Goal: Task Accomplishment & Management: Complete application form

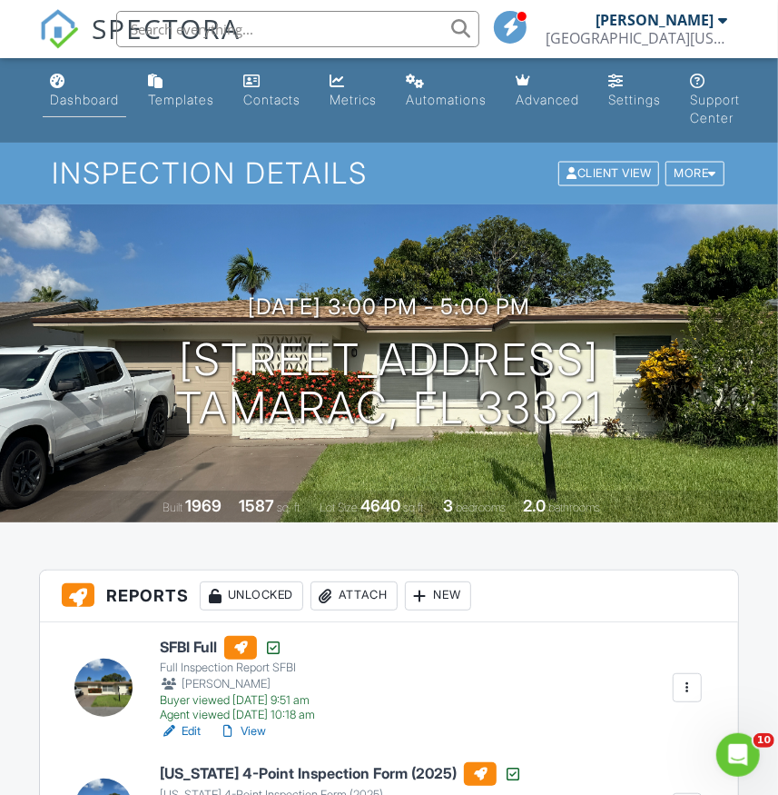
click at [64, 109] on link "Dashboard" at bounding box center [85, 91] width 84 height 52
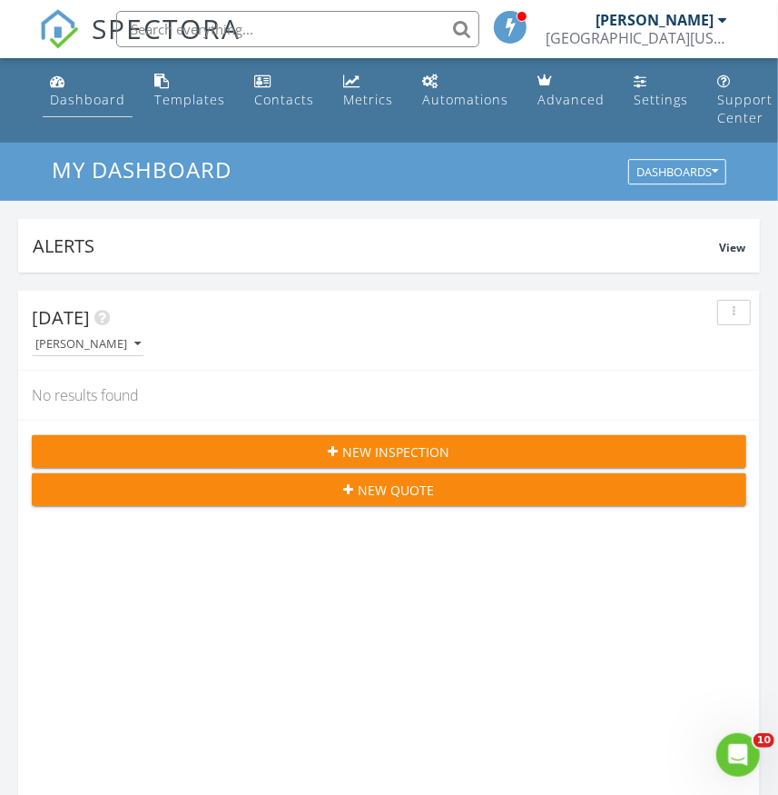
click at [73, 98] on div "Dashboard" at bounding box center [87, 99] width 75 height 17
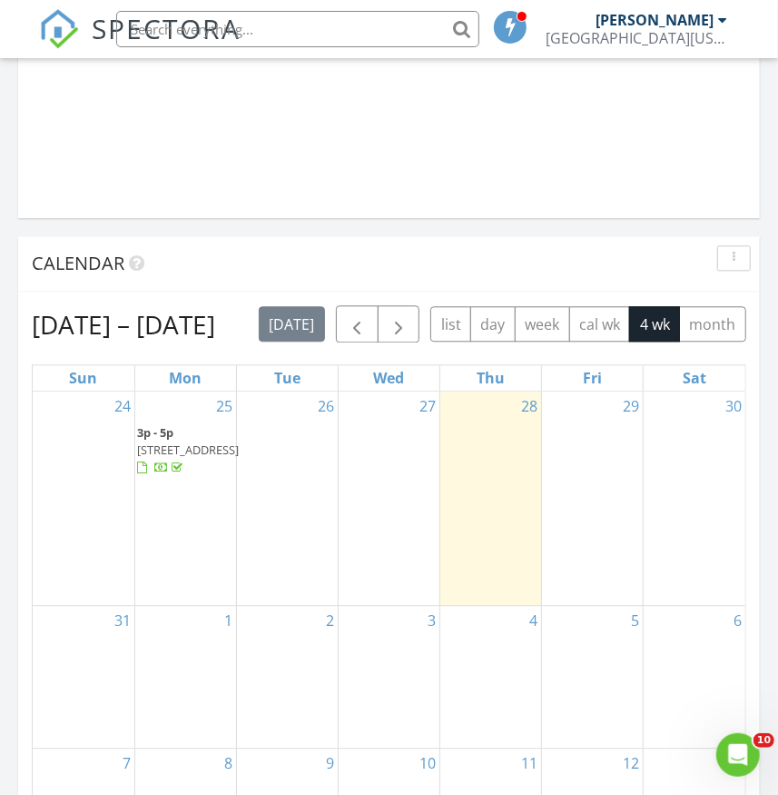
scroll to position [1651, 0]
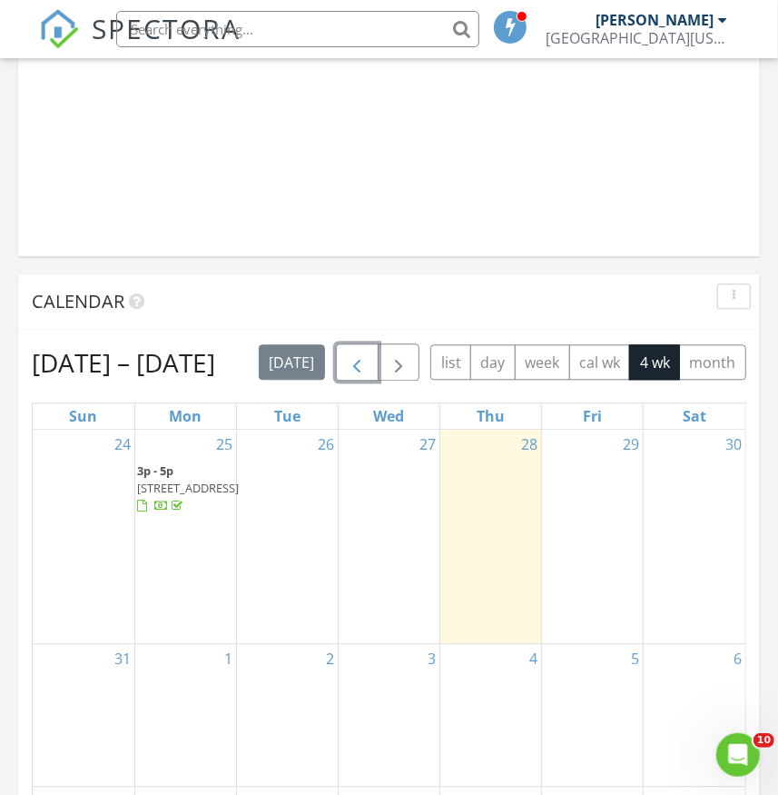
click at [366, 366] on span "button" at bounding box center [357, 363] width 22 height 22
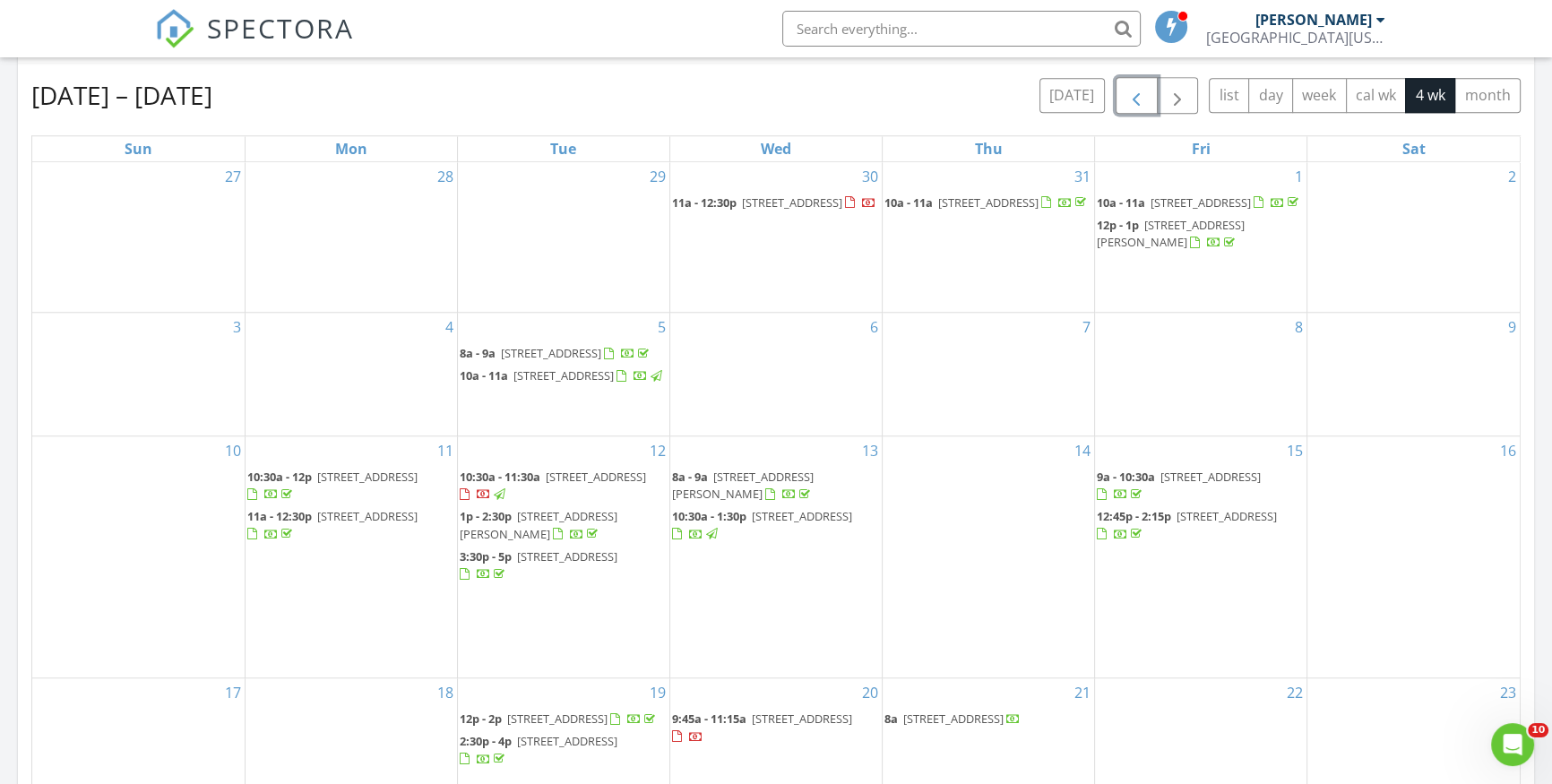
scroll to position [1710, 0]
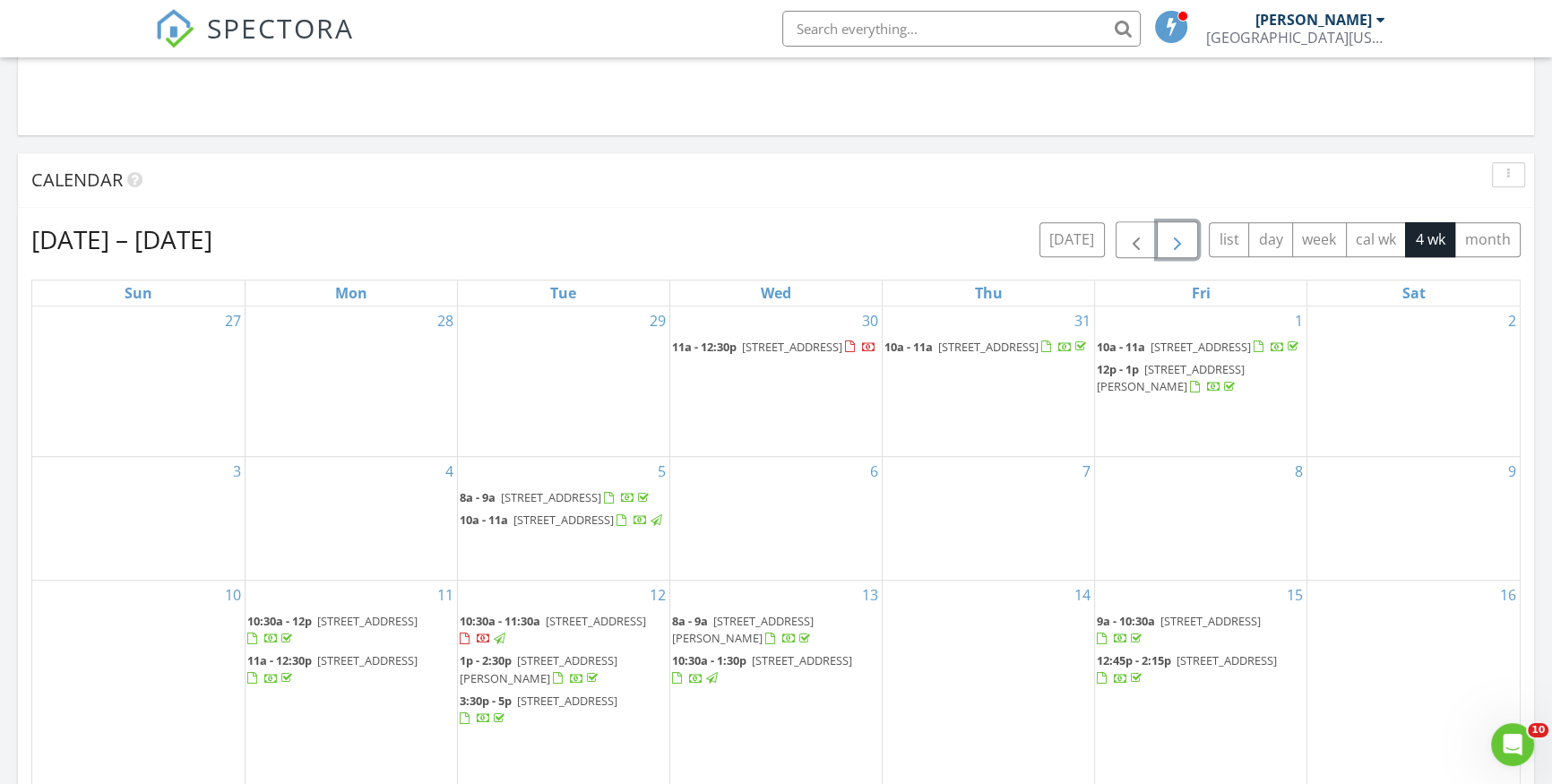
click at [767, 228] on button "button" at bounding box center [1178, 239] width 42 height 36
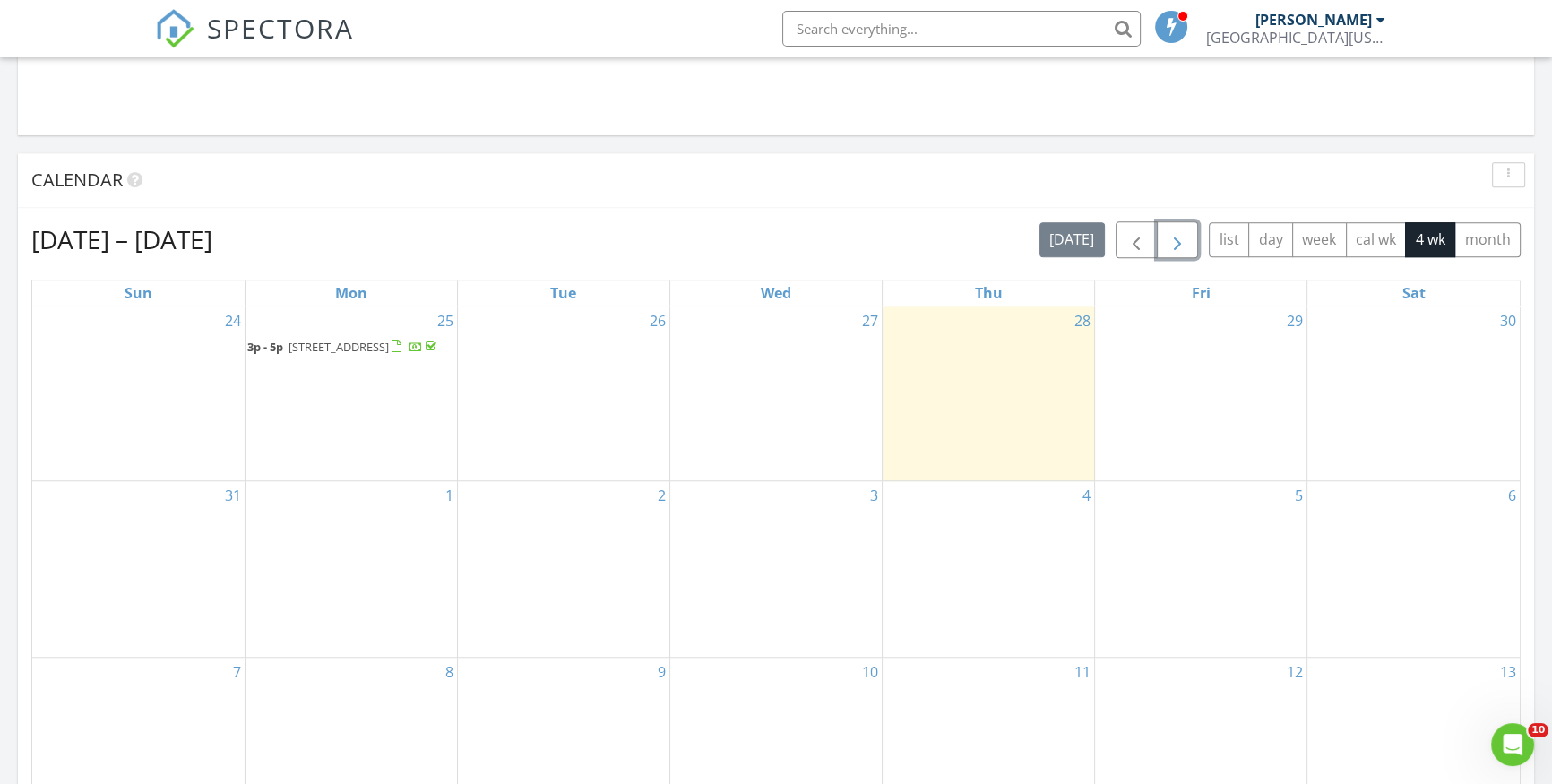
click at [294, 405] on div "25 3p - 5p 5714 NW 70th Terrace, Tamarac 33321" at bounding box center [351, 393] width 211 height 175
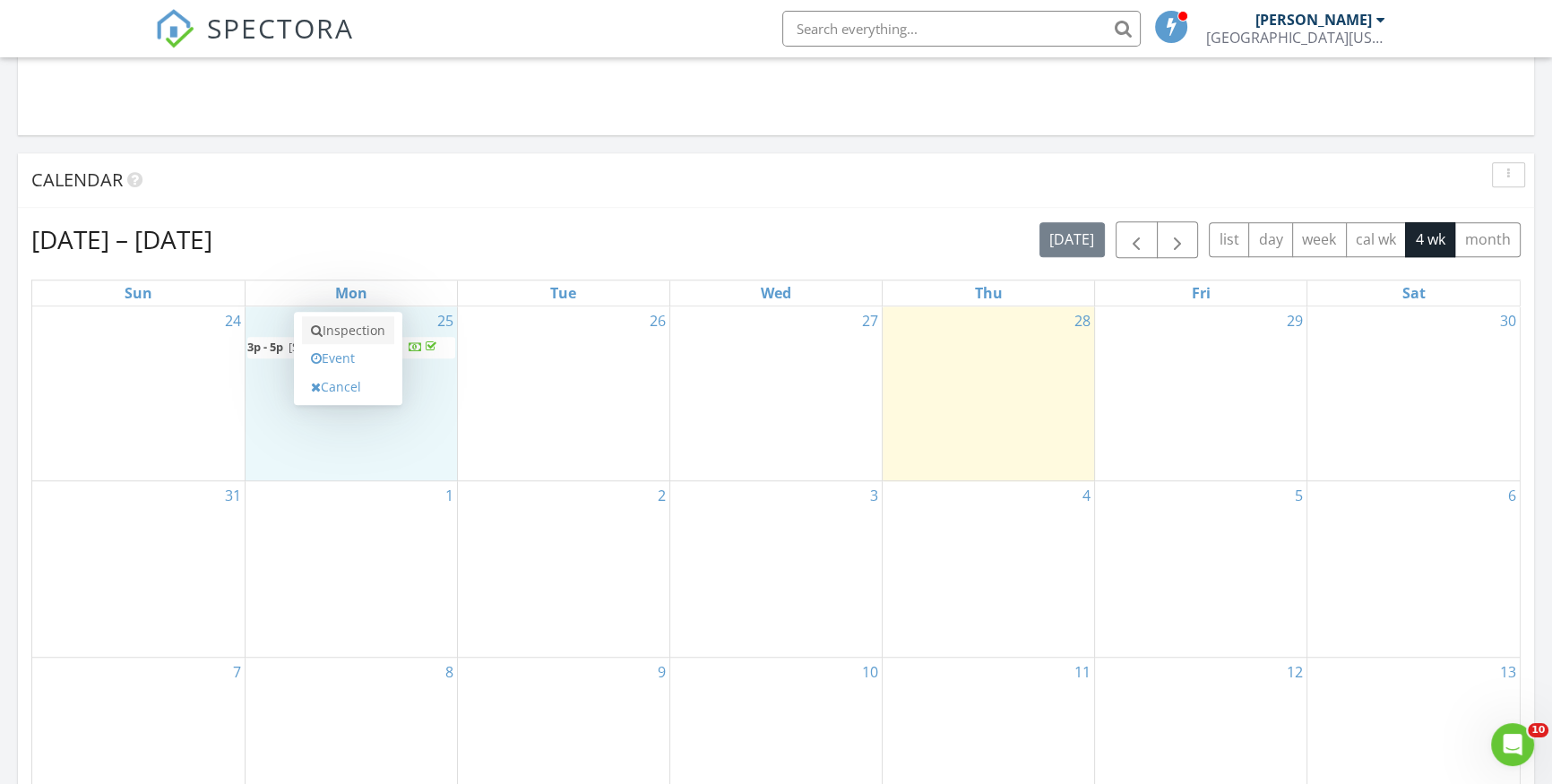
click at [352, 326] on link "Inspection" at bounding box center [348, 330] width 93 height 29
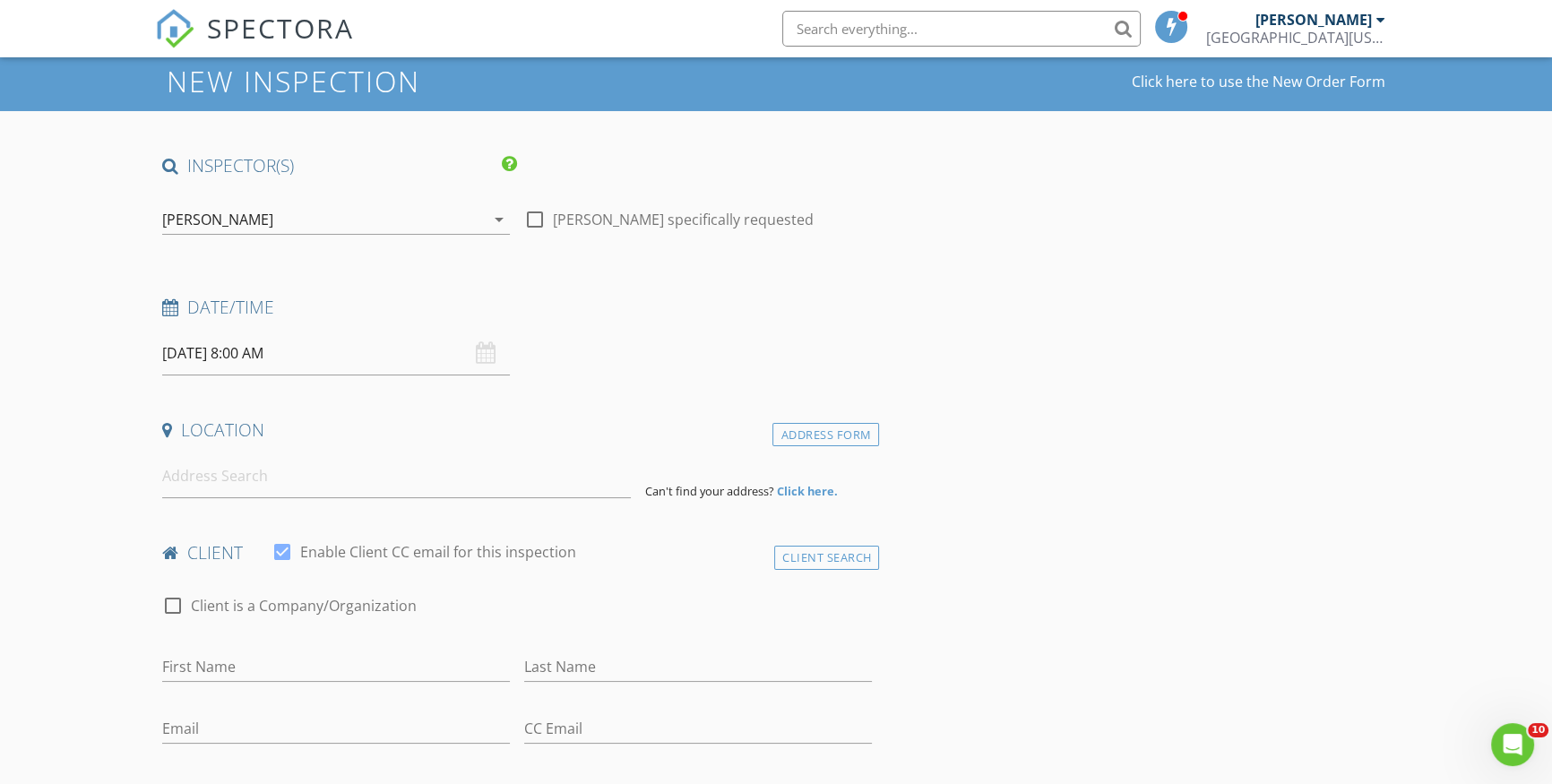
scroll to position [162, 0]
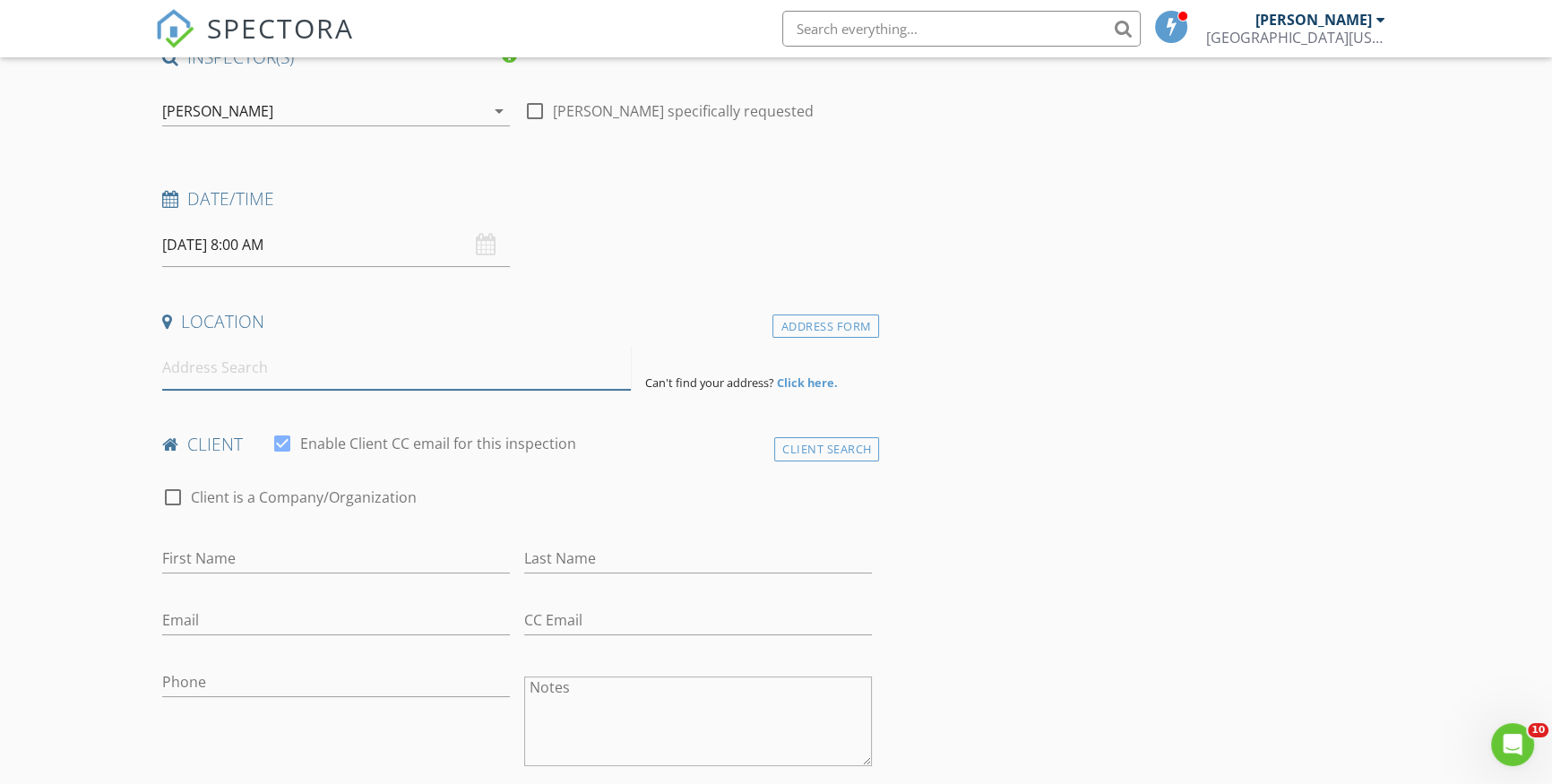
click at [226, 346] on input at bounding box center [396, 368] width 469 height 44
click at [201, 566] on input "First Name" at bounding box center [335, 558] width 347 height 30
paste input "FLORENCE GOMEZ"
type input "FLORENCE GOMEZ"
click at [192, 368] on input at bounding box center [396, 368] width 469 height 44
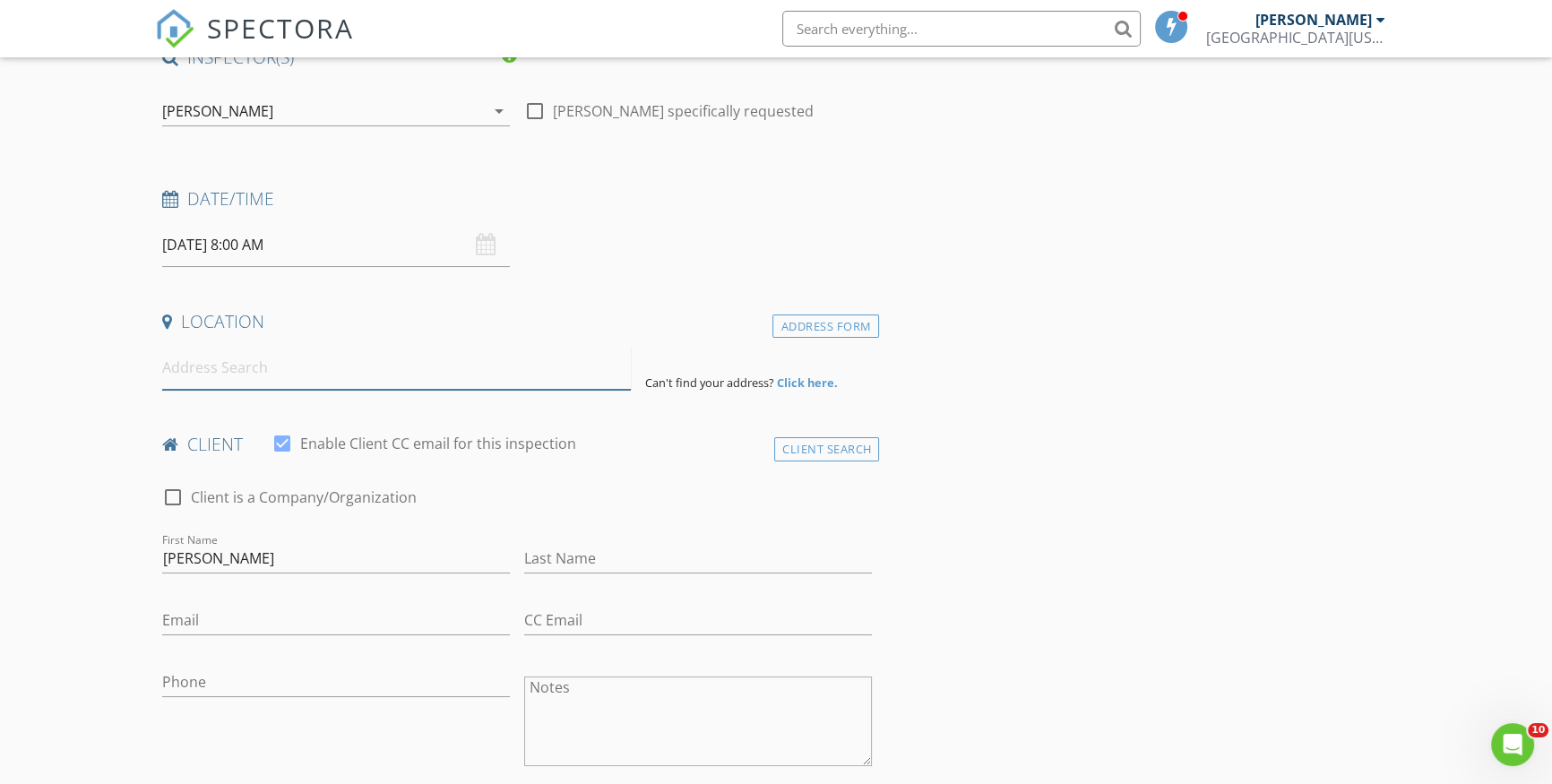
paste input "19340 ROYAL BIRKDALE DRIVE HIALEAH FL 33015"
type input "19340 Royal Birkdale Drive, Hialeah, FL 33015, USA"
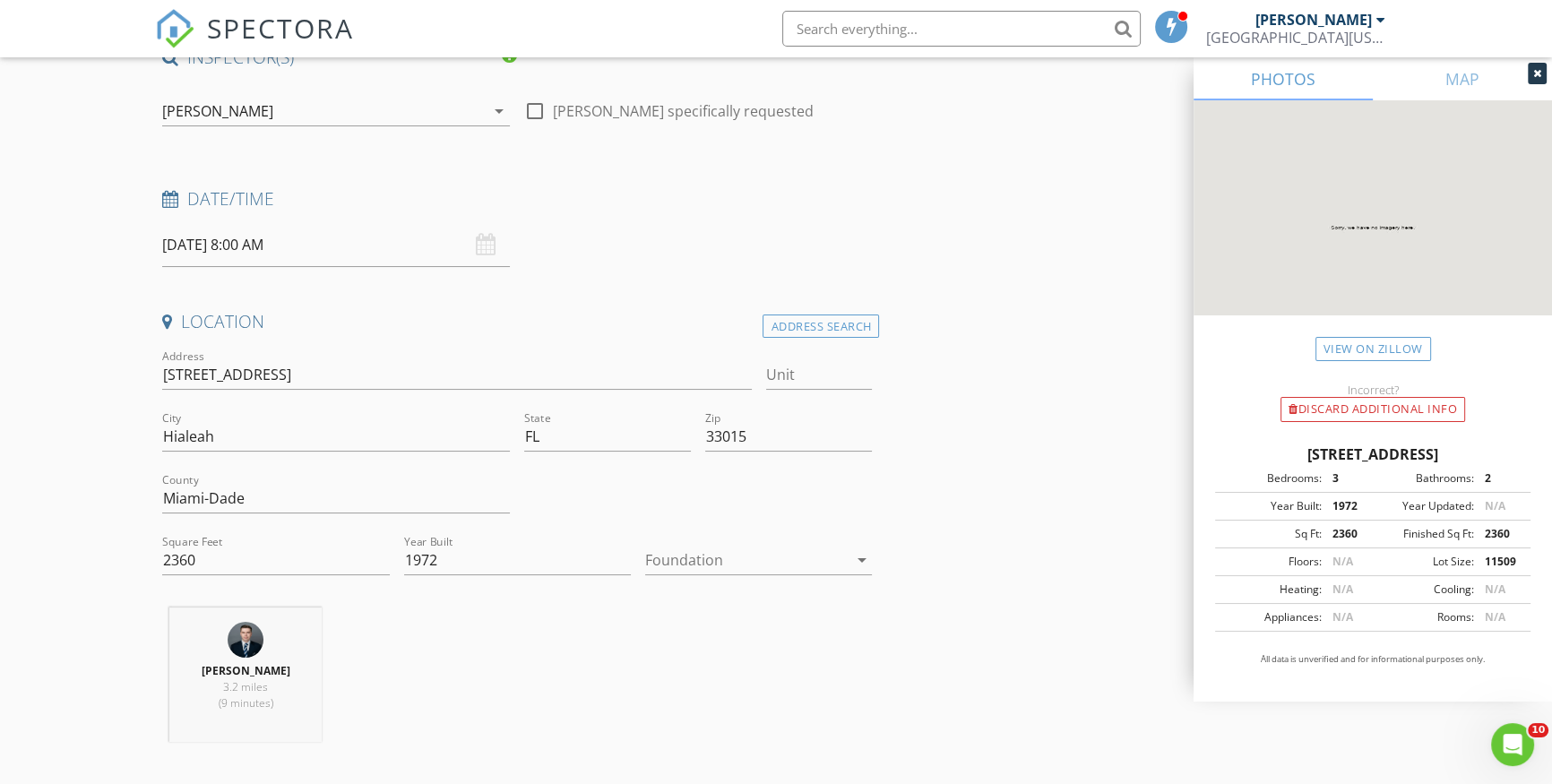
click at [1537, 72] on icon at bounding box center [1537, 73] width 8 height 11
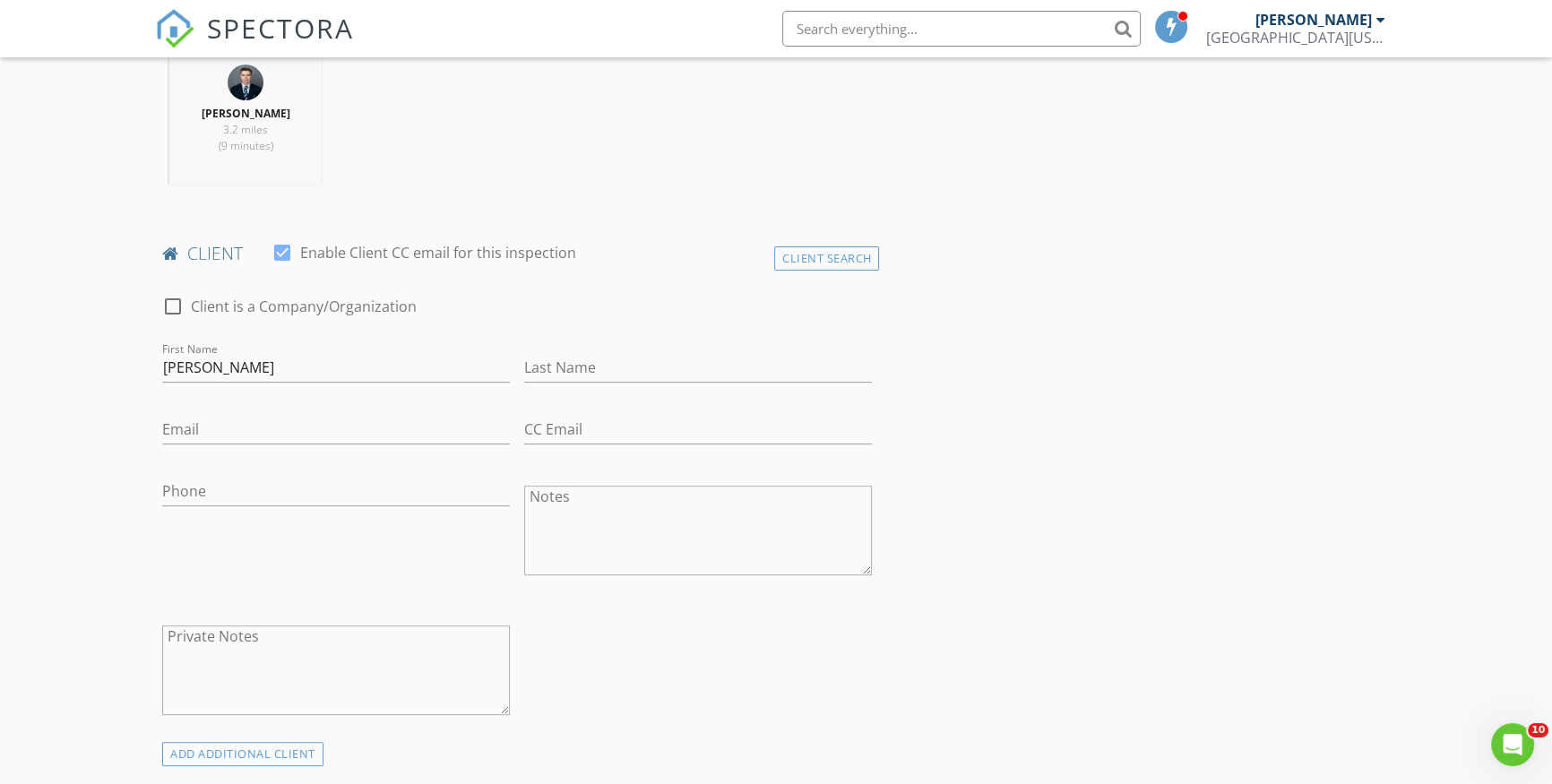
scroll to position [733, 0]
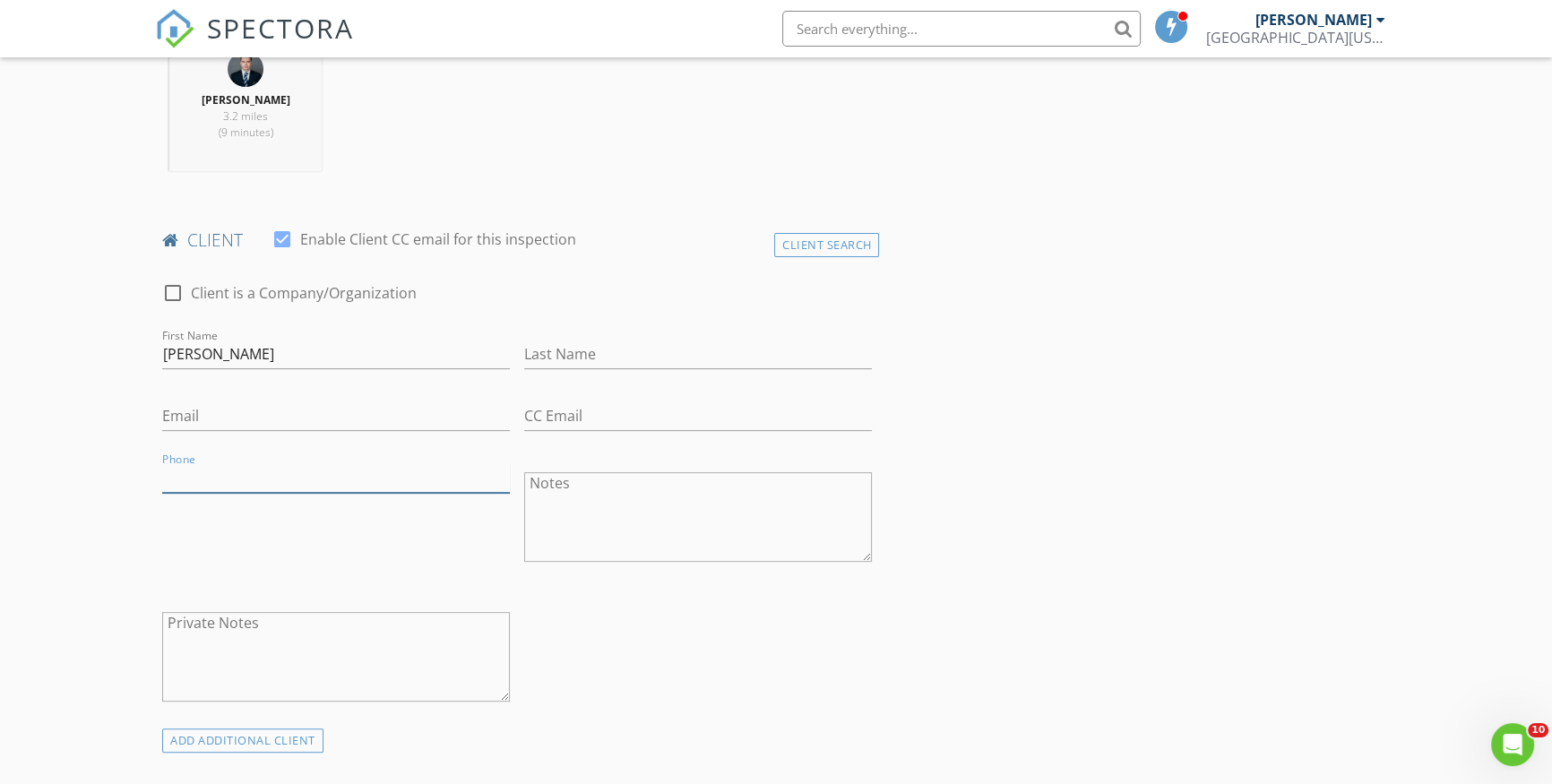
click at [205, 470] on input "Phone" at bounding box center [335, 478] width 347 height 30
paste input "[PHONE_NUMBER]"
type input "[PHONE_NUMBER]"
drag, startPoint x: 192, startPoint y: 426, endPoint x: 200, endPoint y: 417, distance: 12.0
click at [192, 426] on input "Email" at bounding box center [335, 416] width 347 height 30
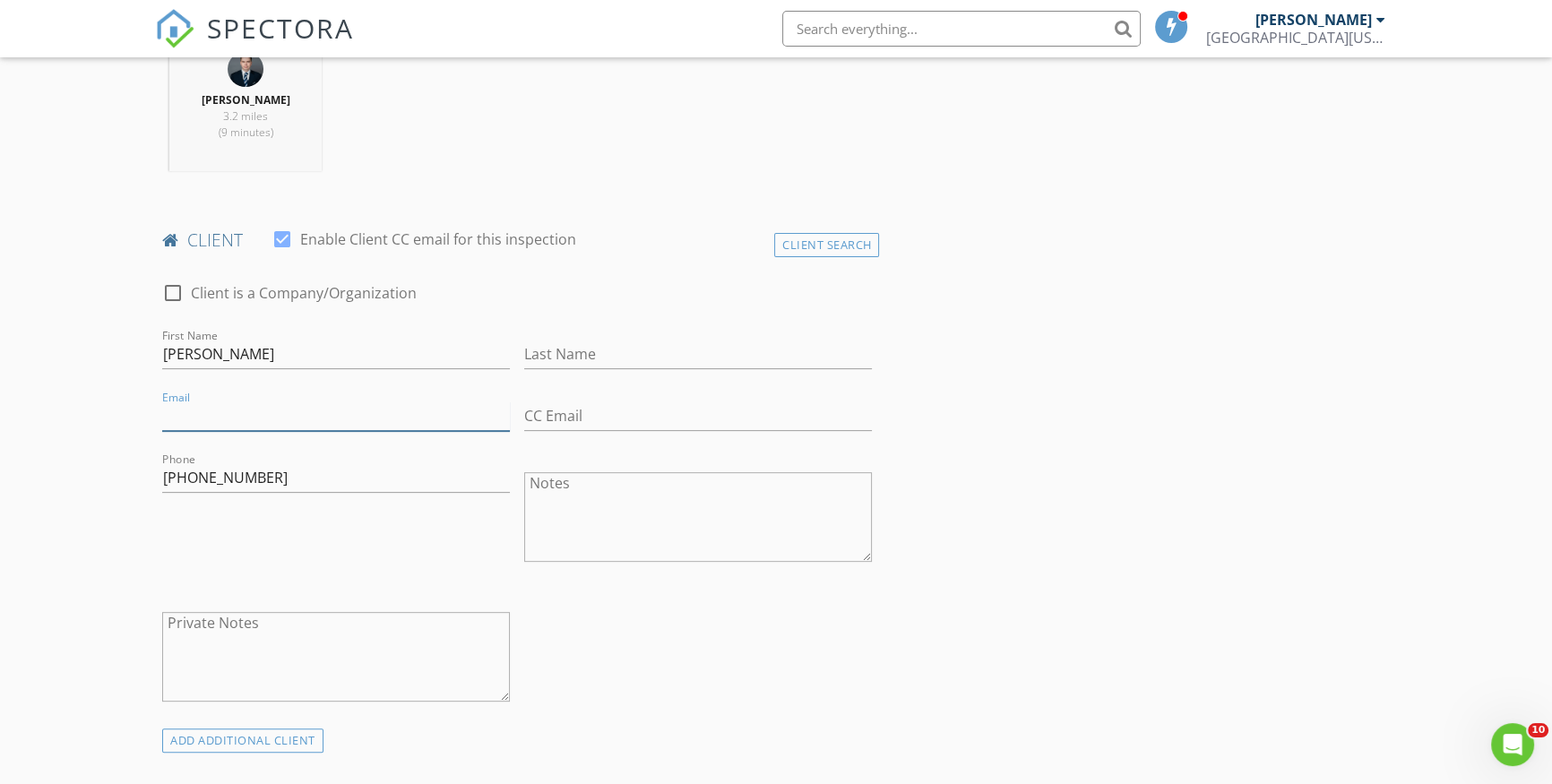
paste input "[EMAIL_ADDRESS][DOMAIN_NAME]"
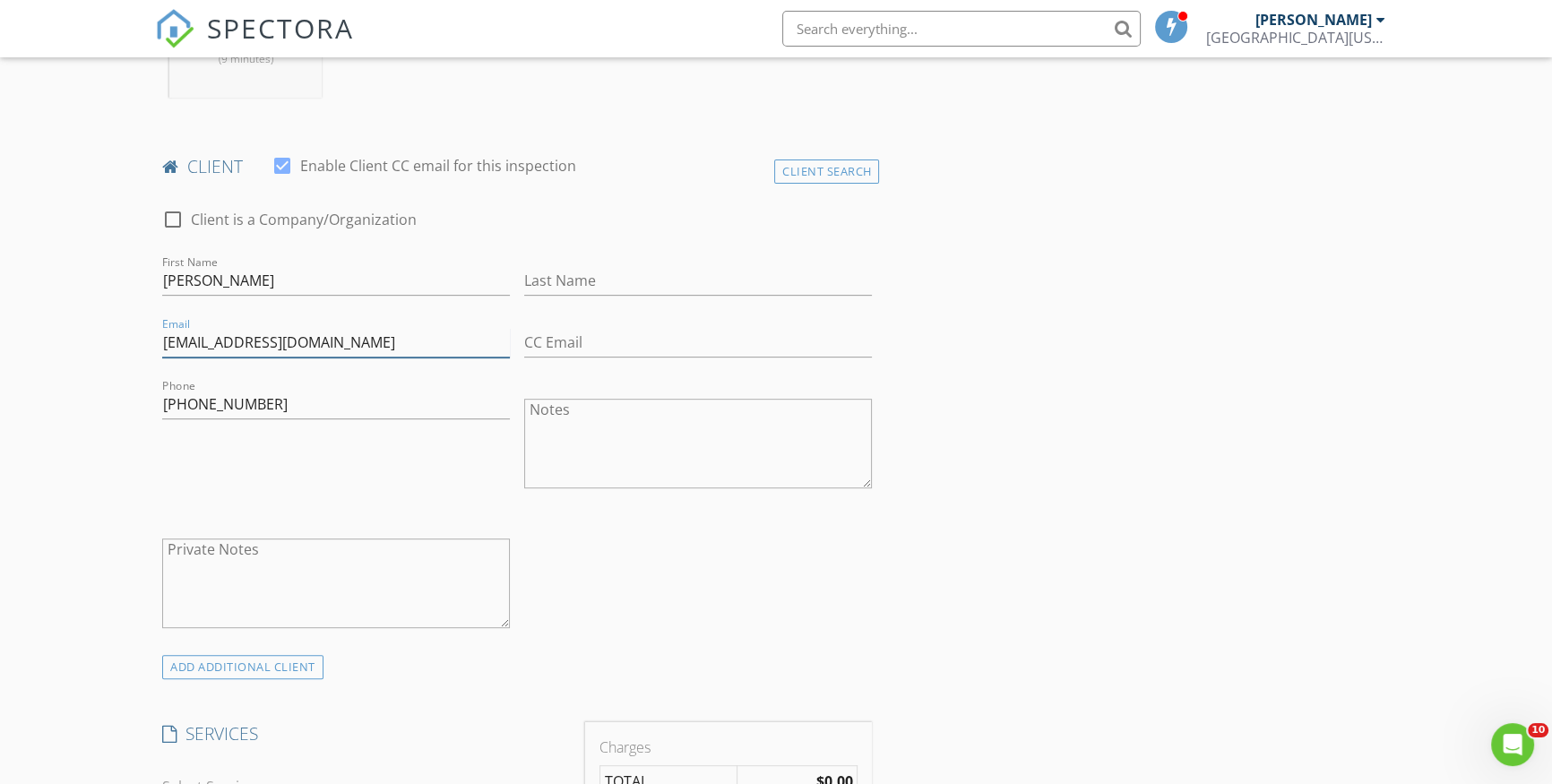
scroll to position [815, 0]
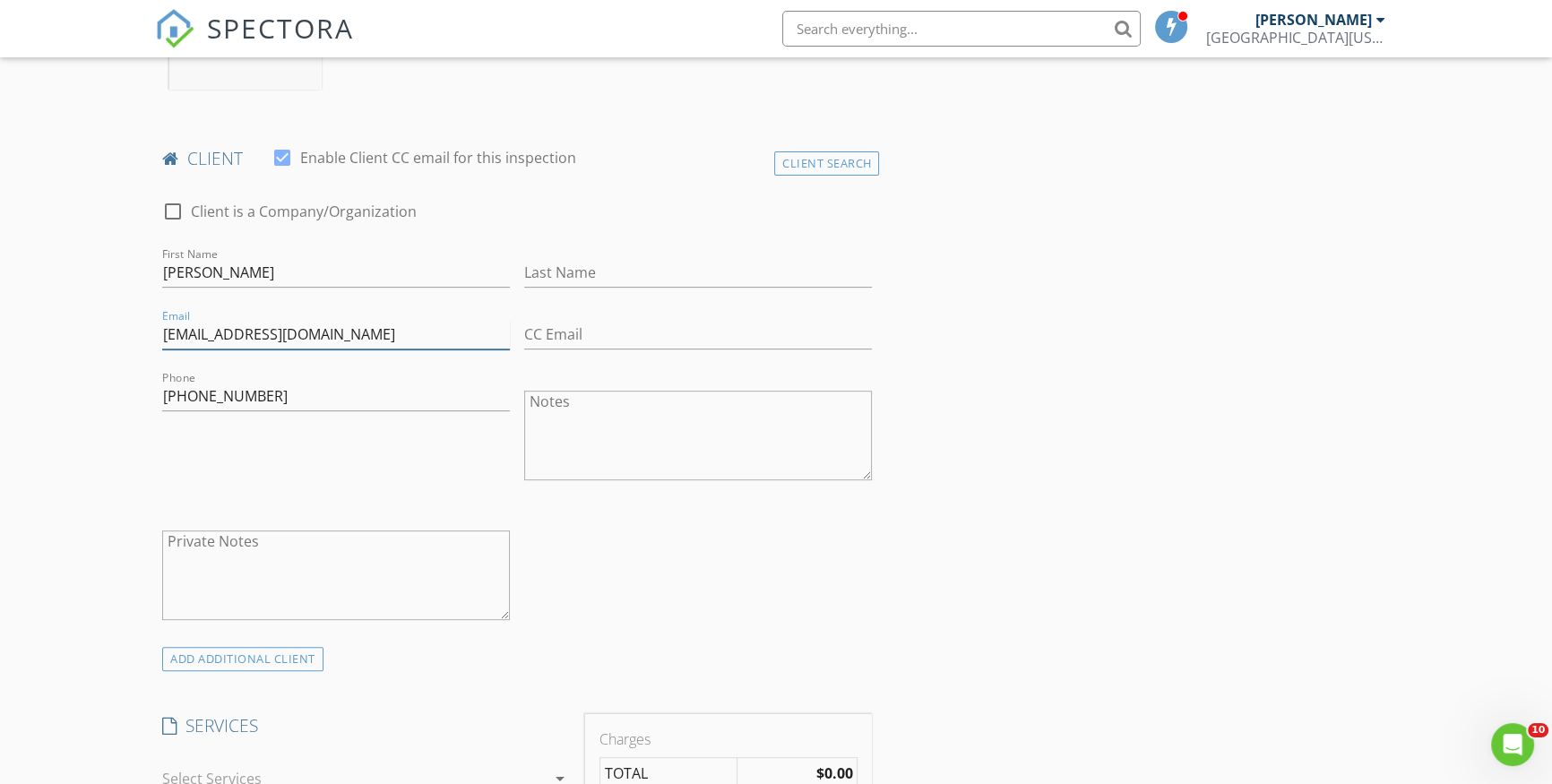
type input "[EMAIL_ADDRESS][DOMAIN_NAME]"
click at [560, 519] on div "check_box_outline_blank Client is a Company/Organization First Name FLORENCE GO…" at bounding box center [517, 414] width 724 height 463
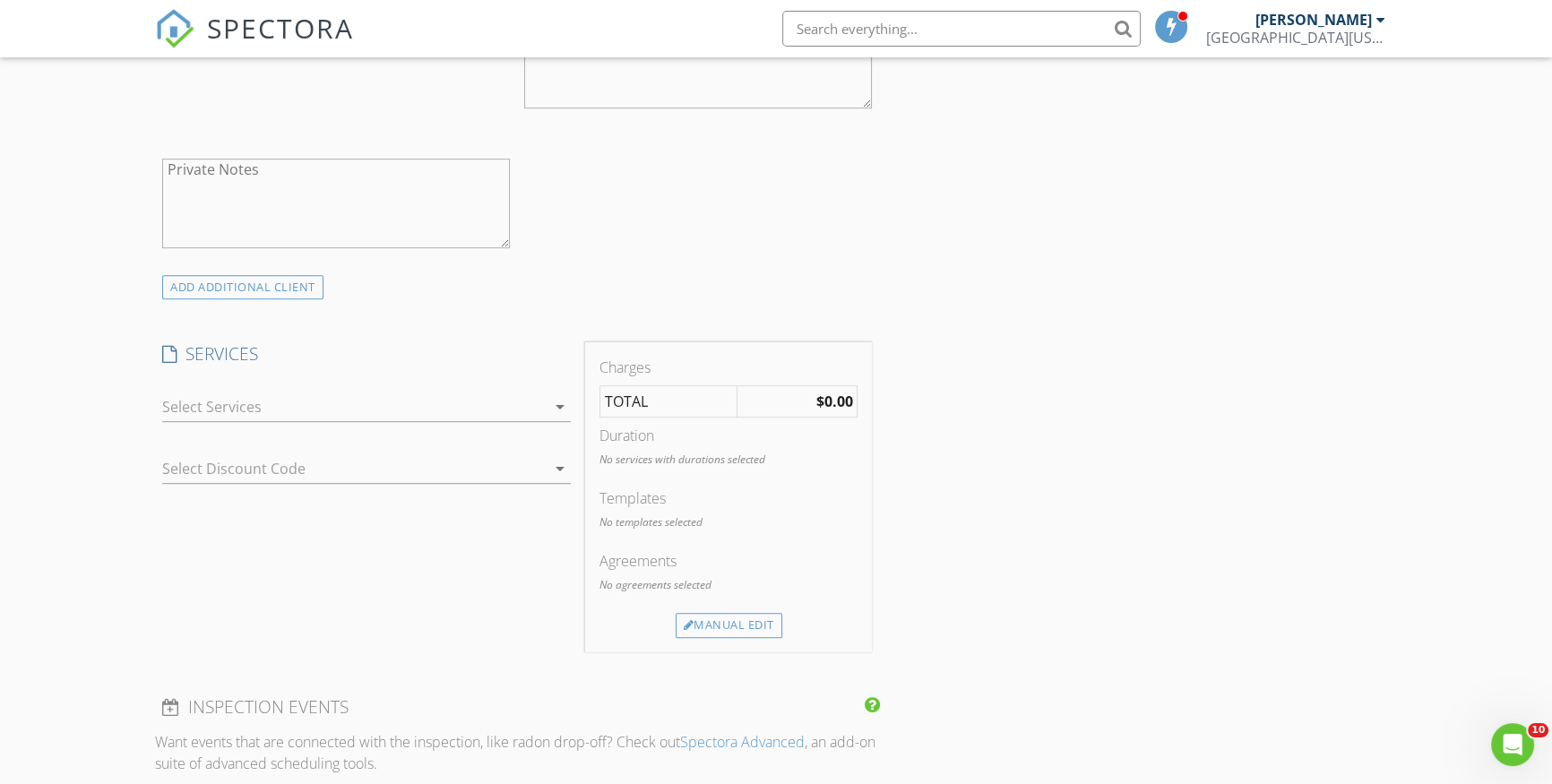
scroll to position [1303, 0]
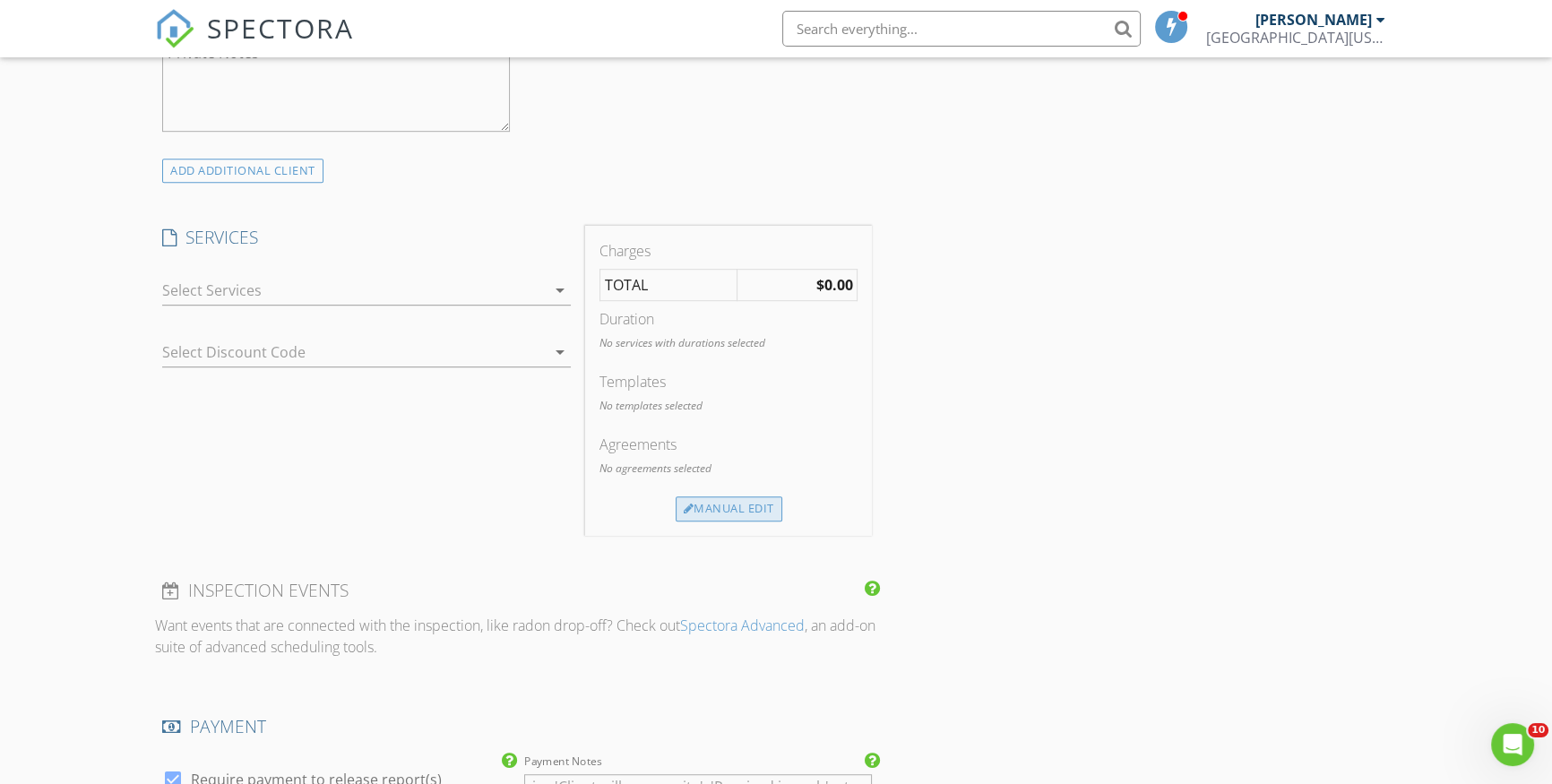
click at [728, 496] on div "Manual Edit" at bounding box center [729, 508] width 107 height 25
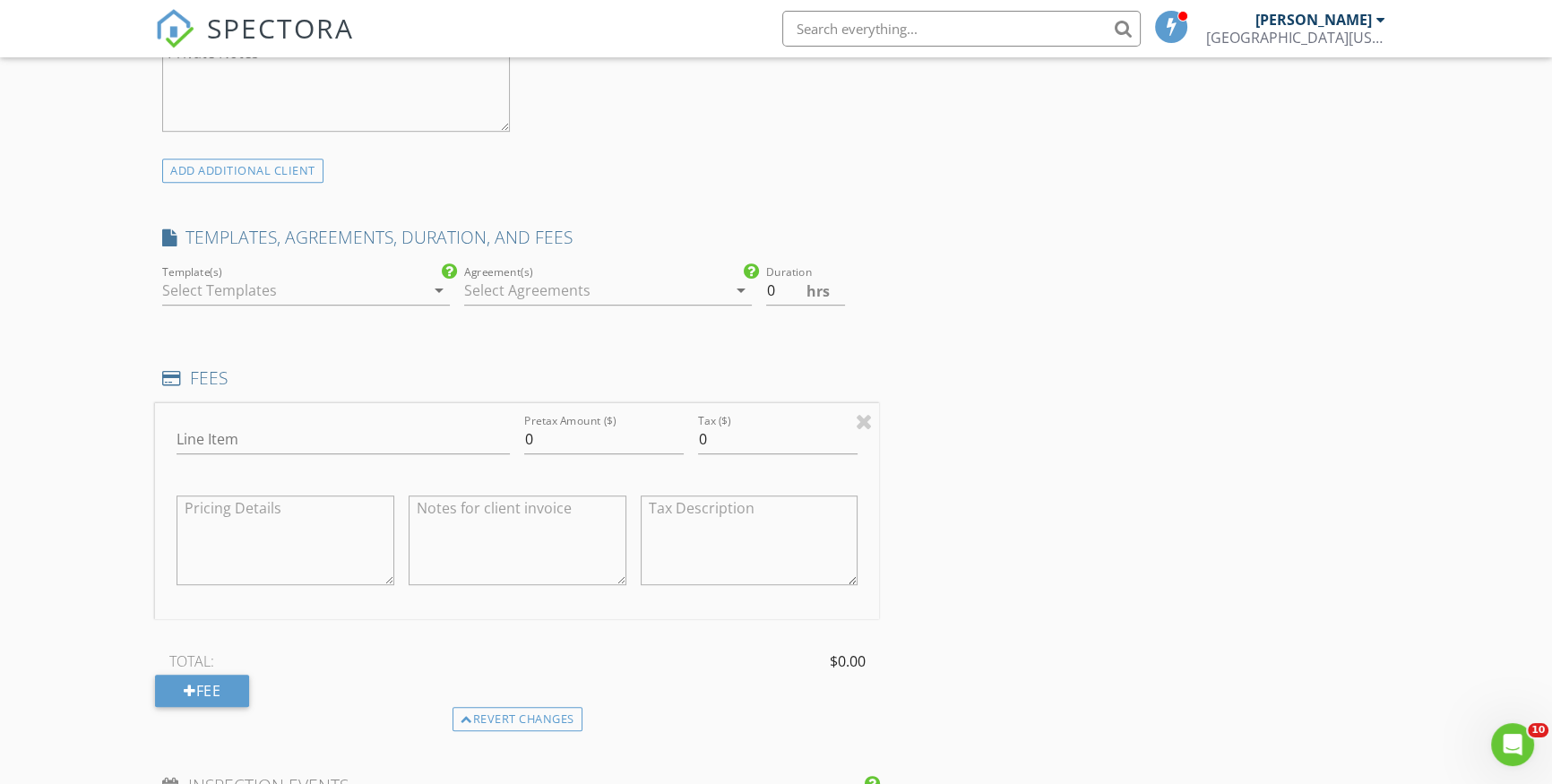
click at [242, 302] on div at bounding box center [293, 290] width 262 height 29
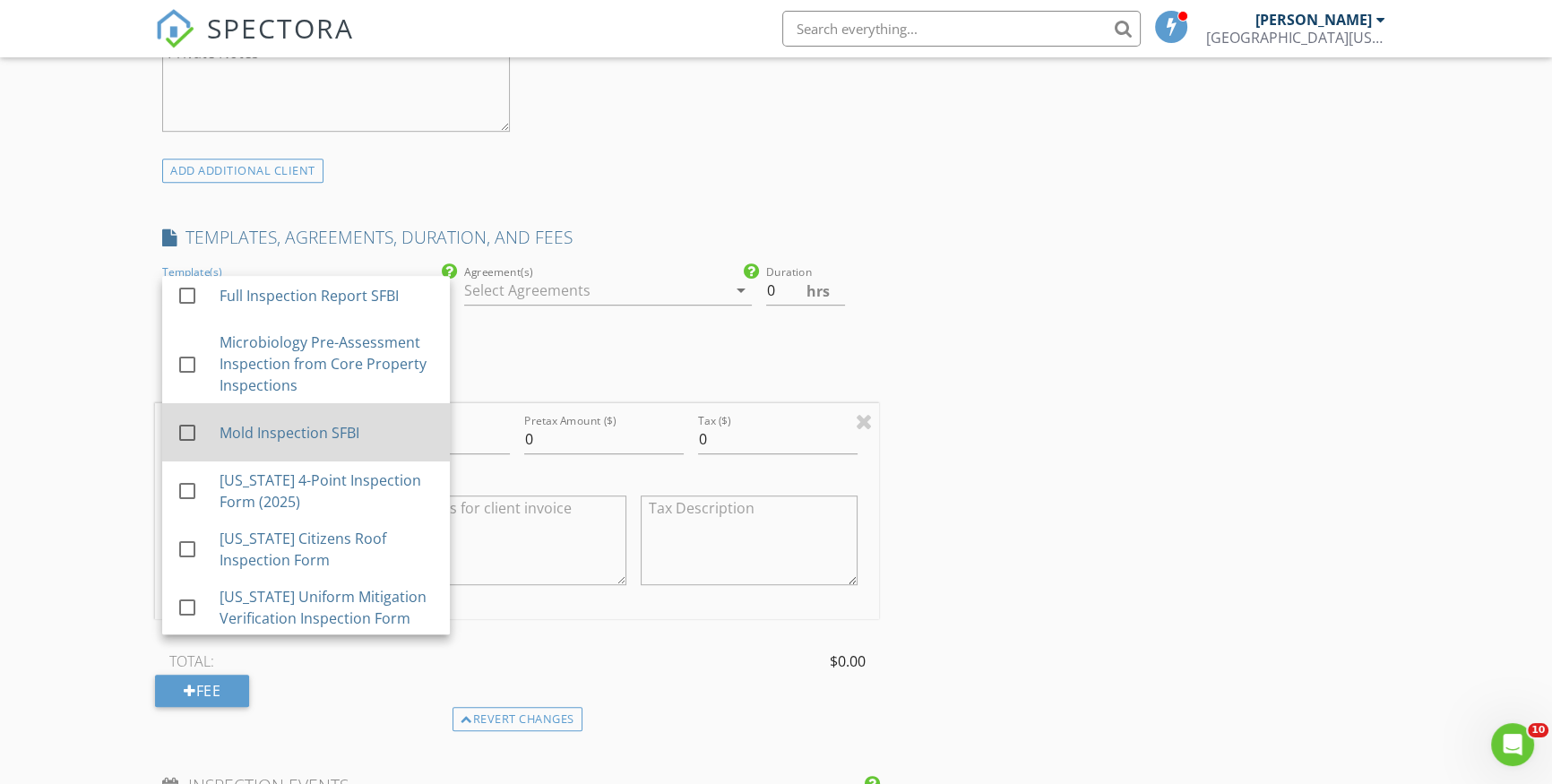
scroll to position [11, 0]
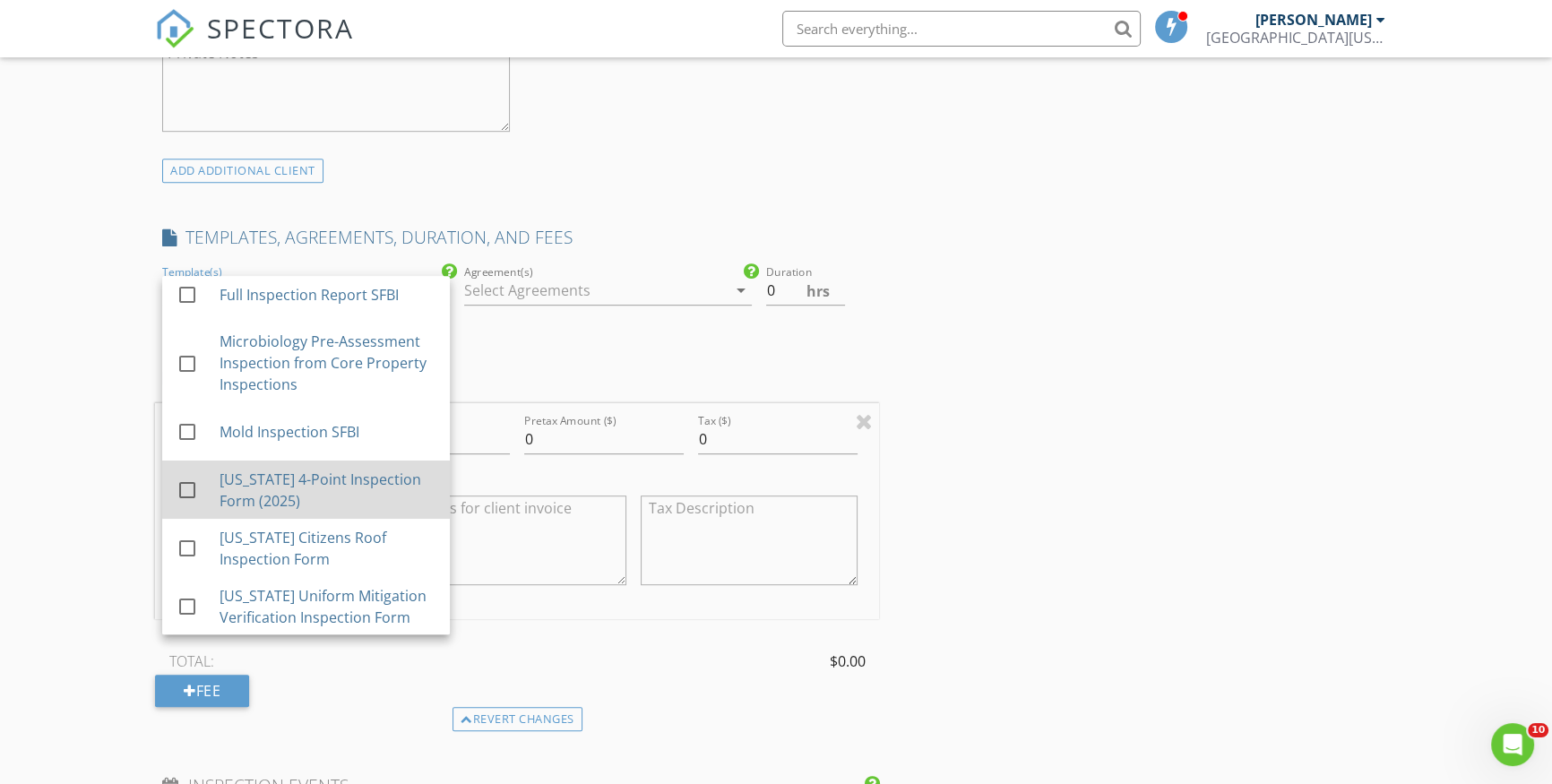
click at [296, 493] on div "[US_STATE] 4-Point Inspection Form (2025)" at bounding box center [328, 490] width 216 height 43
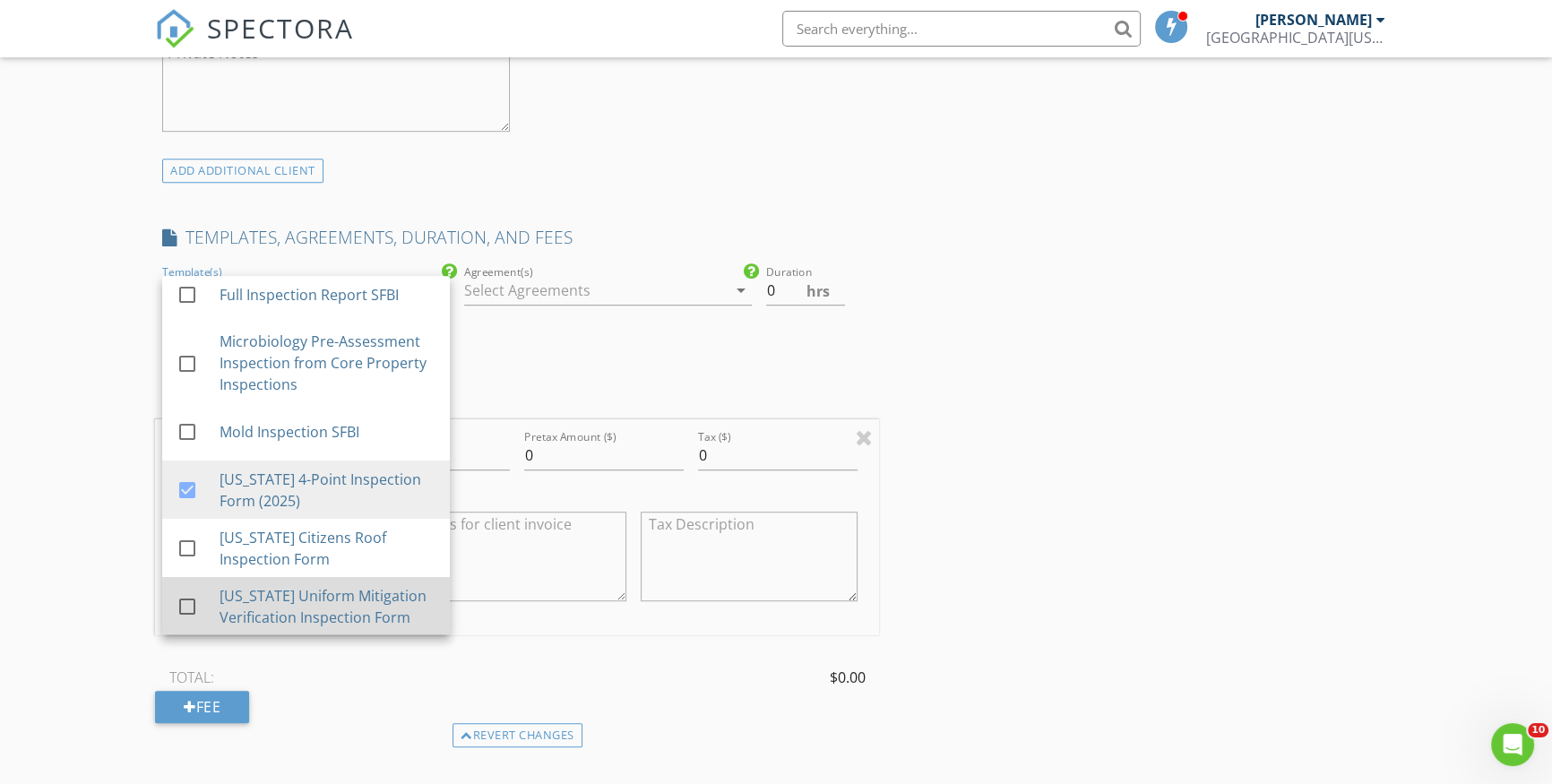
click at [302, 606] on div "[US_STATE] Uniform Mitigation Verification Inspection Form" at bounding box center [328, 606] width 216 height 43
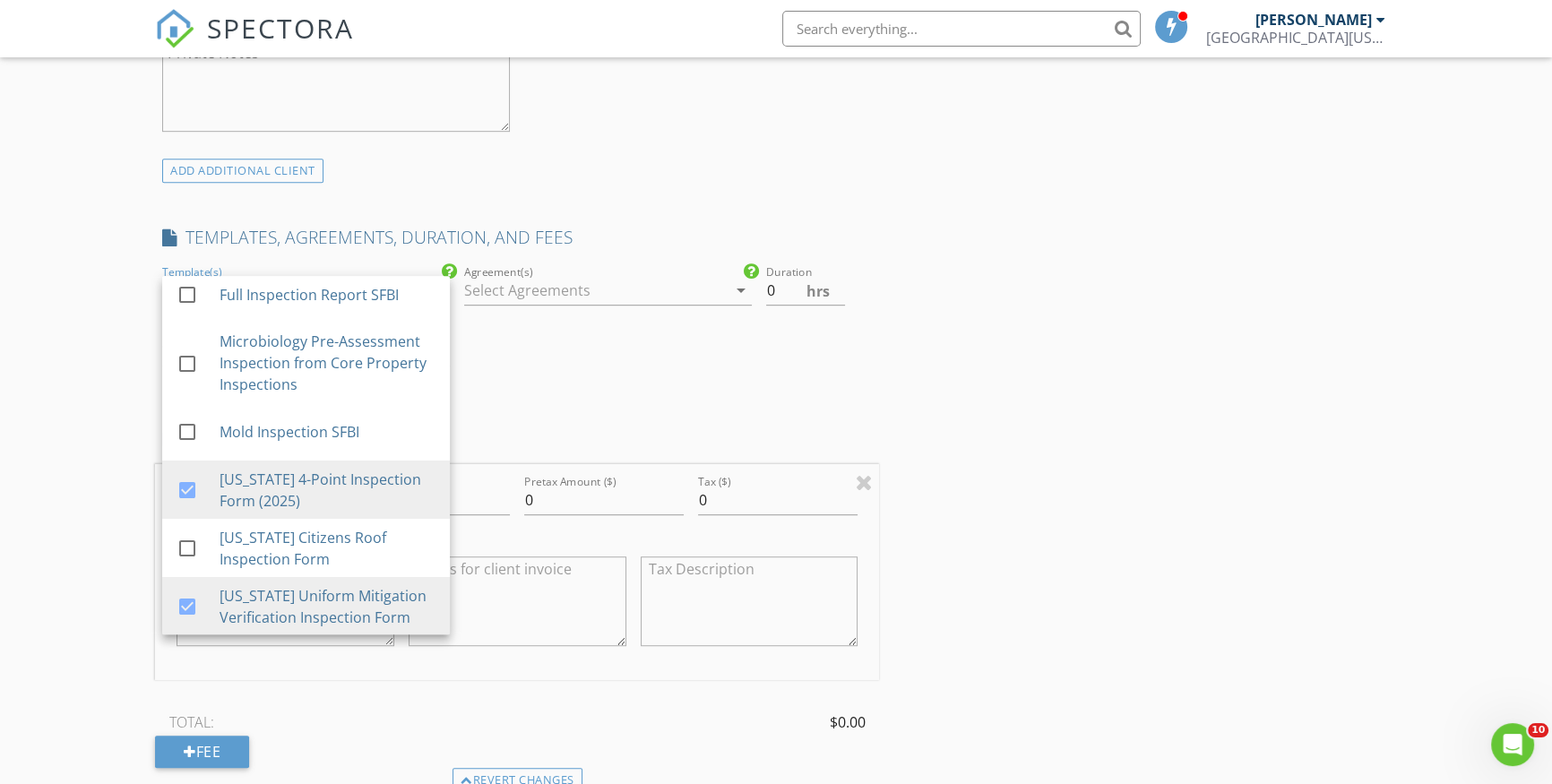
click at [1116, 180] on div "INSPECTOR(S) check_box Ray Trujillo PRIMARY Ray Trujillo arrow_drop_down check_…" at bounding box center [776, 502] width 1242 height 3193
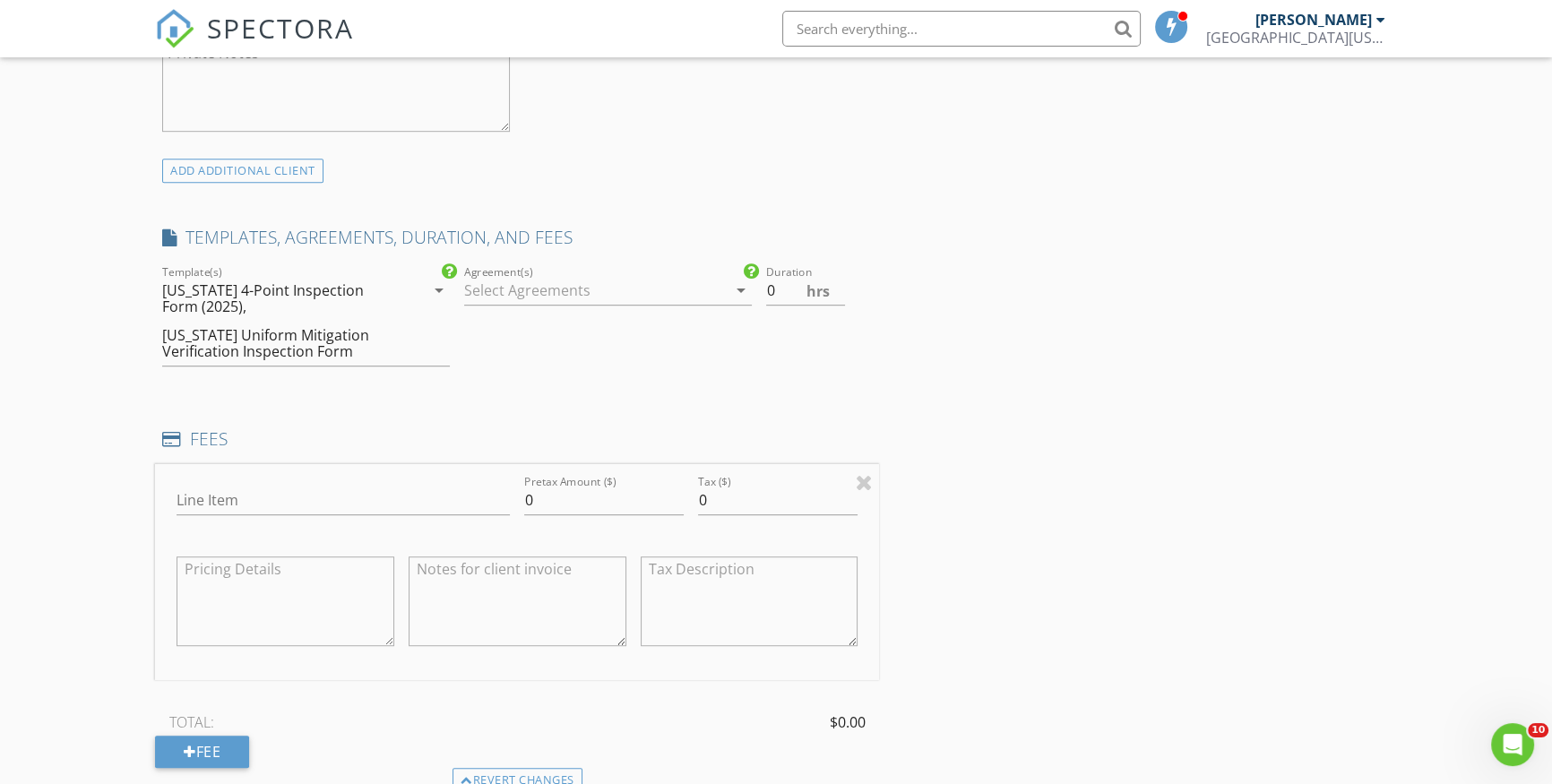
click at [323, 333] on div "[US_STATE] Uniform Mitigation Verification Inspection Form" at bounding box center [279, 343] width 236 height 33
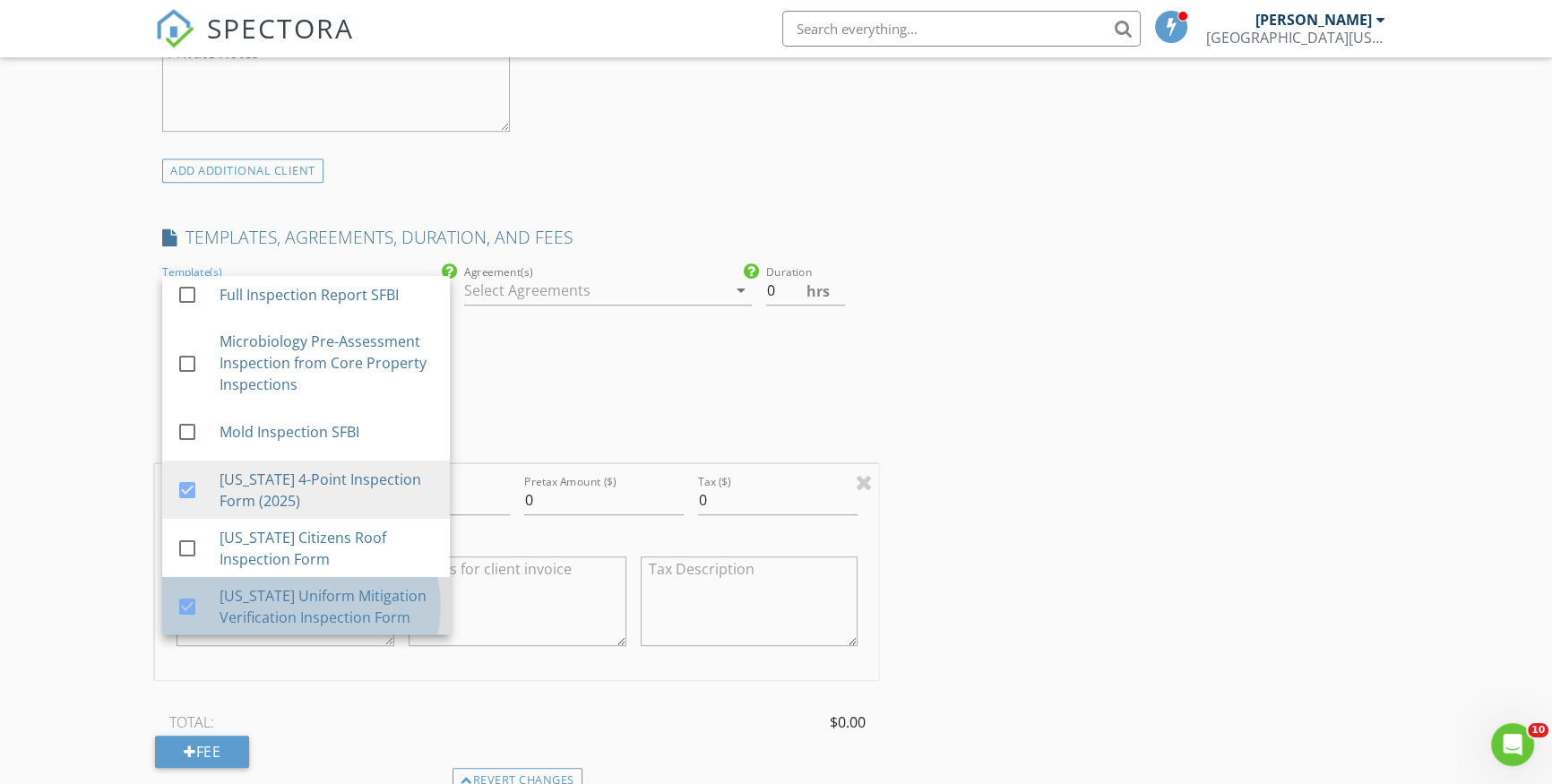
click at [278, 610] on div "[US_STATE] Uniform Mitigation Verification Inspection Form" at bounding box center [328, 606] width 216 height 43
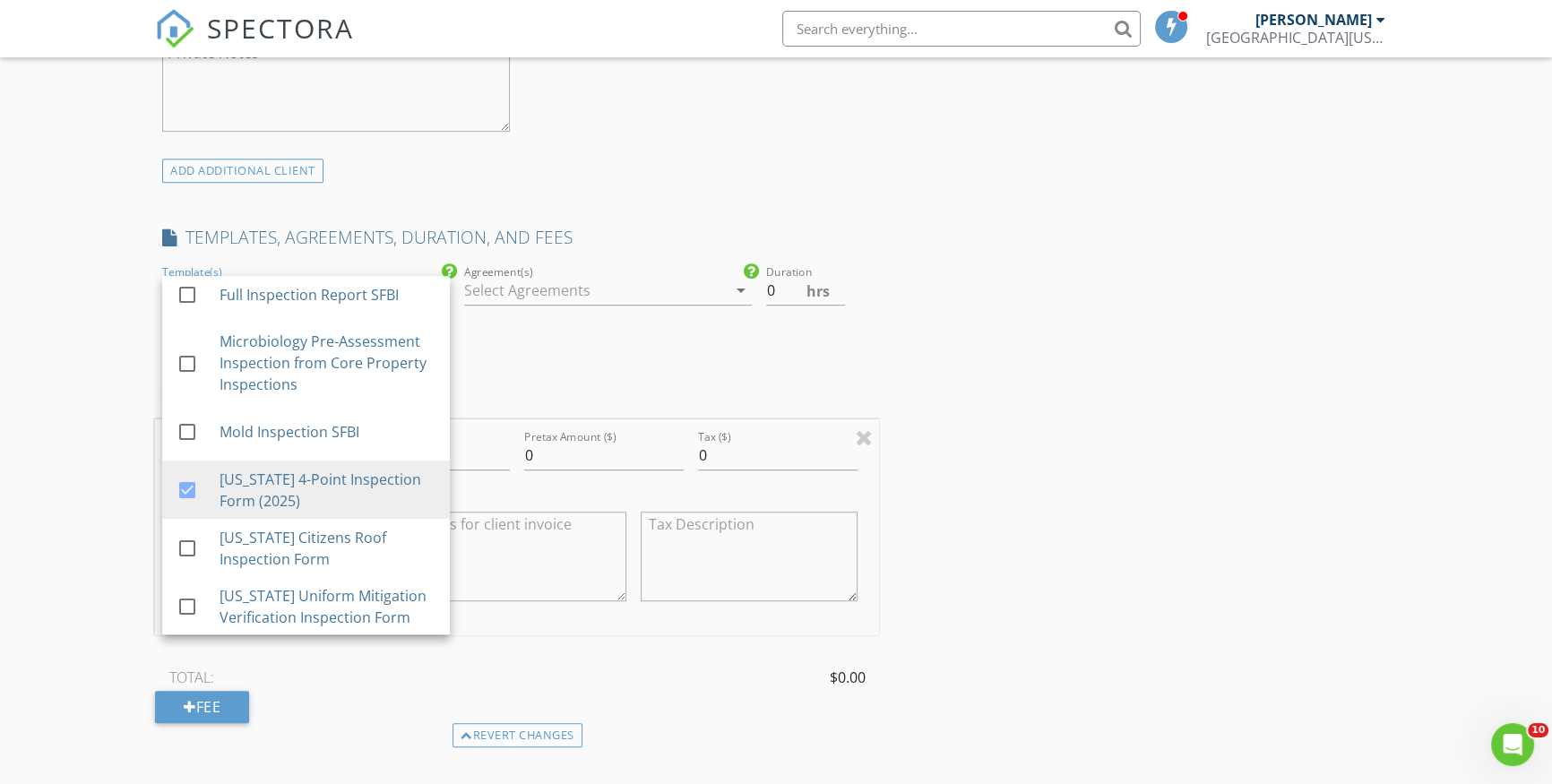
click at [583, 366] on div "INSPECTOR(S) check_box Ray Trujillo PRIMARY Ray Trujillo arrow_drop_down check_…" at bounding box center [517, 427] width 724 height 3043
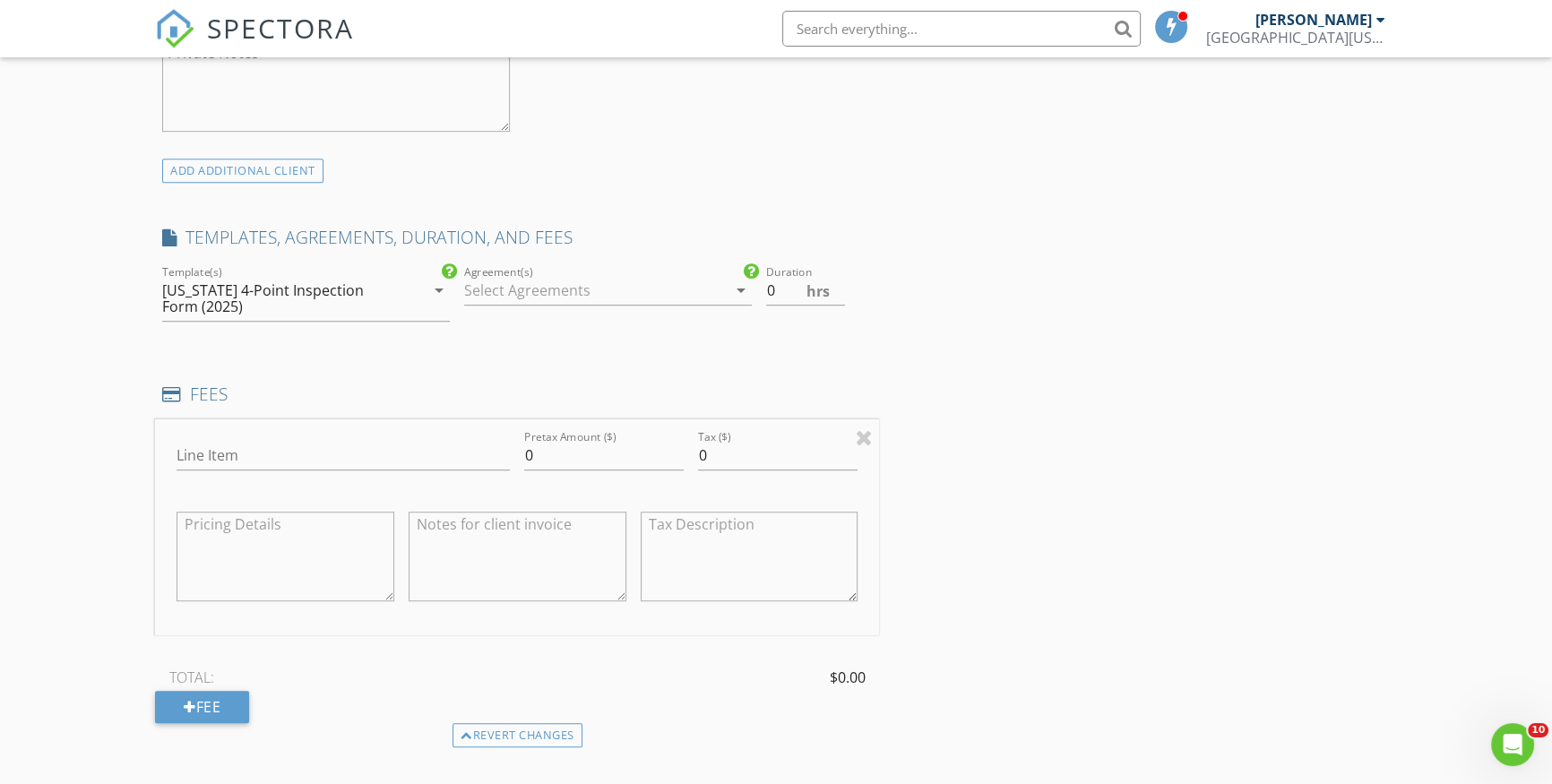
click at [564, 297] on div at bounding box center [595, 290] width 262 height 29
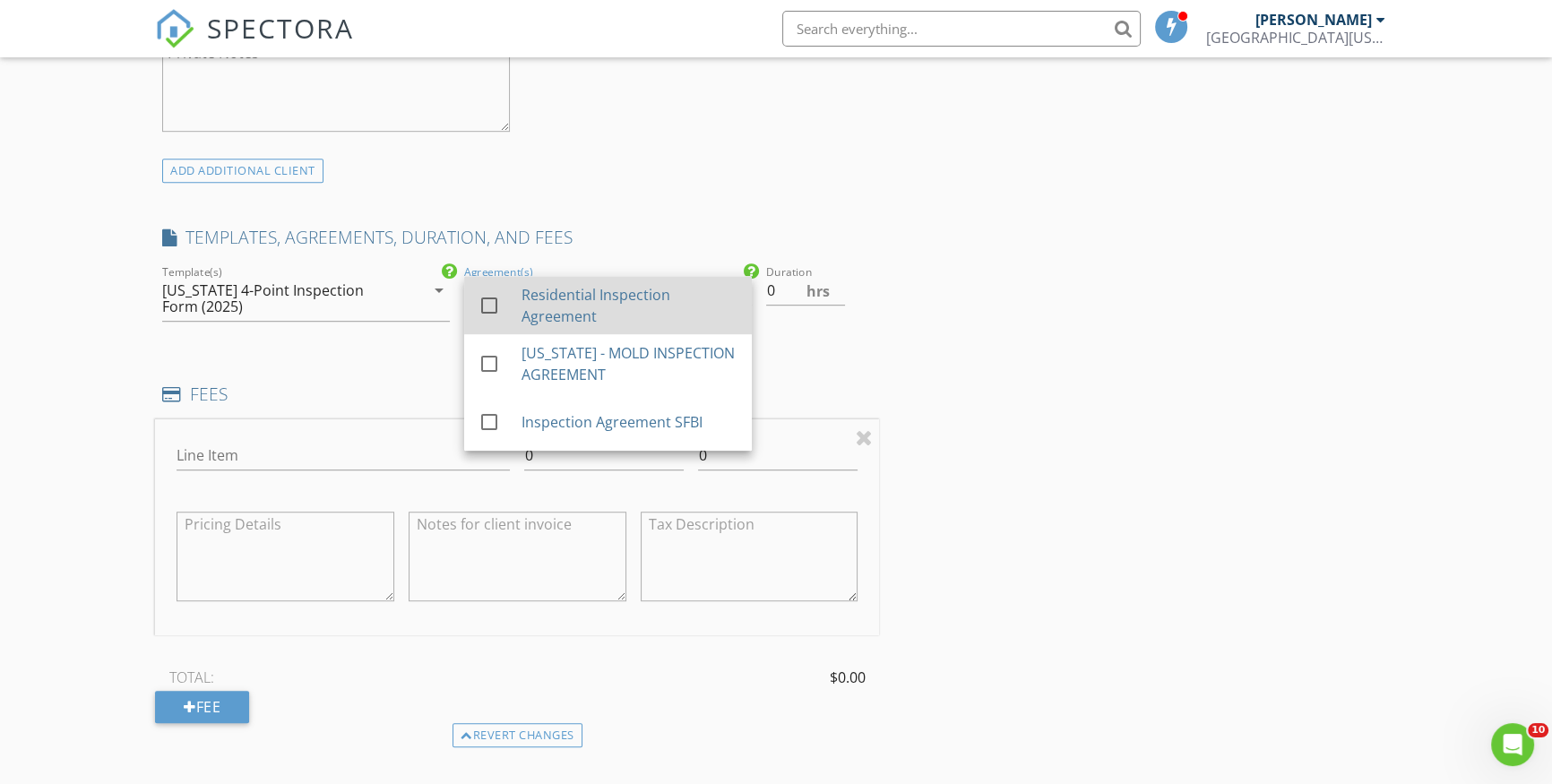
click at [553, 321] on div "Residential Inspection Agreement" at bounding box center [629, 306] width 216 height 43
click at [220, 415] on div "FEES Line Item Pretax Amount ($) 0 Tax ($) 0 TOTAL: $0.00 Fee Revert changes" at bounding box center [517, 565] width 724 height 365
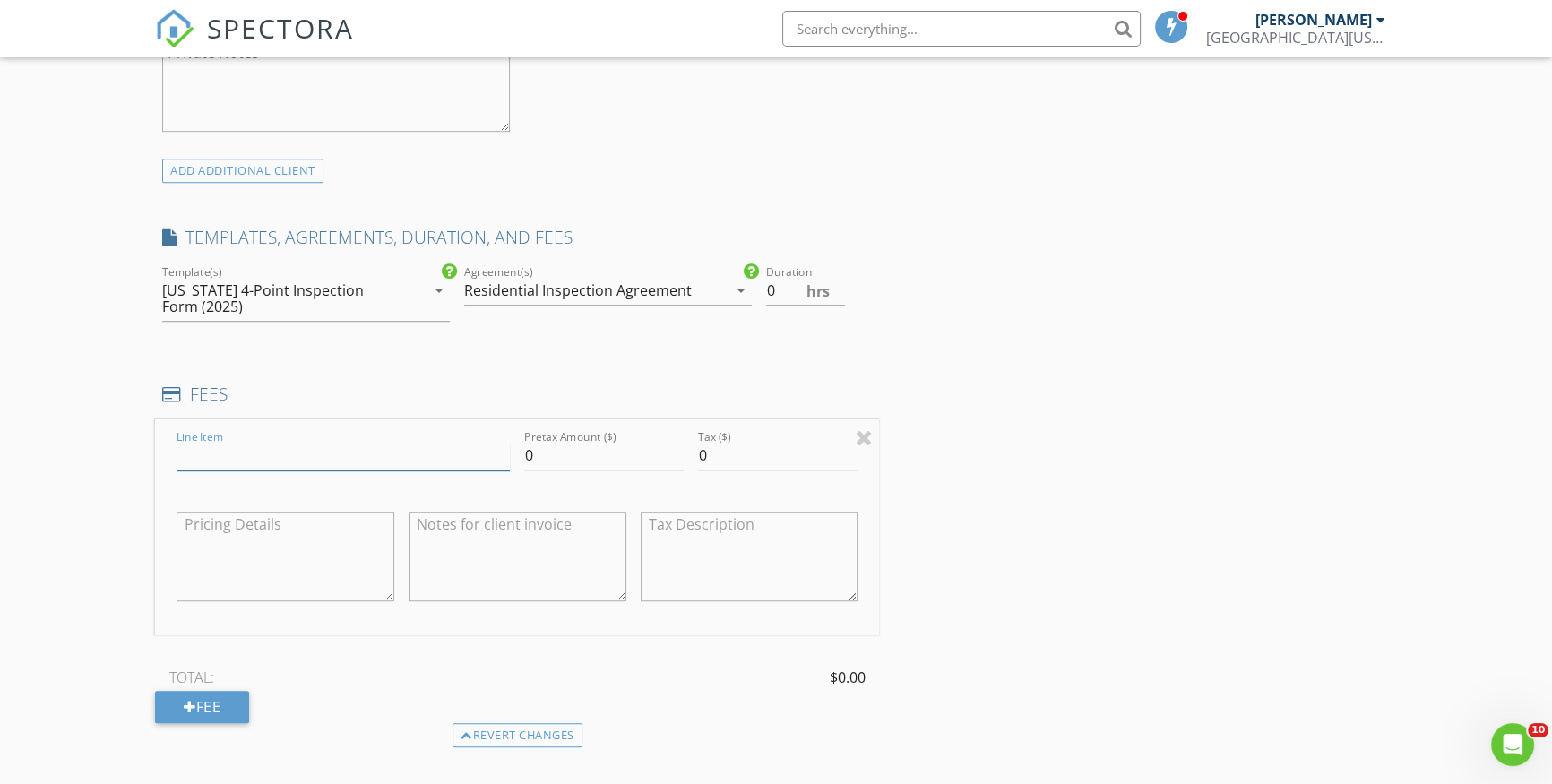
click at [223, 456] on input "Line Item" at bounding box center [343, 456] width 333 height 30
type input "4 Point Inspection"
click at [583, 456] on input "0" at bounding box center [604, 456] width 160 height 30
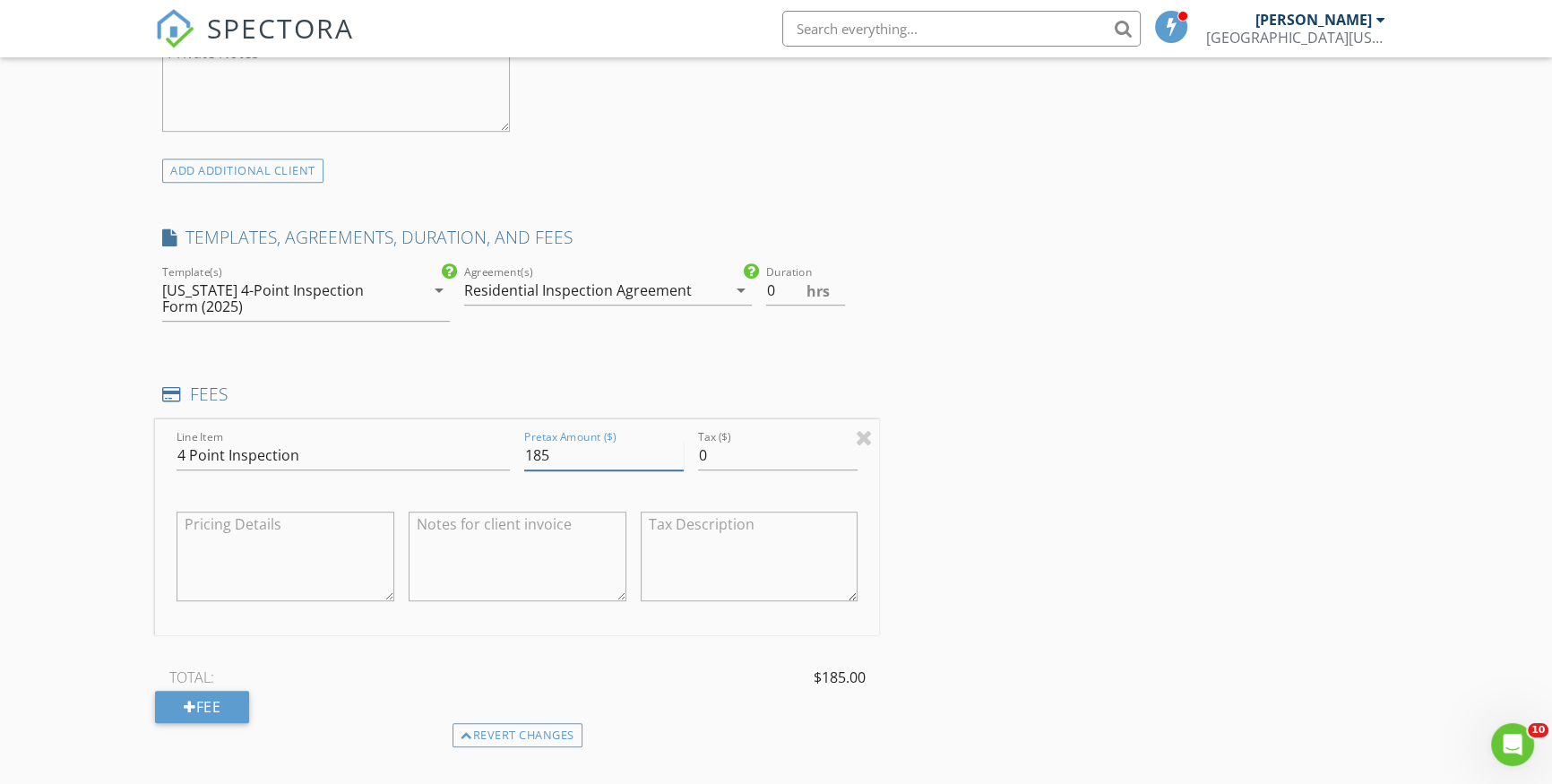
type input "185"
click at [712, 454] on input "0" at bounding box center [778, 456] width 160 height 30
click at [702, 447] on input "05.55" at bounding box center [778, 456] width 160 height 30
click at [708, 447] on input "05.55" at bounding box center [778, 456] width 160 height 30
type input "5.55"
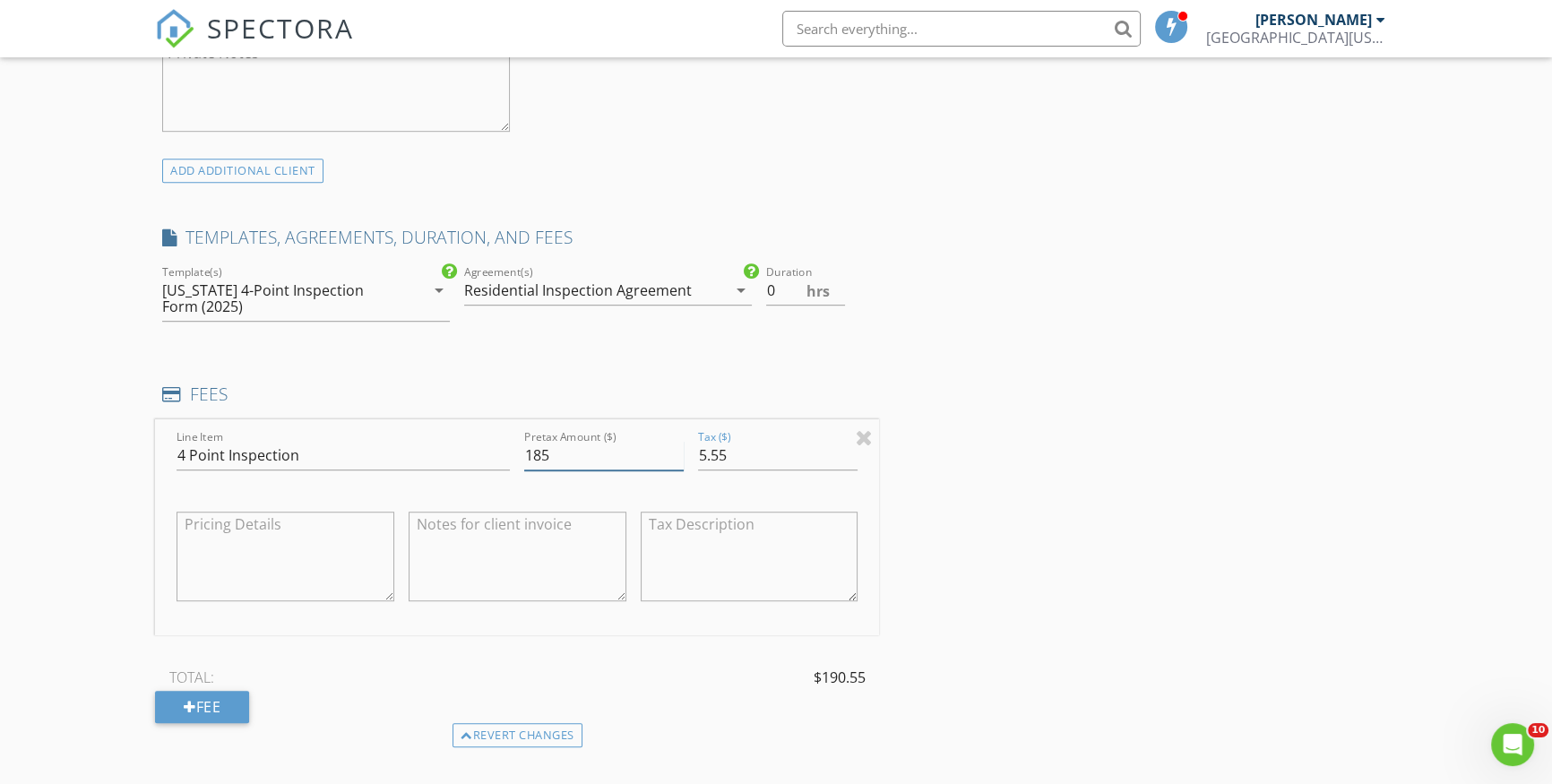
click at [541, 449] on input "185" at bounding box center [604, 456] width 160 height 30
type input "195"
click at [1187, 422] on div "INSPECTOR(S) check_box Ray Trujillo PRIMARY Ray Trujillo arrow_drop_down check_…" at bounding box center [776, 479] width 1242 height 3149
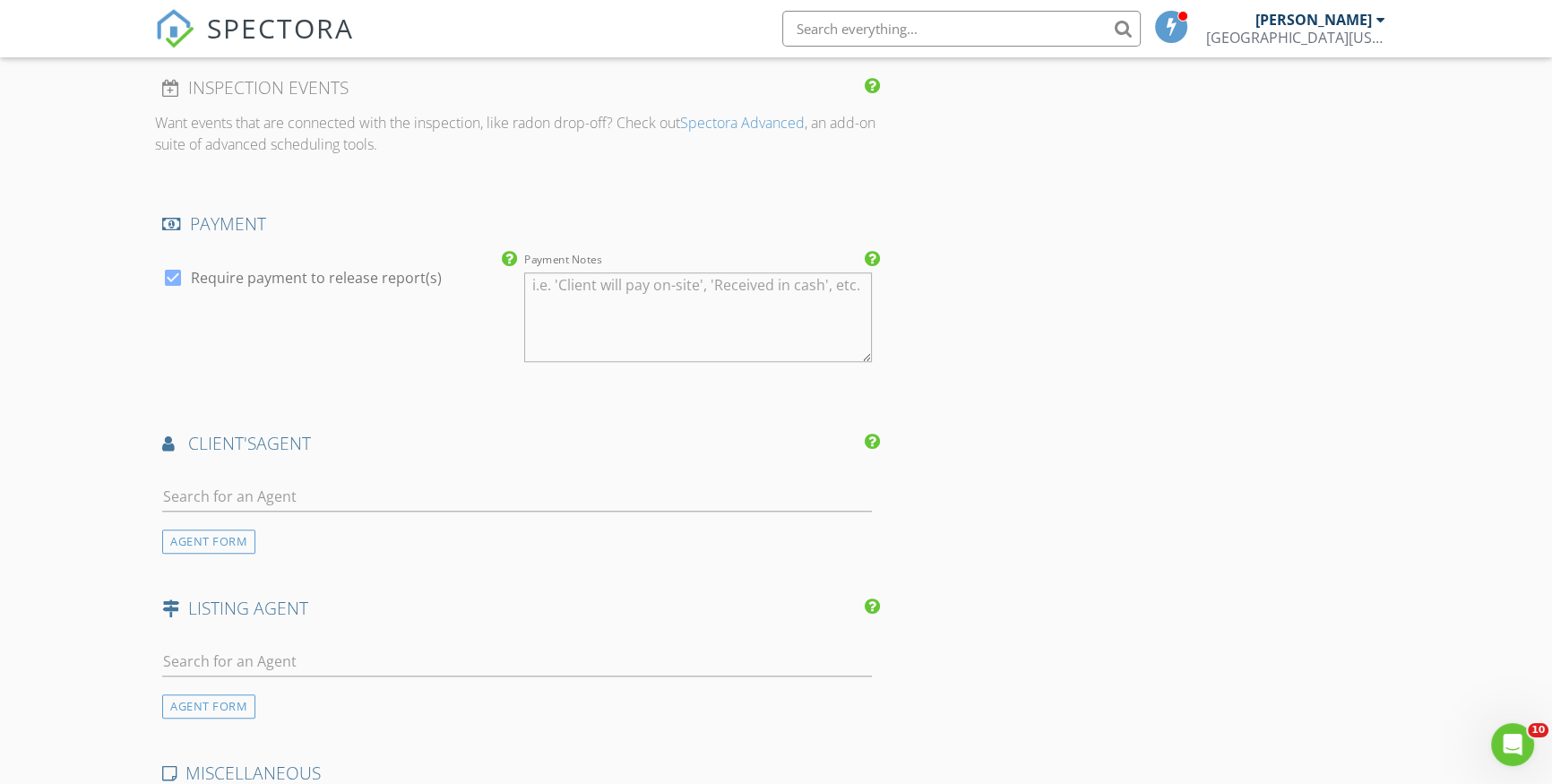
scroll to position [2035, 0]
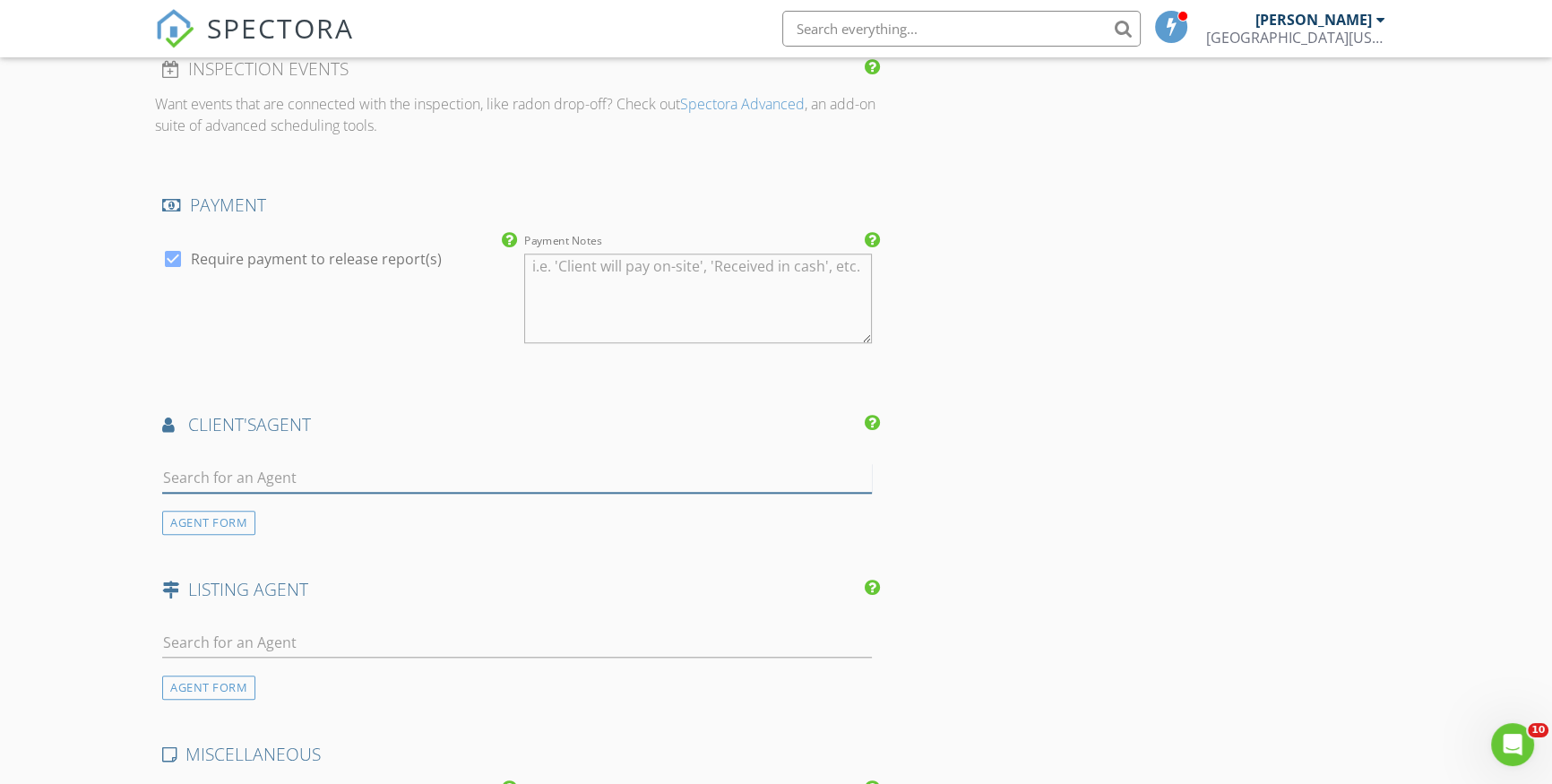
click at [327, 473] on input "text" at bounding box center [516, 478] width 709 height 30
type input "adriana"
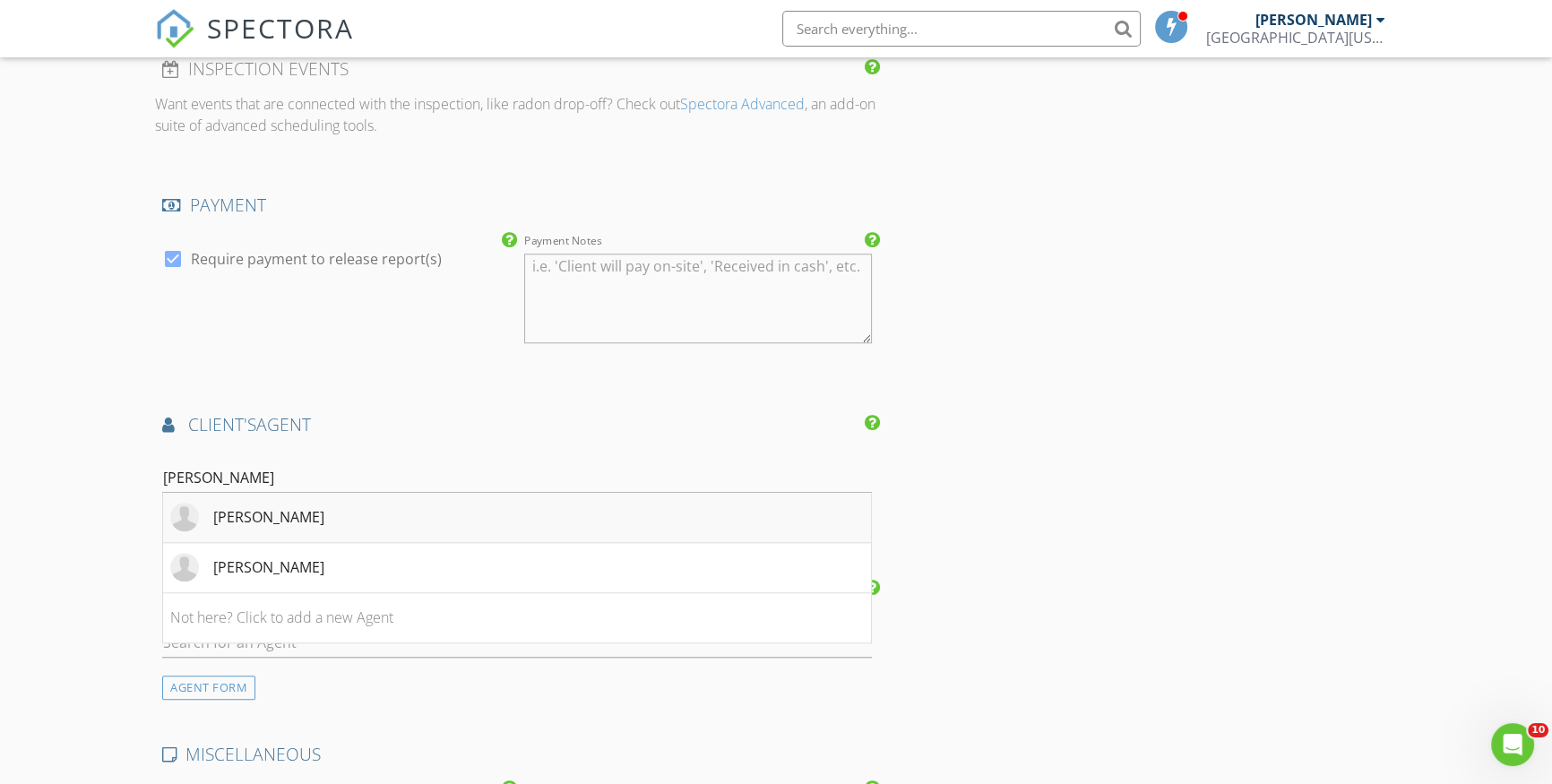
click at [273, 512] on div "Adriana Avila" at bounding box center [268, 517] width 111 height 22
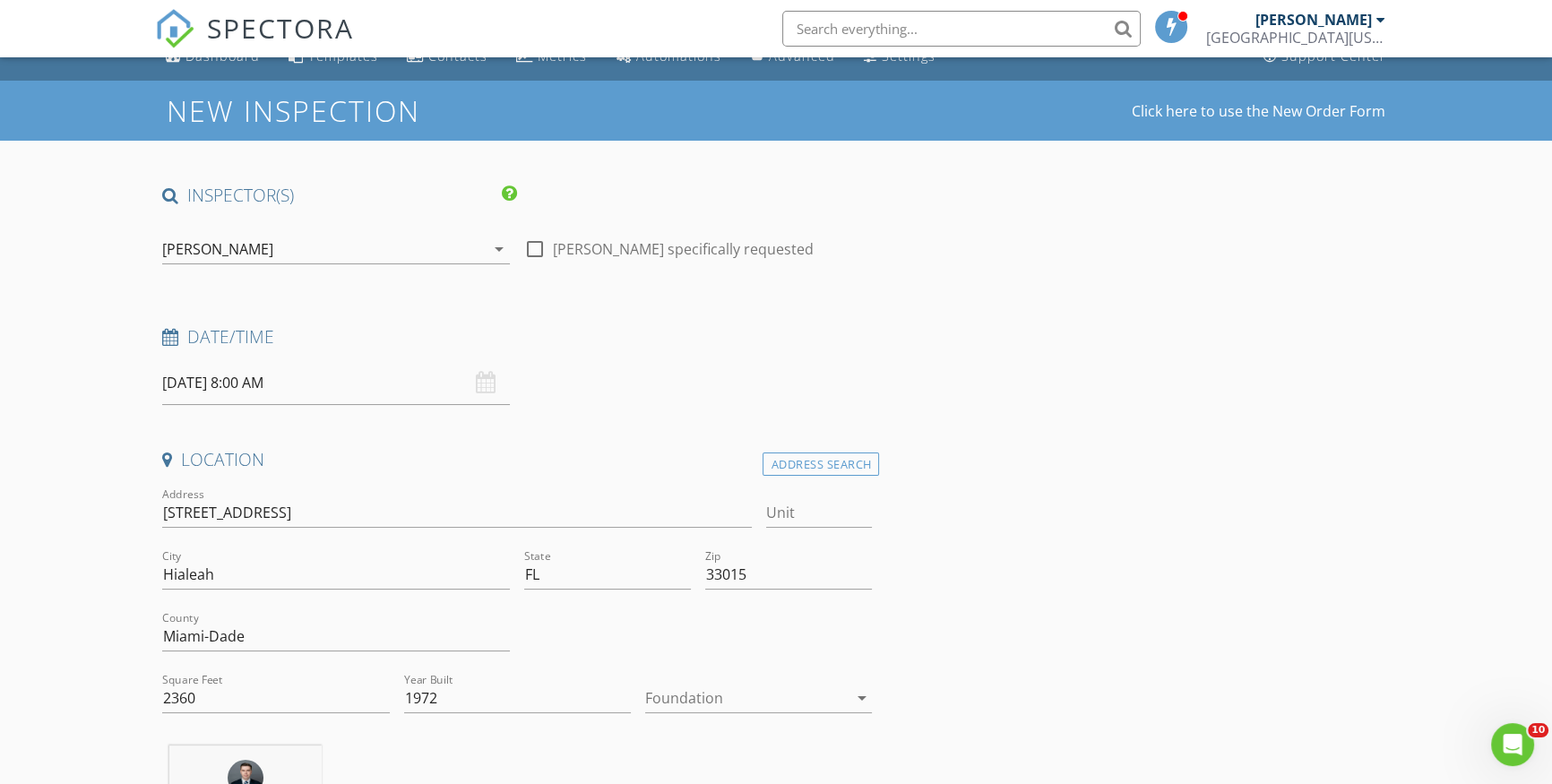
scroll to position [0, 0]
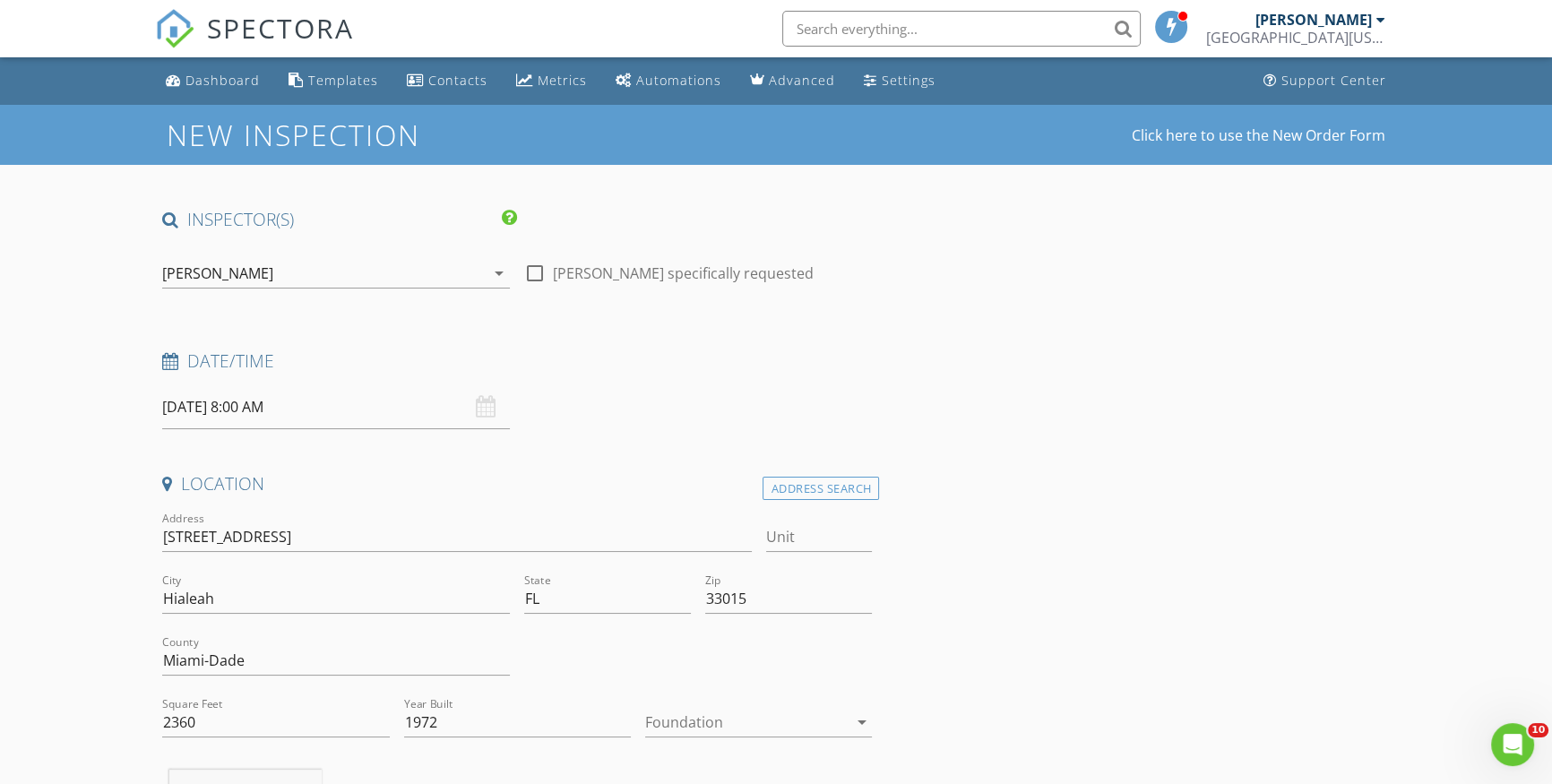
click at [338, 396] on input "08/25/2025 8:00 AM" at bounding box center [335, 407] width 347 height 44
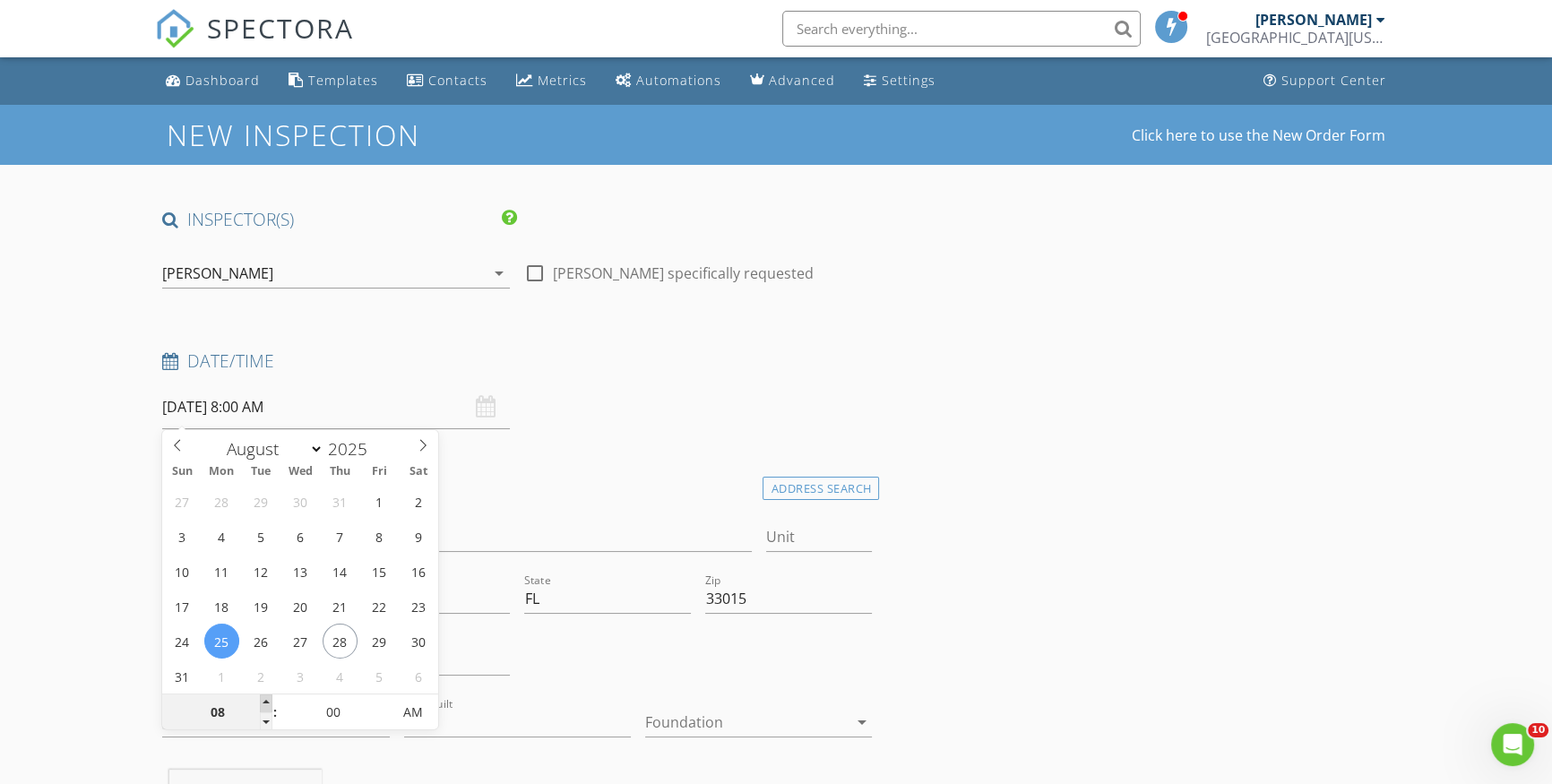
type input "08/25/2025 9:00 AM"
type input "09"
click at [266, 701] on span at bounding box center [265, 703] width 13 height 18
type input "08/25/2025 10:00 AM"
type input "10"
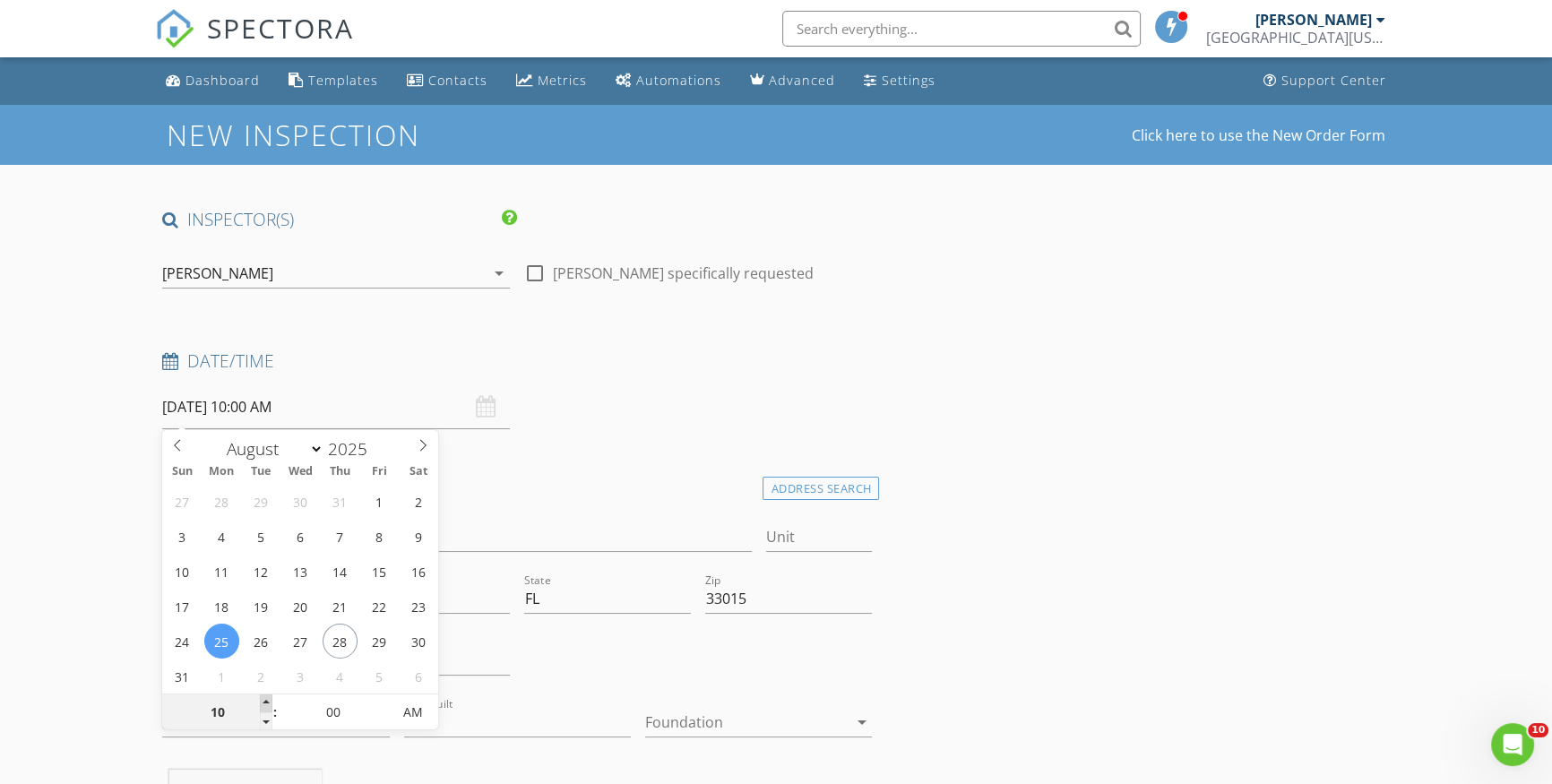
click at [266, 701] on span at bounding box center [265, 703] width 13 height 18
click at [266, 701] on span "This inspection is scheduled in the past - no confirmation email will be sent." at bounding box center [146, 737] width 279 height 81
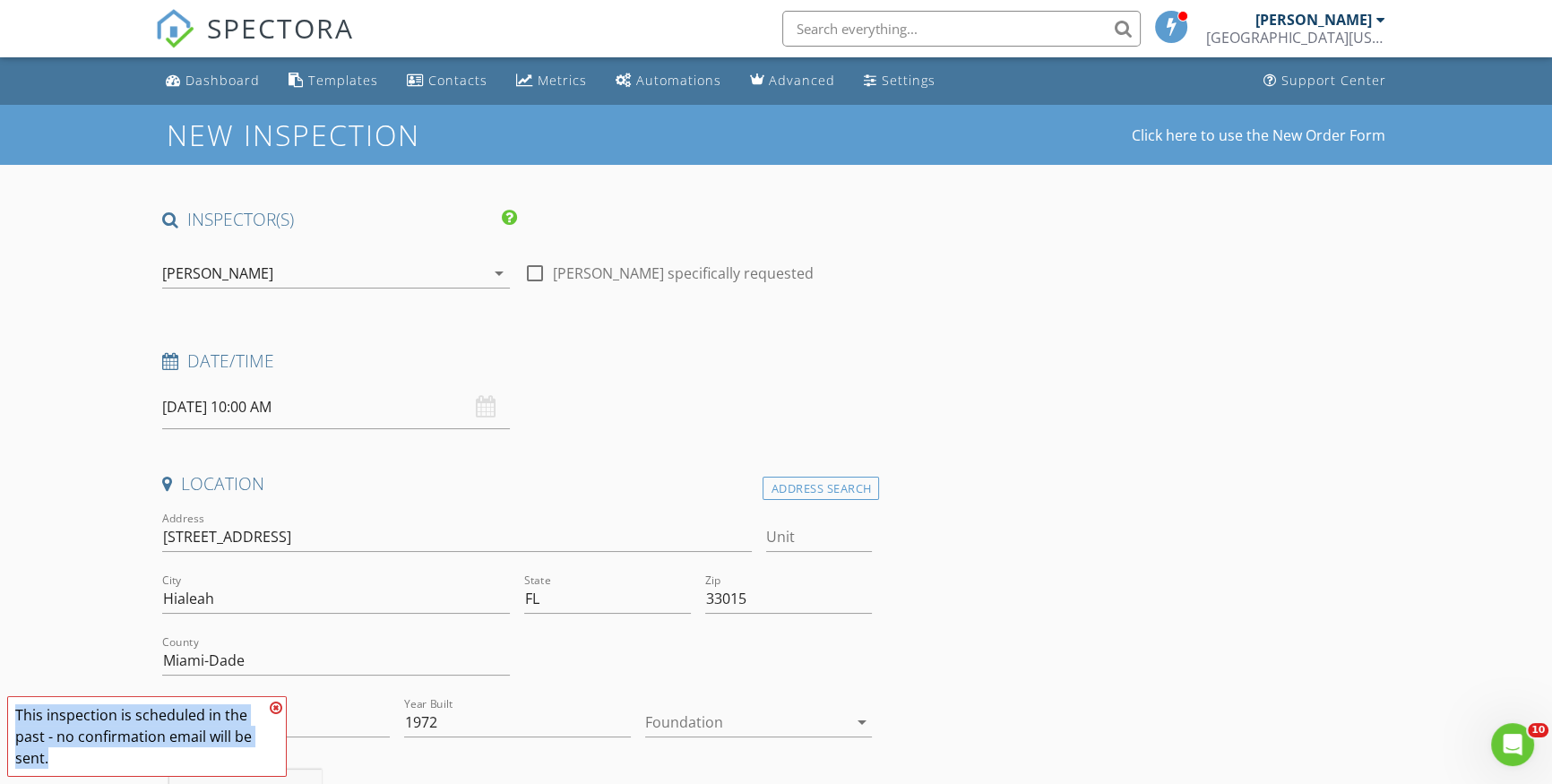
click at [277, 706] on icon at bounding box center [275, 707] width 13 height 15
drag, startPoint x: 274, startPoint y: 409, endPoint x: 269, endPoint y: 423, distance: 14.9
click at [274, 410] on input "08/25/2025 10:00 AM" at bounding box center [335, 407] width 347 height 44
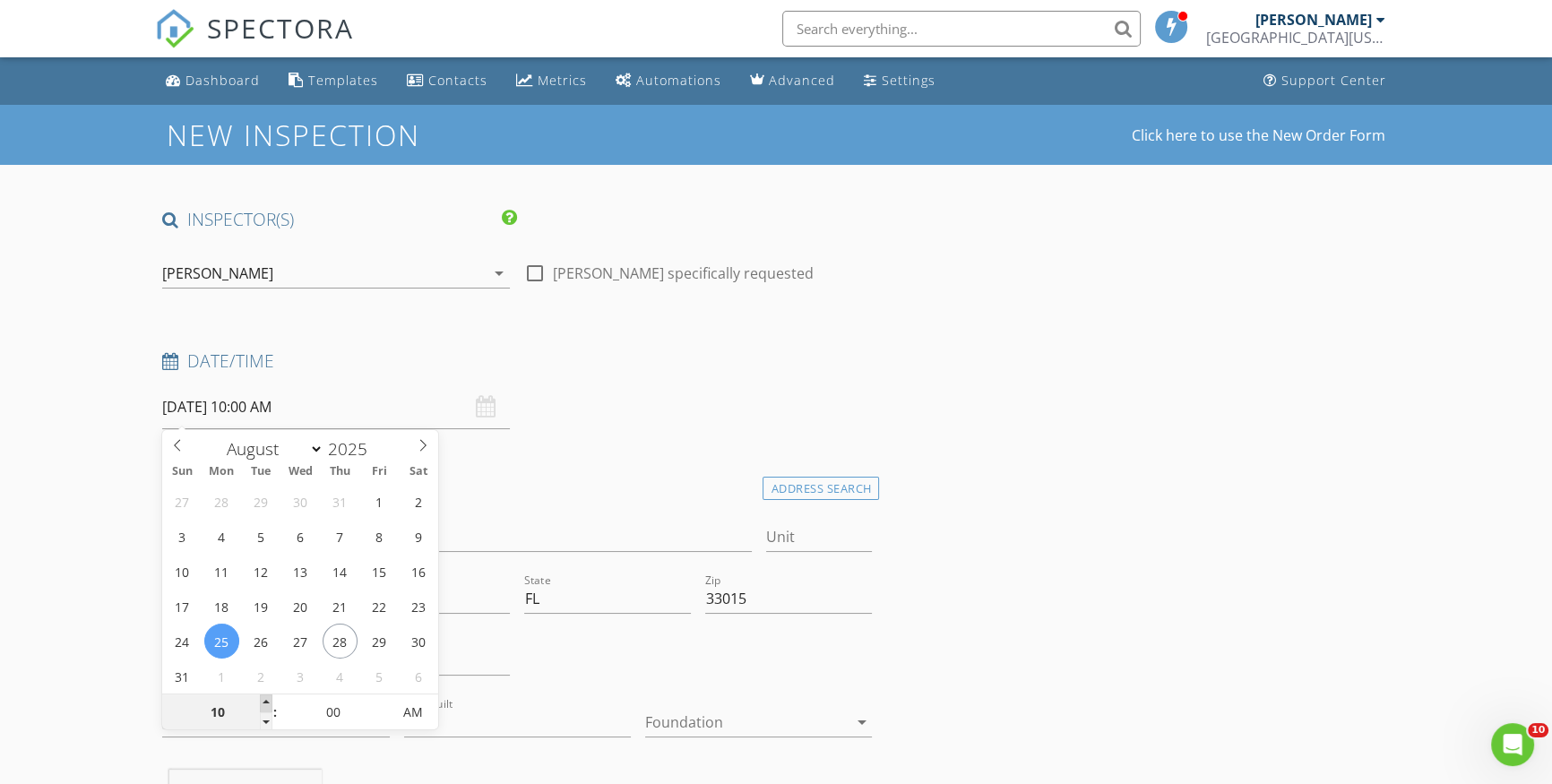
type input "08/25/2025 11:00 AM"
type input "11"
click at [263, 701] on span at bounding box center [265, 703] width 13 height 18
type input "08/25/2025 12:00 PM"
type input "12"
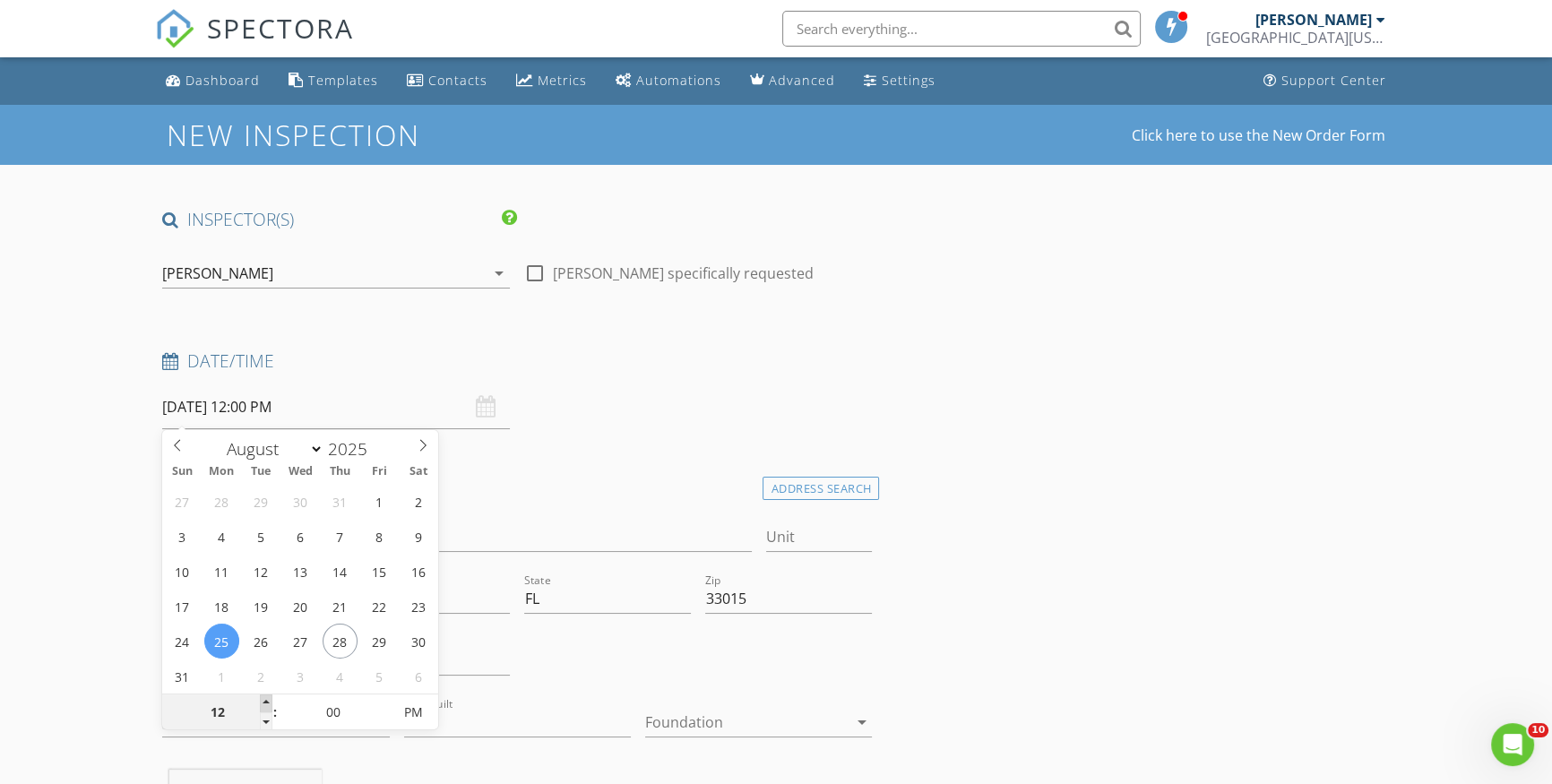
click at [263, 701] on span at bounding box center [265, 703] width 13 height 18
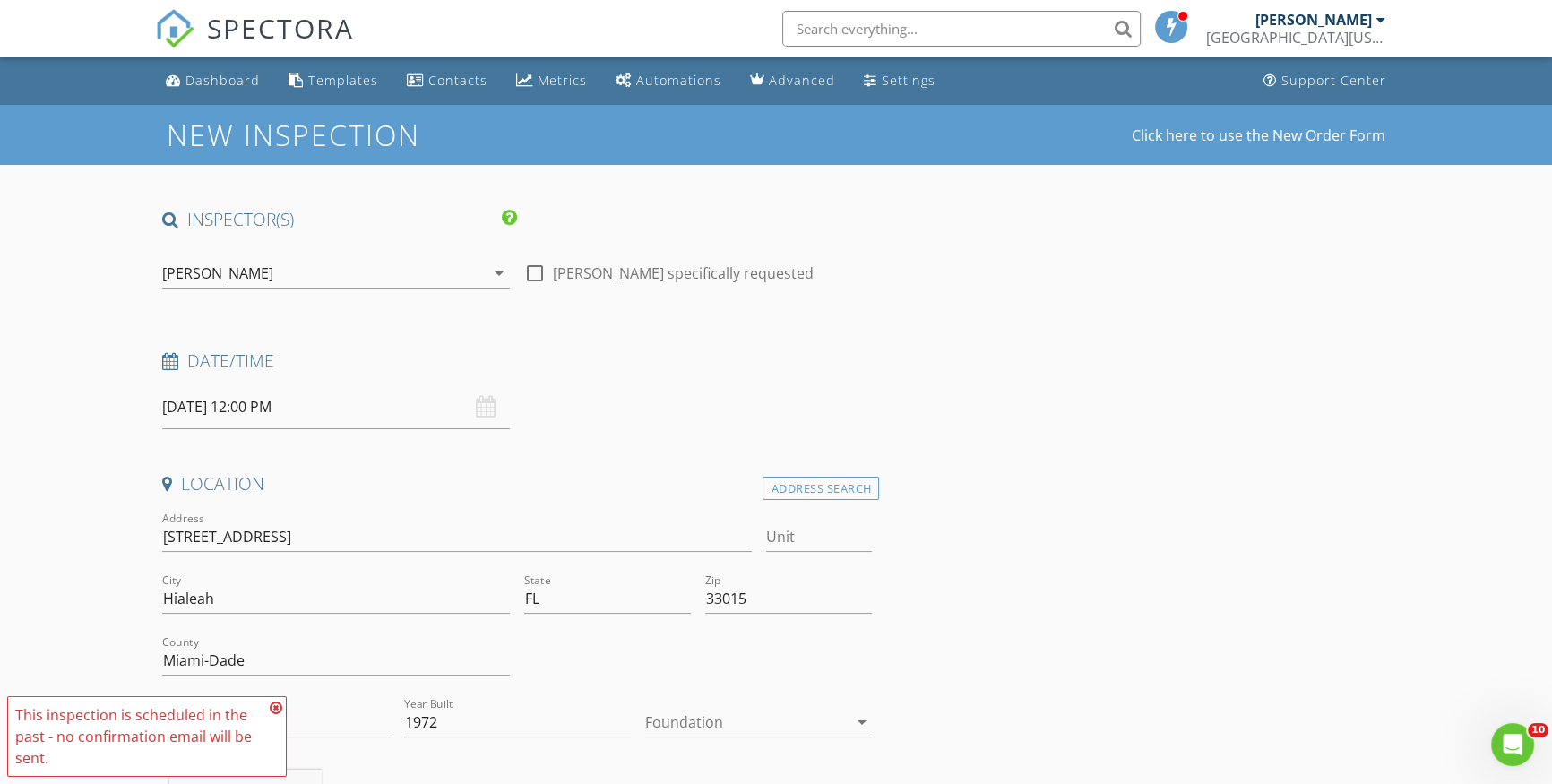
click at [634, 397] on div "Date/Time 08/25/2025 12:00 PM" at bounding box center [517, 389] width 724 height 80
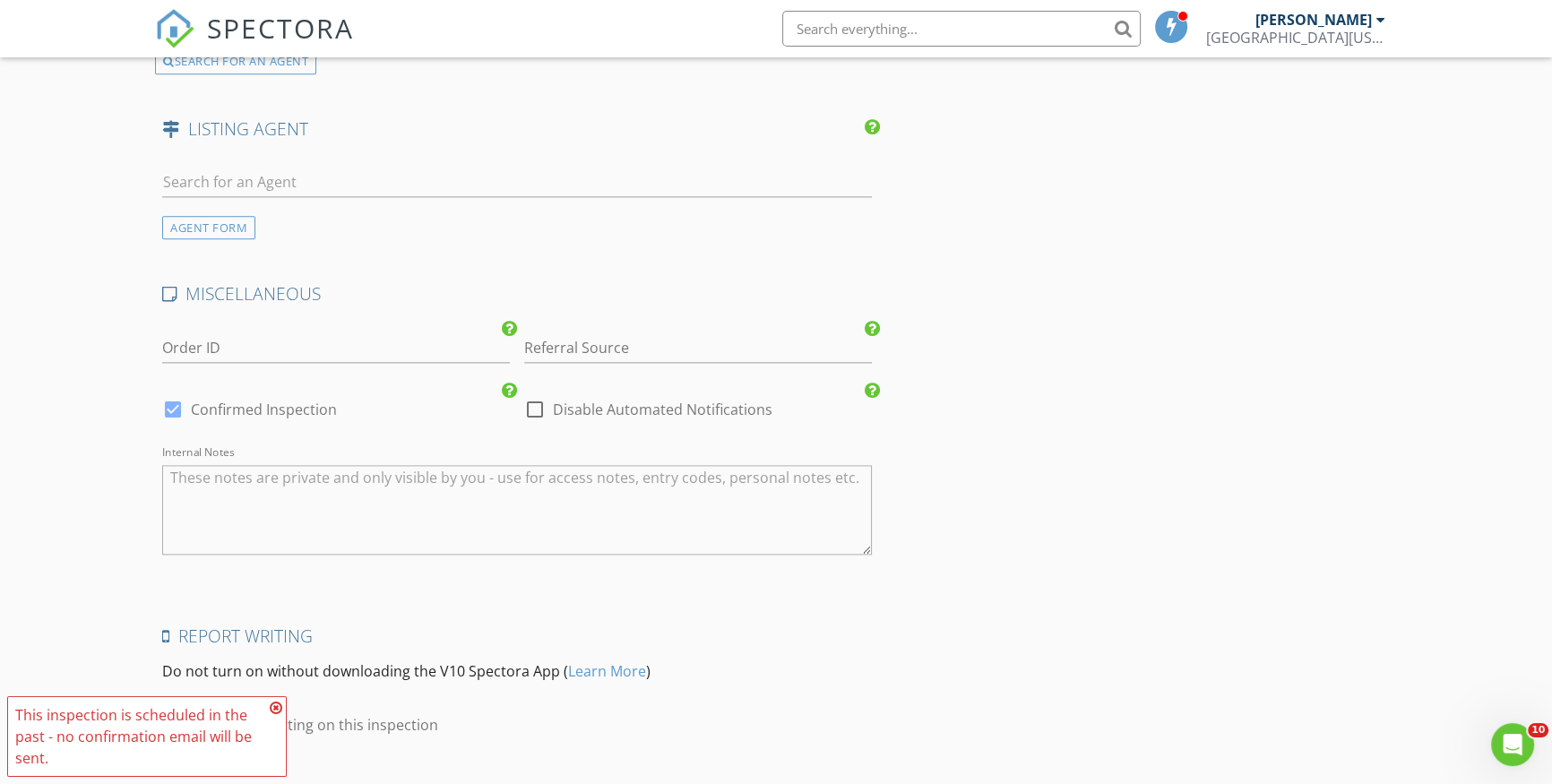
scroll to position [3020, 0]
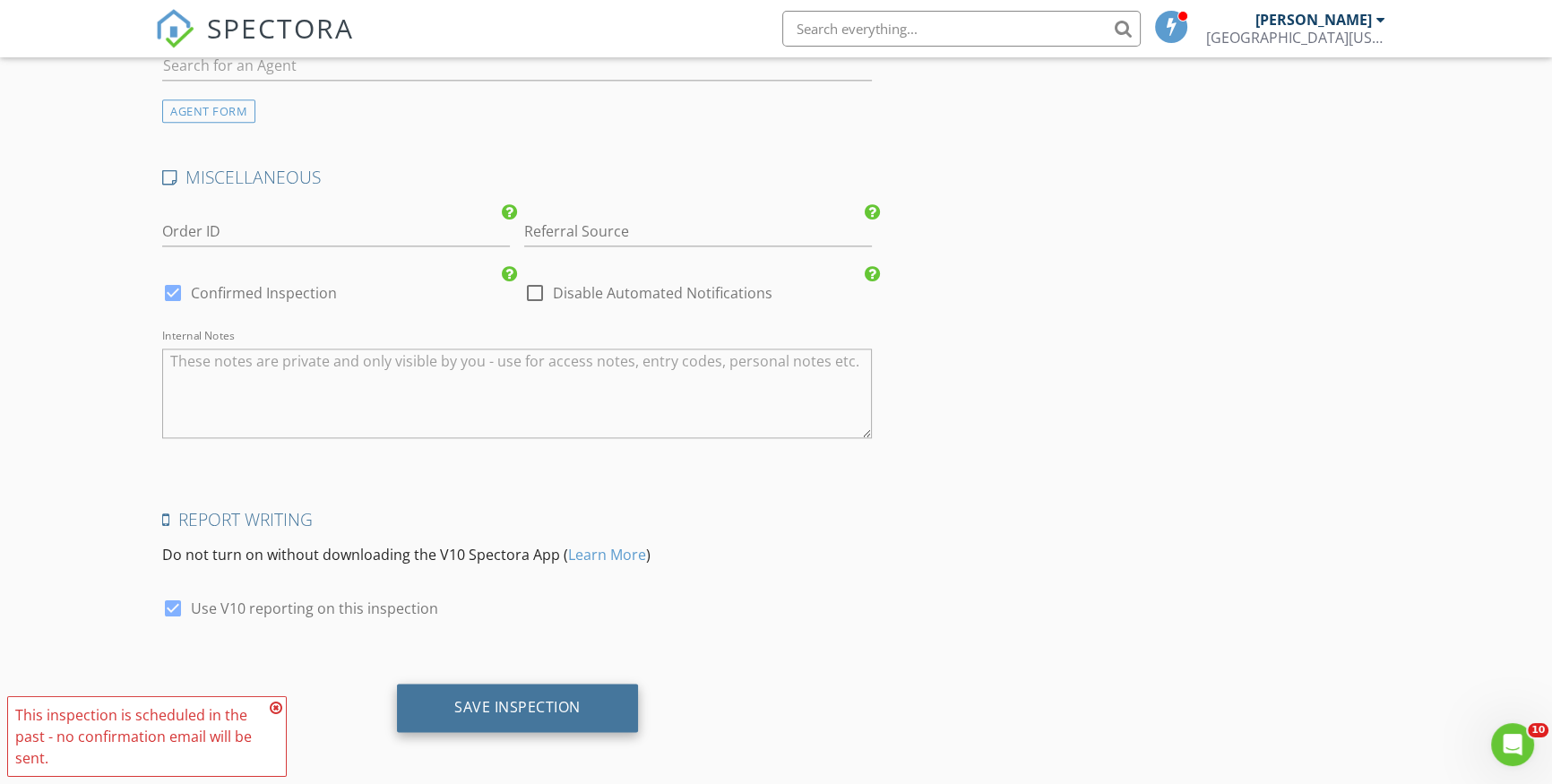
click at [495, 702] on div "Save Inspection" at bounding box center [517, 707] width 126 height 18
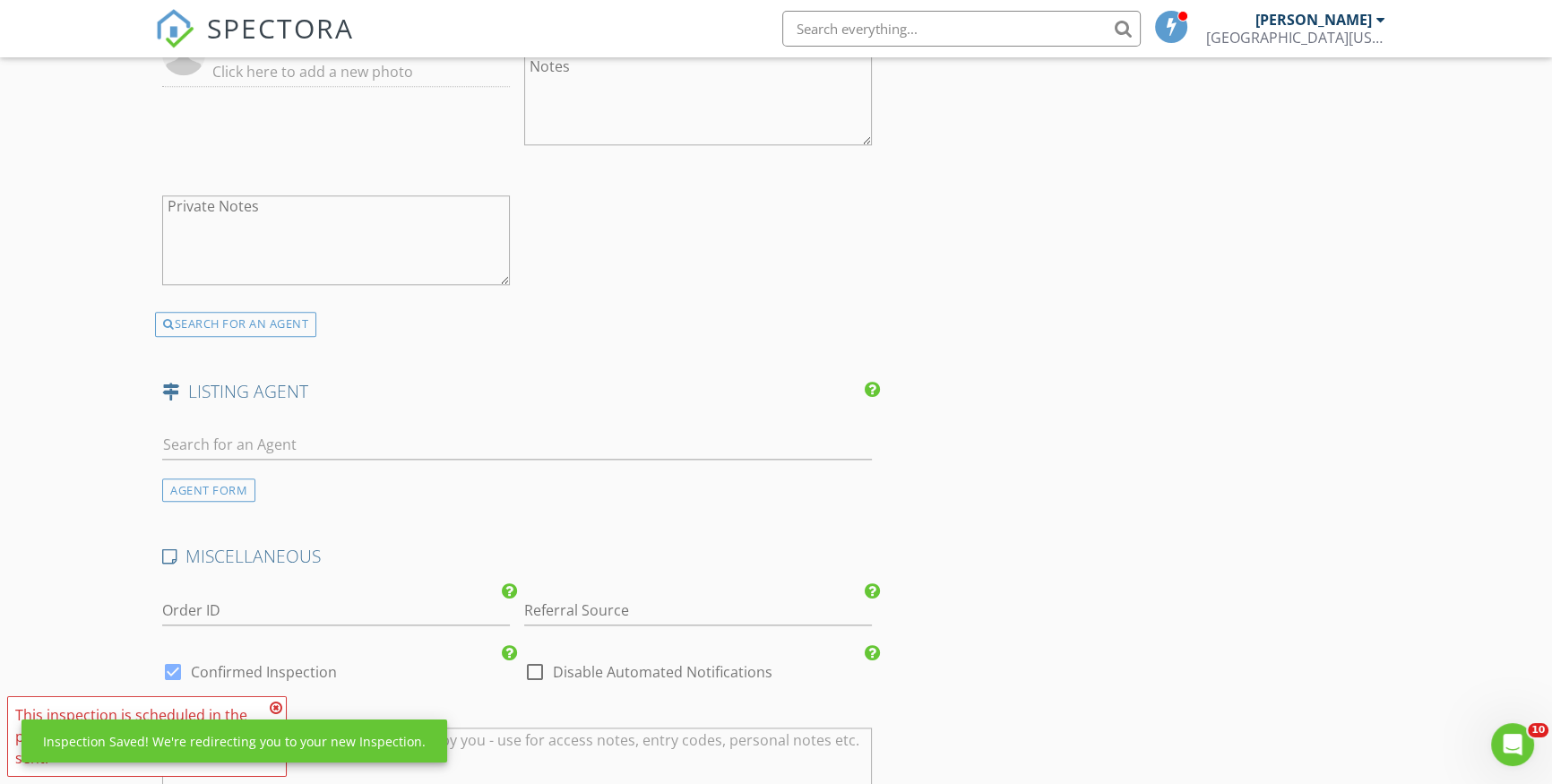
scroll to position [2571, 0]
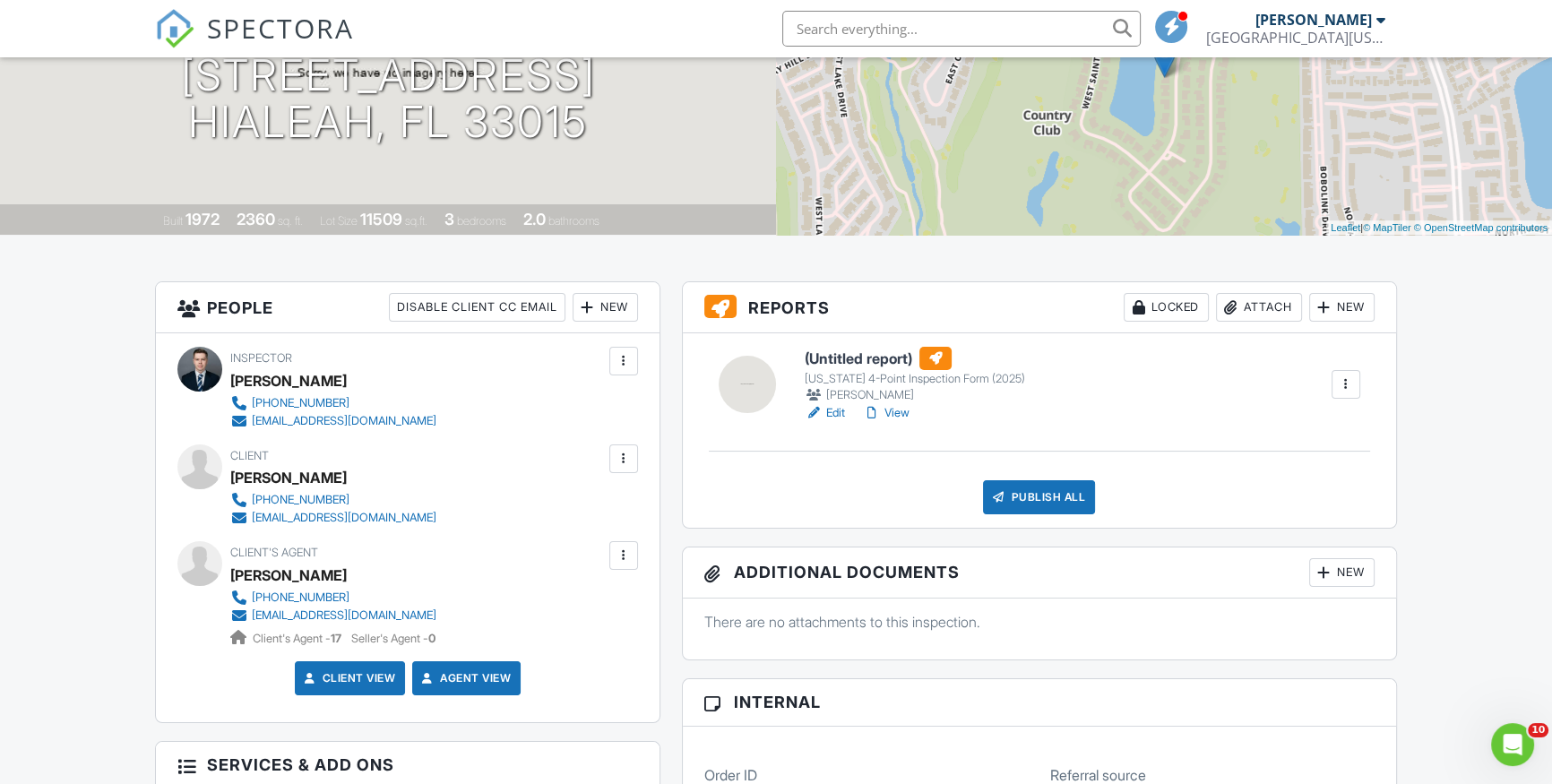
click at [863, 361] on h6 "(Untitled report)" at bounding box center [915, 358] width 220 height 24
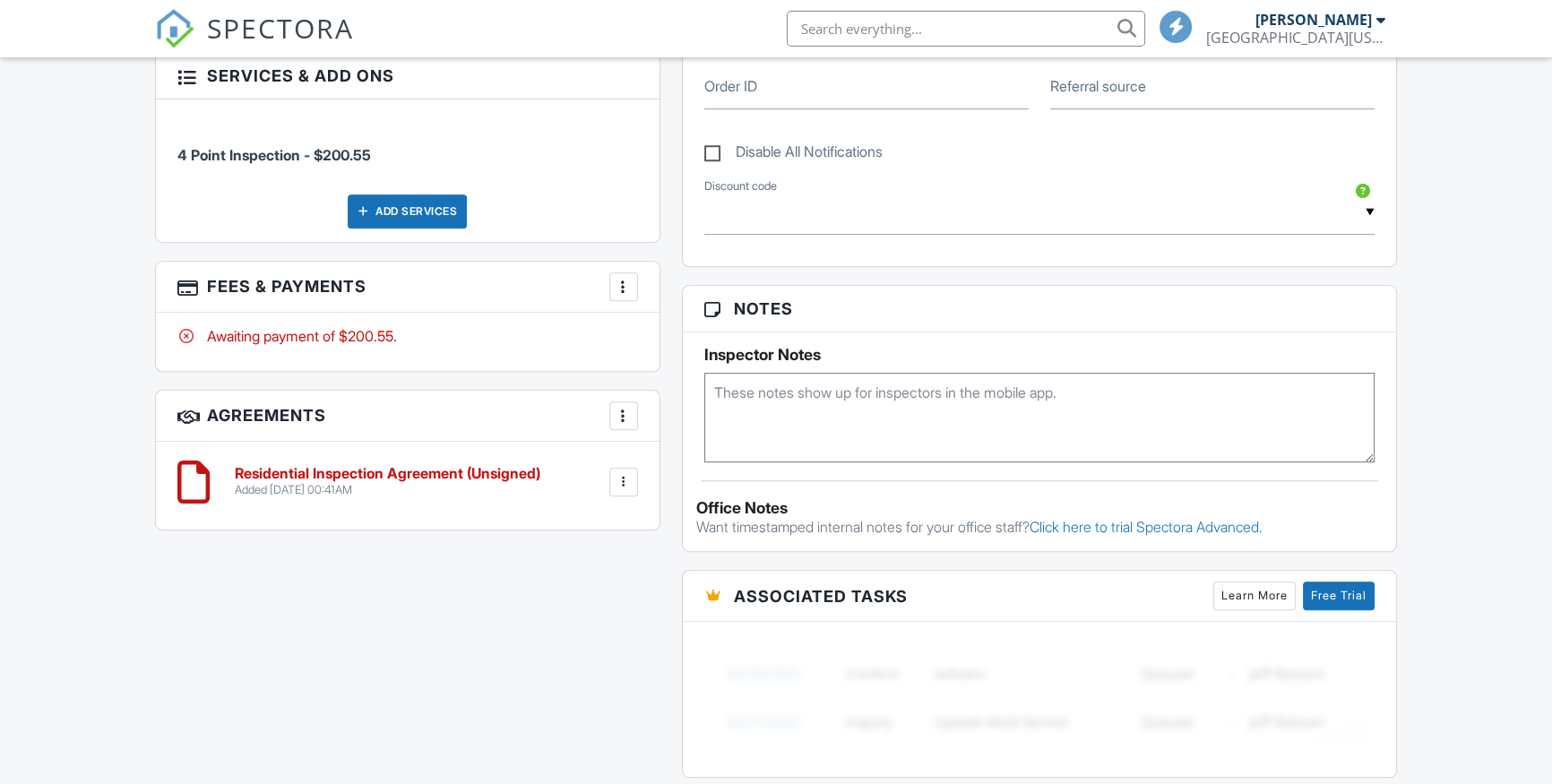
scroll to position [758, 0]
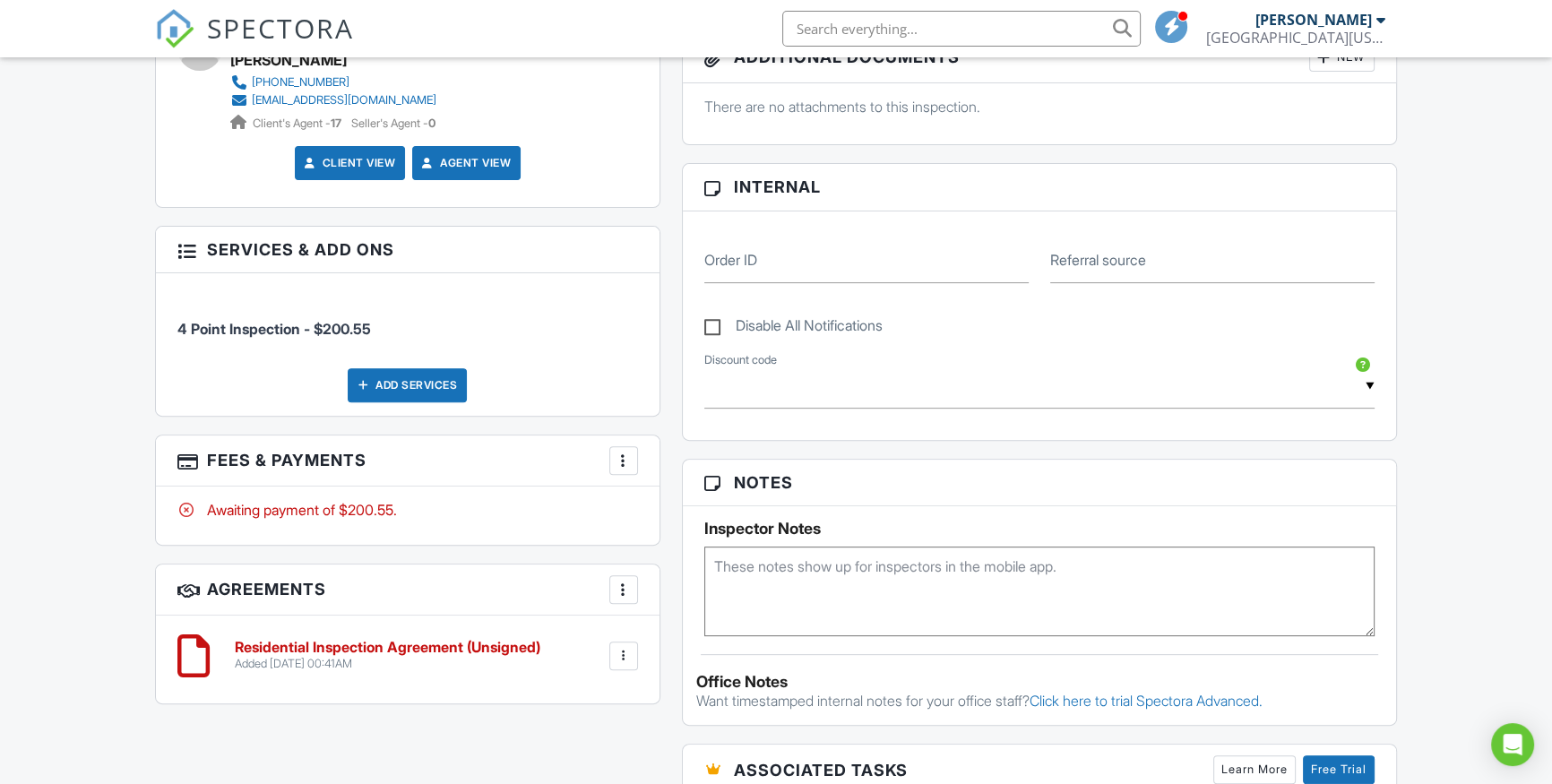
click at [711, 325] on label "Disable All Notifications" at bounding box center [793, 328] width 179 height 23
click at [711, 323] on input "Disable All Notifications" at bounding box center [710, 318] width 12 height 12
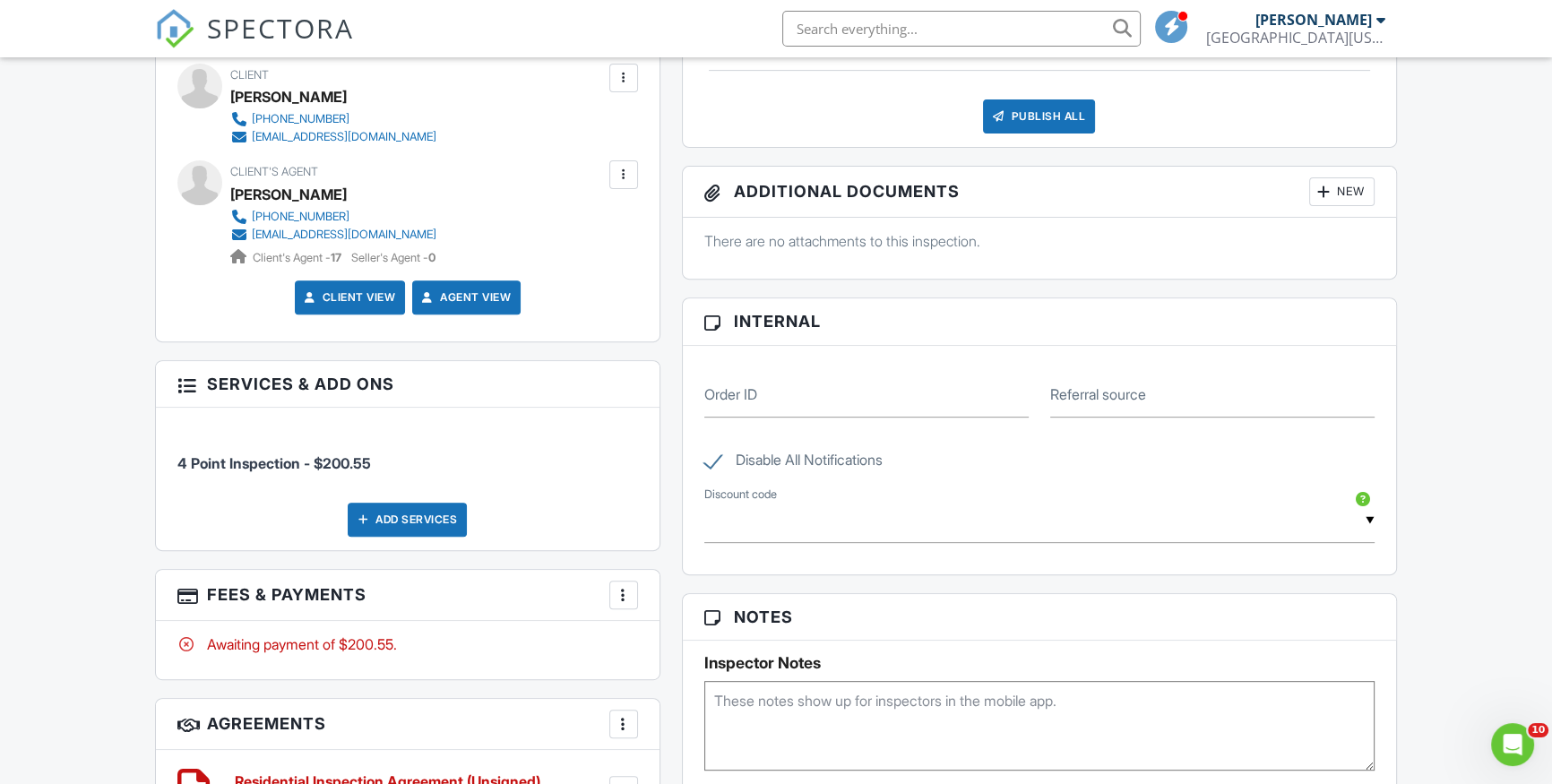
scroll to position [1058, 0]
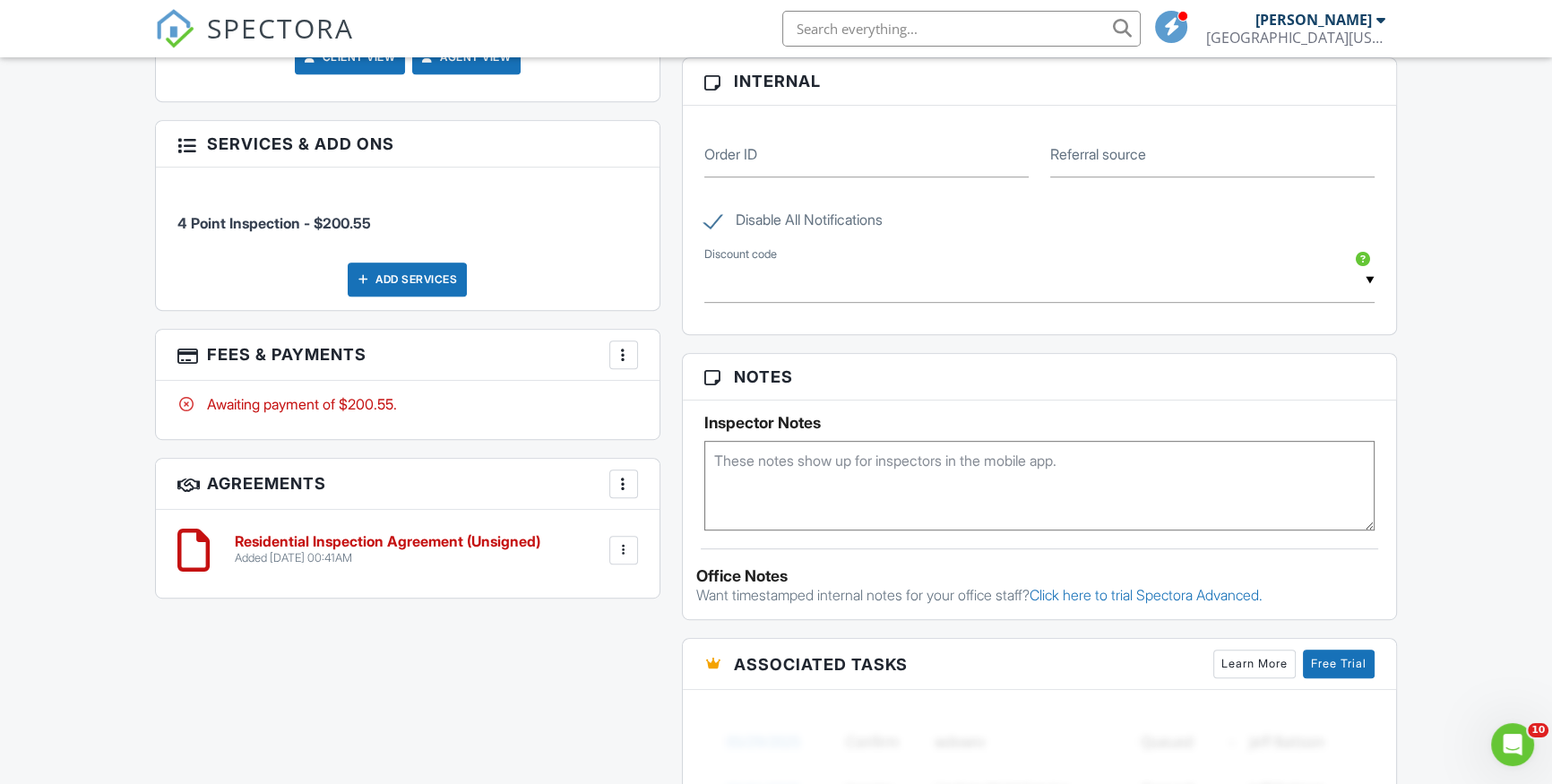
click at [720, 219] on label "Disable All Notifications" at bounding box center [793, 222] width 179 height 23
checkbox input "false"
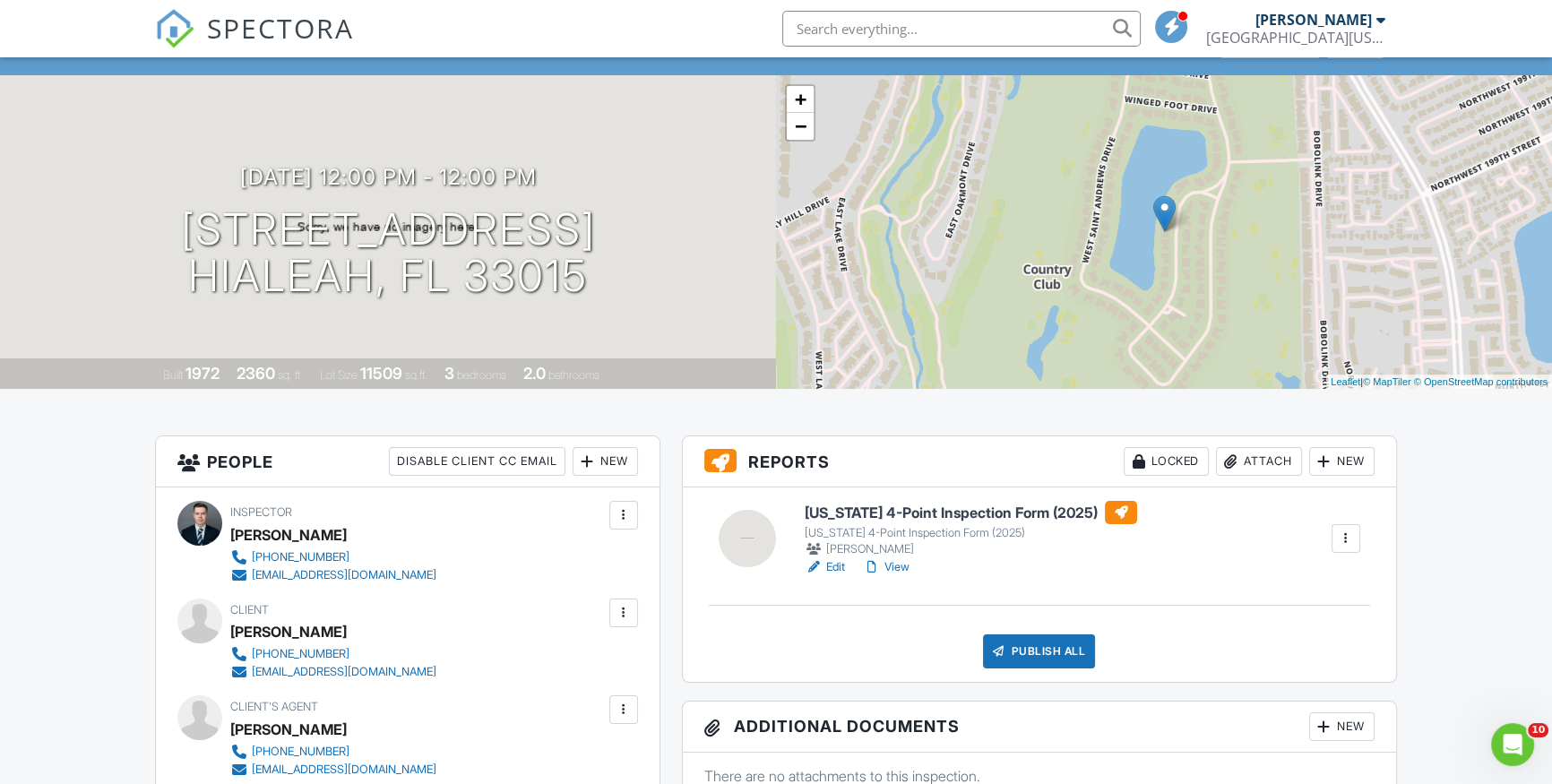
scroll to position [325, 0]
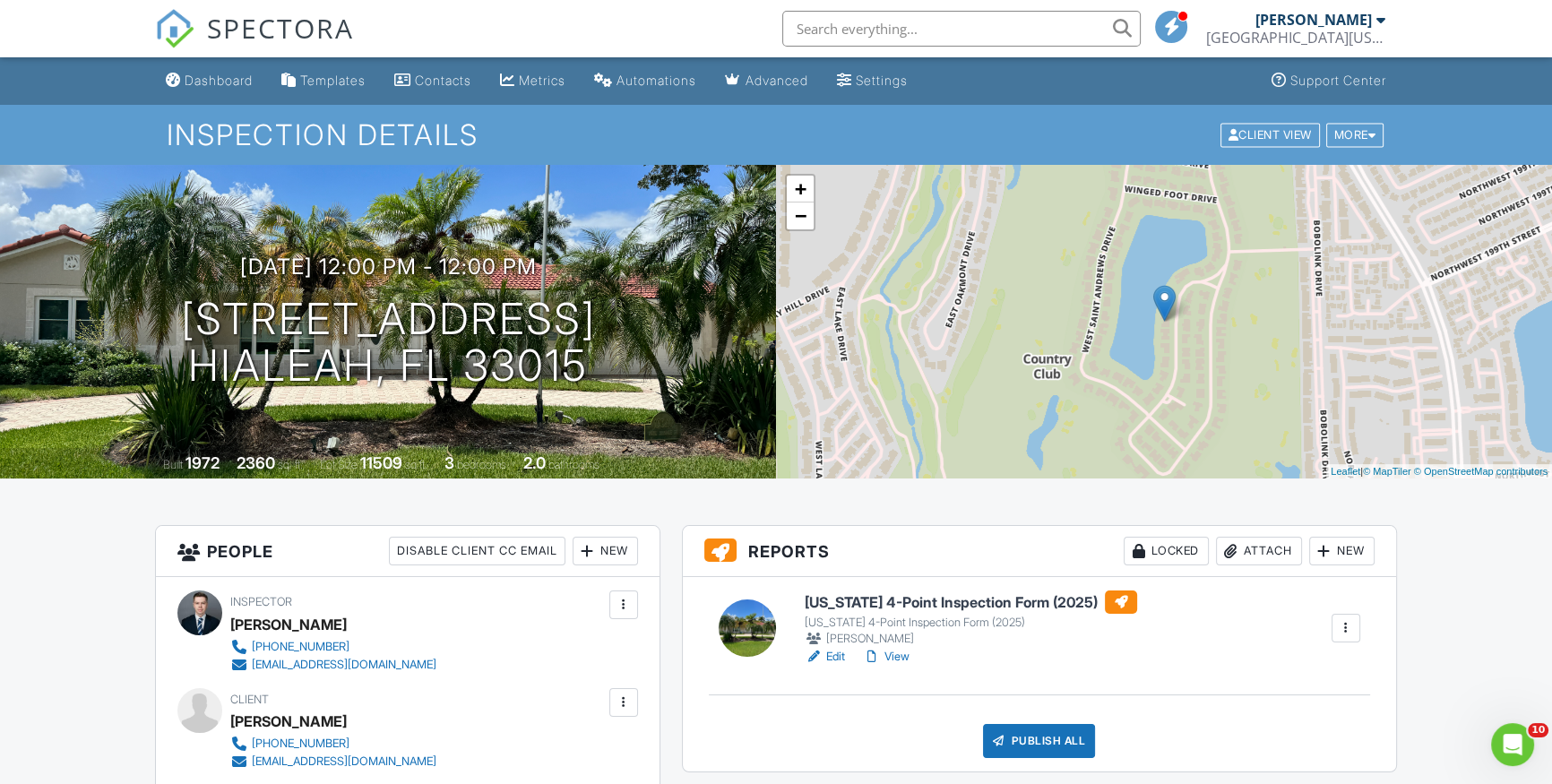
click at [904, 658] on link "View" at bounding box center [886, 657] width 46 height 18
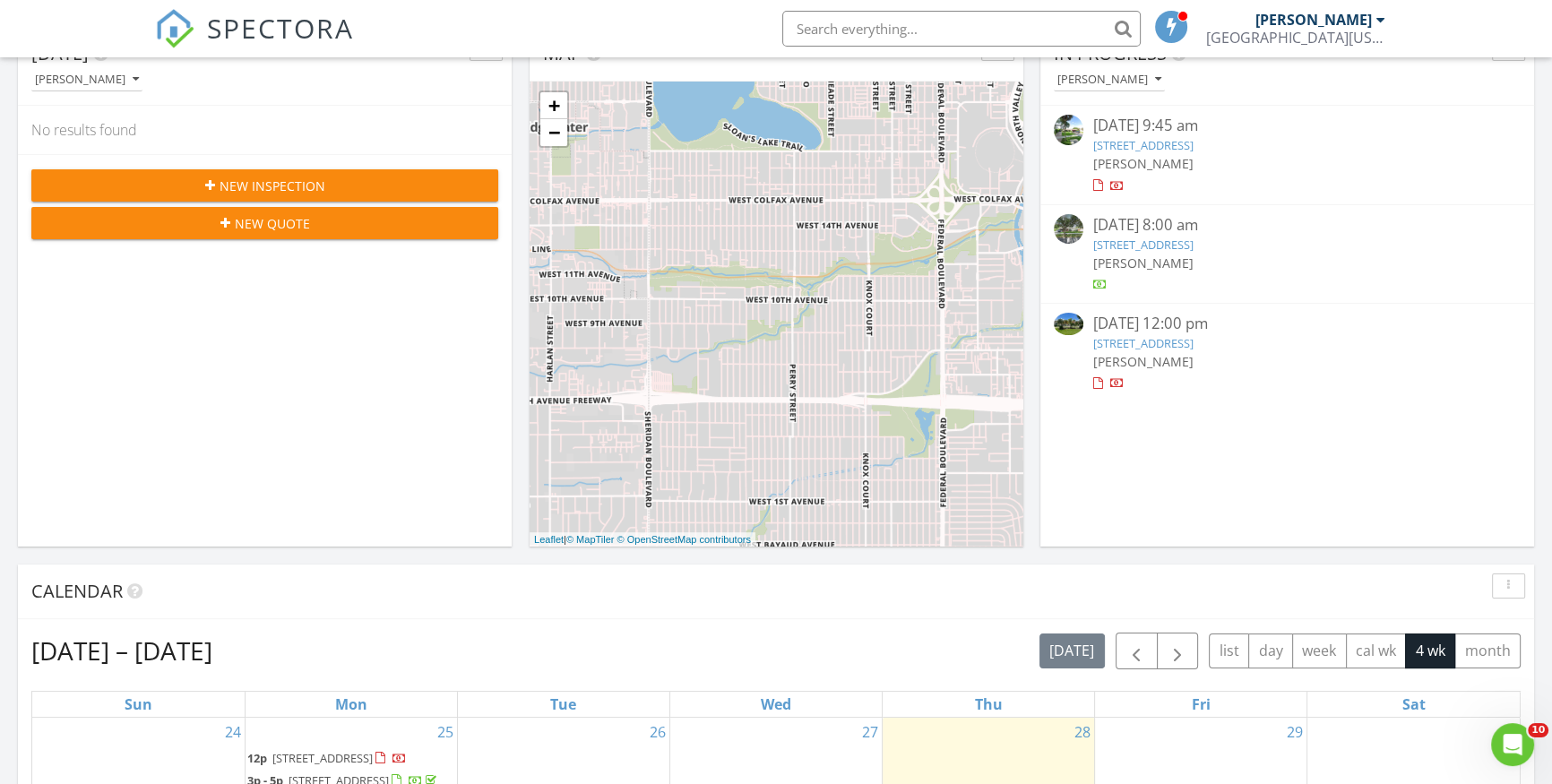
scroll to position [244, 0]
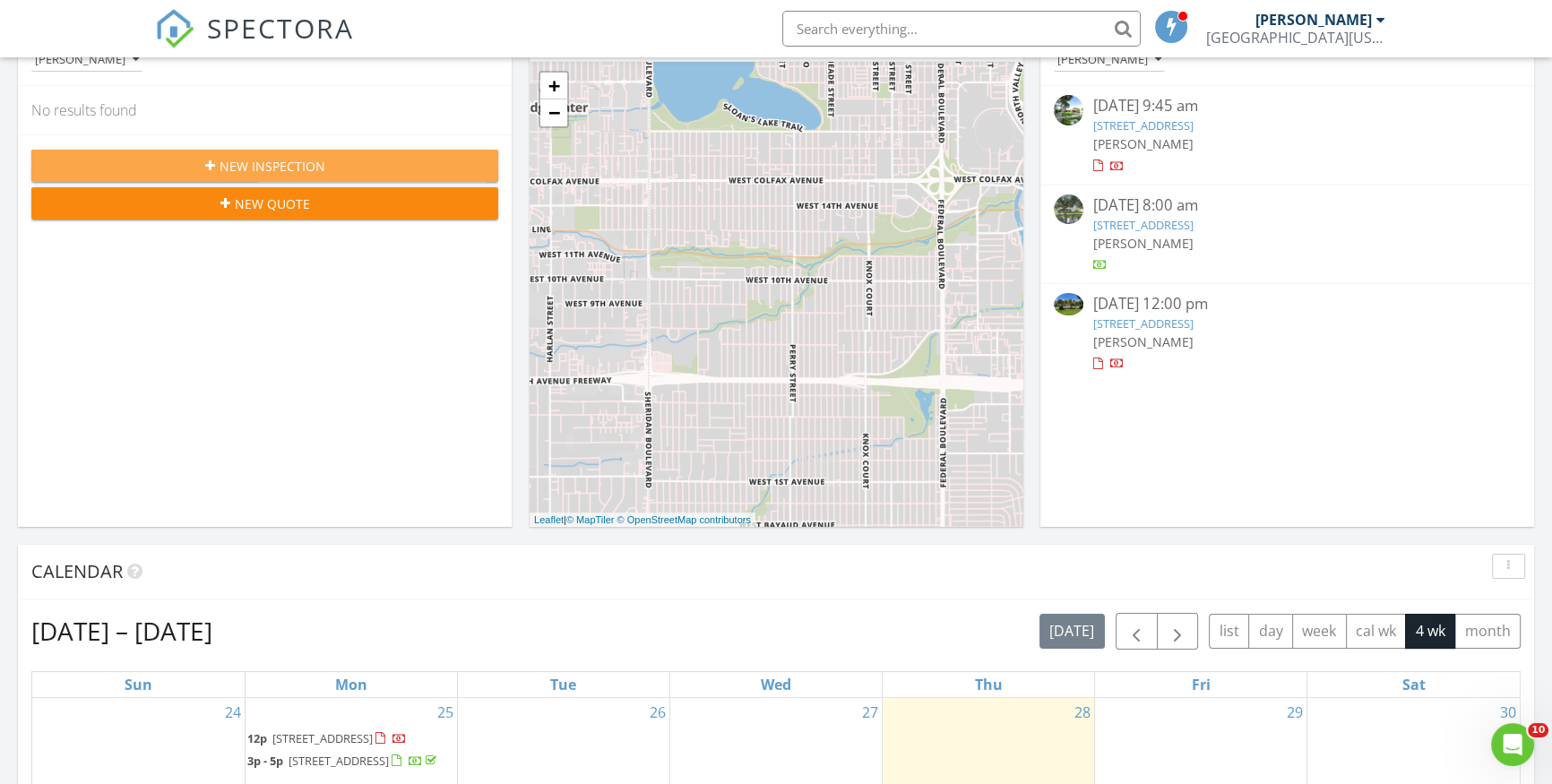
click at [294, 167] on span "New Inspection" at bounding box center [272, 166] width 106 height 19
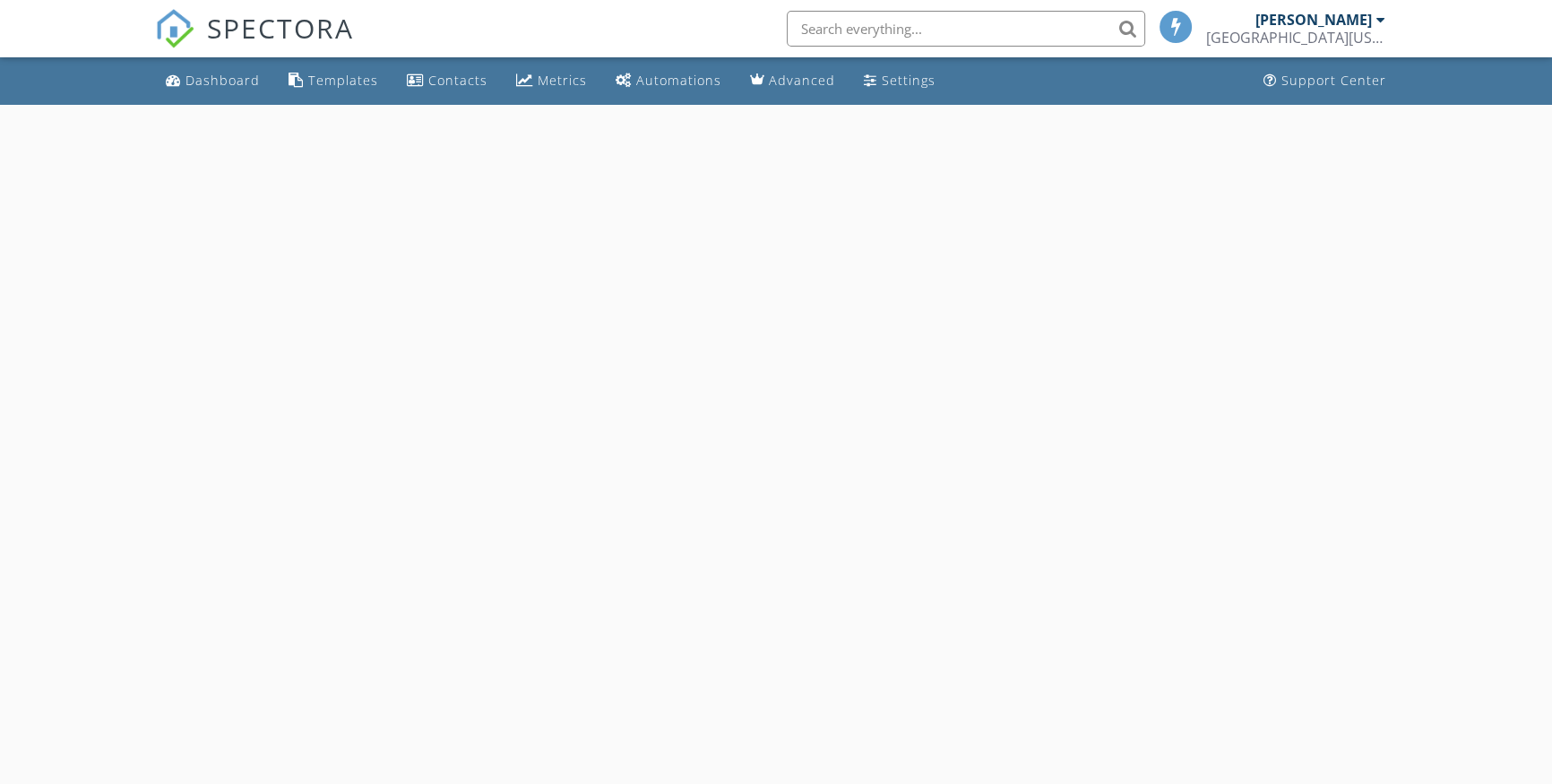
select select "7"
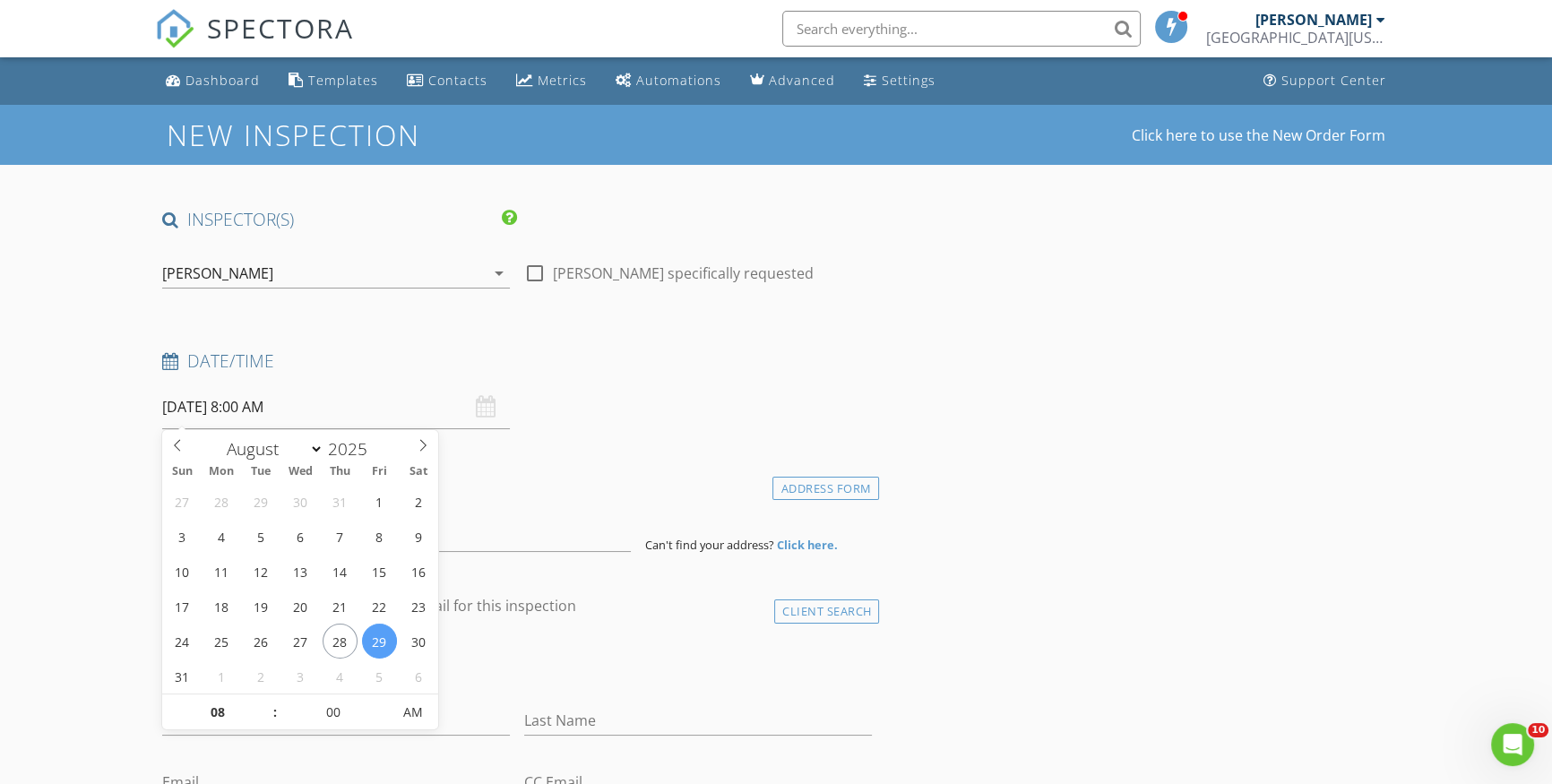
click at [273, 411] on input "[DATE] 8:00 AM" at bounding box center [335, 407] width 347 height 44
type input "08/25/2025 8:00 AM"
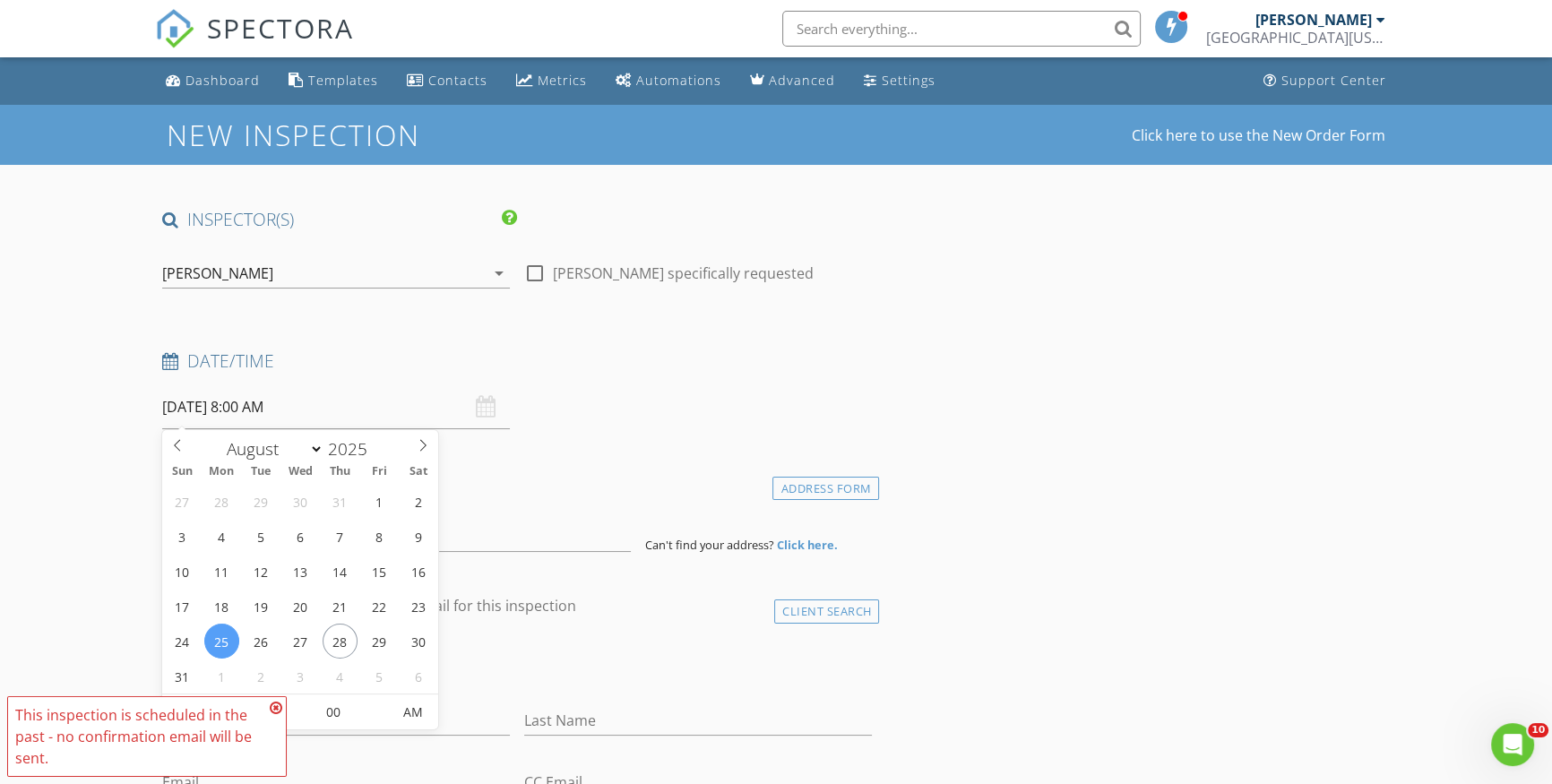
click at [277, 706] on icon at bounding box center [275, 707] width 13 height 15
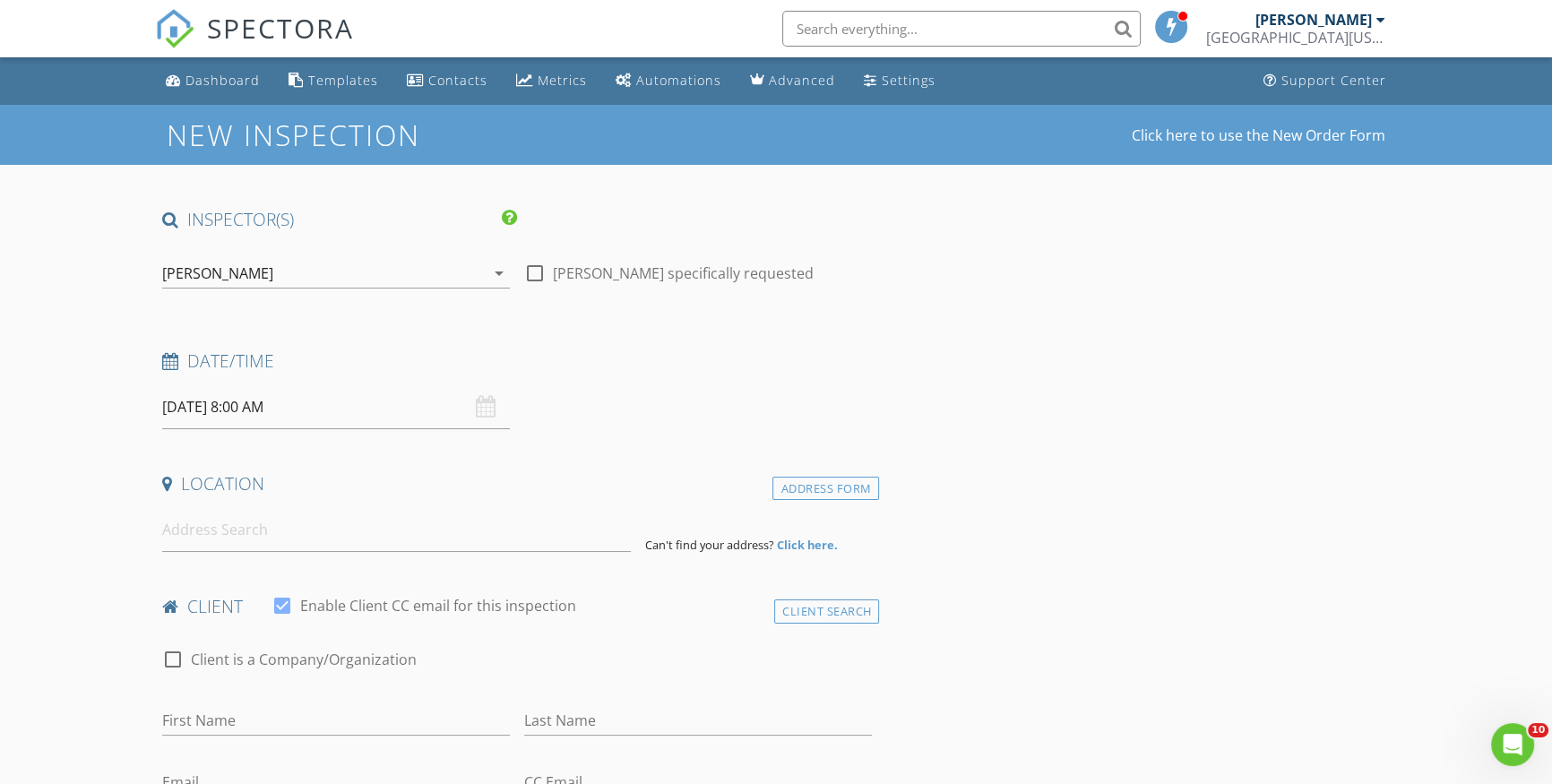
click at [333, 406] on input "08/25/2025 8:00 AM" at bounding box center [335, 407] width 347 height 44
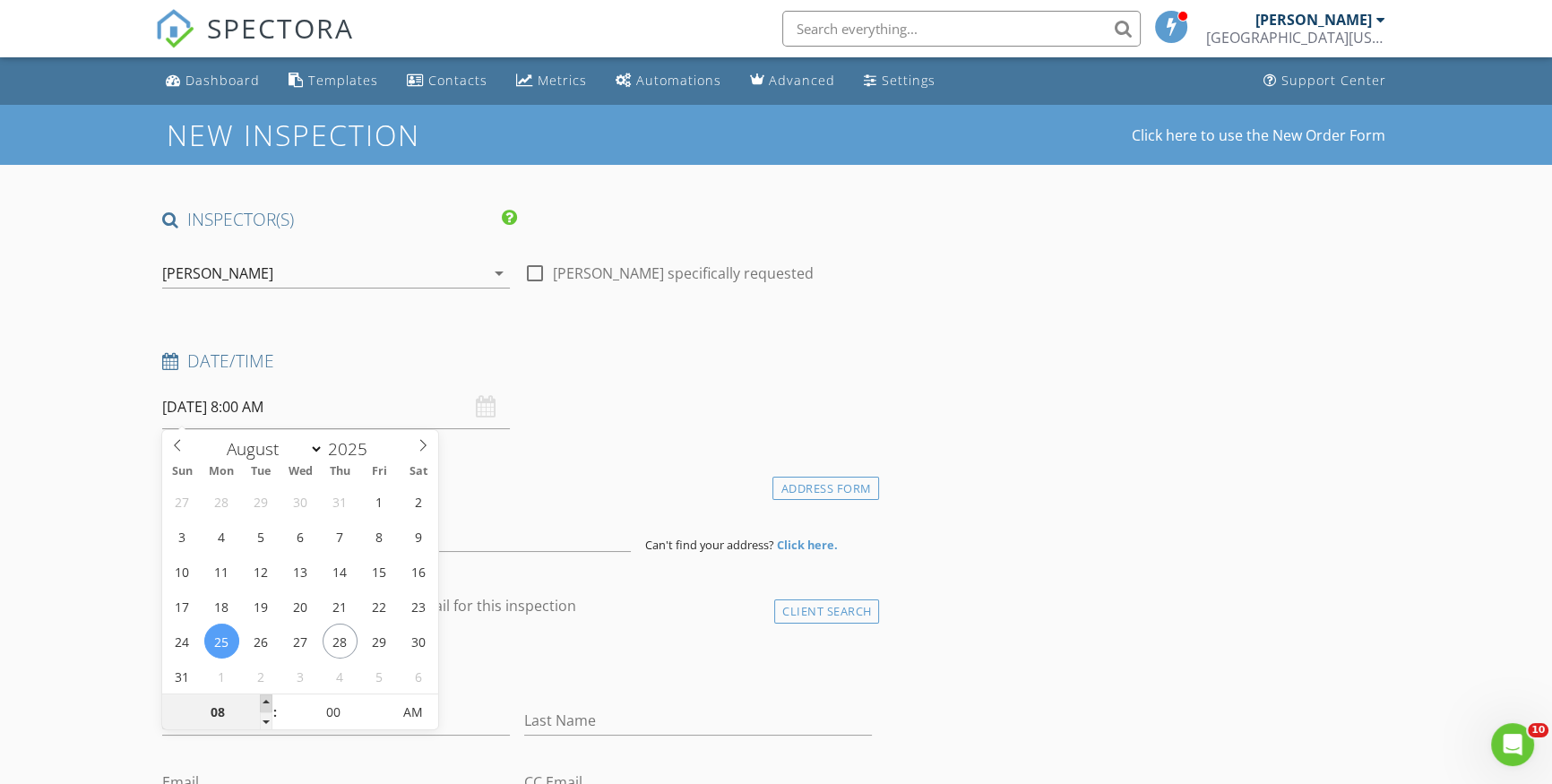
type input "09"
type input "08/25/2025 9:00 AM"
click at [265, 702] on span at bounding box center [265, 703] width 13 height 18
type input "10"
type input "08/25/2025 10:00 AM"
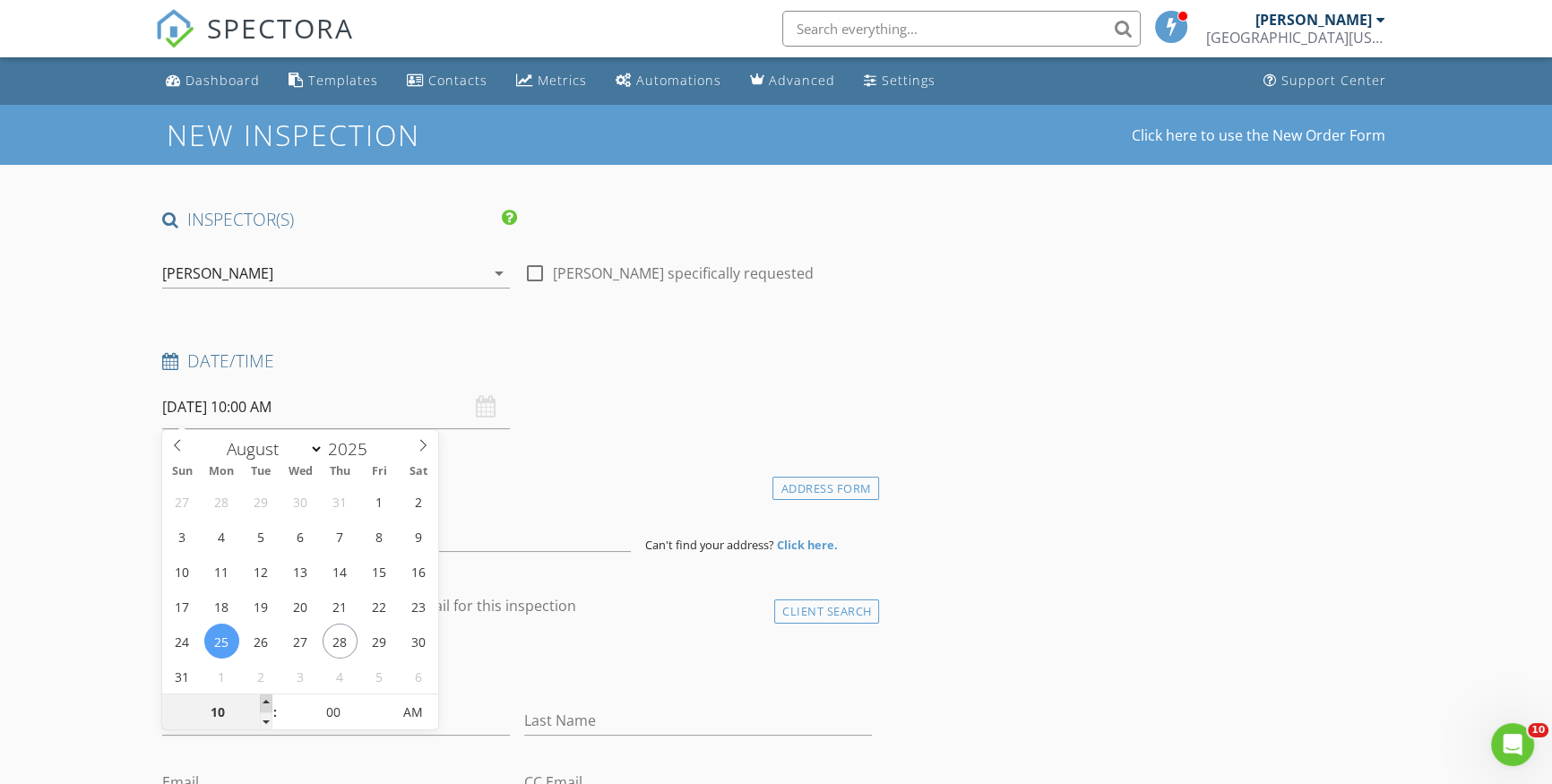
click at [265, 702] on span at bounding box center [265, 703] width 13 height 18
click at [265, 702] on span "This inspection is scheduled in the past - no confirmation email will be sent." at bounding box center [146, 737] width 279 height 81
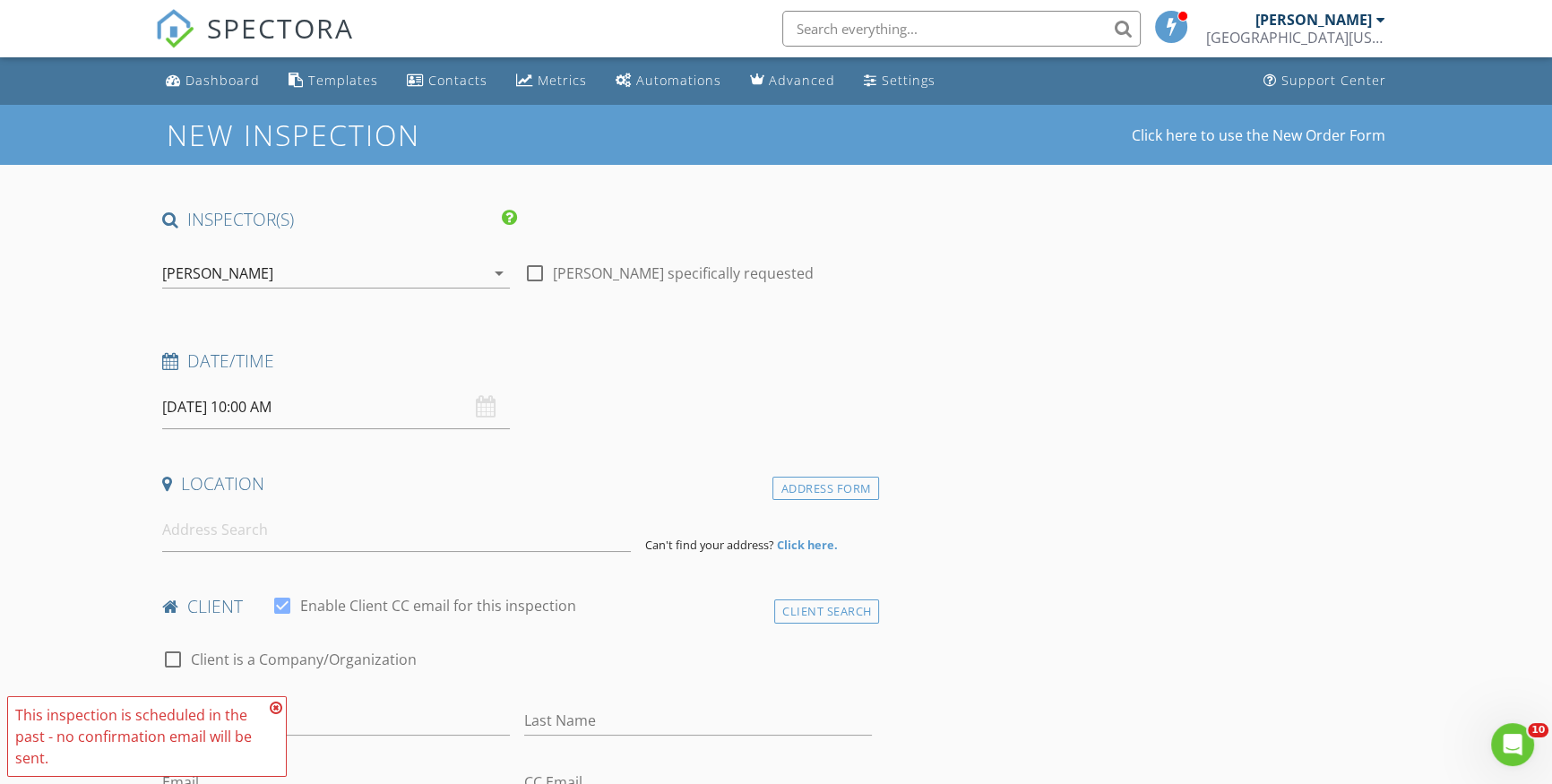
drag, startPoint x: 311, startPoint y: 445, endPoint x: 357, endPoint y: 404, distance: 61.6
click at [357, 404] on input "08/25/2025 10:00 AM" at bounding box center [335, 407] width 347 height 44
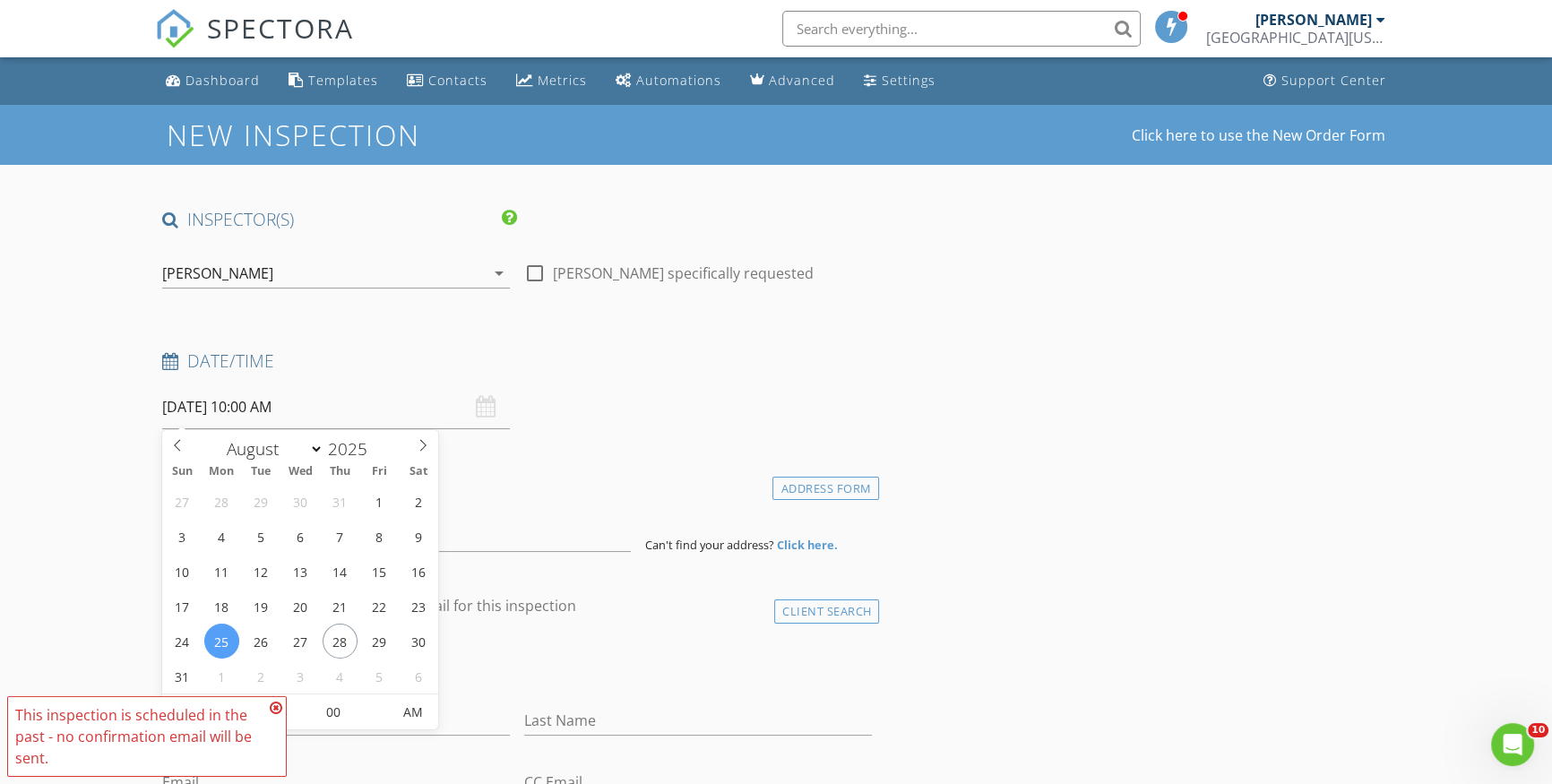
click at [273, 711] on icon at bounding box center [275, 707] width 13 height 15
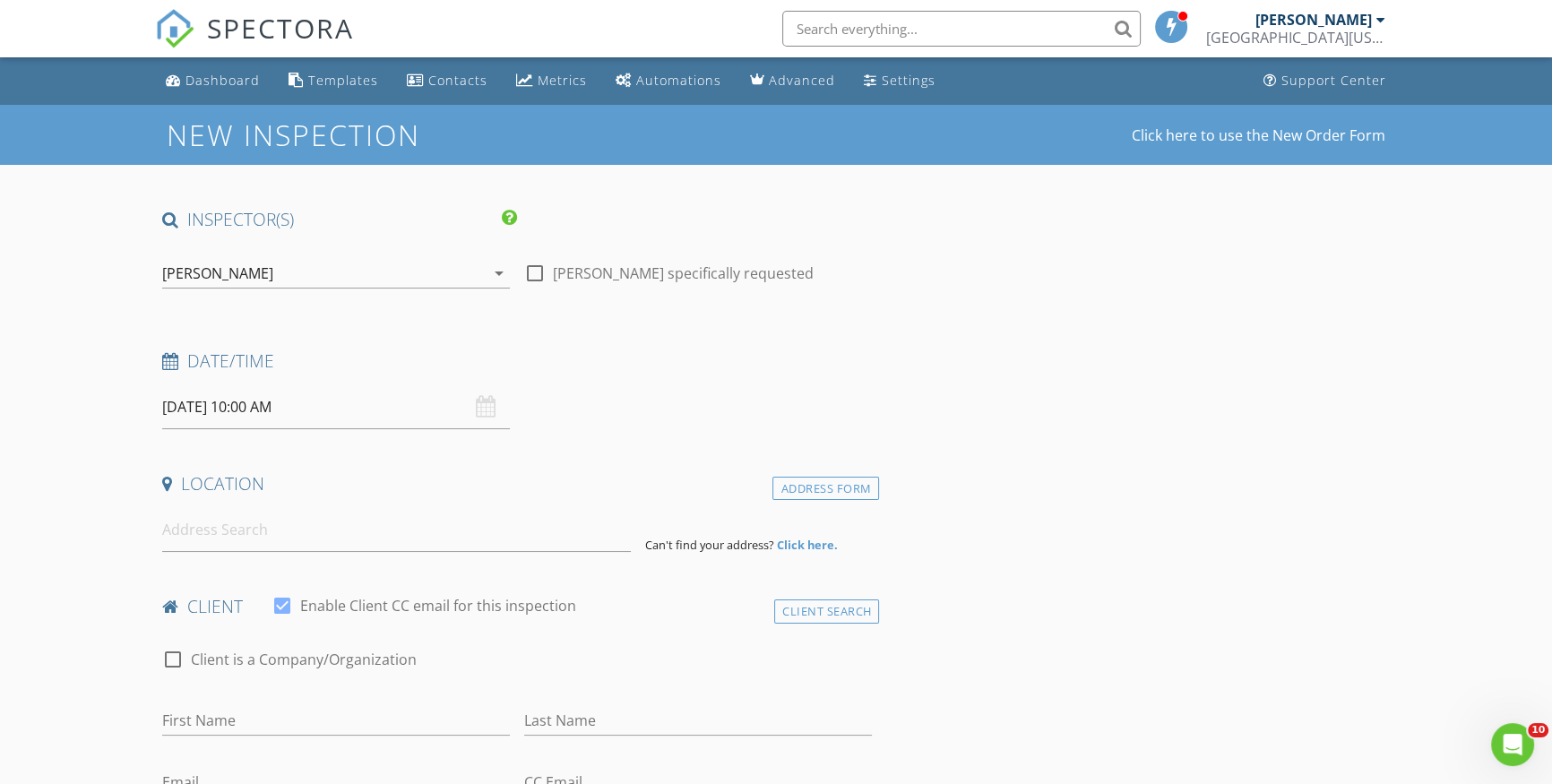
click at [367, 406] on input "08/25/2025 10:00 AM" at bounding box center [335, 407] width 347 height 44
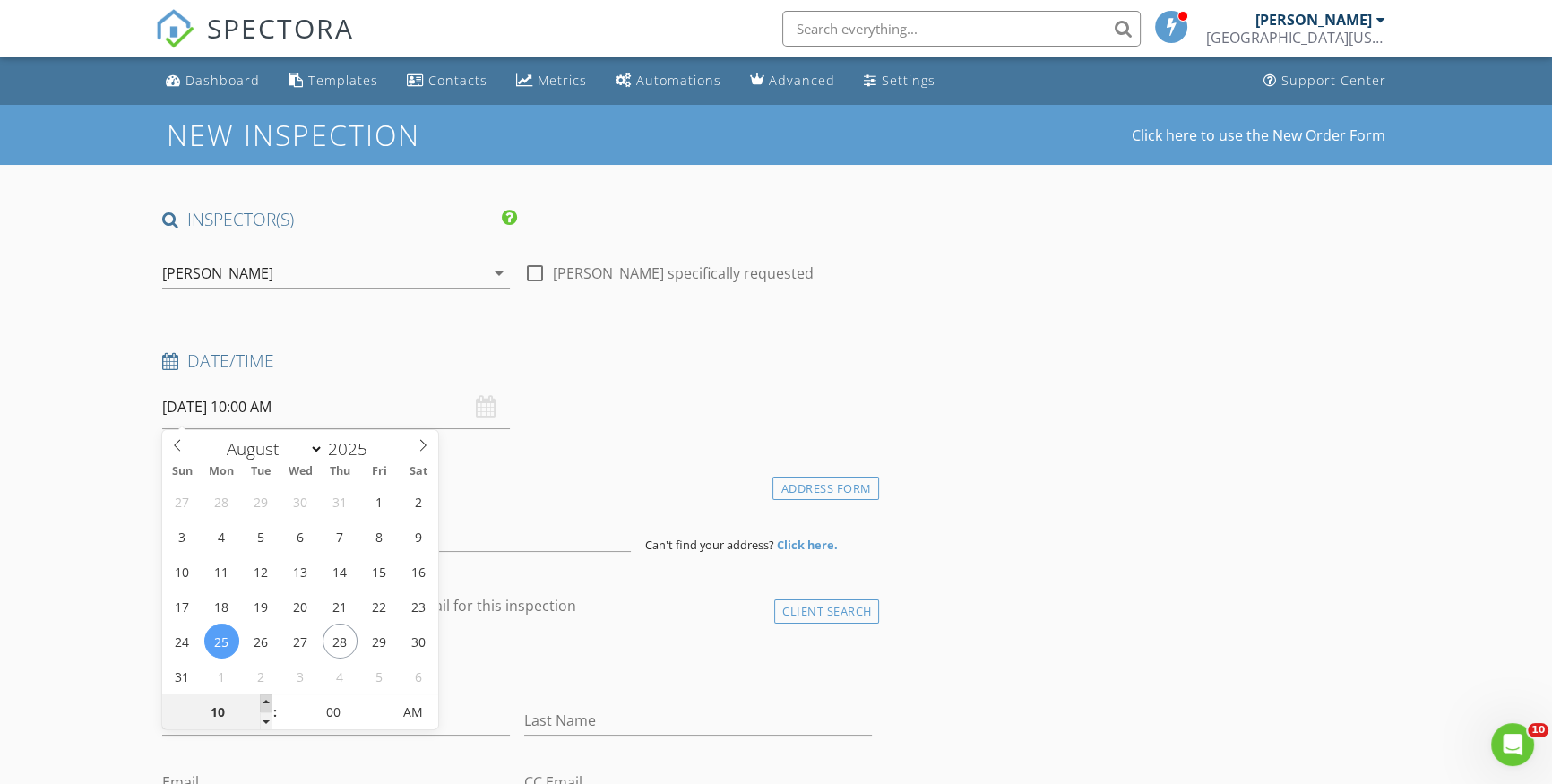
type input "11"
type input "08/25/2025 11:00 AM"
click at [268, 700] on span at bounding box center [265, 703] width 13 height 18
type input "12"
type input "08/25/2025 12:00 PM"
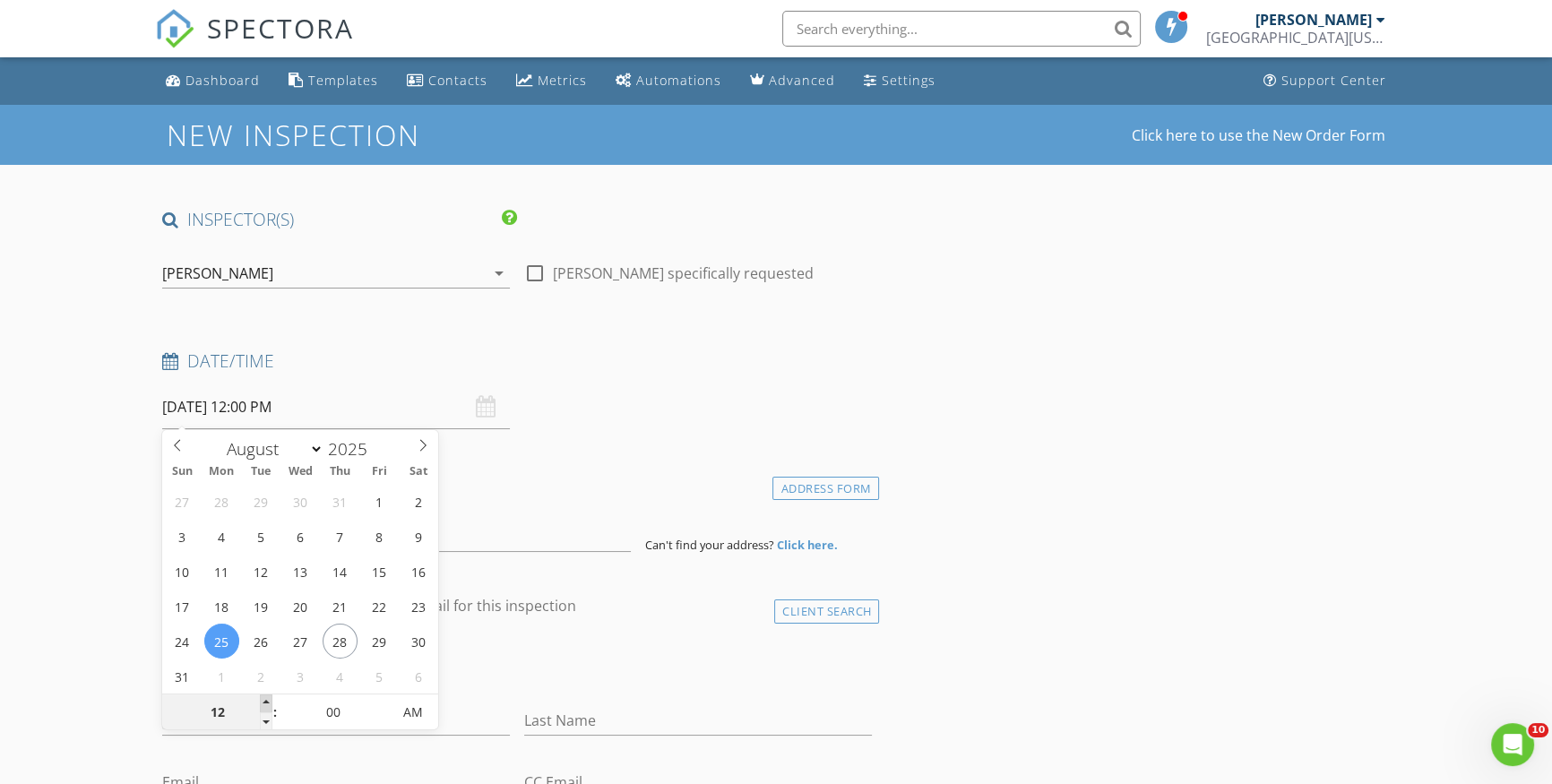
click at [268, 700] on span at bounding box center [265, 703] width 13 height 18
type input "05"
type input "08/25/2025 12:05 PM"
click at [384, 699] on span at bounding box center [382, 703] width 13 height 18
type input "10"
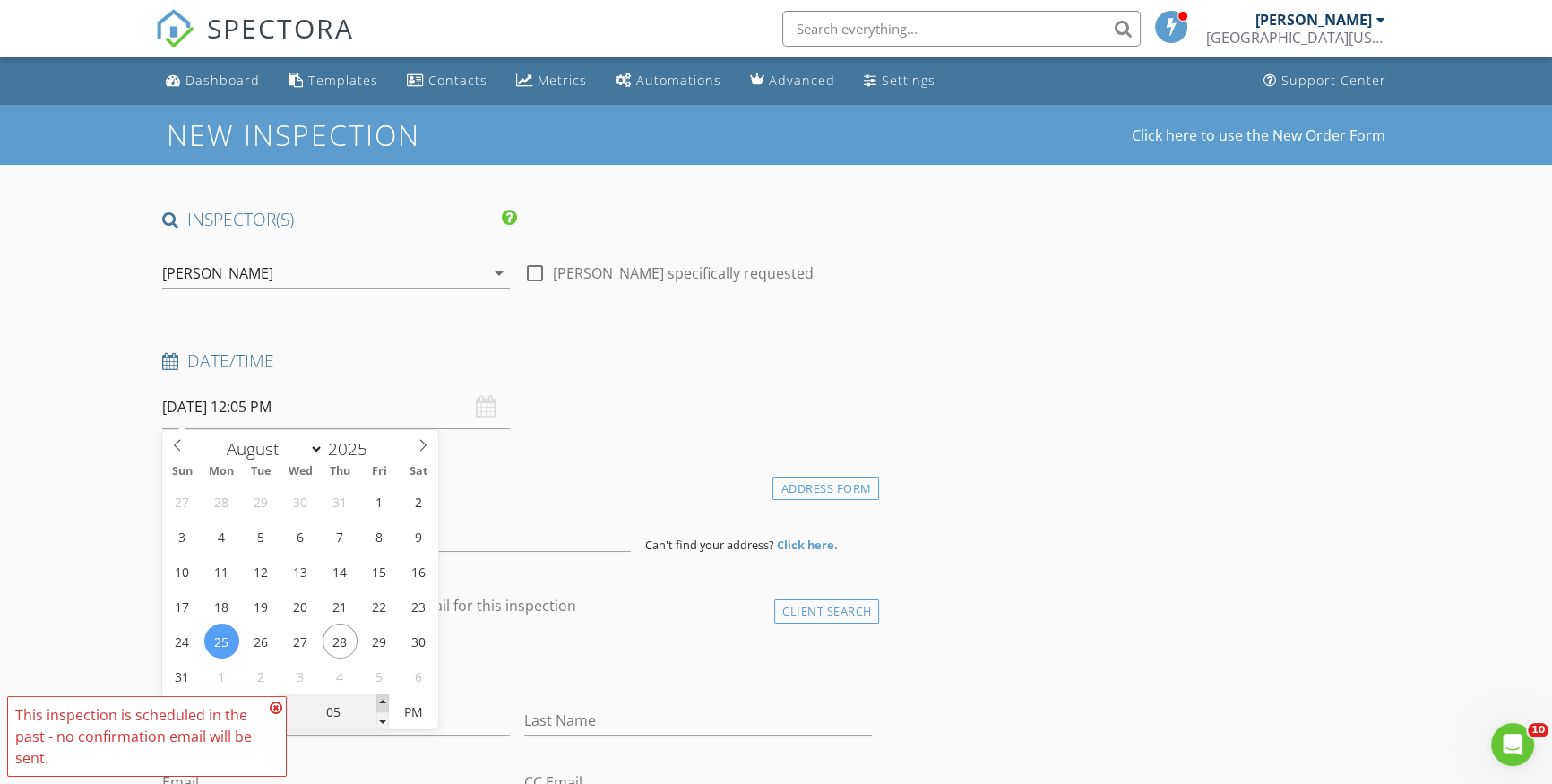
type input "08/25/2025 12:10 PM"
click at [384, 699] on span at bounding box center [382, 703] width 13 height 18
type input "15"
type input "08/25/2025 12:15 PM"
click at [384, 699] on span at bounding box center [382, 703] width 13 height 18
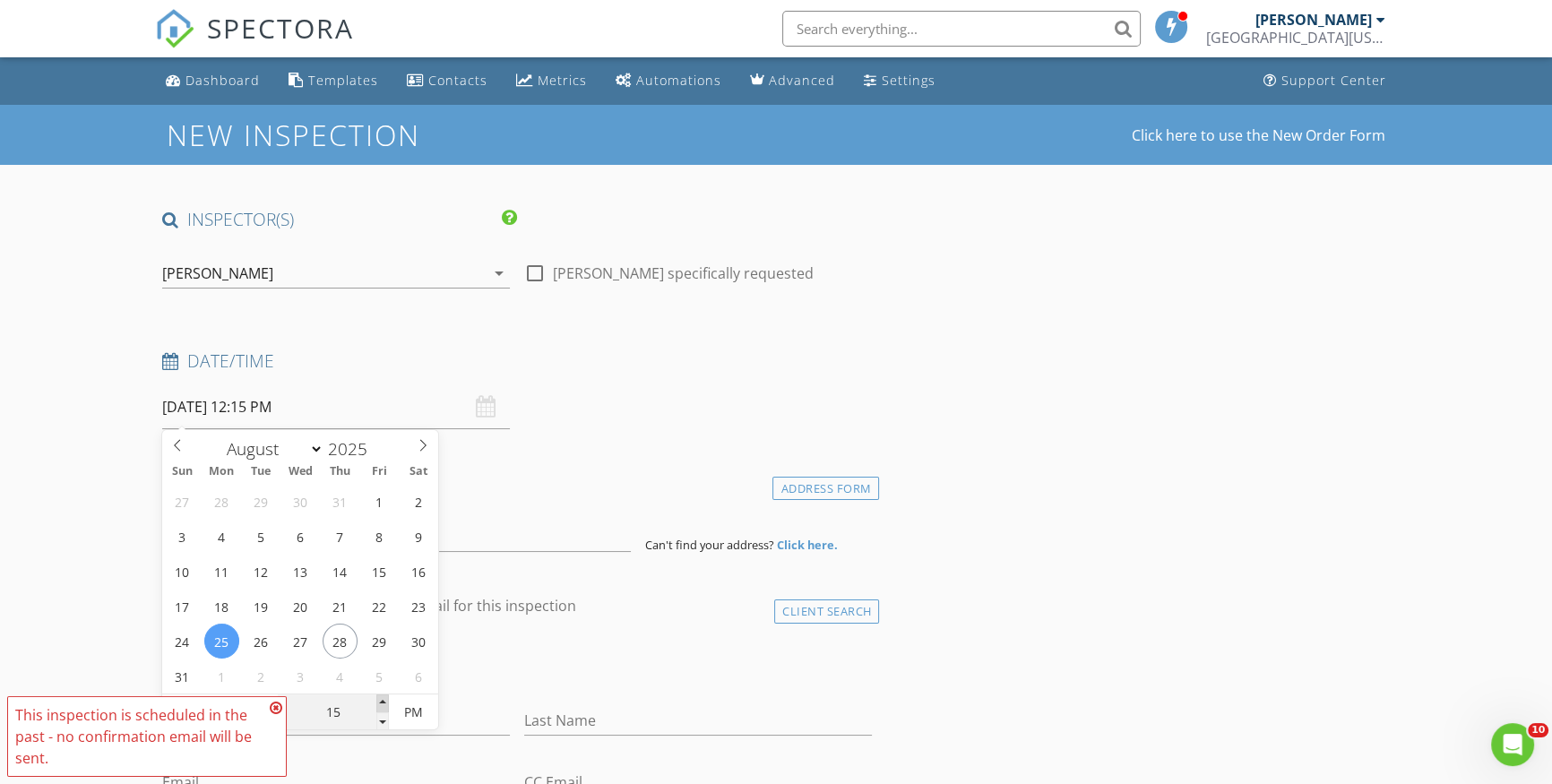
type input "20"
type input "08/25/2025 12:20 PM"
click at [384, 699] on span at bounding box center [382, 703] width 13 height 18
type input "25"
type input "08/25/2025 12:25 PM"
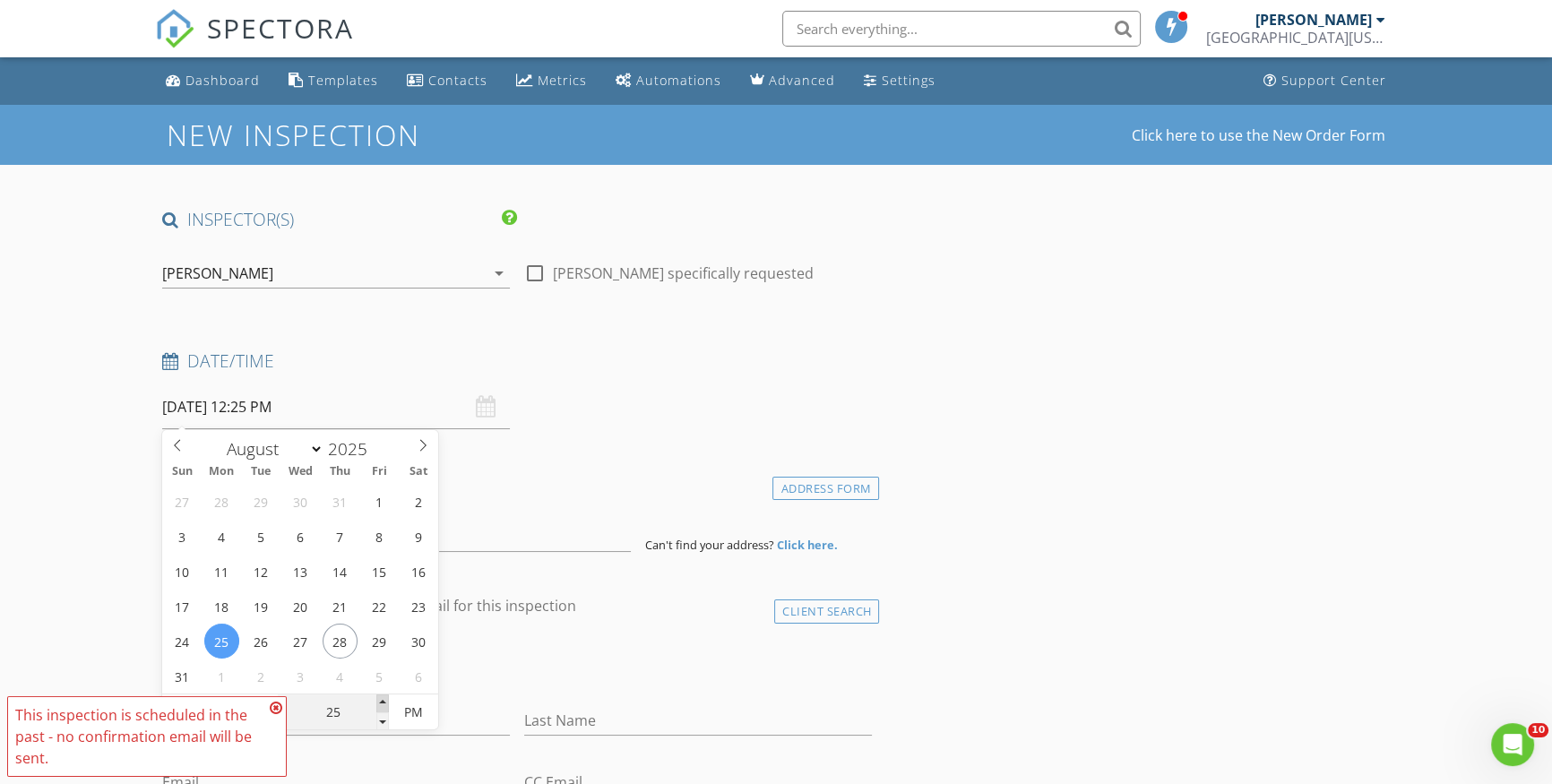
click at [384, 699] on span at bounding box center [382, 703] width 13 height 18
type input "30"
type input "08/25/2025 12:30 PM"
click at [384, 699] on span at bounding box center [382, 703] width 13 height 18
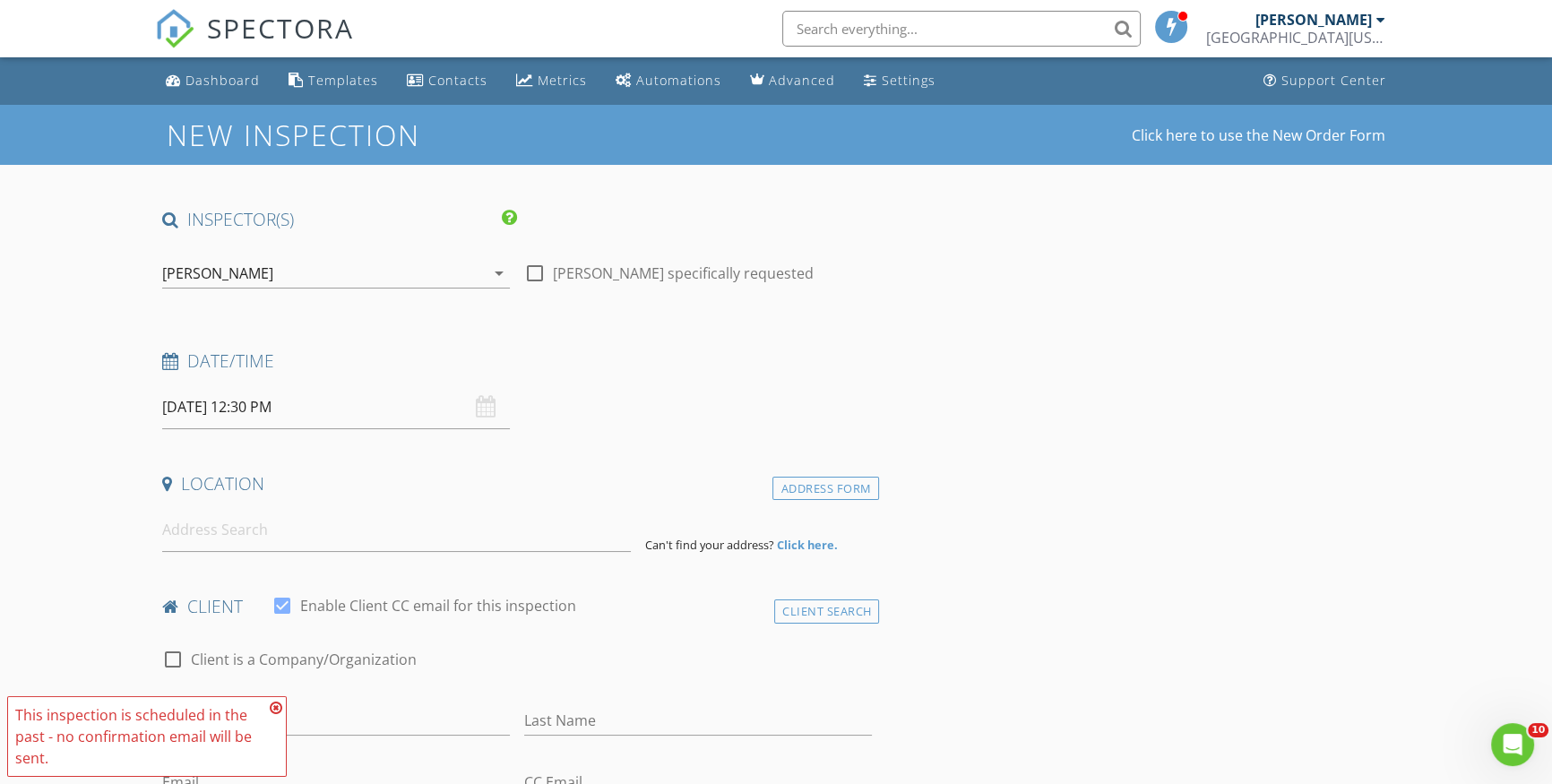
click at [651, 410] on div "Date/Time 08/25/2025 12:30 PM" at bounding box center [517, 389] width 724 height 80
click at [265, 538] on input at bounding box center [396, 530] width 469 height 44
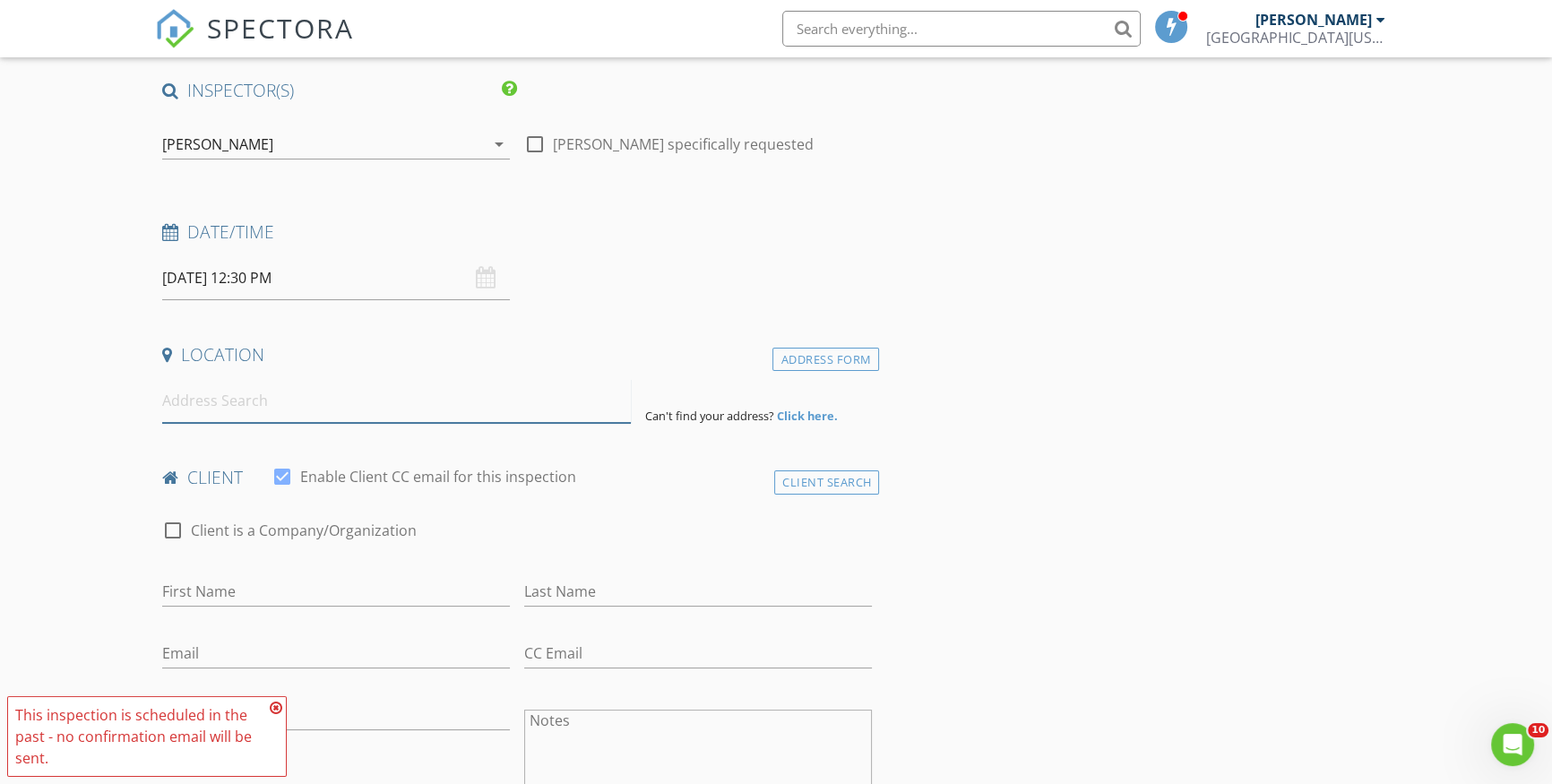
scroll to position [162, 0]
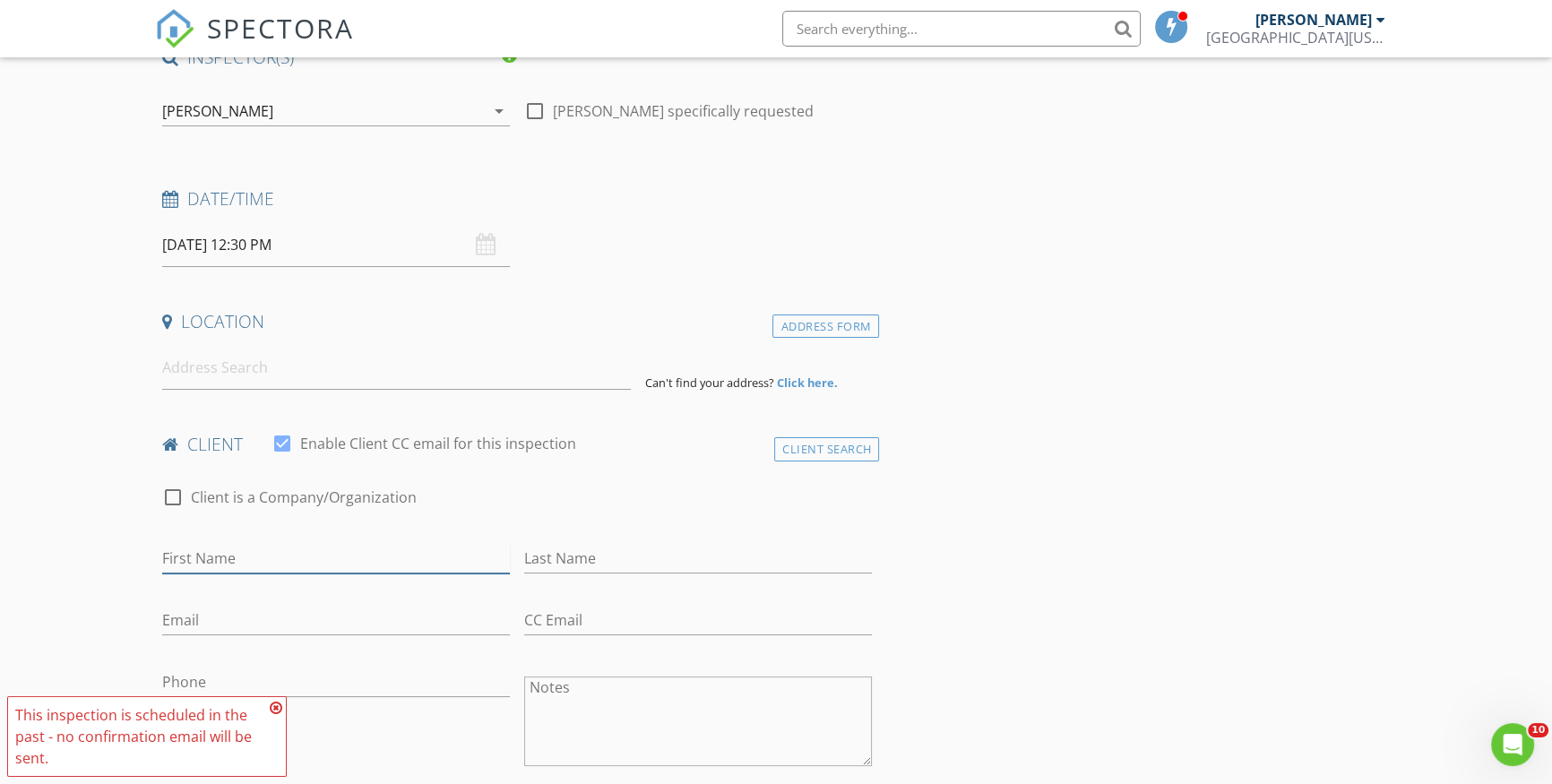
click at [259, 556] on input "First Name" at bounding box center [335, 558] width 347 height 30
paste input "Eduardo Aguilar"
type input "Eduardo Aguilar"
click at [230, 621] on input "Email" at bounding box center [335, 620] width 347 height 30
click at [190, 679] on input "Phone" at bounding box center [335, 682] width 347 height 30
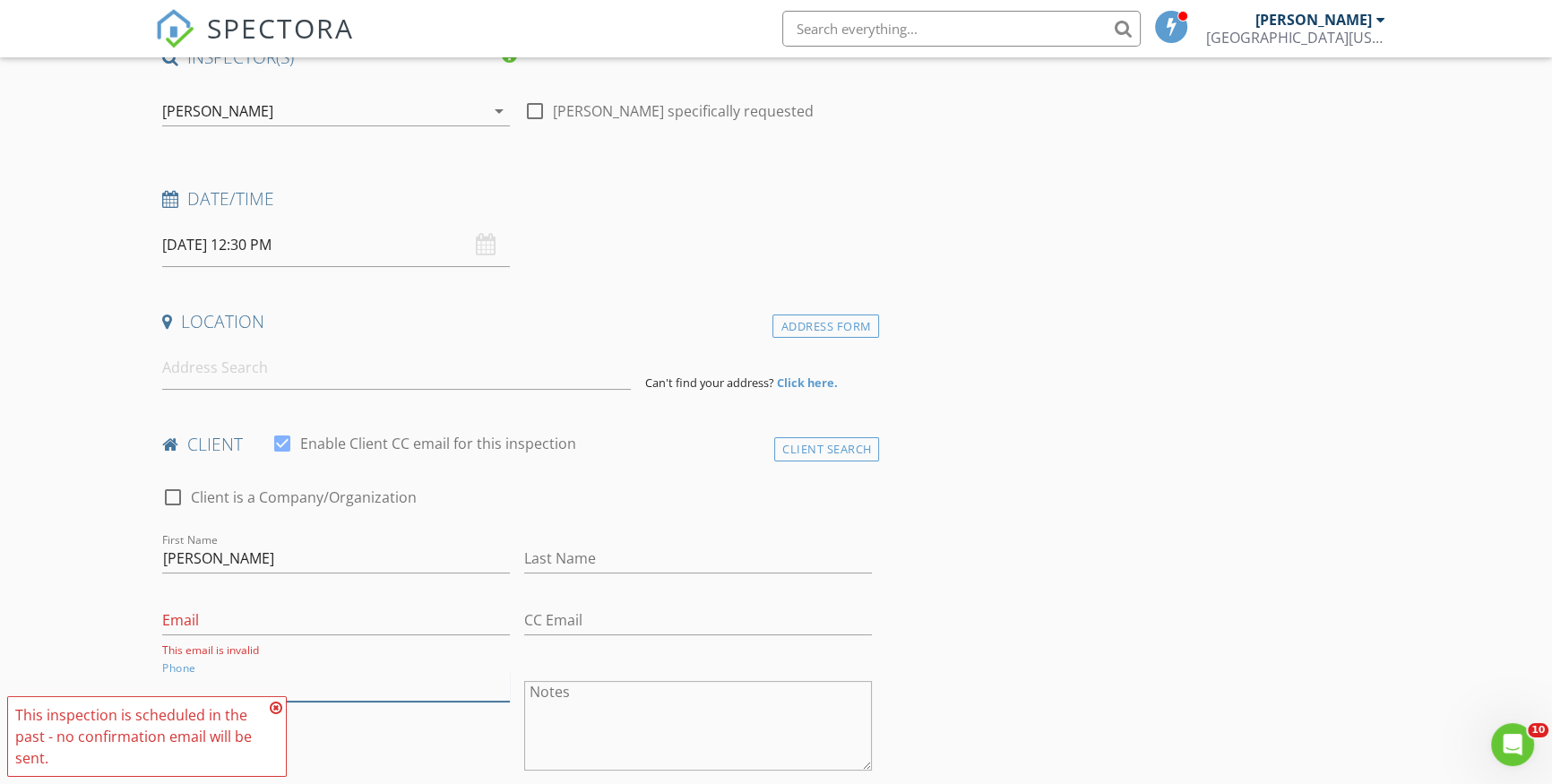
paste input "[PHONE_NUMBER]"
type input "[PHONE_NUMBER]"
click at [186, 623] on input "Email" at bounding box center [335, 620] width 347 height 30
paste input "eduar_aguilar@hotmail.com"
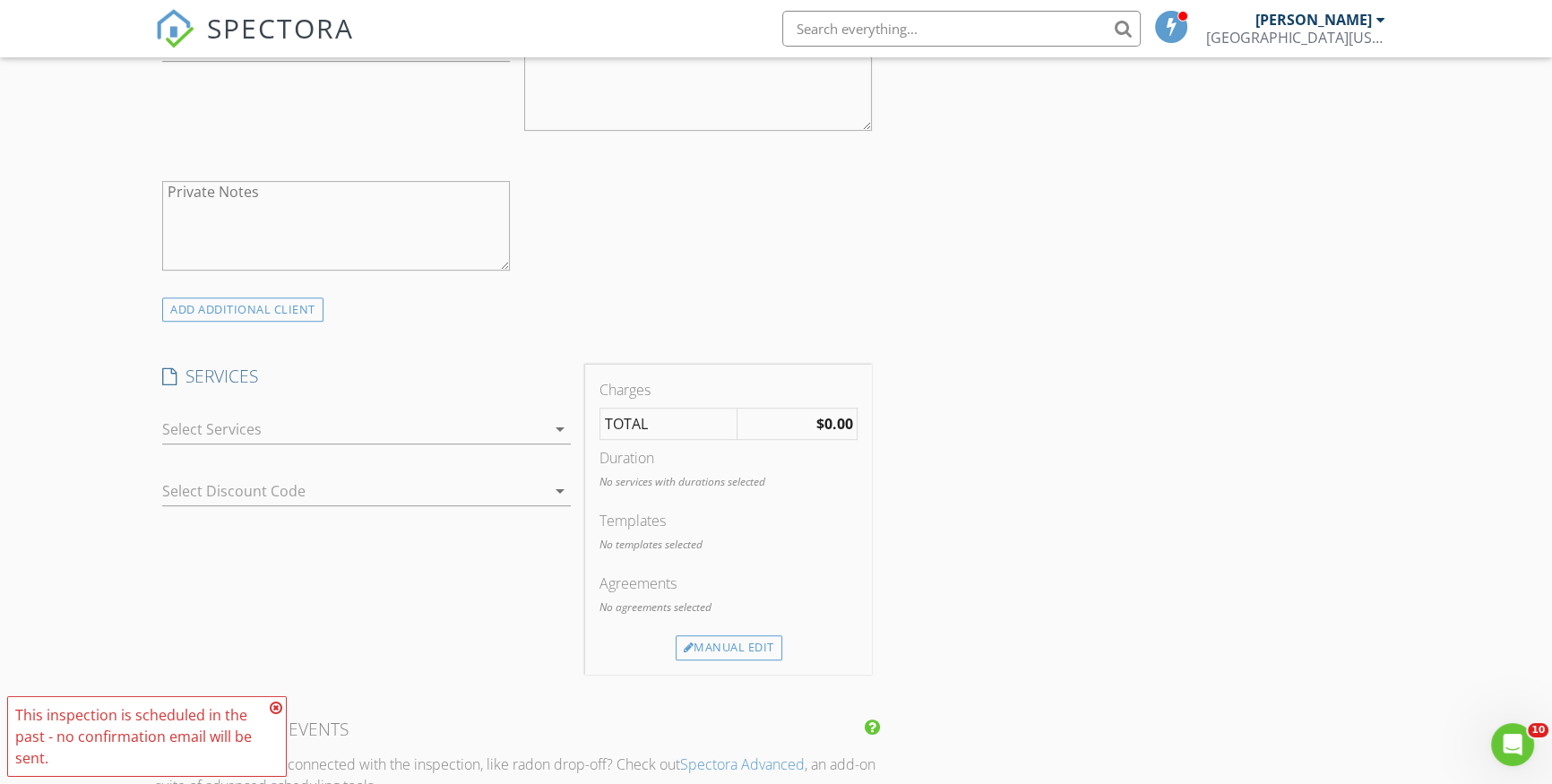
scroll to position [976, 0]
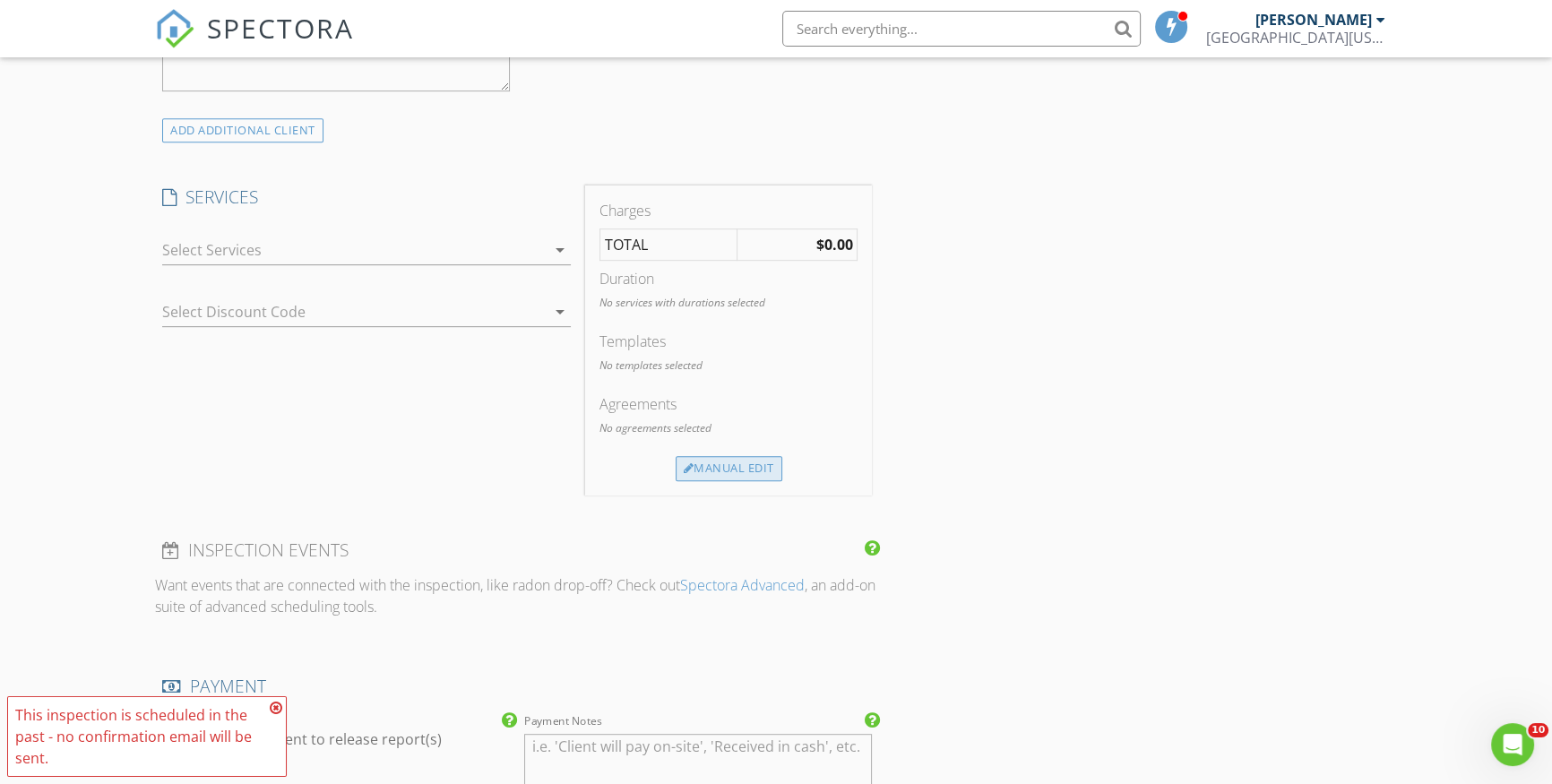
type input "eduar_aguilar@hotmail.com"
click at [709, 465] on div "Manual Edit" at bounding box center [729, 467] width 107 height 25
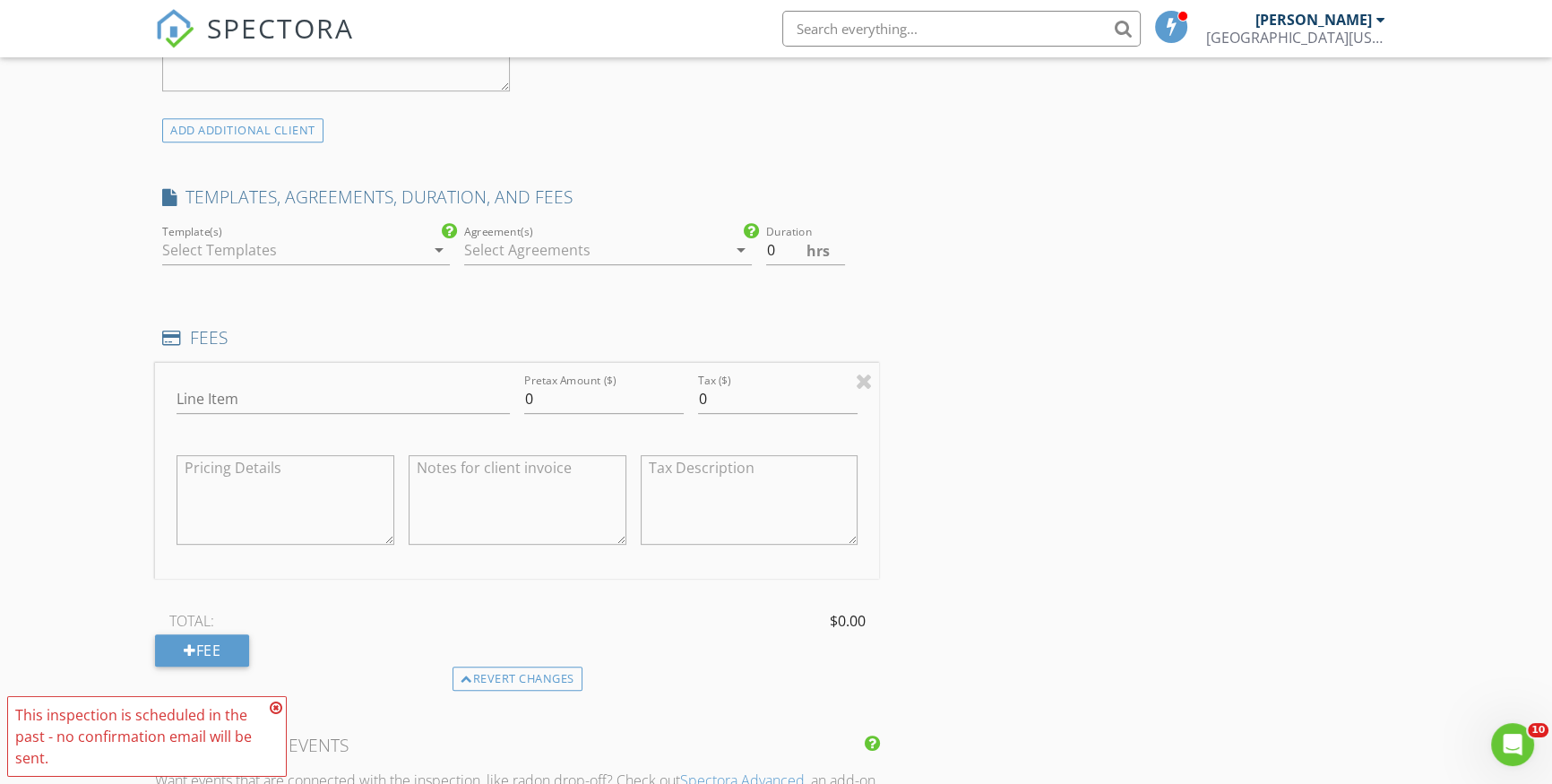
click at [312, 249] on div at bounding box center [293, 249] width 262 height 29
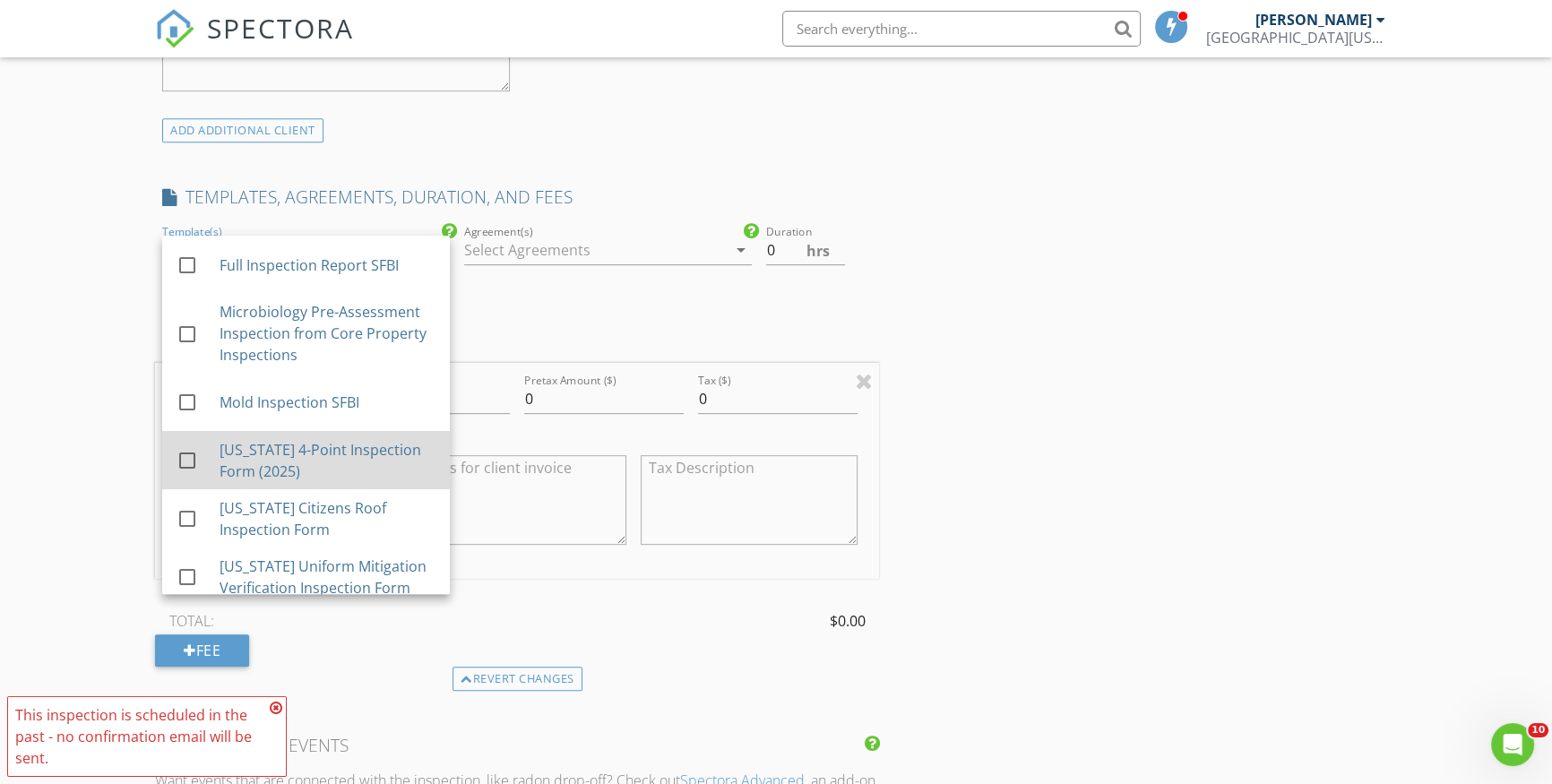
click at [287, 444] on div "[US_STATE] 4-Point Inspection Form (2025)" at bounding box center [328, 461] width 216 height 43
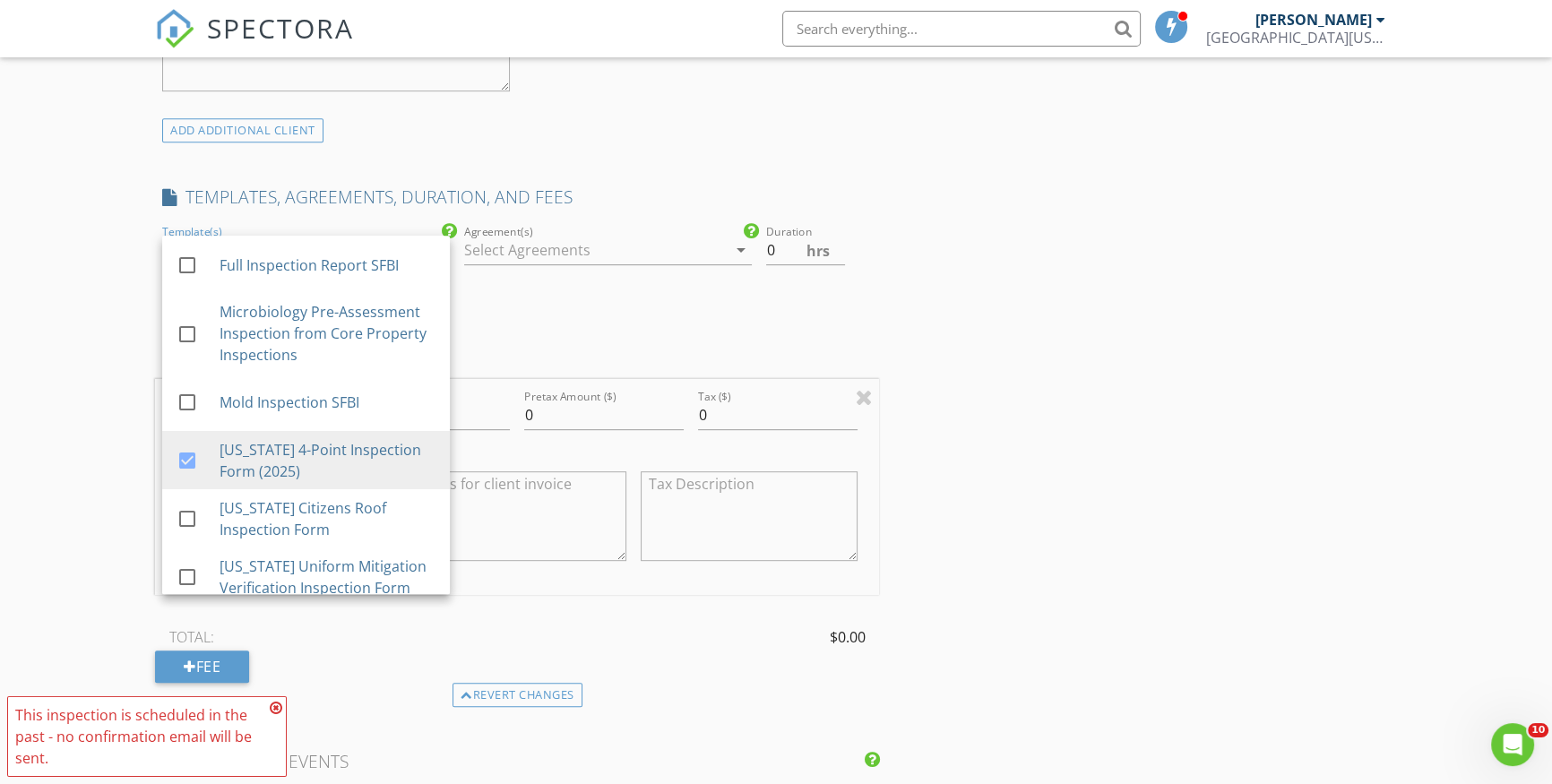
click at [581, 318] on div "INSPECTOR(S) check_box Ray Trujillo PRIMARY Ray Trujillo arrow_drop_down check_…" at bounding box center [517, 570] width 724 height 2677
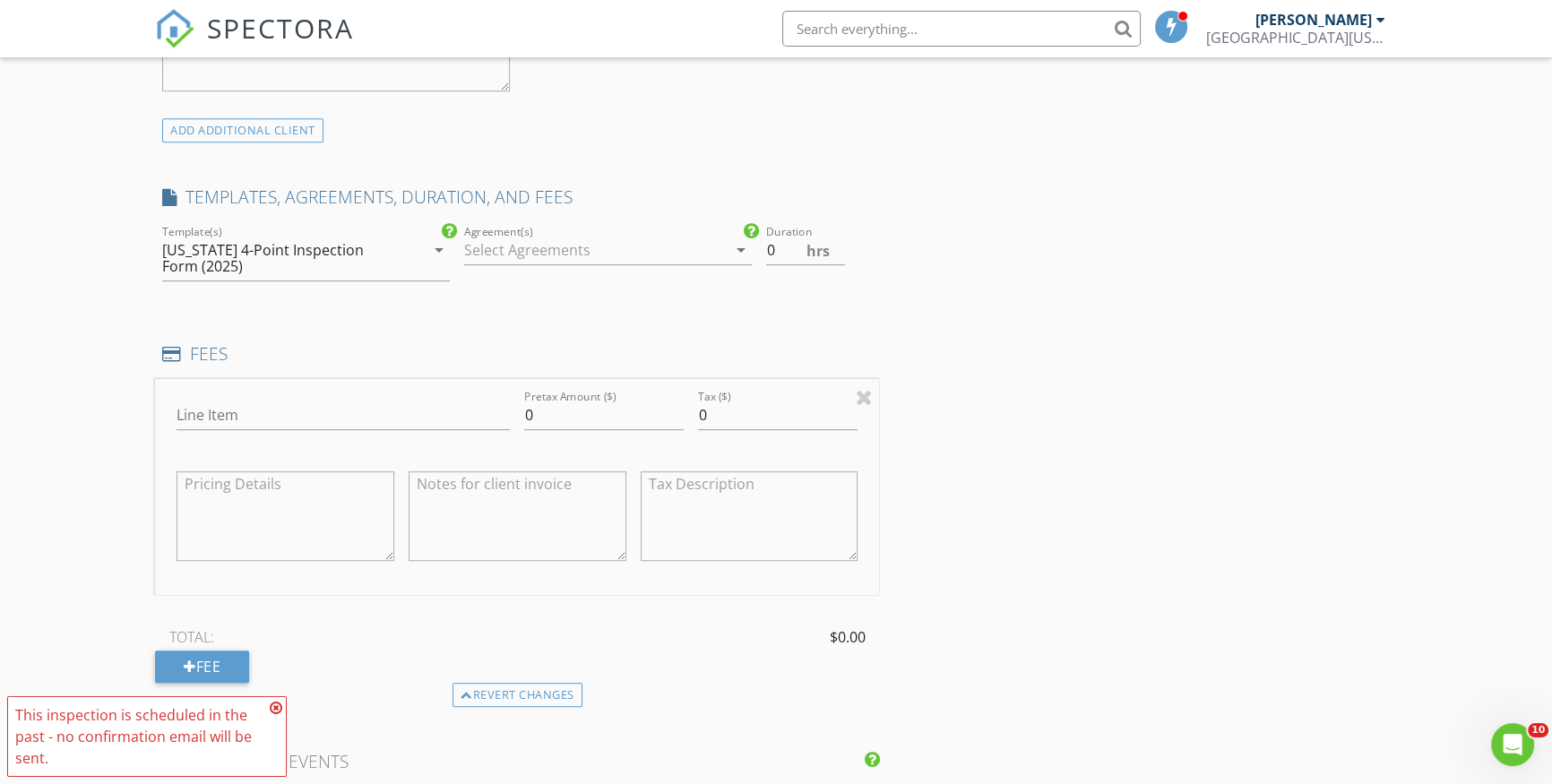
click at [515, 240] on div at bounding box center [595, 249] width 262 height 29
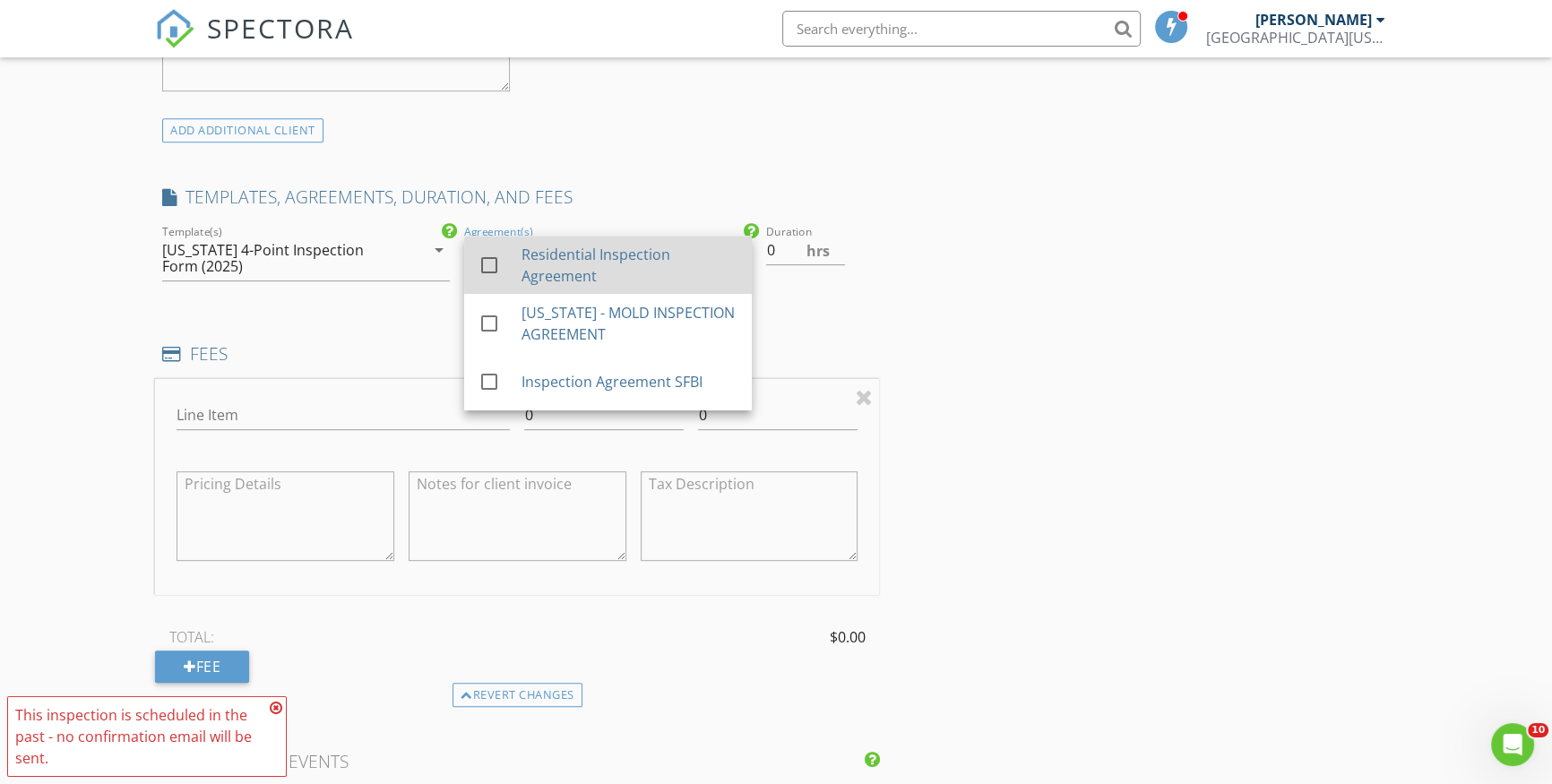
click at [570, 257] on div "Residential Inspection Agreement" at bounding box center [629, 265] width 216 height 43
drag, startPoint x: 828, startPoint y: 240, endPoint x: 845, endPoint y: 242, distance: 17.1
click at [829, 240] on div "Duration 0 hrs" at bounding box center [820, 250] width 107 height 30
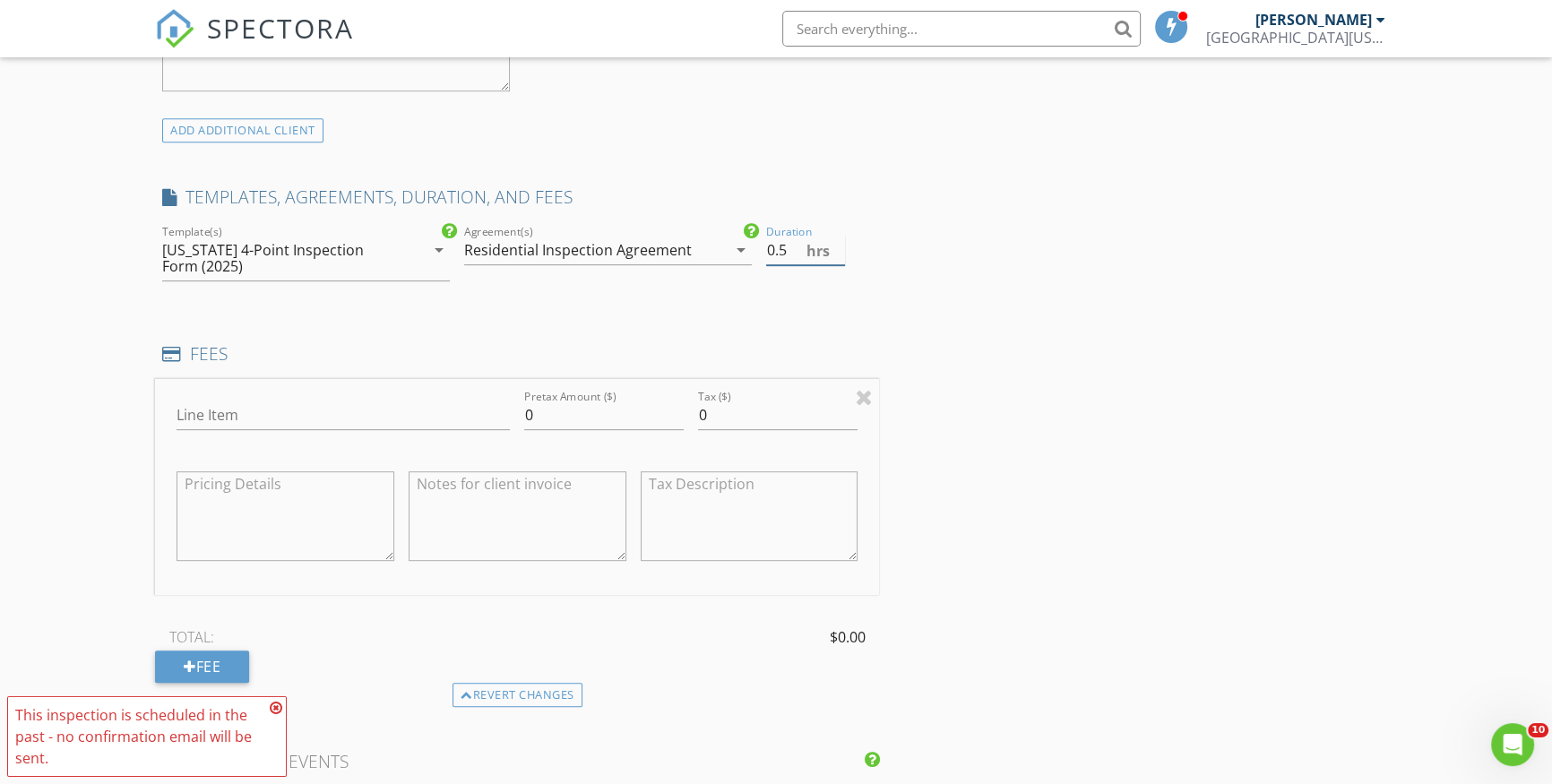
click at [835, 240] on input "0.5" at bounding box center [806, 250] width 80 height 30
click at [835, 240] on input "1" at bounding box center [806, 250] width 80 height 30
type input "1.5"
click at [835, 240] on input "1.5" at bounding box center [806, 250] width 80 height 30
click at [244, 419] on input "Line Item" at bounding box center [343, 415] width 333 height 30
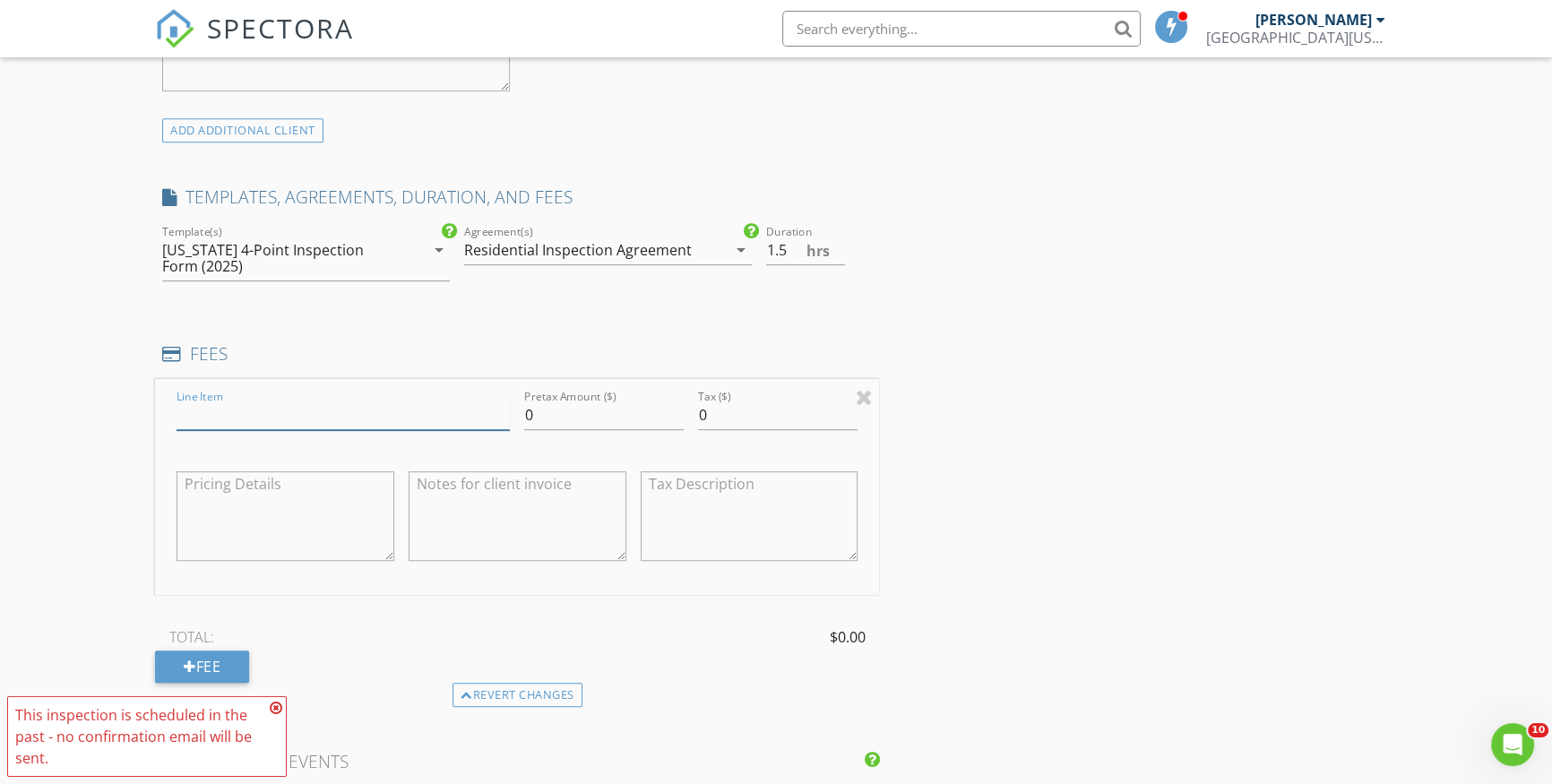
type input "4 Point Inspection"
click at [563, 419] on input "0" at bounding box center [604, 415] width 160 height 30
type input "175"
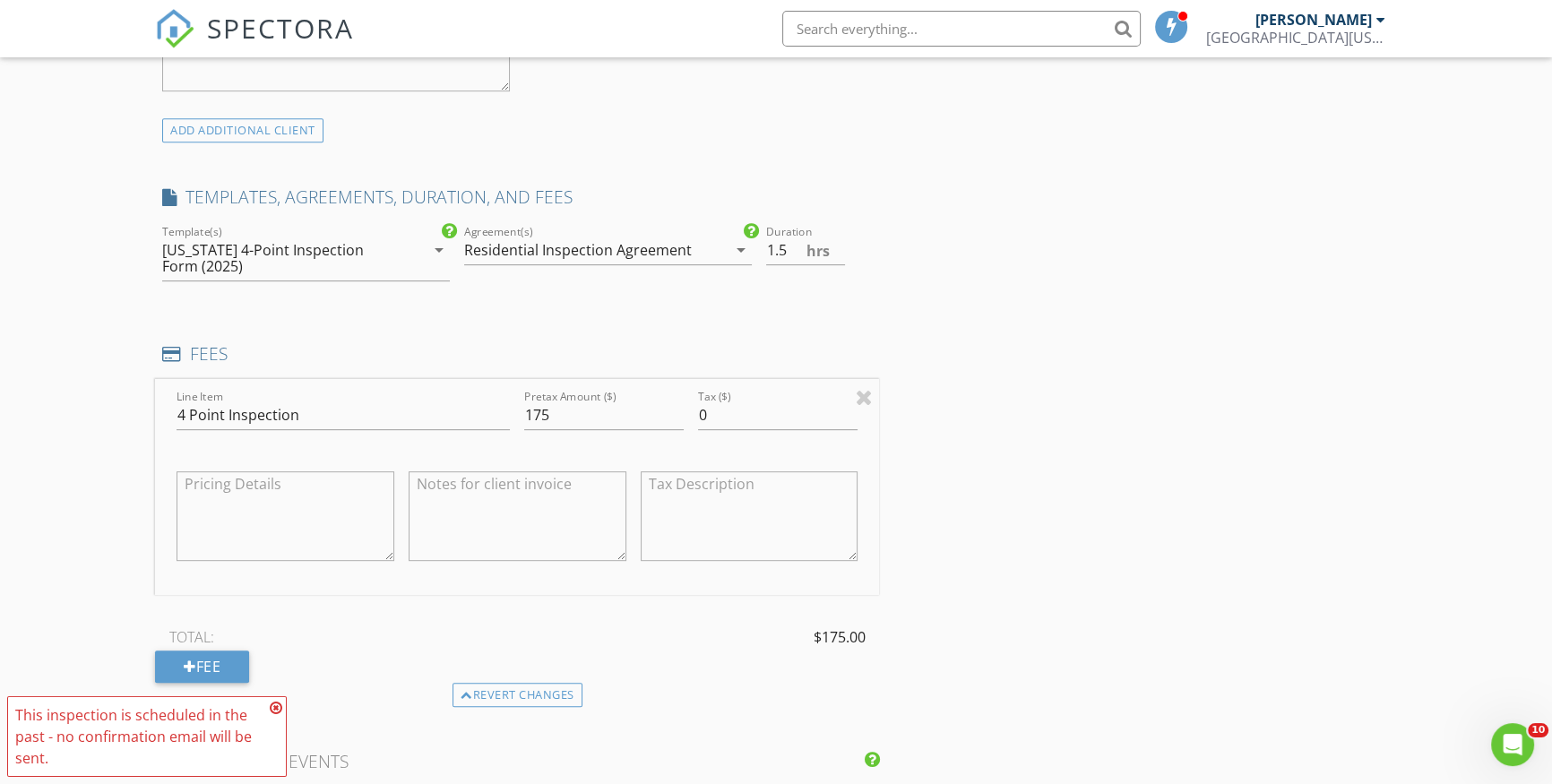
click at [992, 432] on div "INSPECTOR(S) check_box Ray Trujillo PRIMARY Ray Trujillo arrow_drop_down check_…" at bounding box center [776, 622] width 1242 height 2782
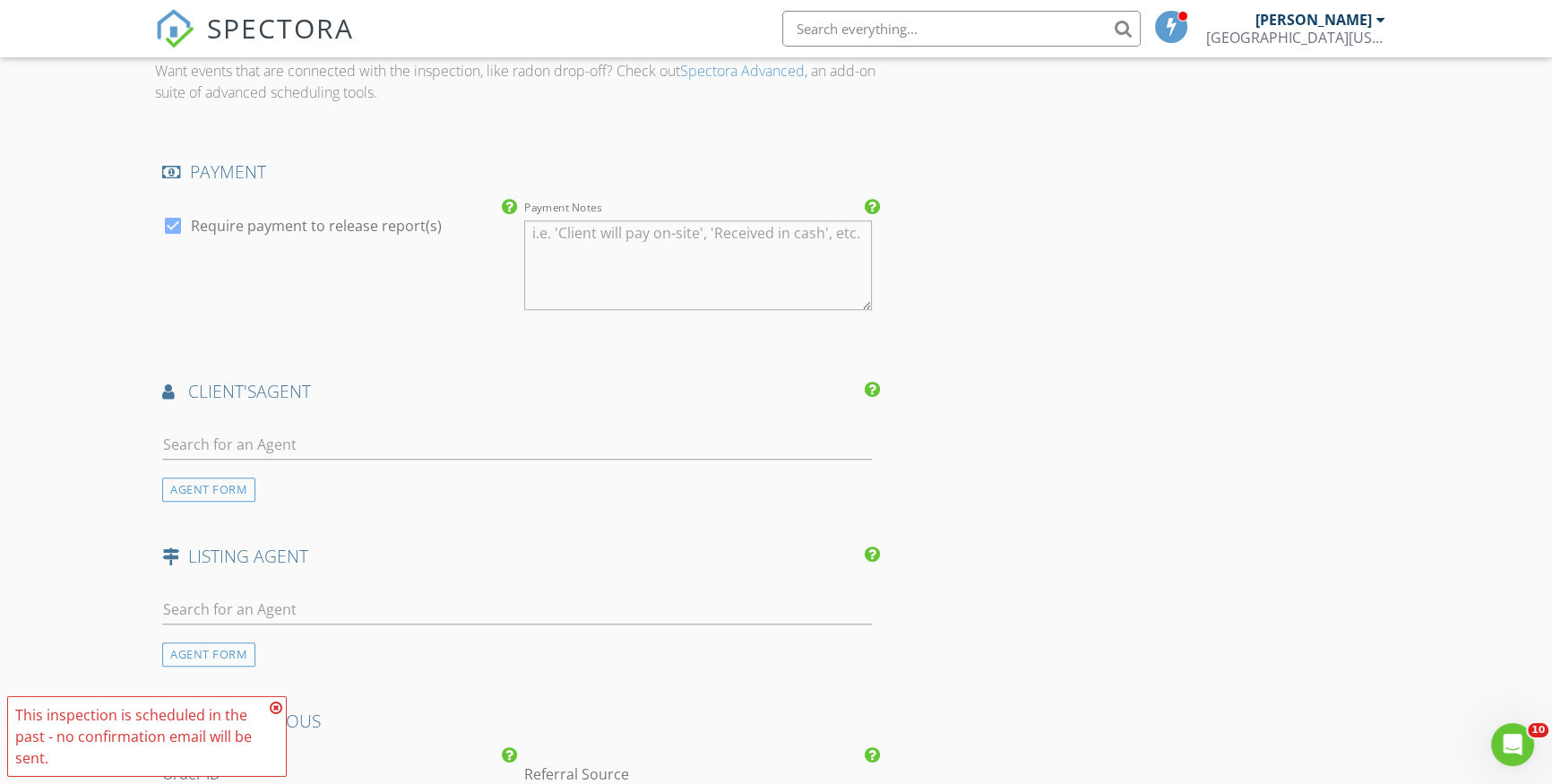
scroll to position [1710, 0]
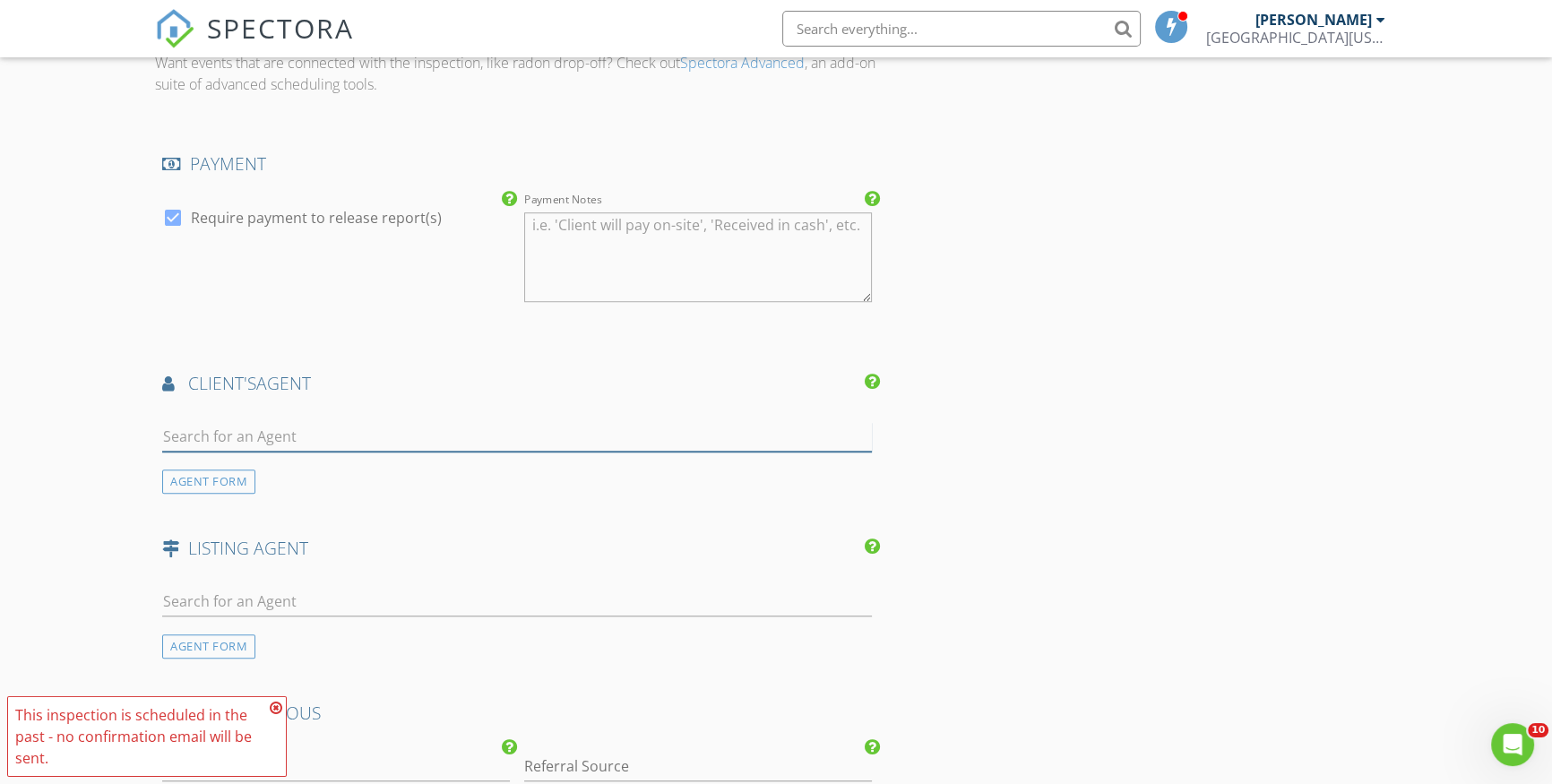
click at [266, 439] on input "text" at bounding box center [516, 437] width 709 height 30
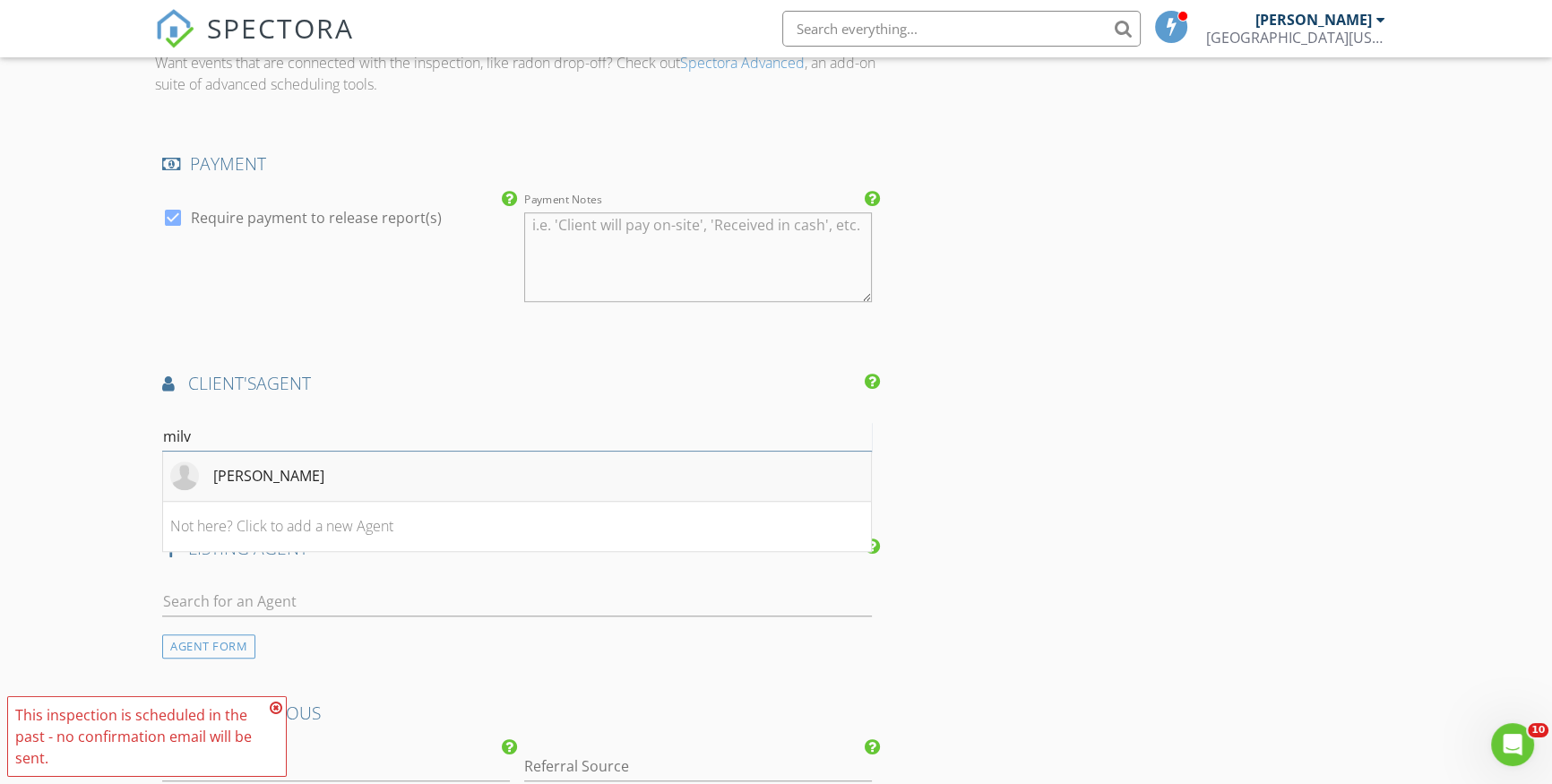
type input "milv"
click at [300, 464] on li "Milvia Rosa" at bounding box center [517, 476] width 708 height 50
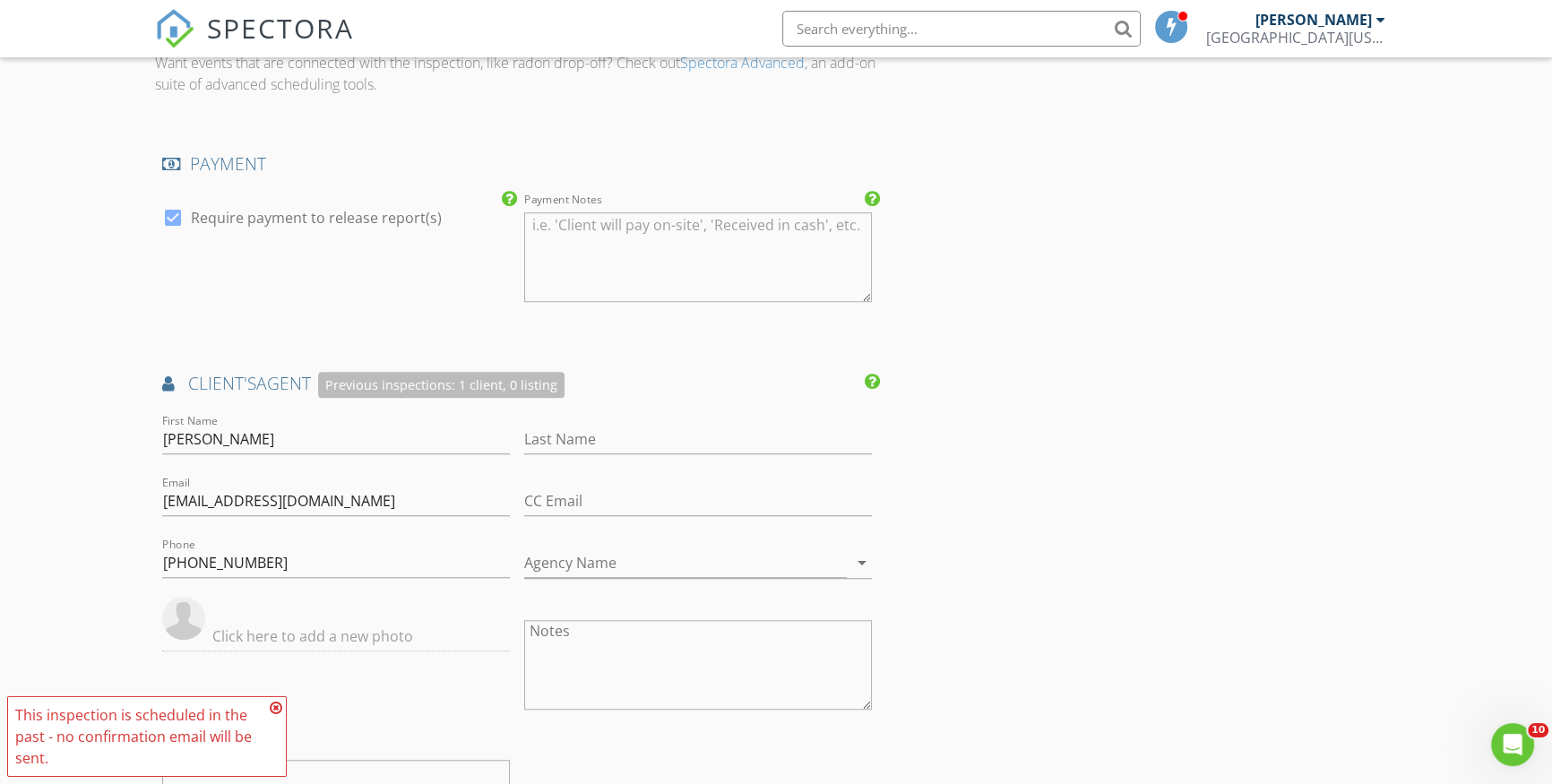
click at [1067, 426] on div "INSPECTOR(S) check_box Ray Trujillo PRIMARY Ray Trujillo arrow_drop_down check_…" at bounding box center [776, 93] width 1242 height 3189
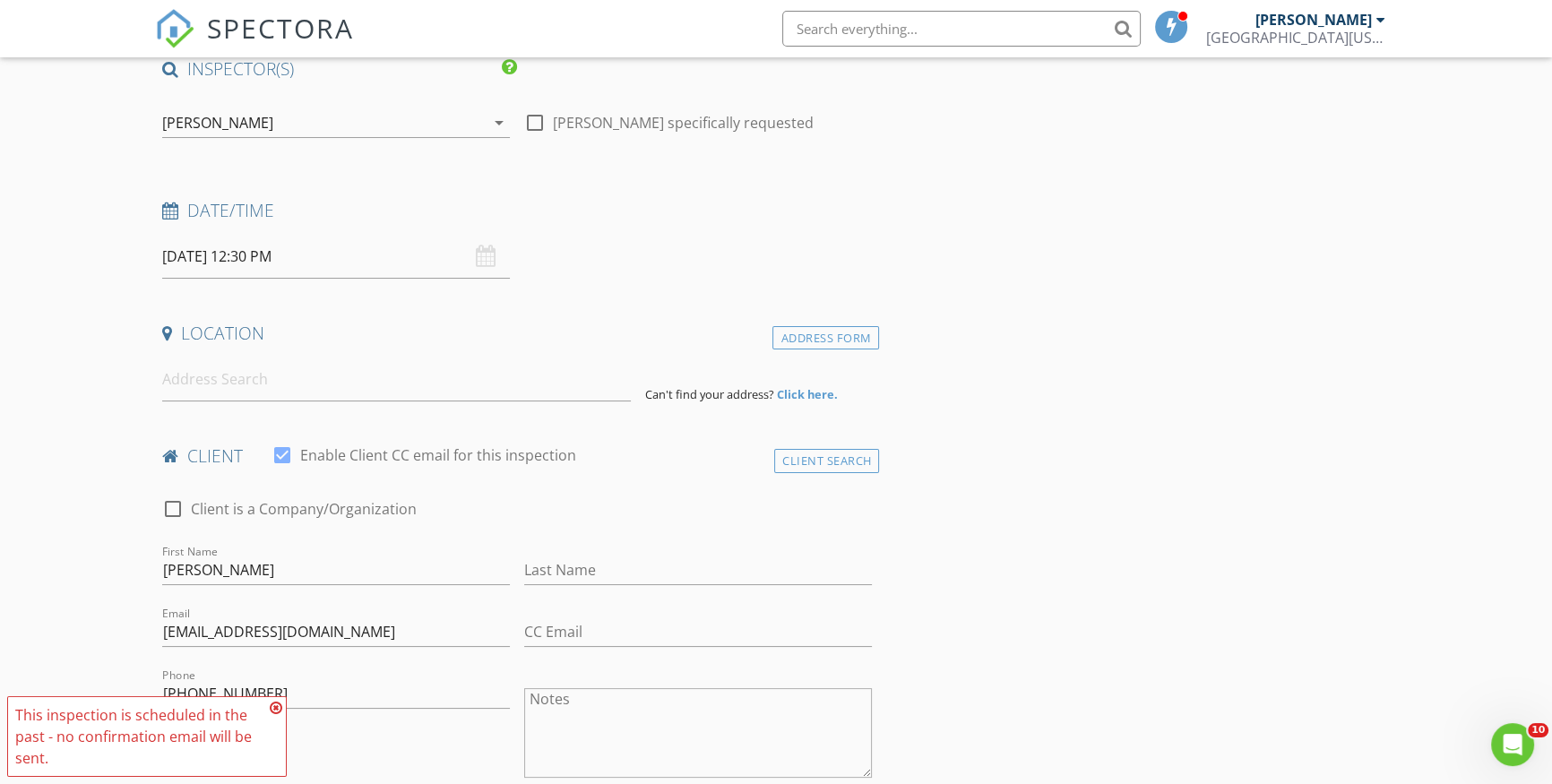
scroll to position [162, 0]
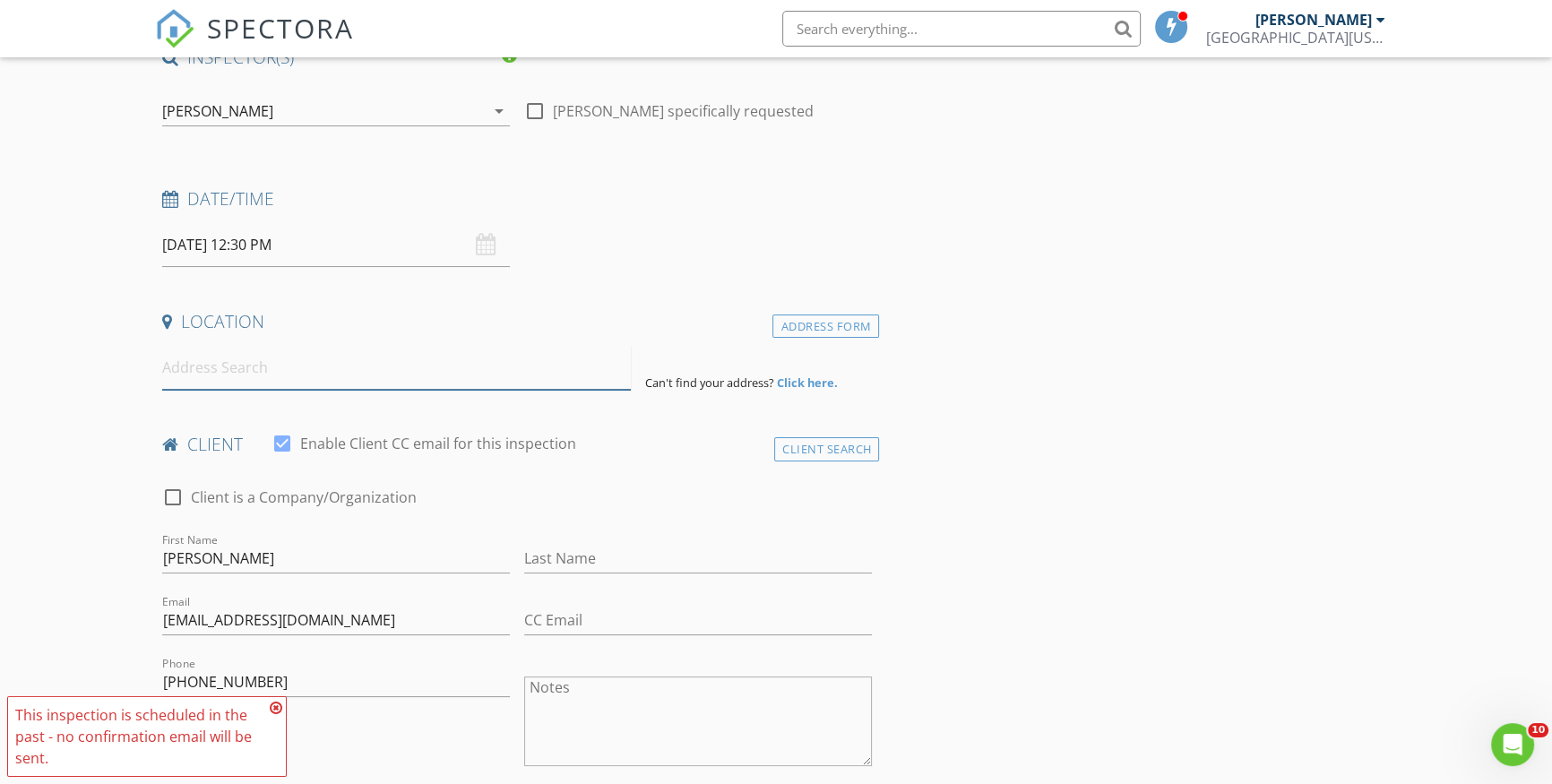
click at [233, 383] on input at bounding box center [396, 368] width 469 height 44
click at [215, 356] on input at bounding box center [396, 368] width 469 height 44
paste input "11900 NW 14th ST Pembroke Pines"
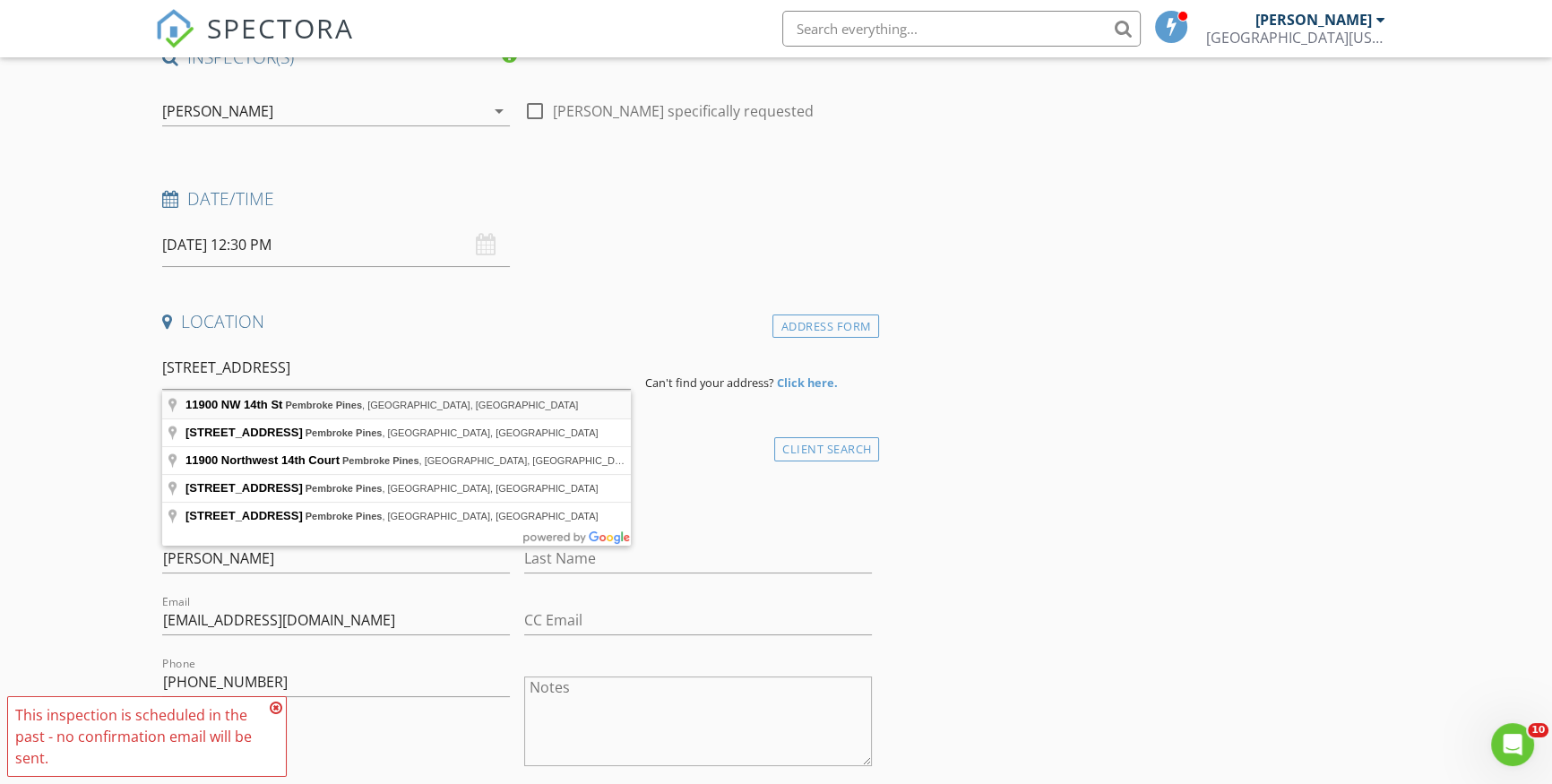
type input "11900 NW 14th St, Pembroke Pines, FL, USA"
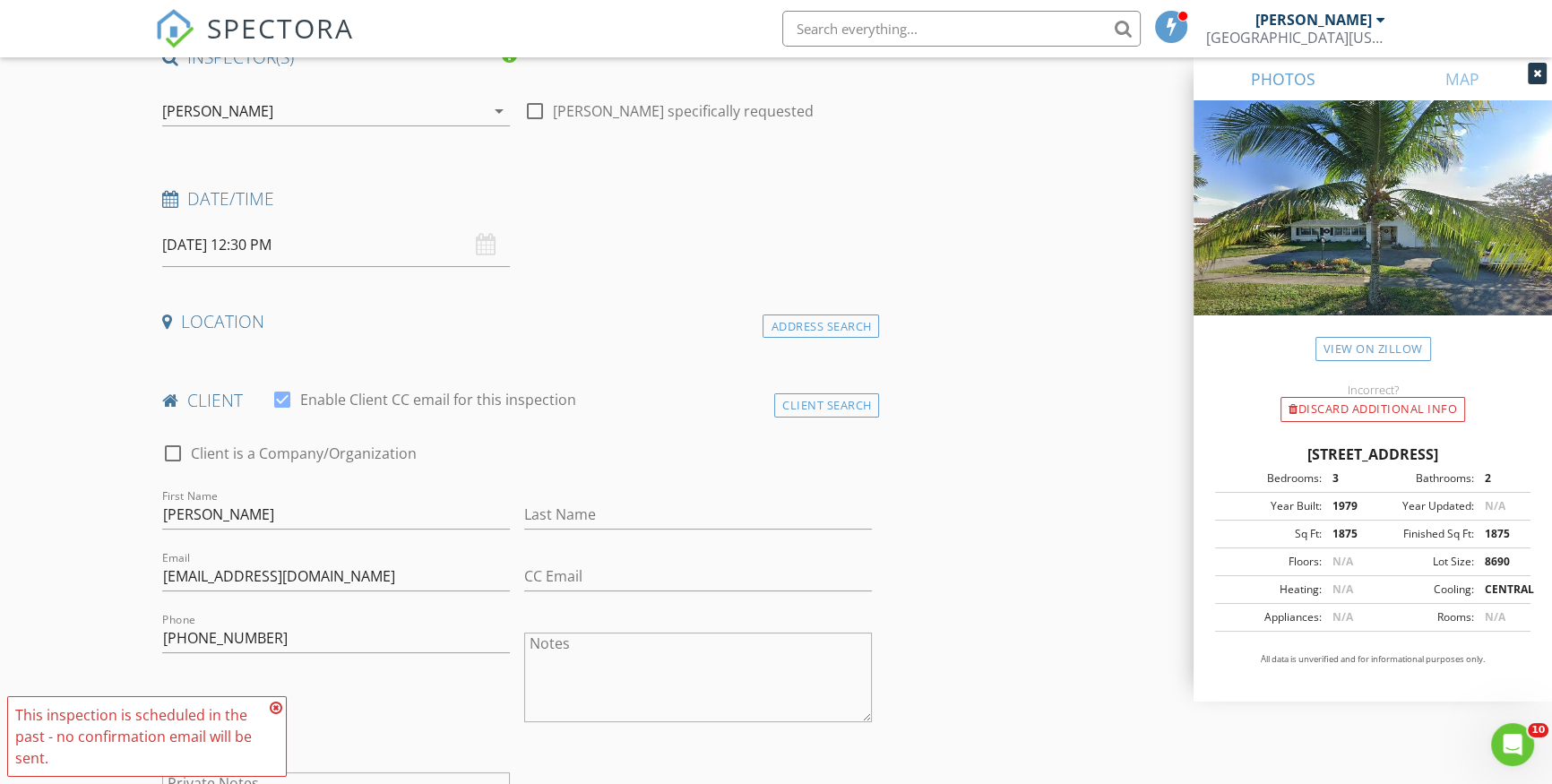
click at [556, 333] on div "Location" at bounding box center [517, 327] width 724 height 36
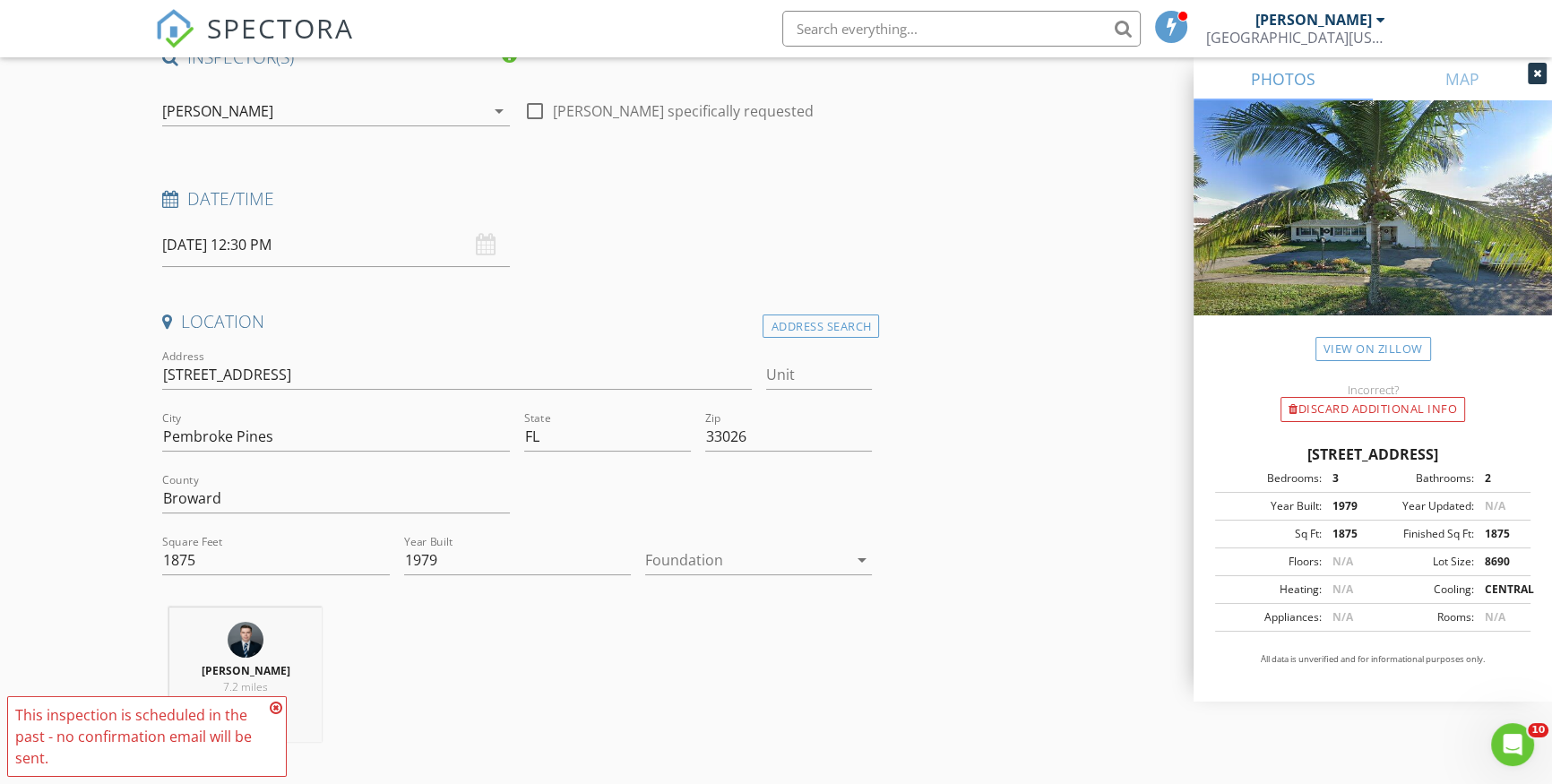
click at [1536, 72] on icon at bounding box center [1537, 73] width 8 height 11
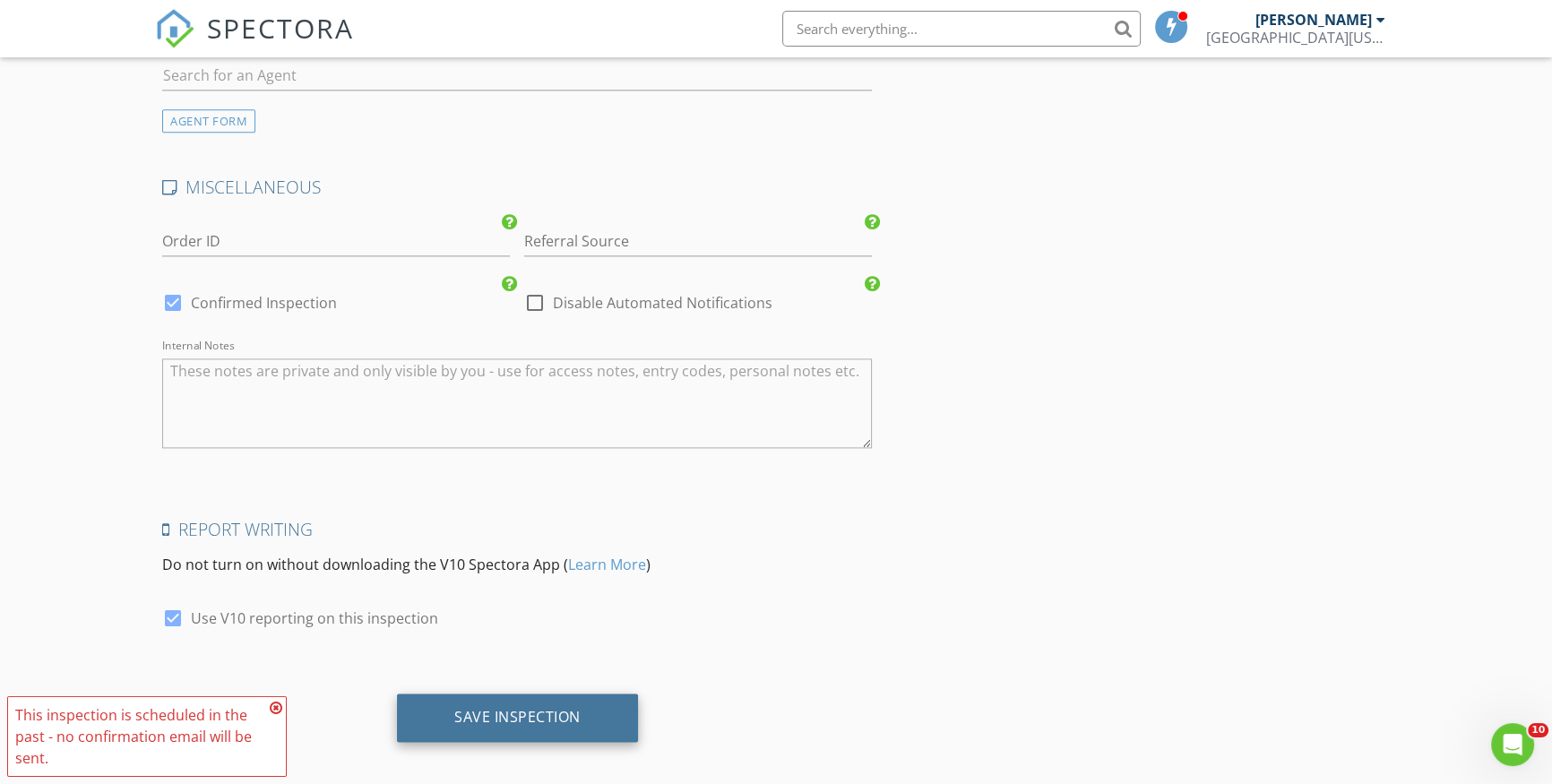
scroll to position [3020, 0]
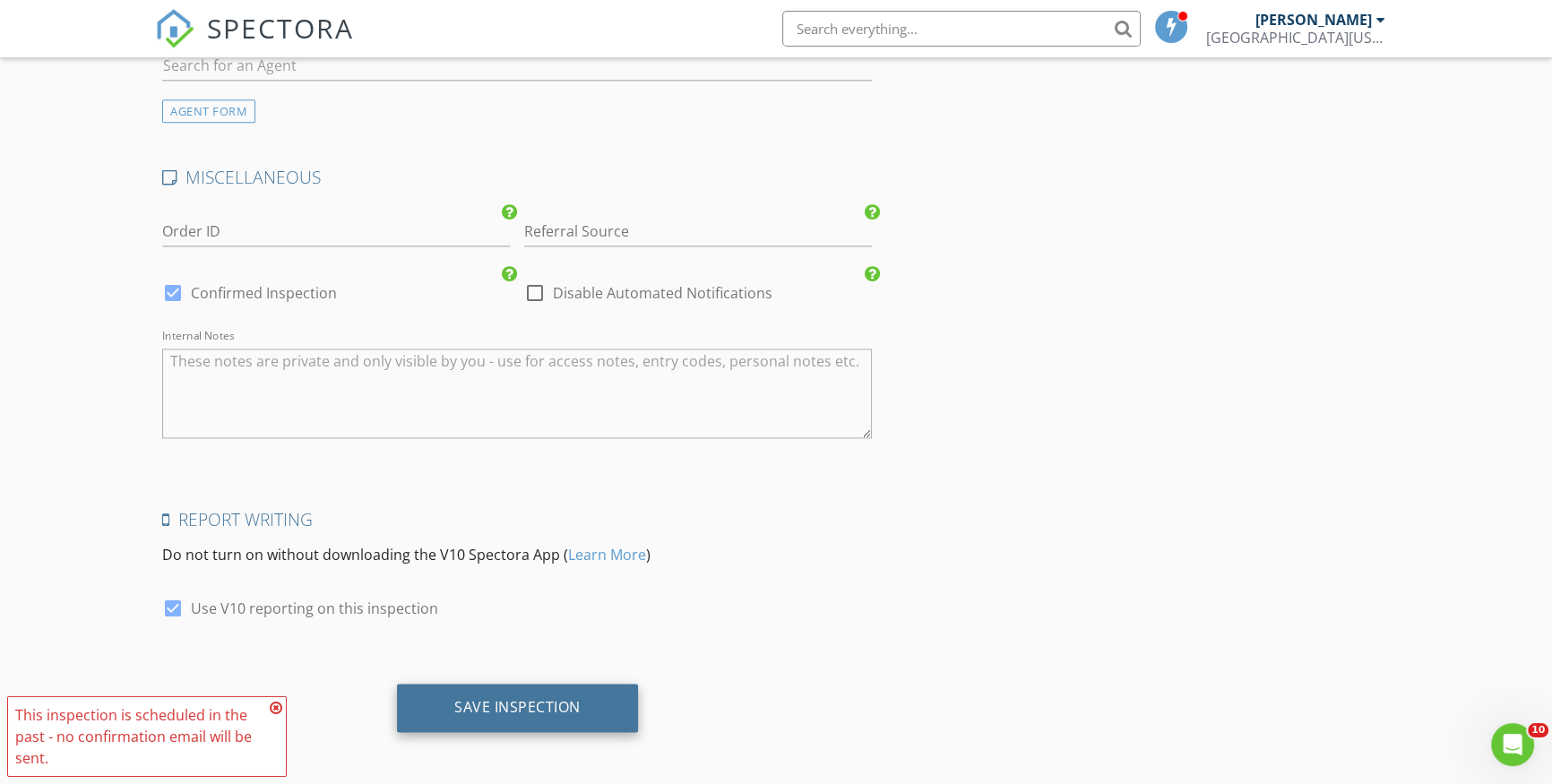
click at [550, 702] on div "Save Inspection" at bounding box center [517, 707] width 126 height 18
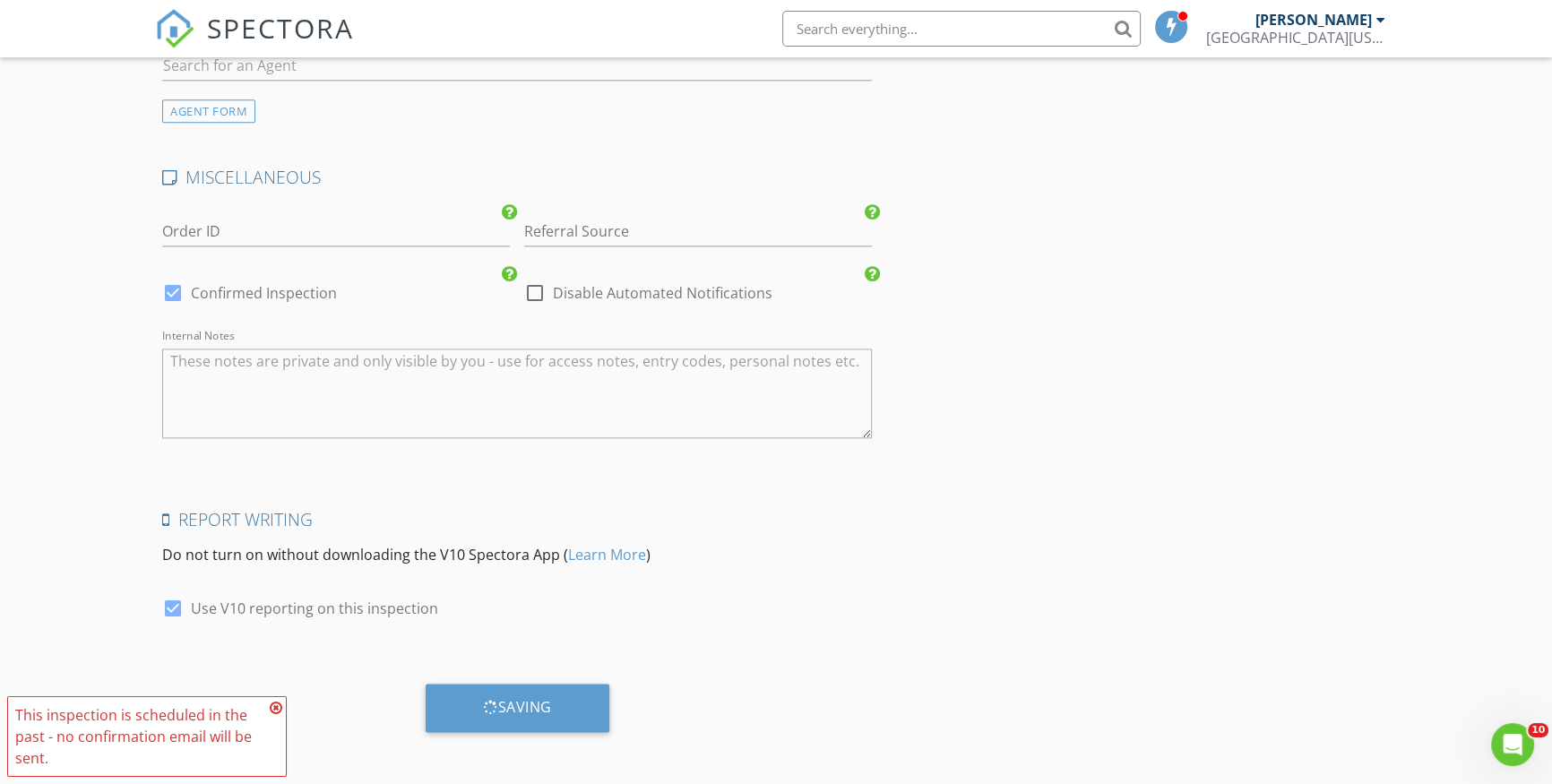
click at [272, 709] on icon at bounding box center [275, 707] width 13 height 15
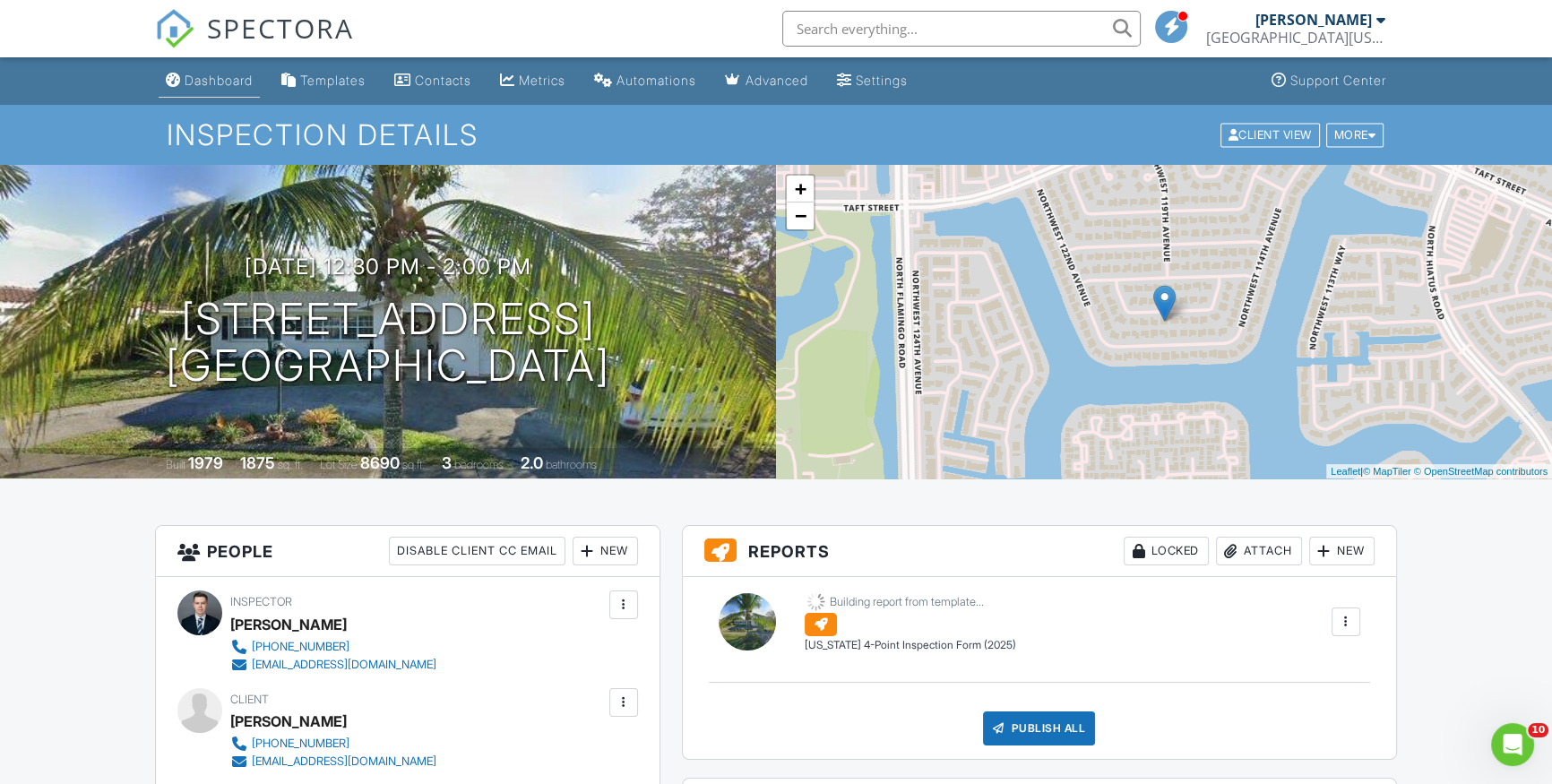
click at [197, 90] on link "Dashboard" at bounding box center [209, 81] width 102 height 34
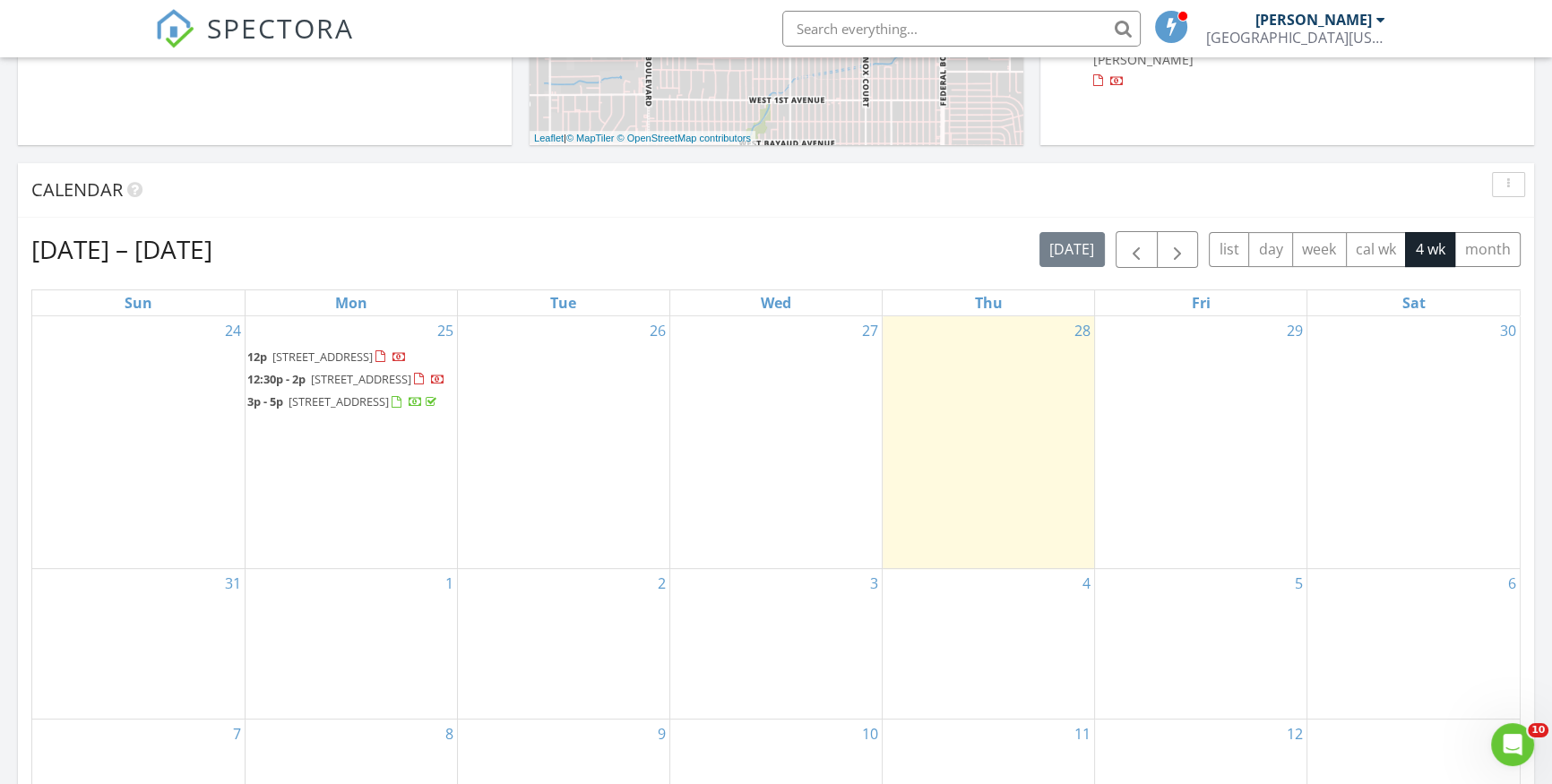
scroll to position [651, 0]
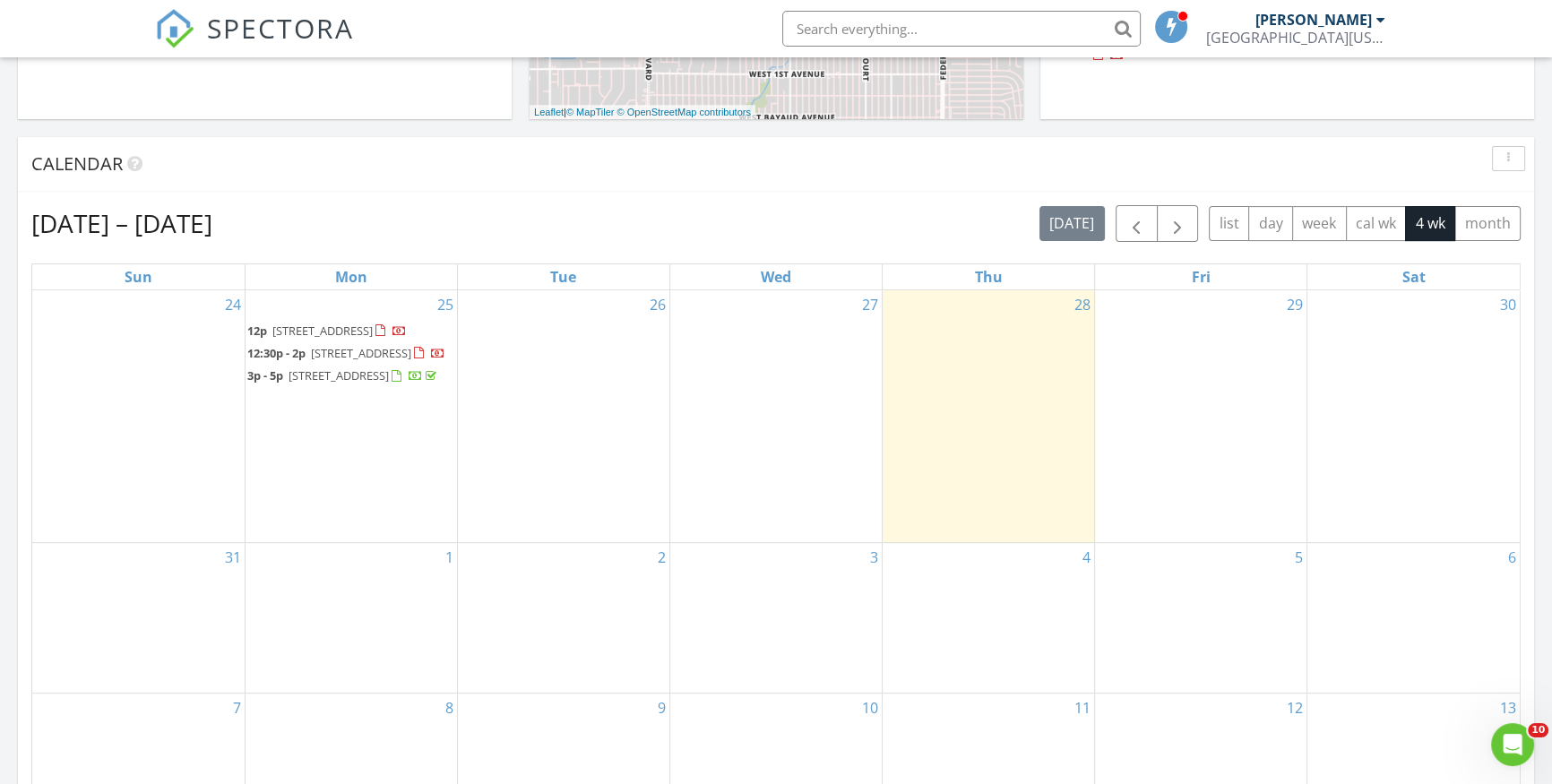
click at [758, 360] on div "27" at bounding box center [776, 416] width 211 height 252
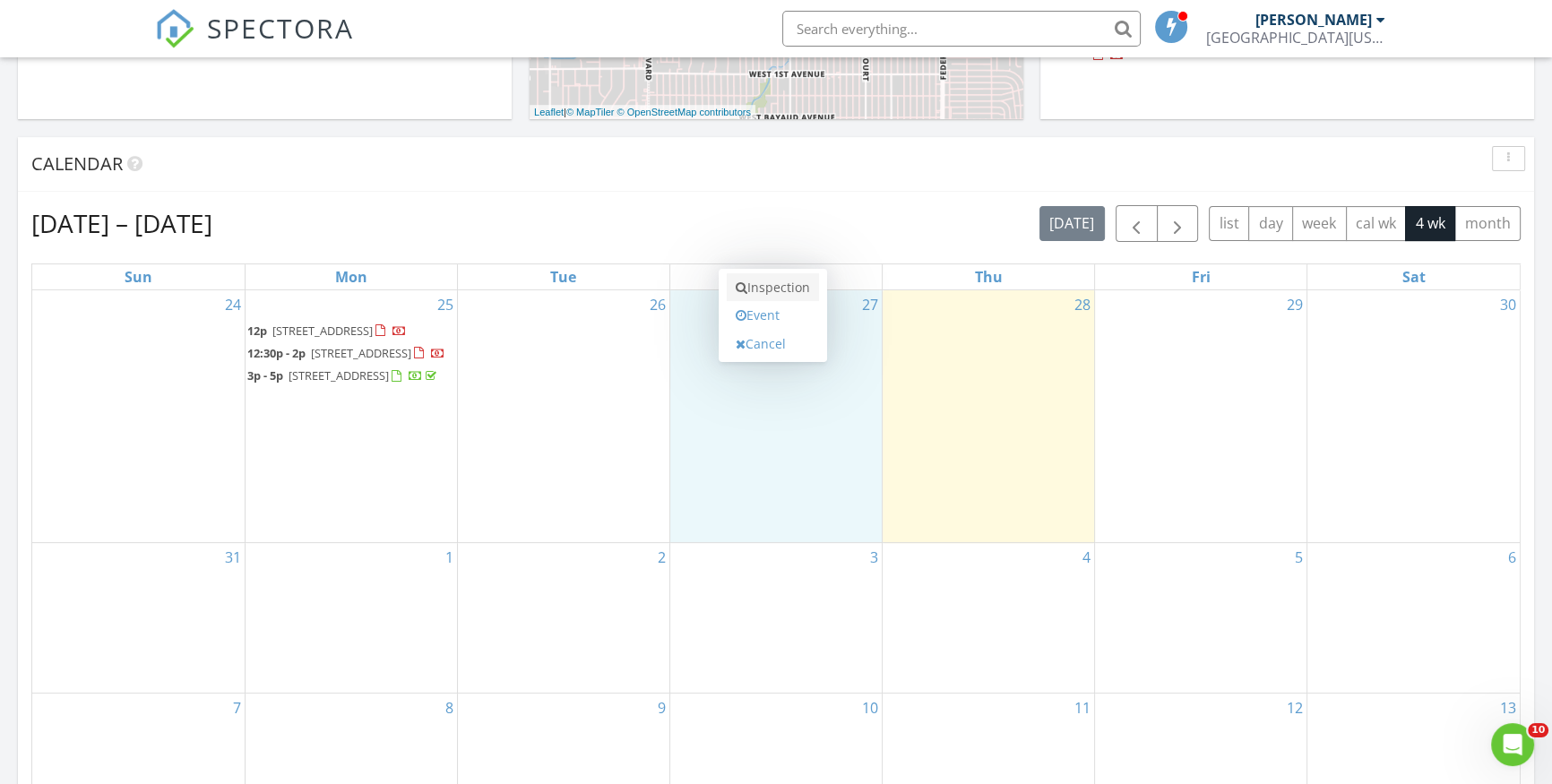
click at [770, 289] on link "Inspection" at bounding box center [774, 287] width 93 height 29
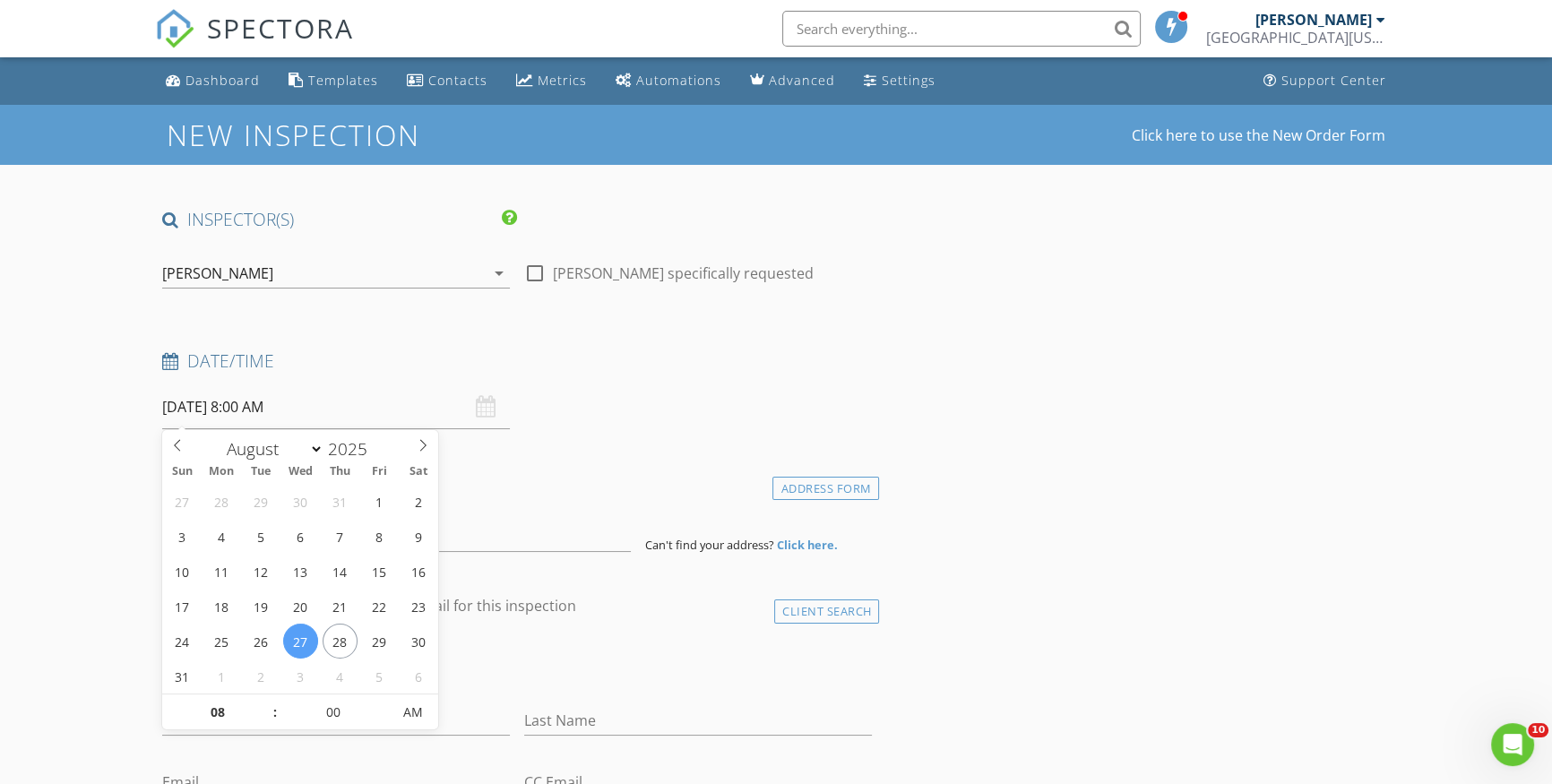
click at [249, 416] on input "[DATE] 8:00 AM" at bounding box center [335, 407] width 347 height 44
type input "09"
type input "[DATE] 9:00 AM"
click at [264, 699] on span at bounding box center [265, 703] width 13 height 18
type input "10"
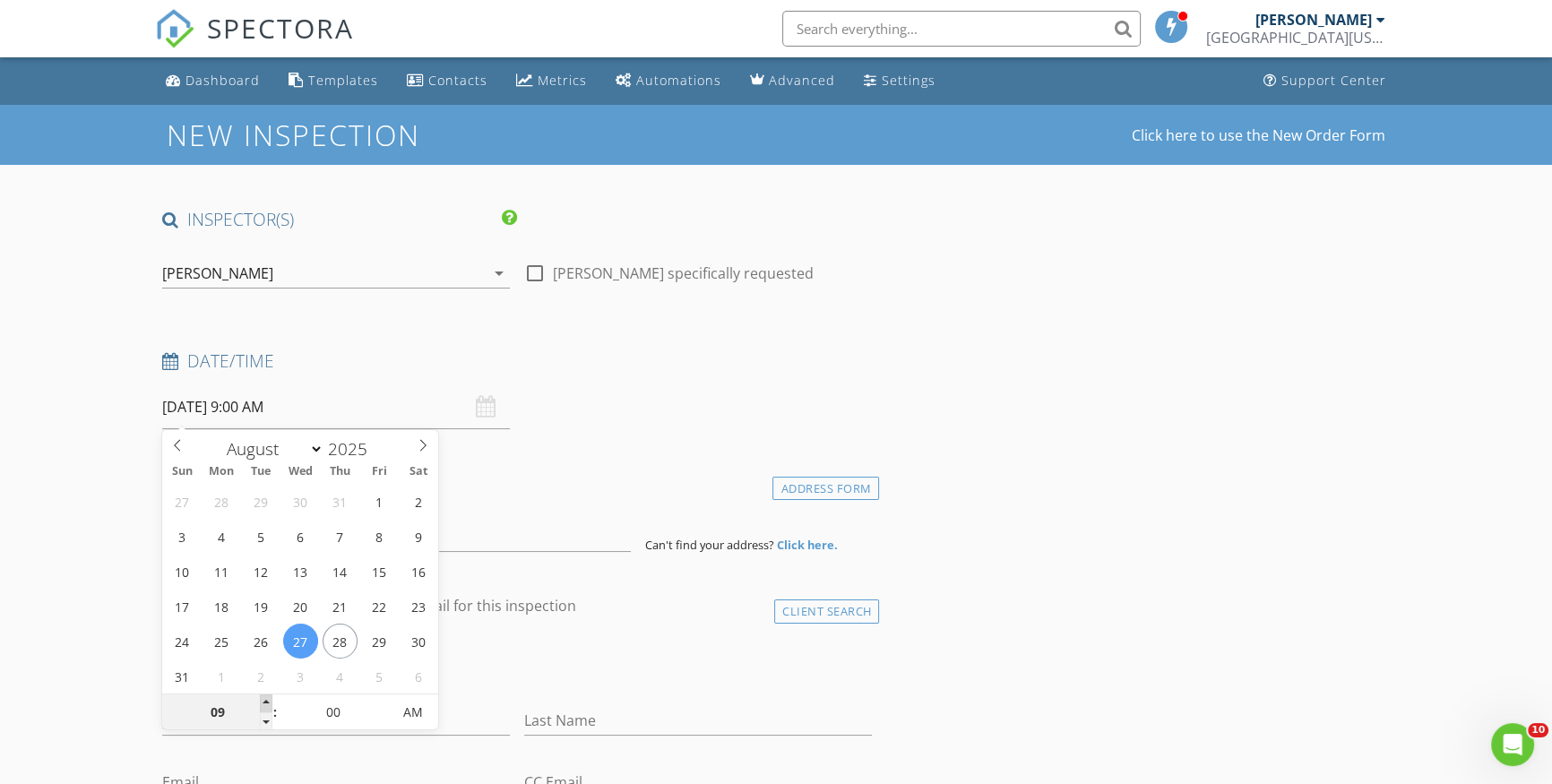
type input "08/27/2025 10:00 AM"
click at [264, 699] on span at bounding box center [265, 703] width 13 height 18
click at [703, 426] on div "Date/Time 08/27/2025 10:00 AM" at bounding box center [517, 389] width 724 height 80
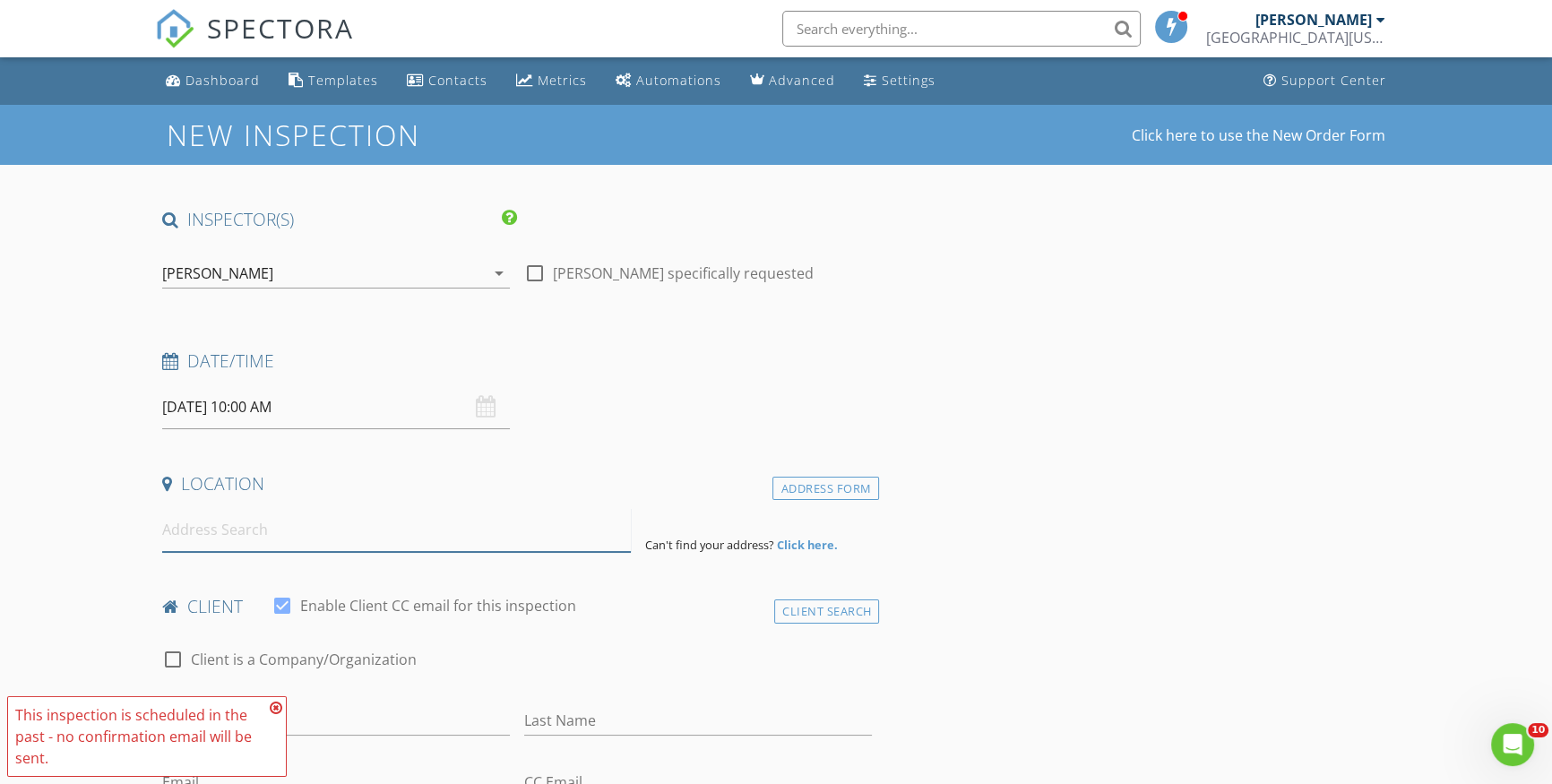
click at [218, 537] on input at bounding box center [396, 530] width 469 height 44
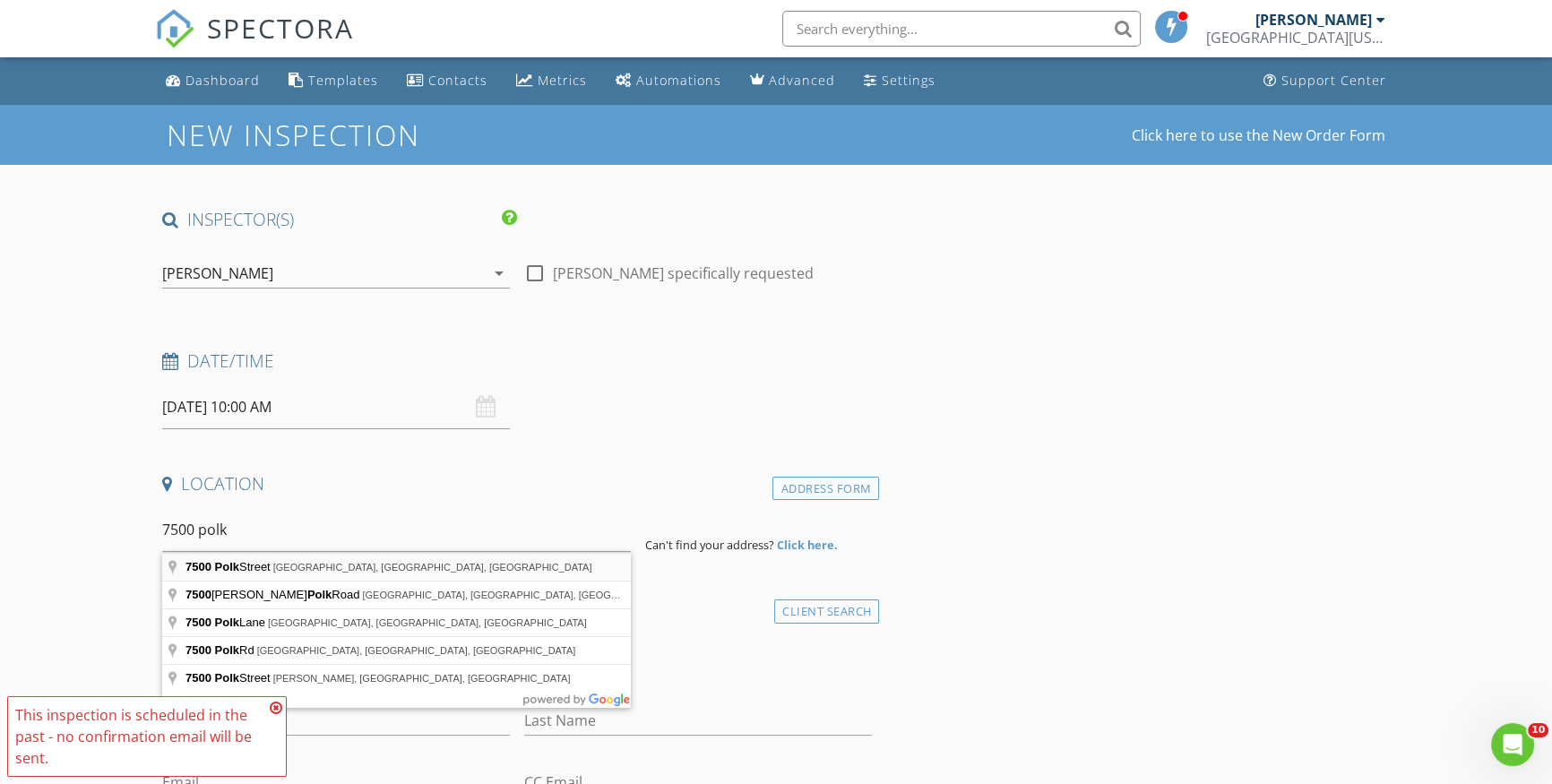
type input "7500 Polk Street, Hollywood, FL, USA"
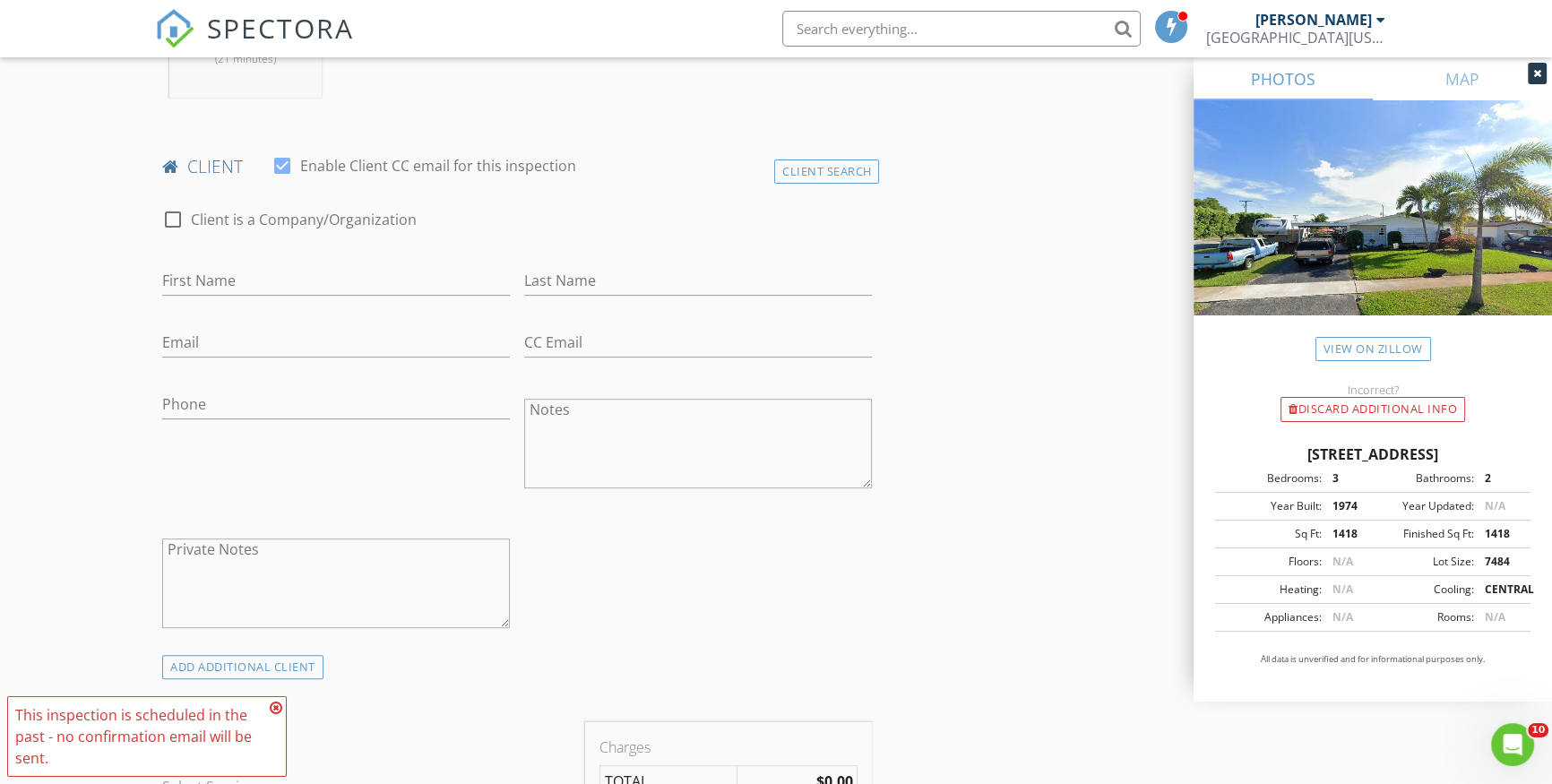
scroll to position [815, 0]
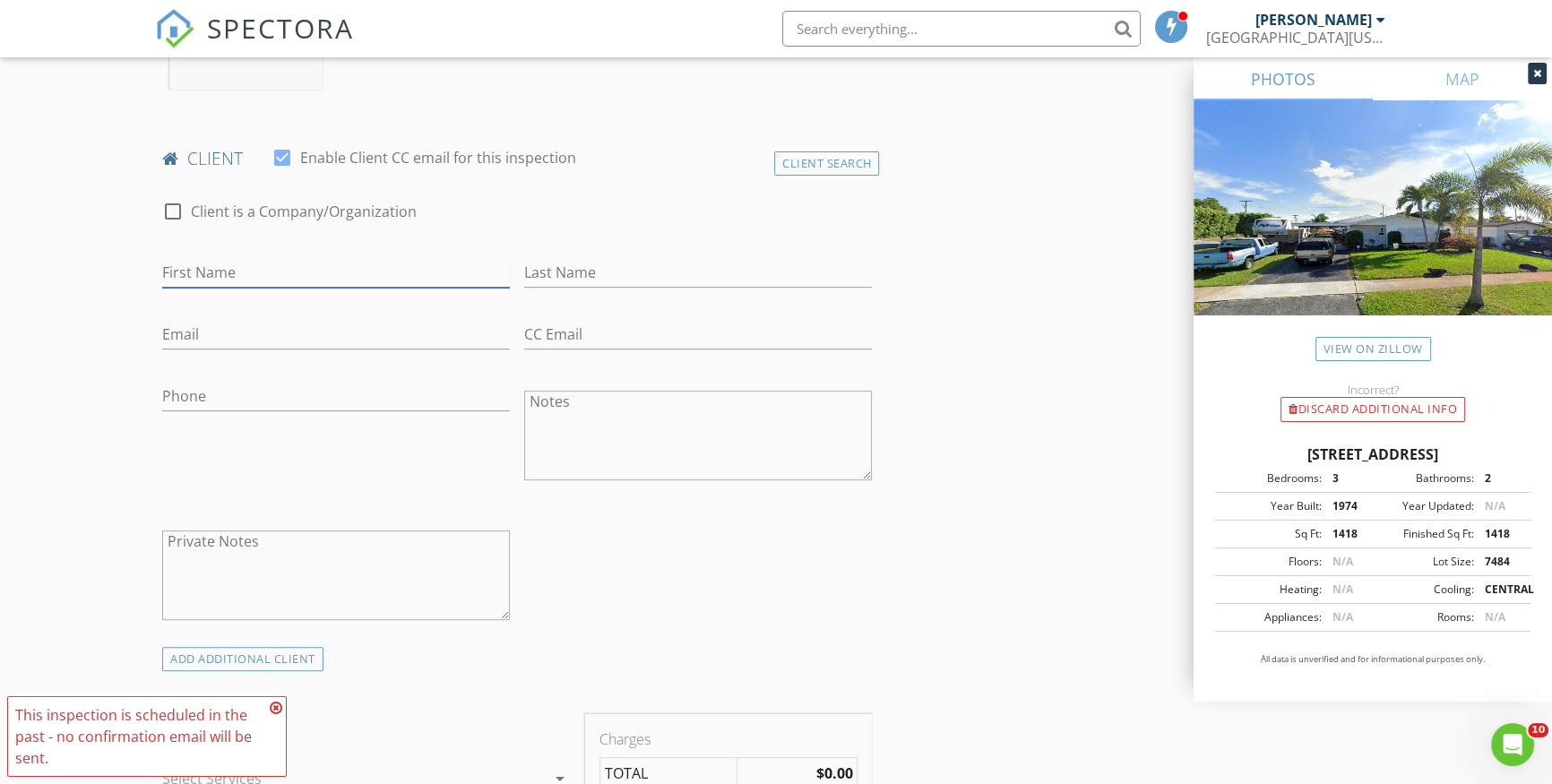
click at [219, 269] on input "First Name" at bounding box center [335, 273] width 347 height 30
type input "[PERSON_NAME]"
click at [214, 327] on input "Email" at bounding box center [335, 334] width 347 height 30
click at [444, 404] on input "Phone" at bounding box center [335, 396] width 347 height 30
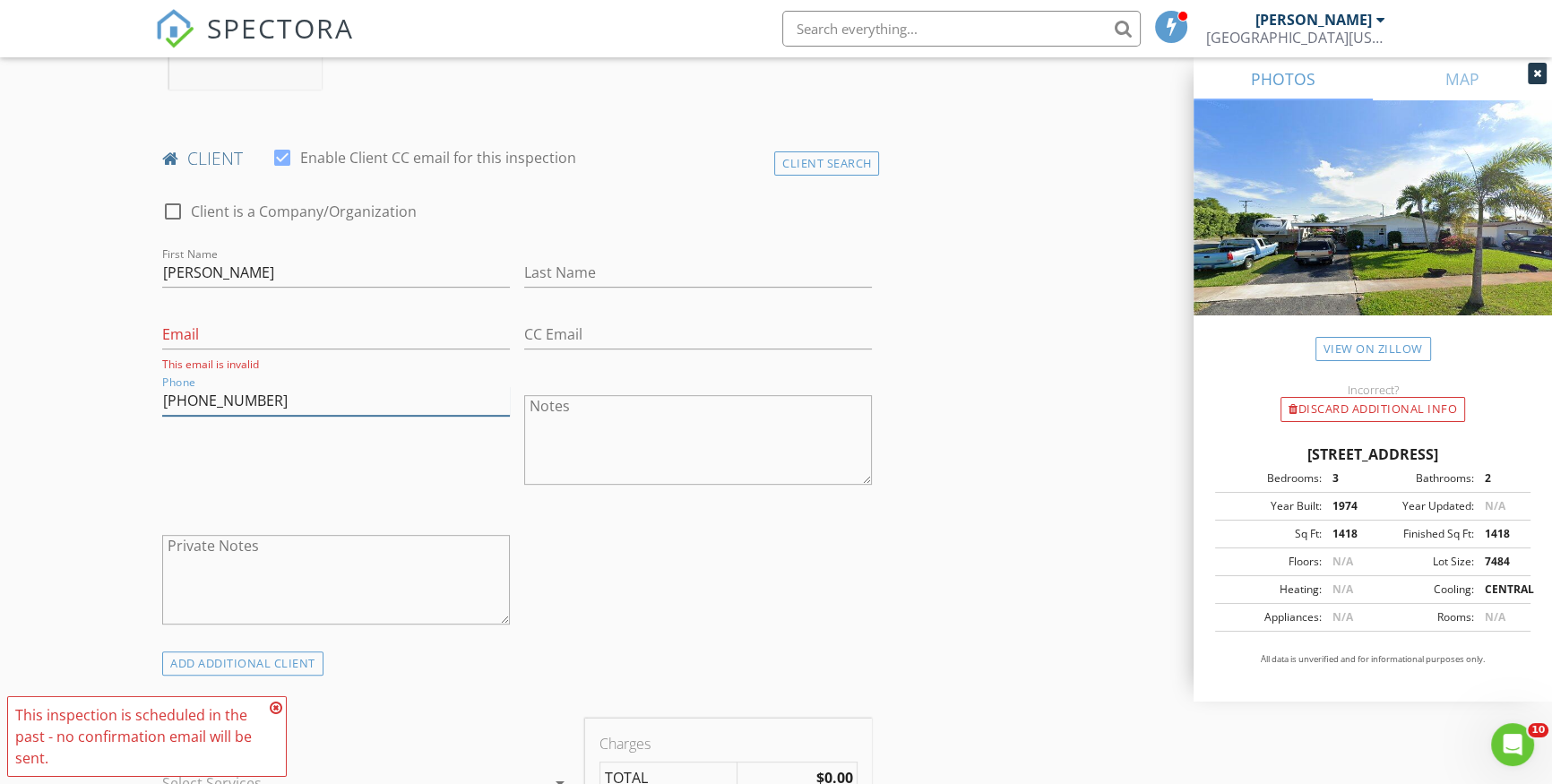
type input "[PHONE_NUMBER]"
click at [670, 551] on div "check_box_outline_blank Client is a Company/Organization First Name Adam P Ruar…" at bounding box center [517, 416] width 724 height 468
click at [1538, 69] on icon at bounding box center [1537, 73] width 8 height 11
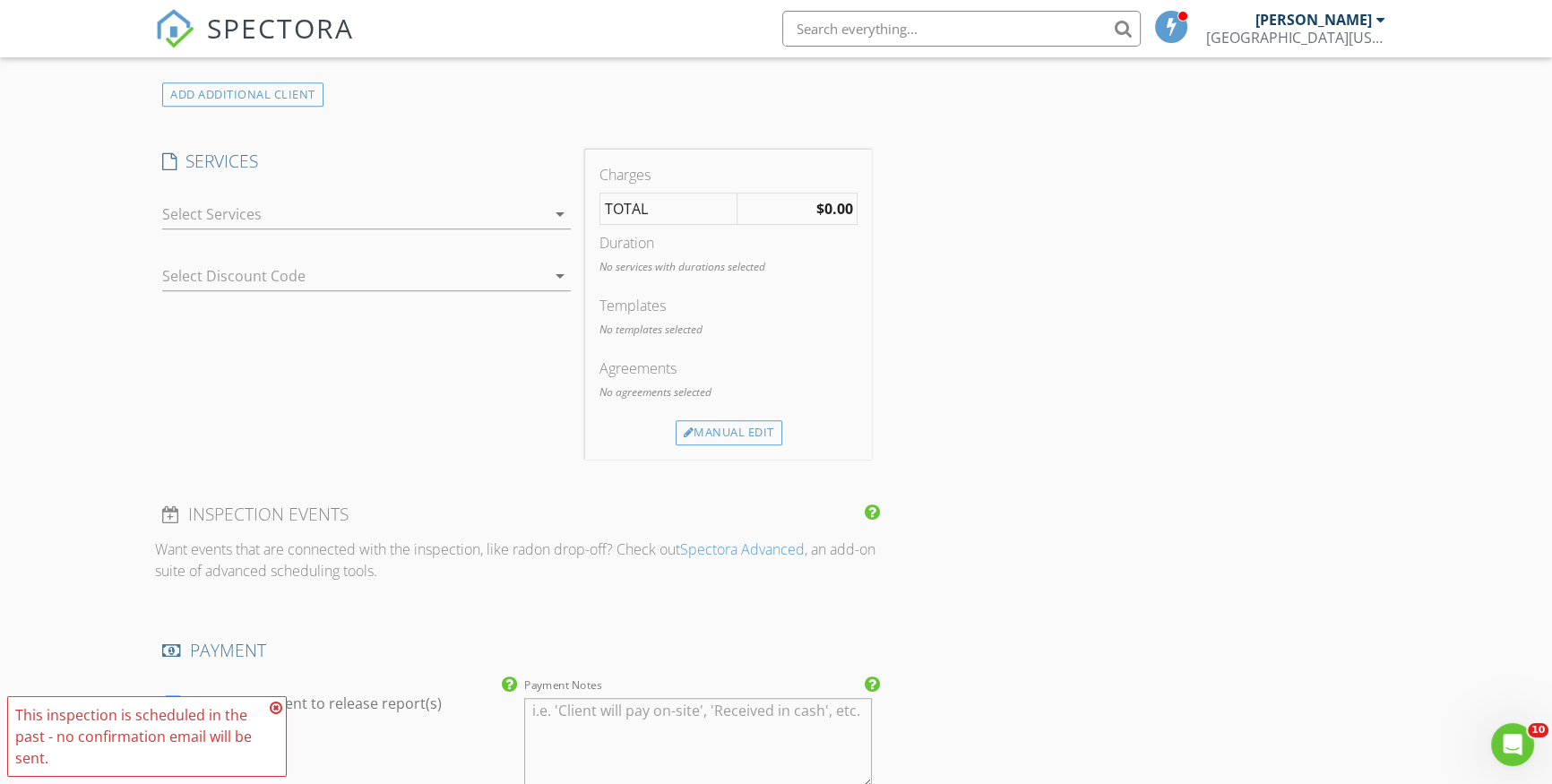
scroll to position [1384, 0]
click at [757, 420] on div "Manual Edit" at bounding box center [729, 431] width 107 height 25
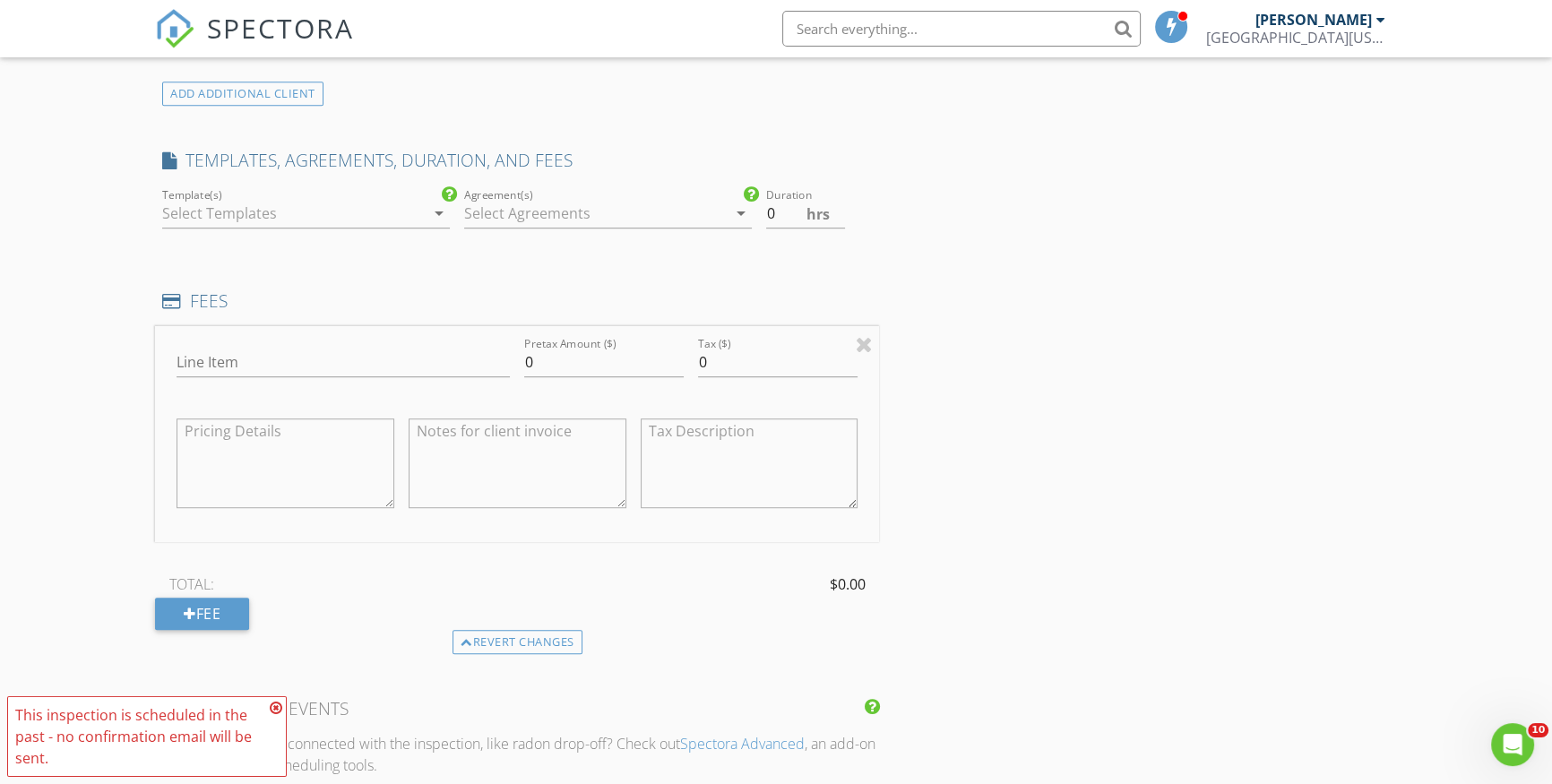
click at [259, 203] on div at bounding box center [293, 213] width 262 height 29
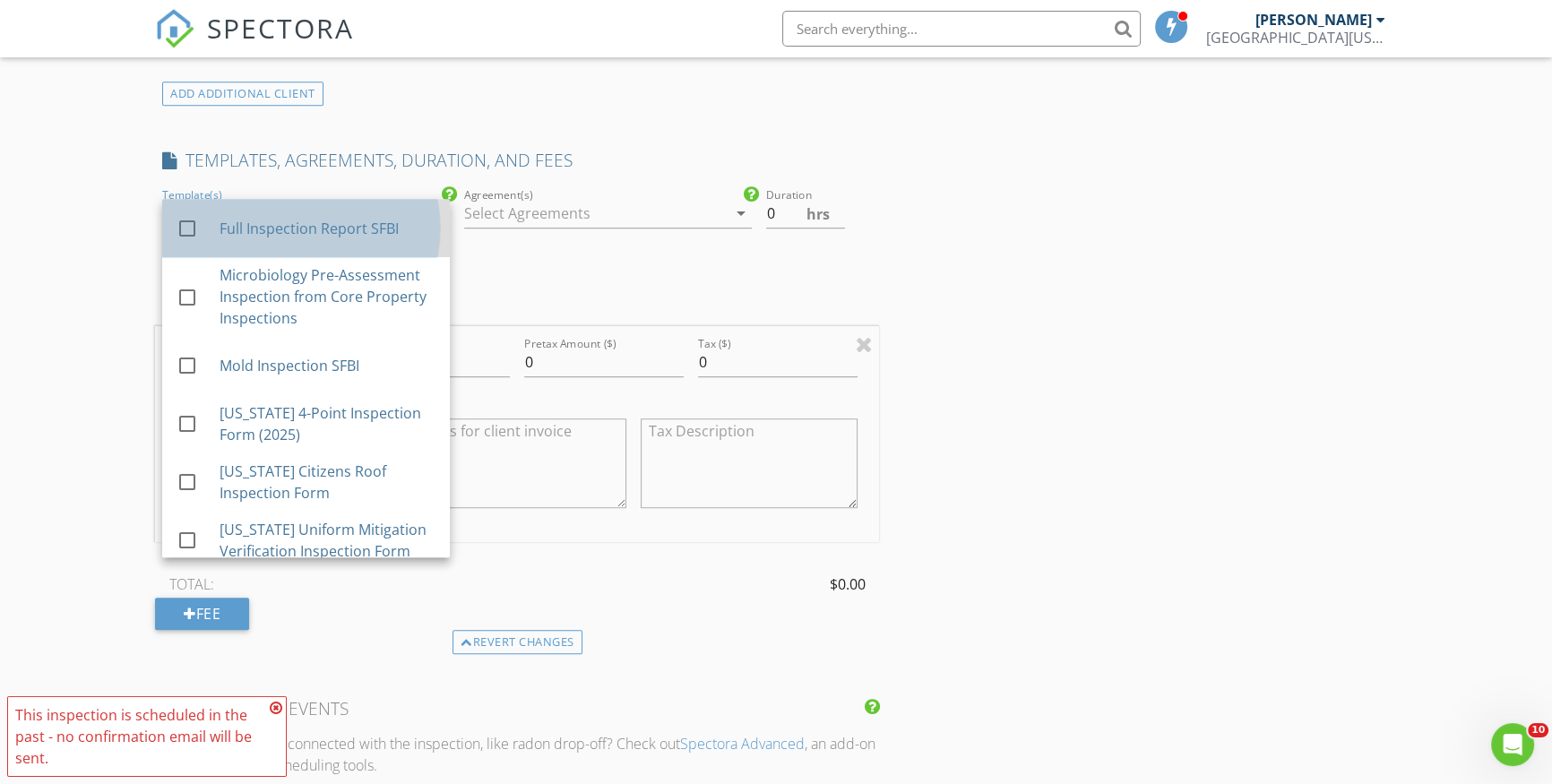
click at [326, 239] on div "check_box_outline_blank Full Inspection Report SFBI" at bounding box center [306, 228] width 259 height 44
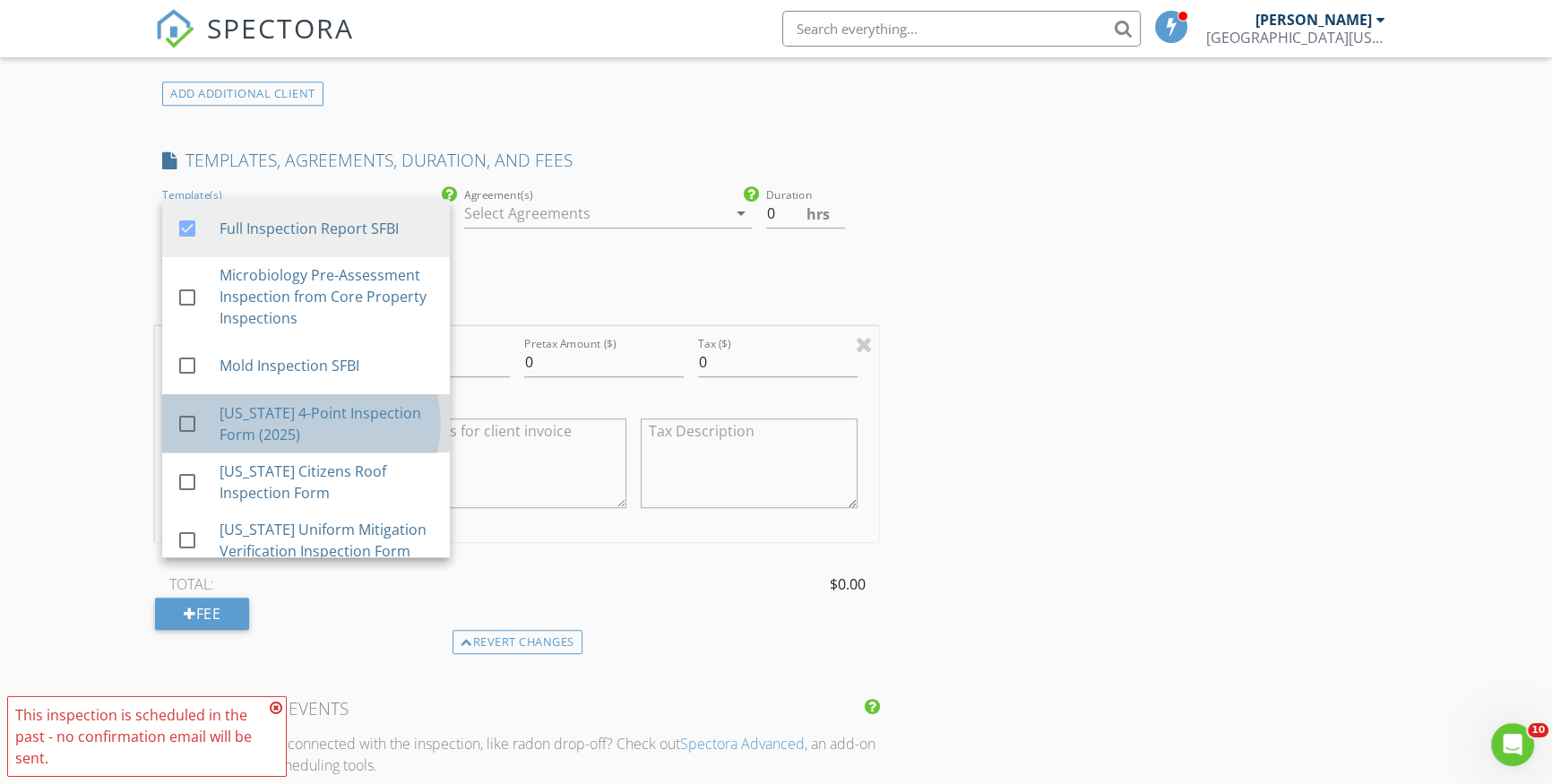
click at [303, 409] on div "Florida 4-Point Inspection Form (2025)" at bounding box center [328, 424] width 216 height 43
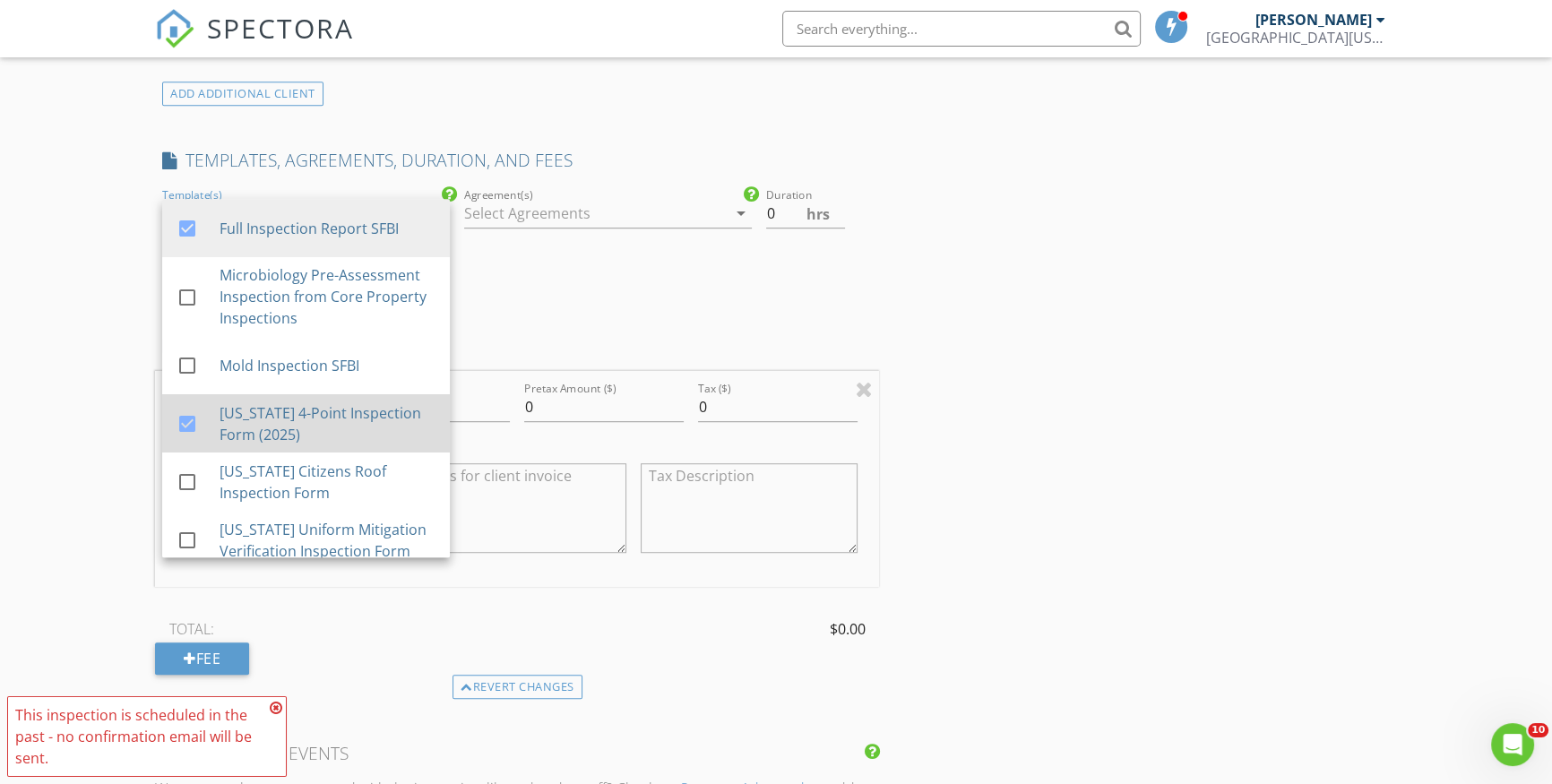
scroll to position [11, 0]
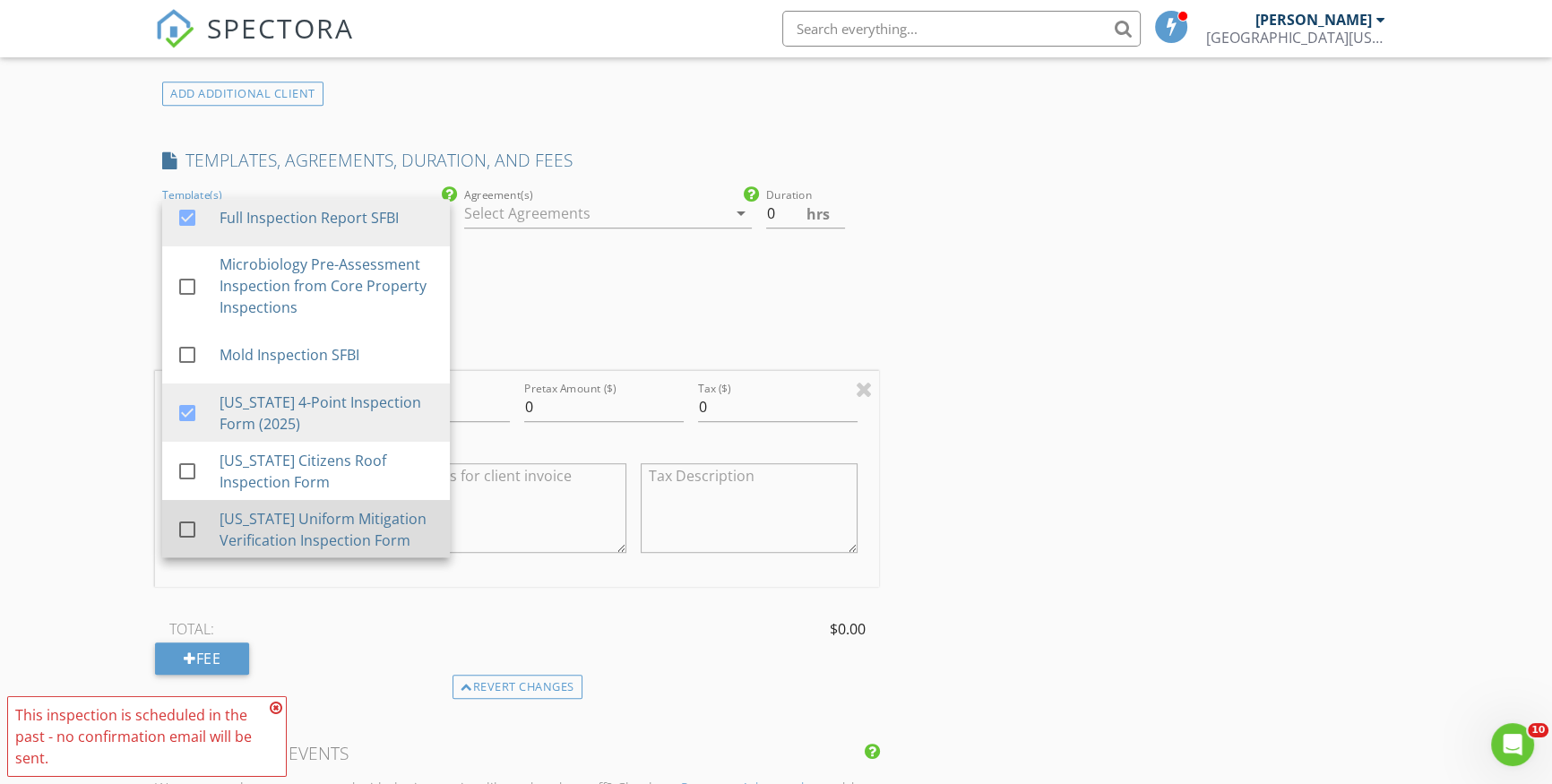
click at [340, 524] on div "Florida Uniform Mitigation Verification Inspection Form" at bounding box center [328, 530] width 216 height 43
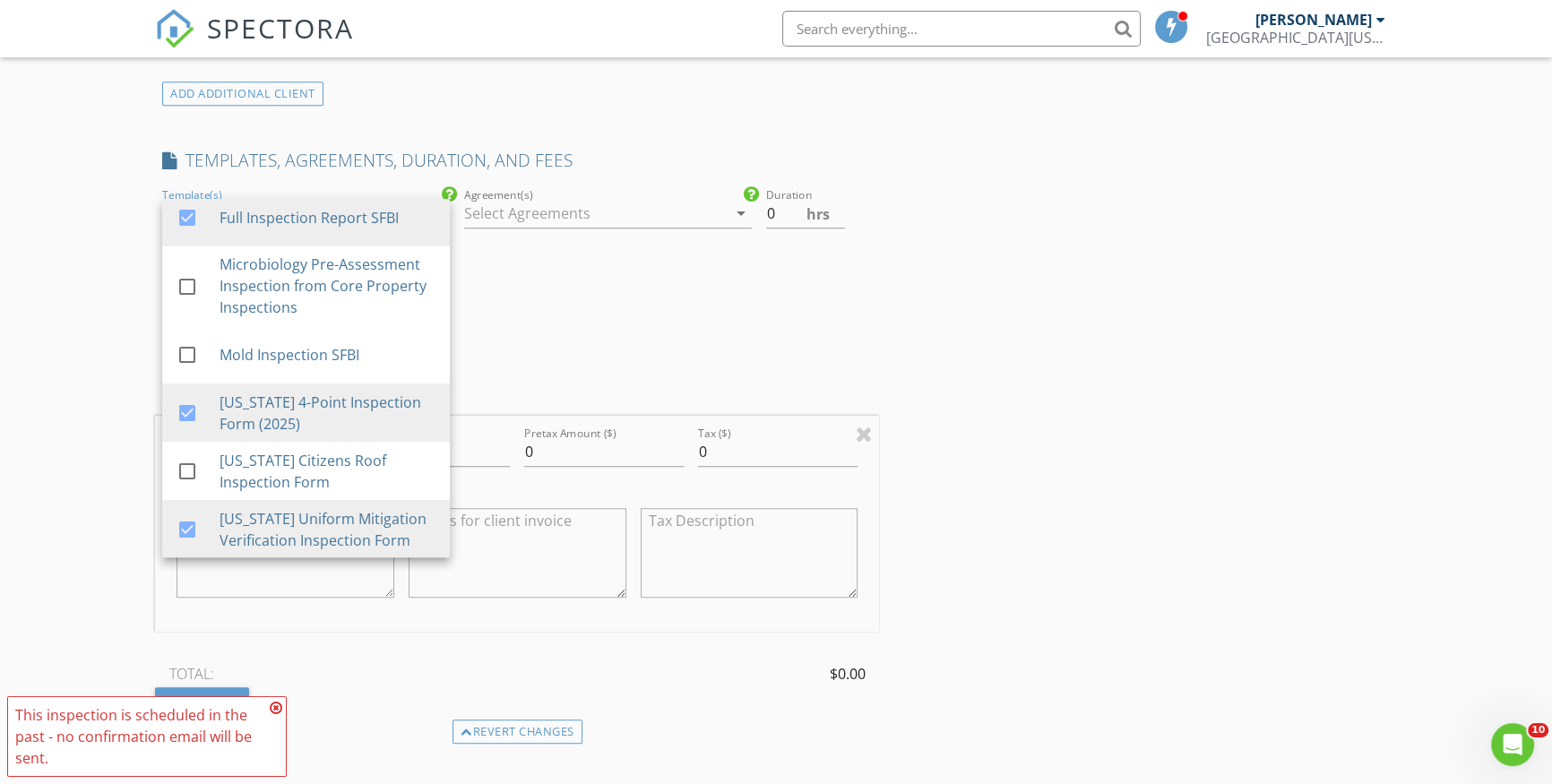
drag, startPoint x: 581, startPoint y: 315, endPoint x: 584, endPoint y: 299, distance: 16.3
click at [582, 311] on div "Agreement(s) arrow_drop_down" at bounding box center [608, 259] width 302 height 151
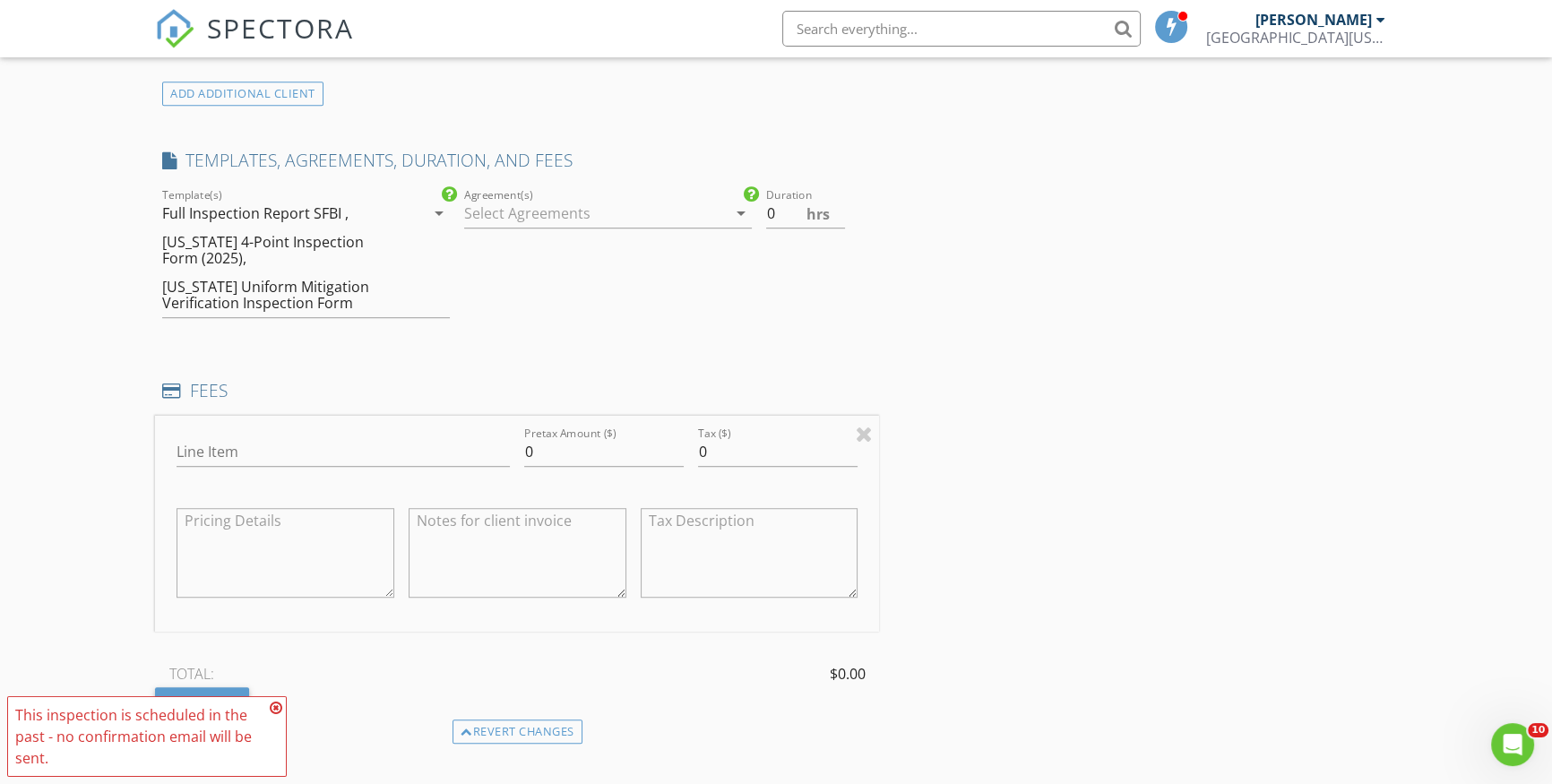
click at [586, 205] on div at bounding box center [595, 213] width 262 height 29
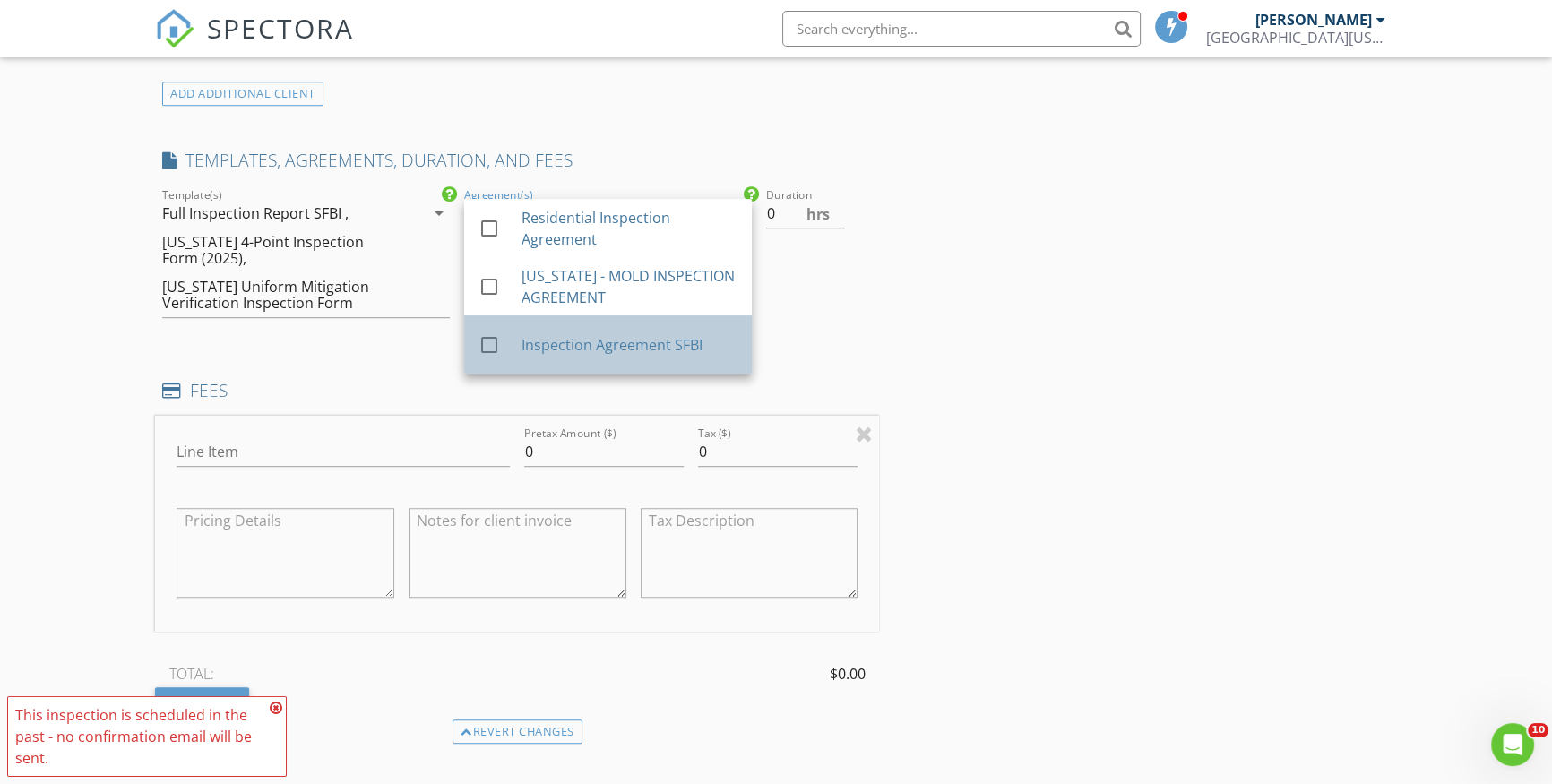
click at [601, 346] on div "Inspection Agreement SFBI" at bounding box center [629, 345] width 216 height 22
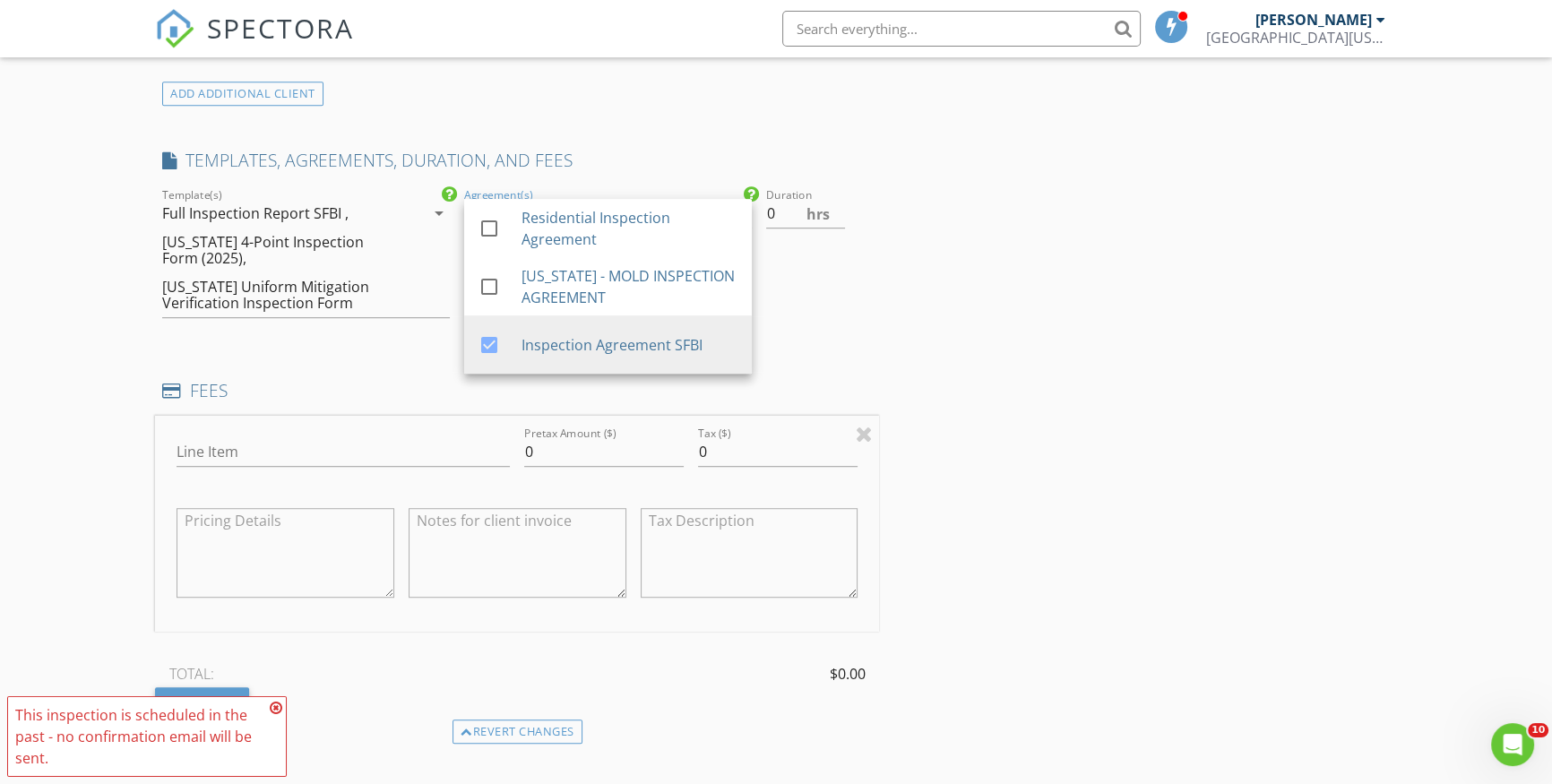
click at [850, 275] on div "Duration 0 hrs" at bounding box center [819, 259] width 121 height 151
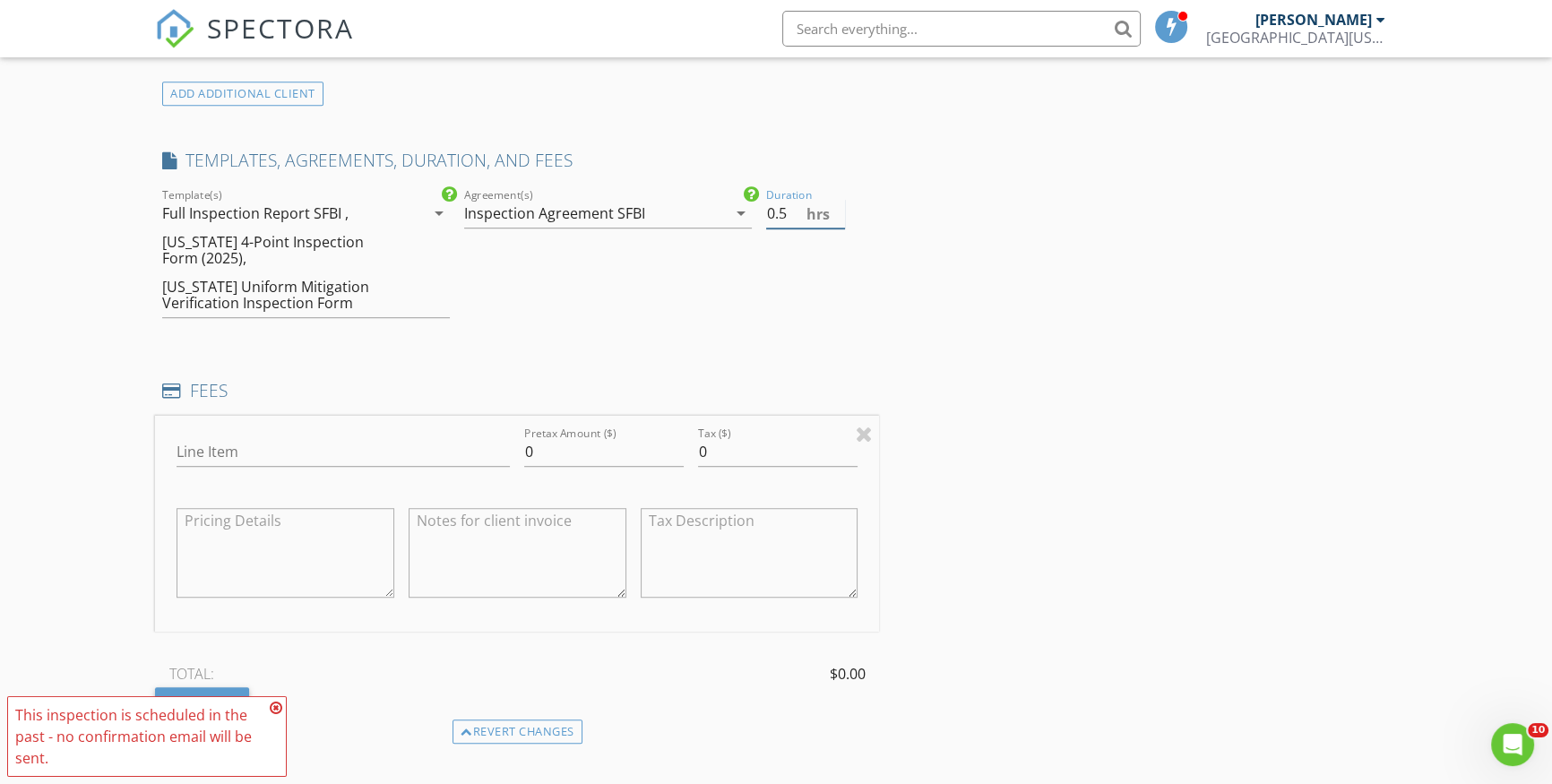
click at [837, 205] on input "0.5" at bounding box center [806, 214] width 80 height 30
click at [837, 207] on input "1" at bounding box center [806, 214] width 80 height 30
type input "1.5"
click at [837, 207] on input "1.5" at bounding box center [806, 214] width 80 height 30
click at [296, 463] on input "Line Item" at bounding box center [343, 452] width 333 height 30
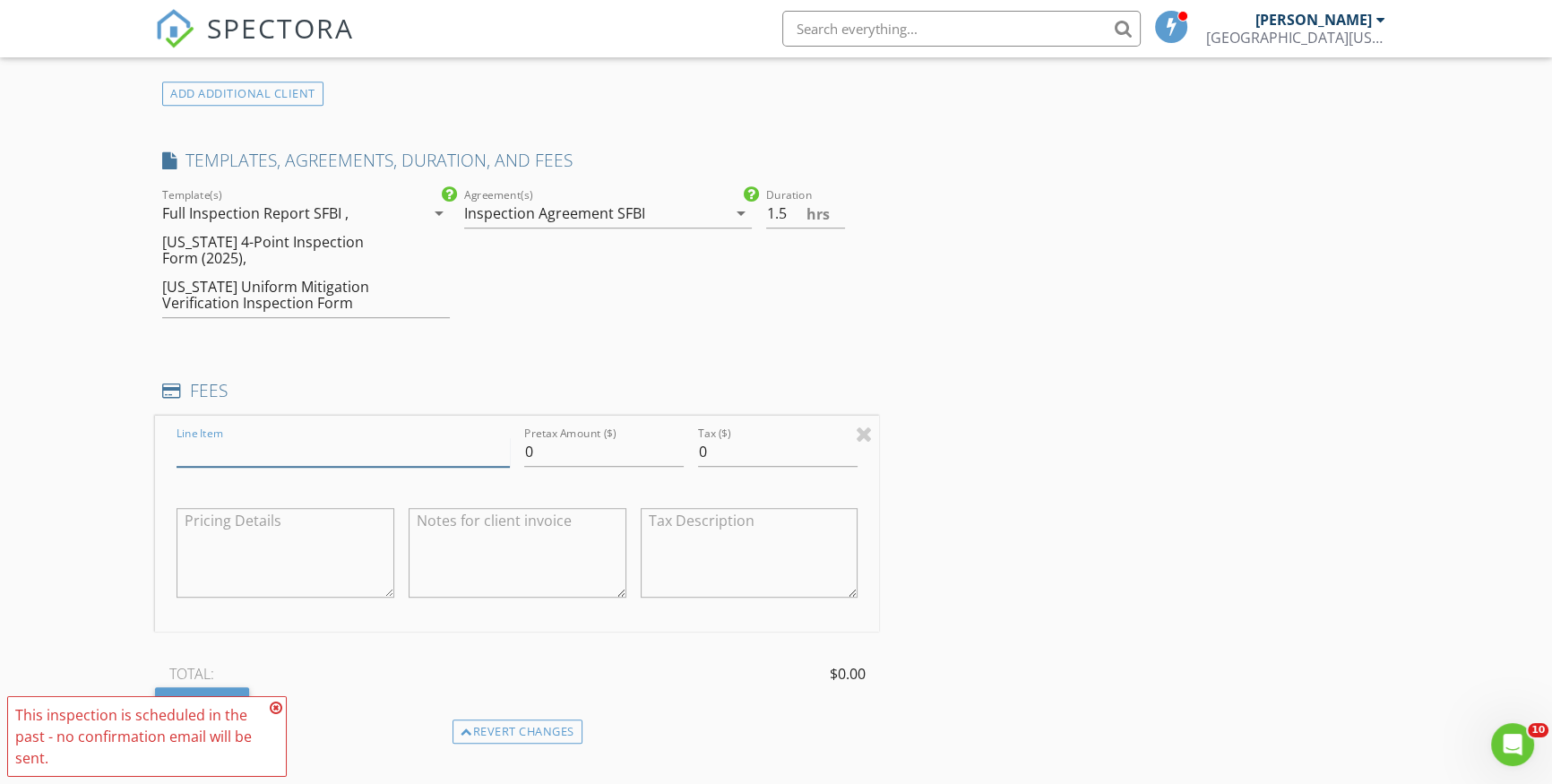
type input "Home Inspection"
click at [559, 452] on input "0" at bounding box center [604, 452] width 160 height 30
type input "425"
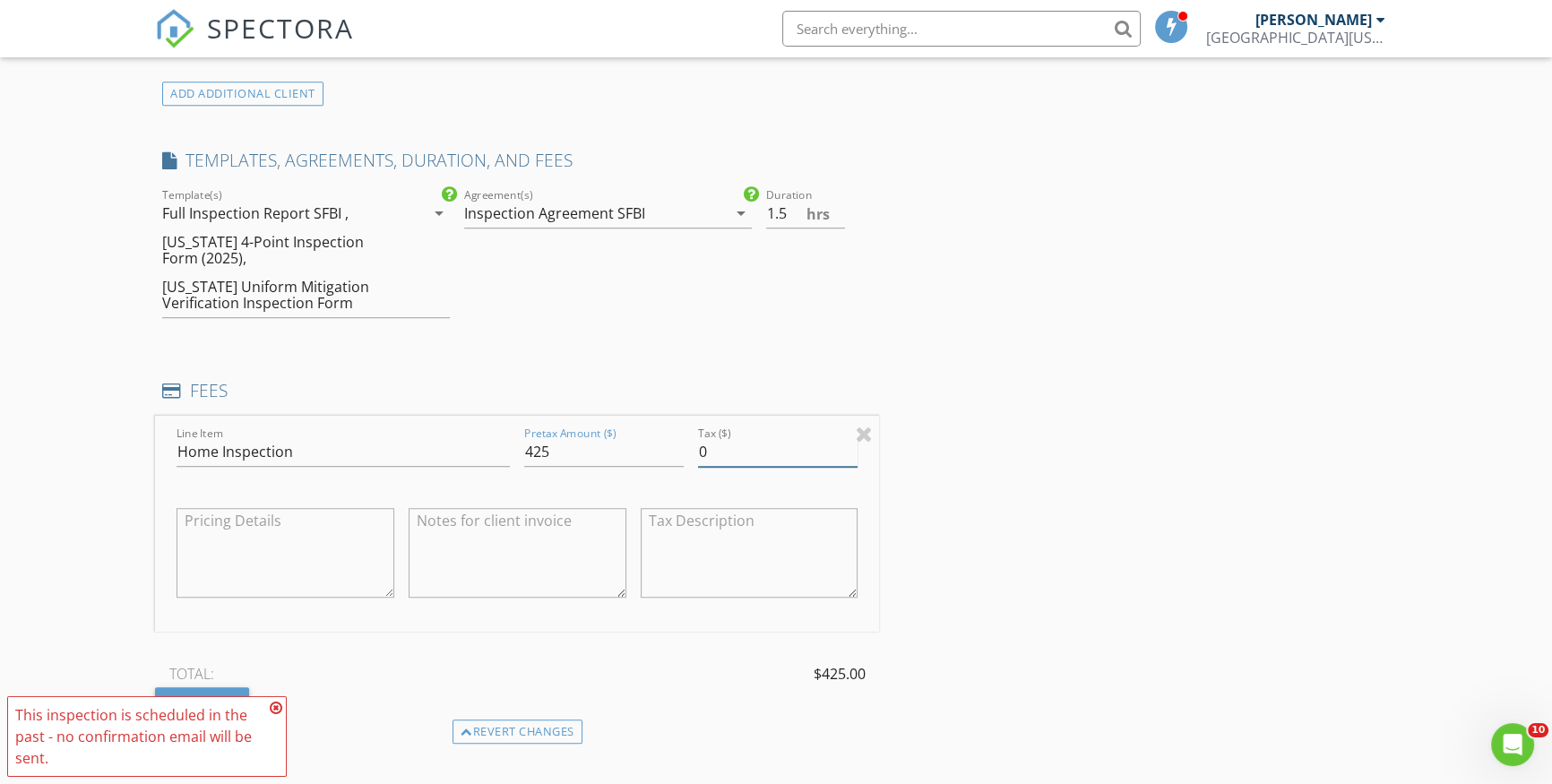
click at [710, 454] on input "0" at bounding box center [778, 452] width 160 height 30
type input "12.75"
click at [961, 405] on div "INSPECTOR(S) check_box Ray Trujillo PRIMARY Ray Trujillo arrow_drop_down check_…" at bounding box center [776, 437] width 1242 height 3227
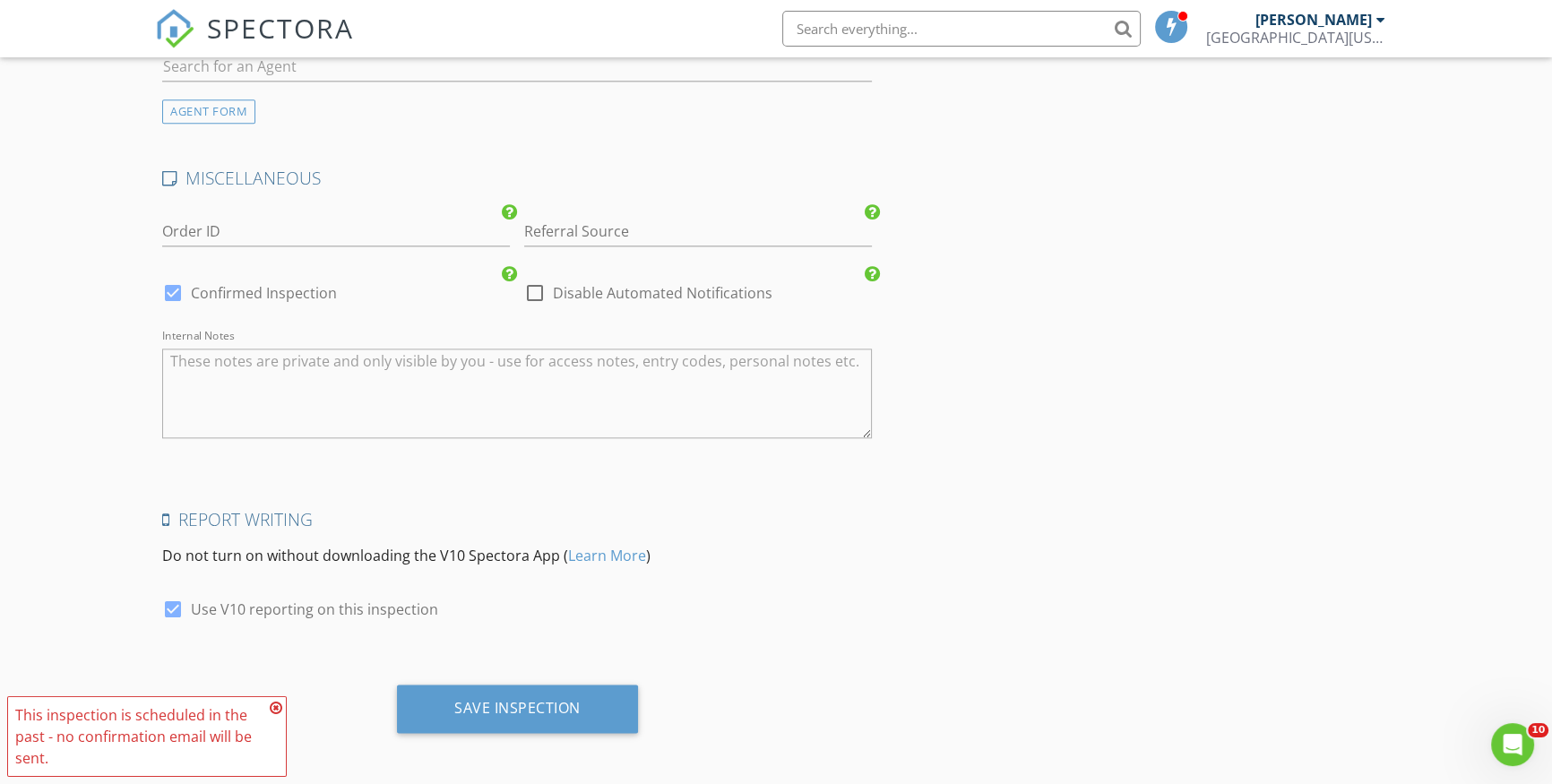
scroll to position [2690, 0]
click at [612, 232] on input "Referral Source" at bounding box center [698, 231] width 347 height 30
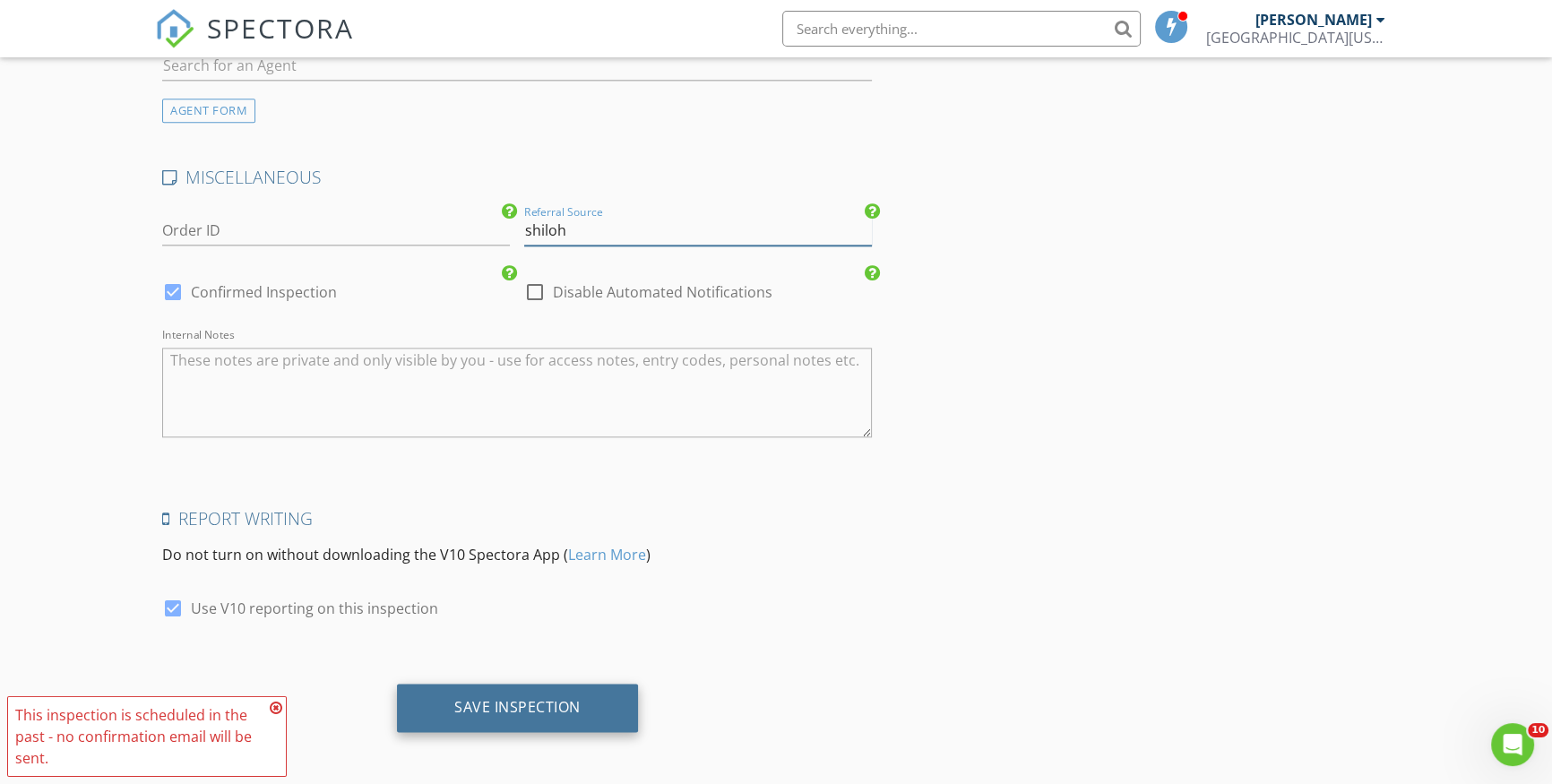
type input "shiloh"
click at [565, 698] on div "Save Inspection" at bounding box center [517, 707] width 126 height 18
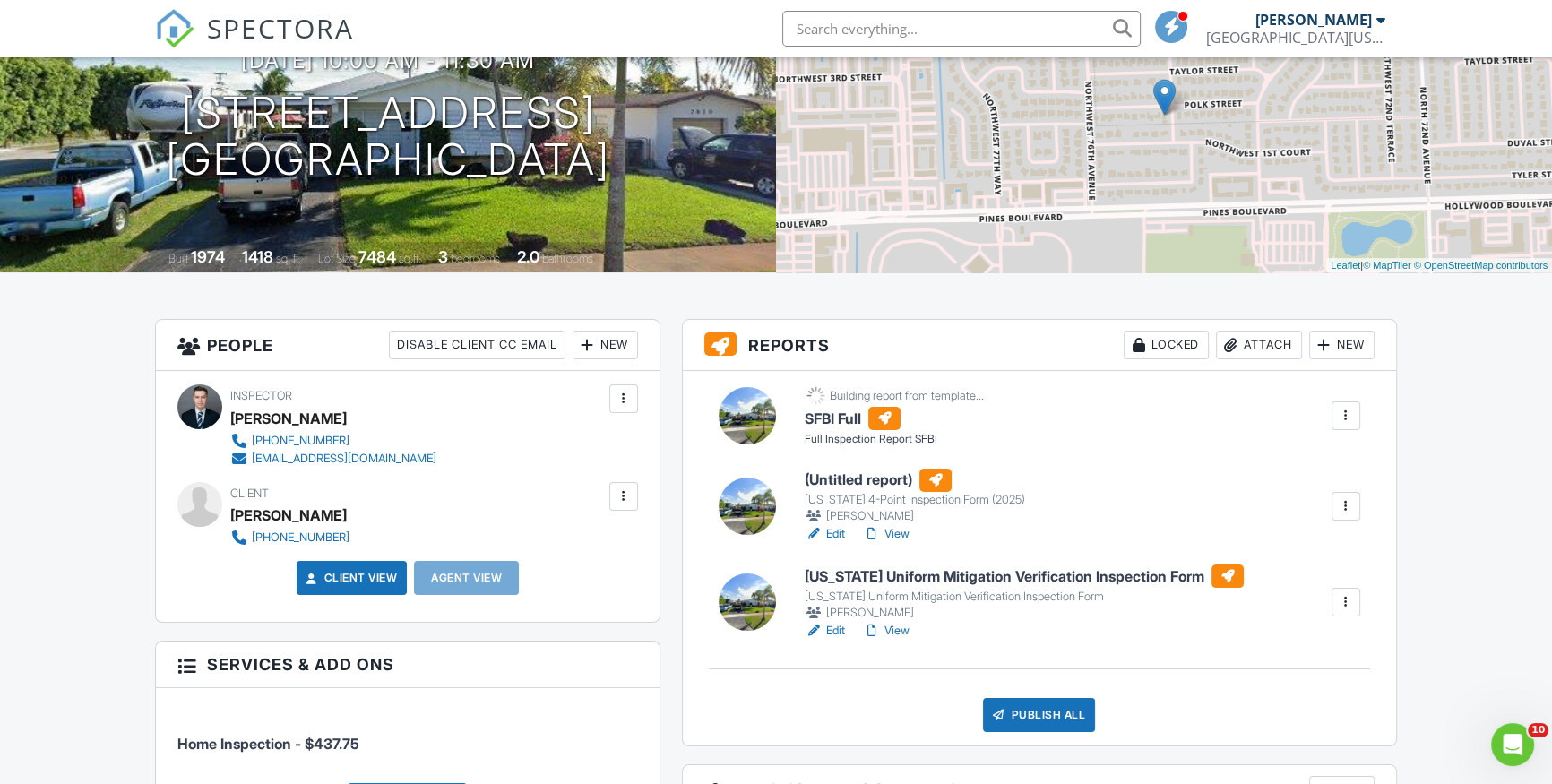
scroll to position [125, 0]
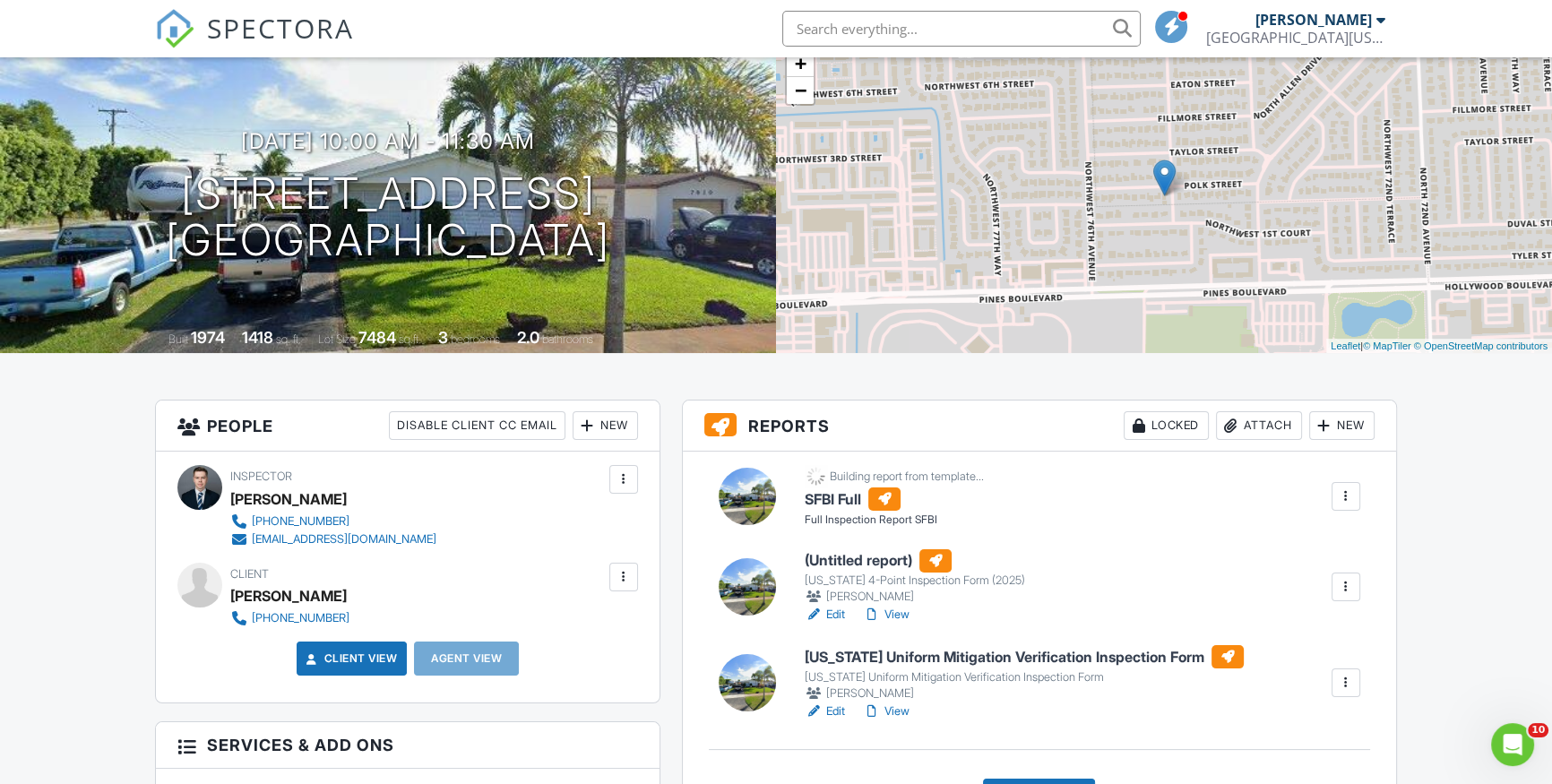
click at [853, 559] on h6 "(Untitled report)" at bounding box center [915, 561] width 220 height 24
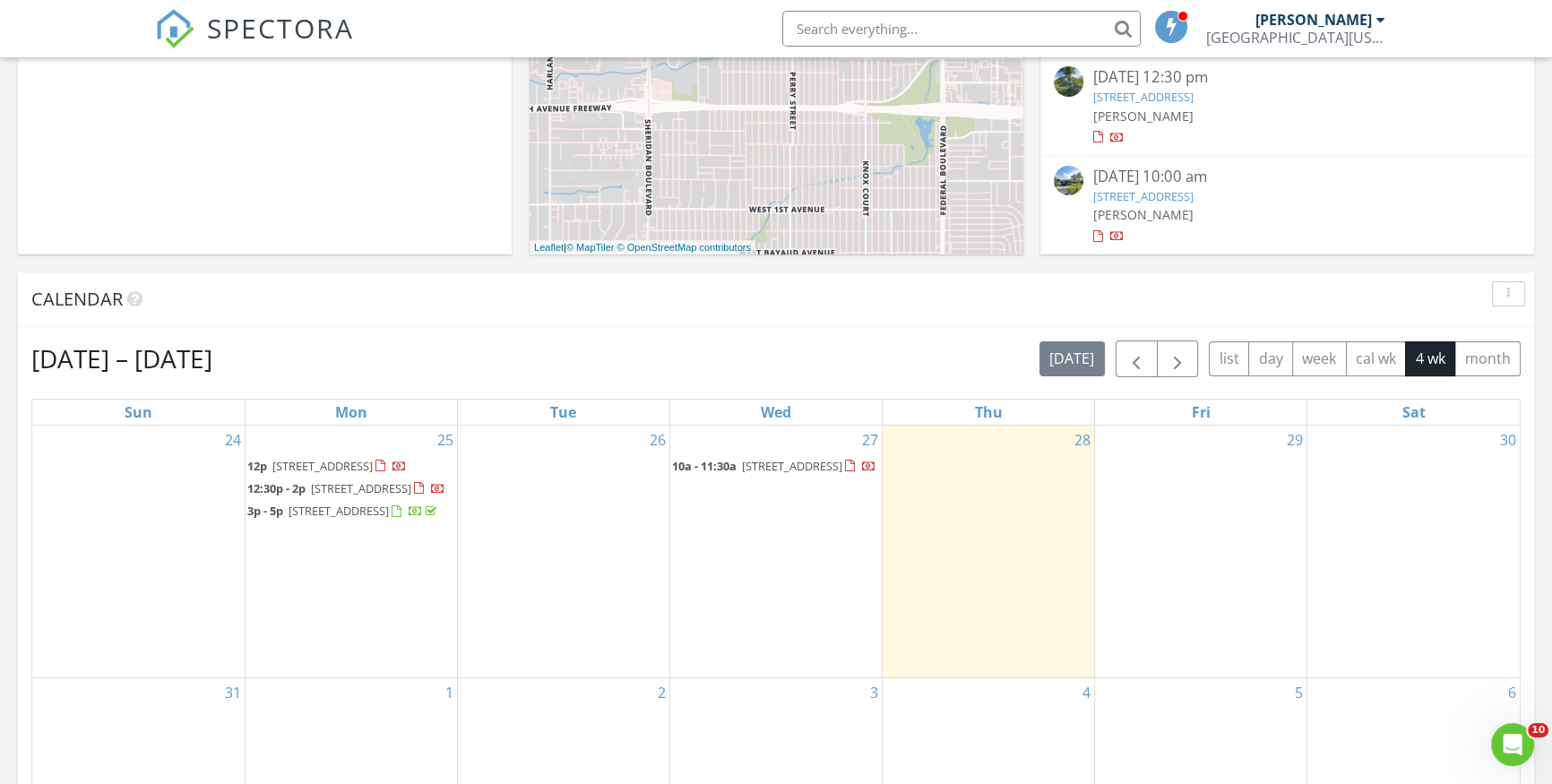
scroll to position [570, 0]
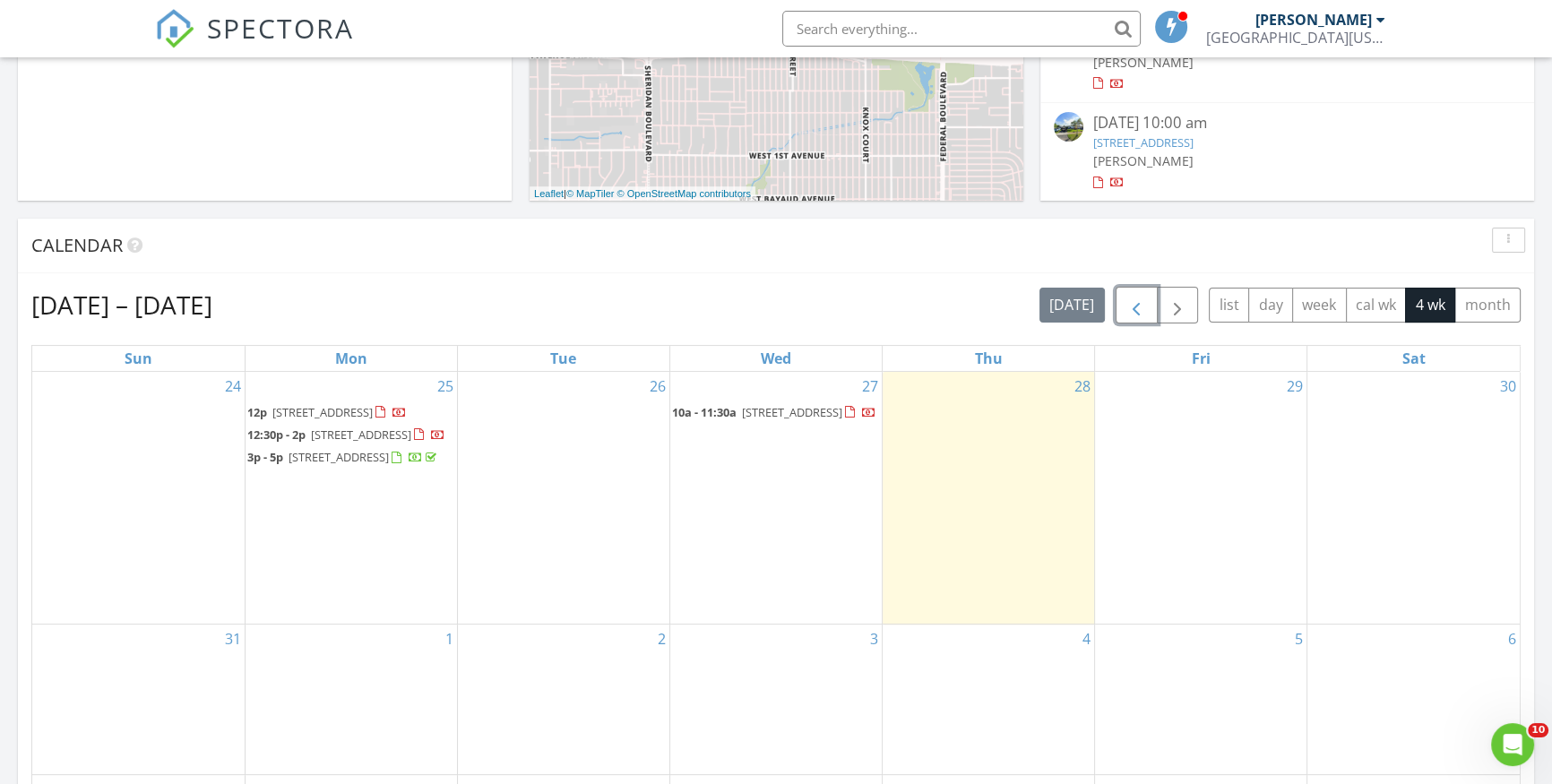
click at [1142, 314] on span "button" at bounding box center [1137, 306] width 22 height 22
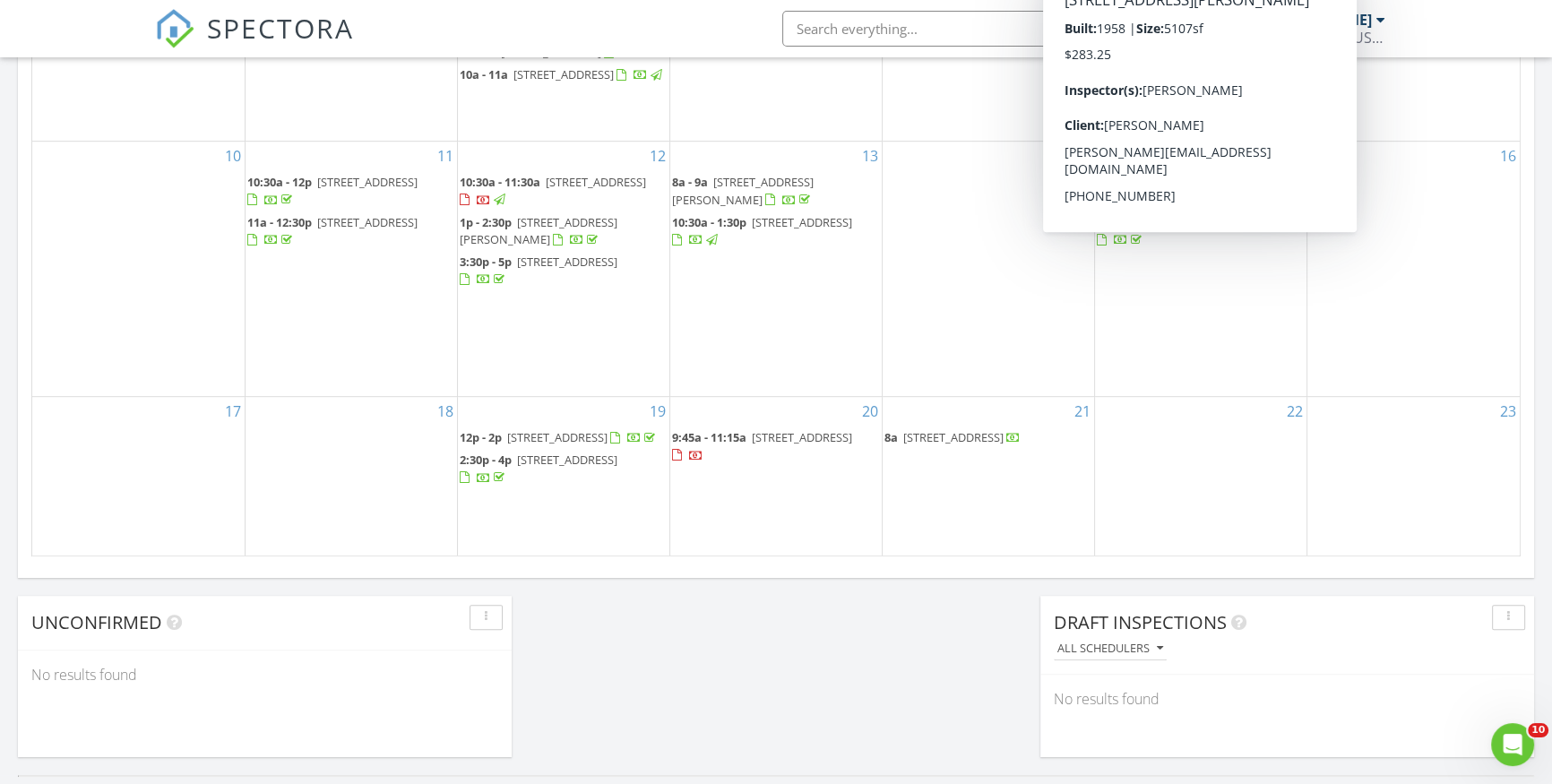
scroll to position [1058, 0]
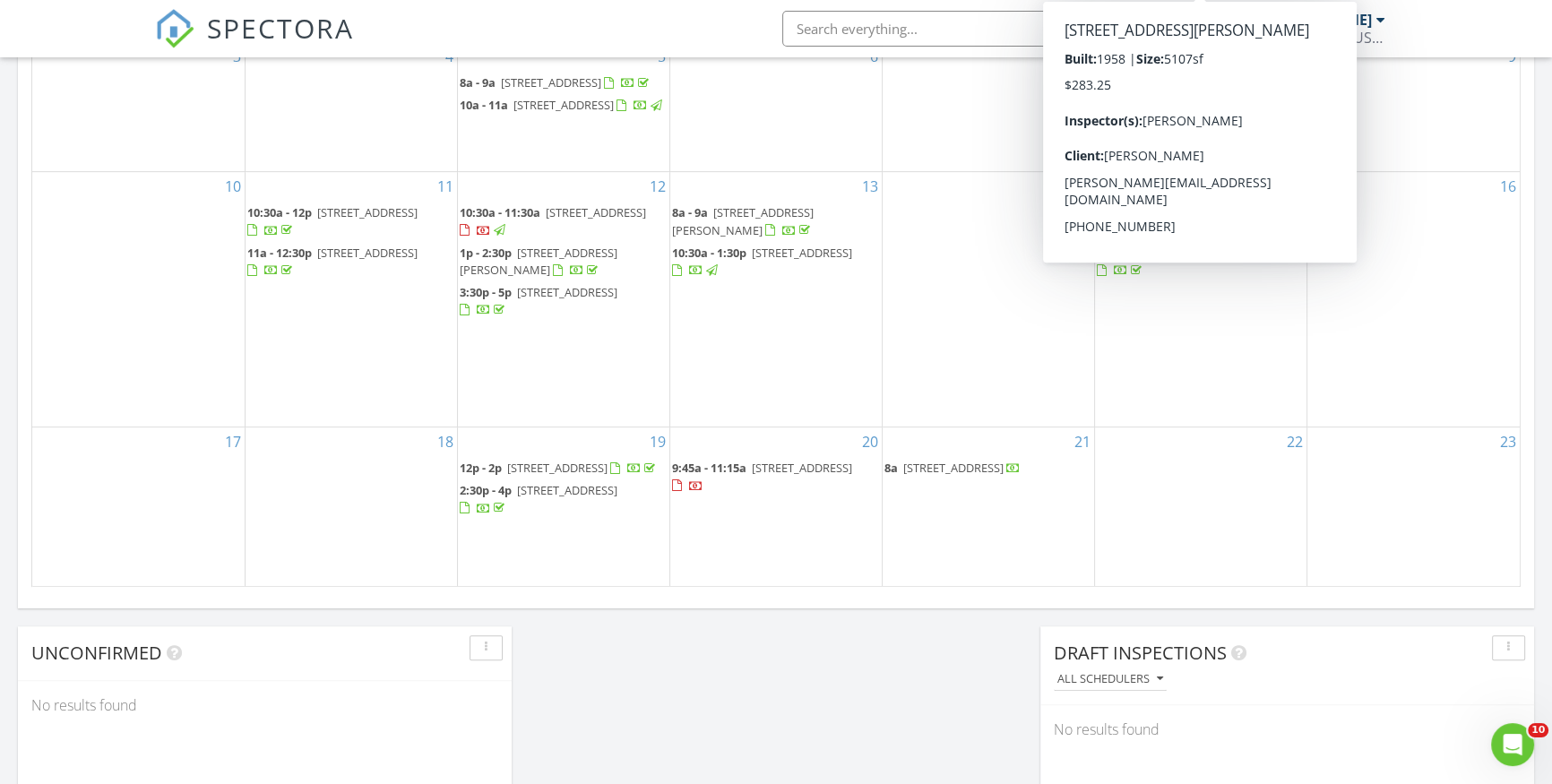
click at [1183, 469] on div "22" at bounding box center [1201, 506] width 211 height 158
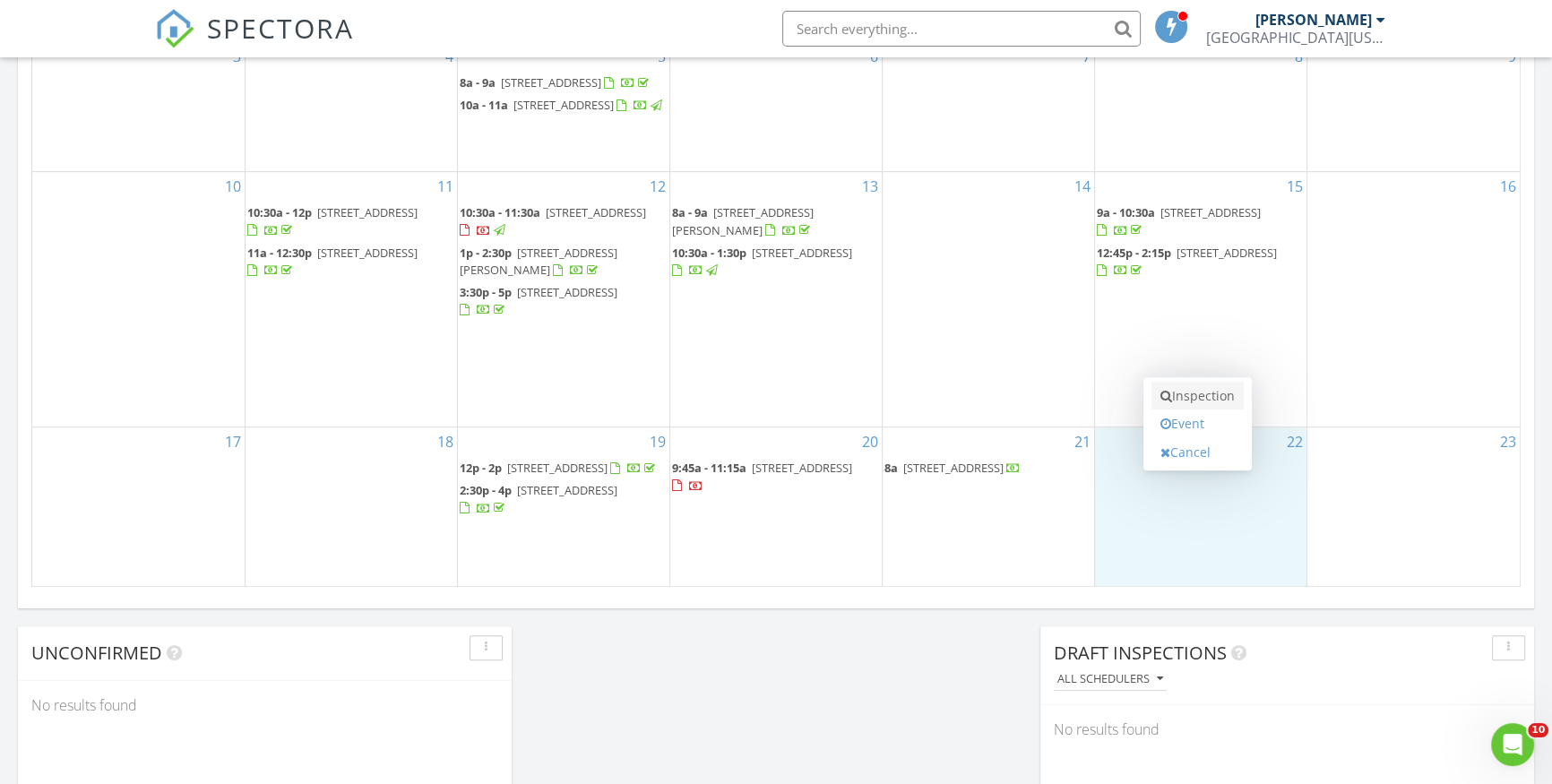
click at [1189, 394] on link "Inspection" at bounding box center [1198, 395] width 93 height 29
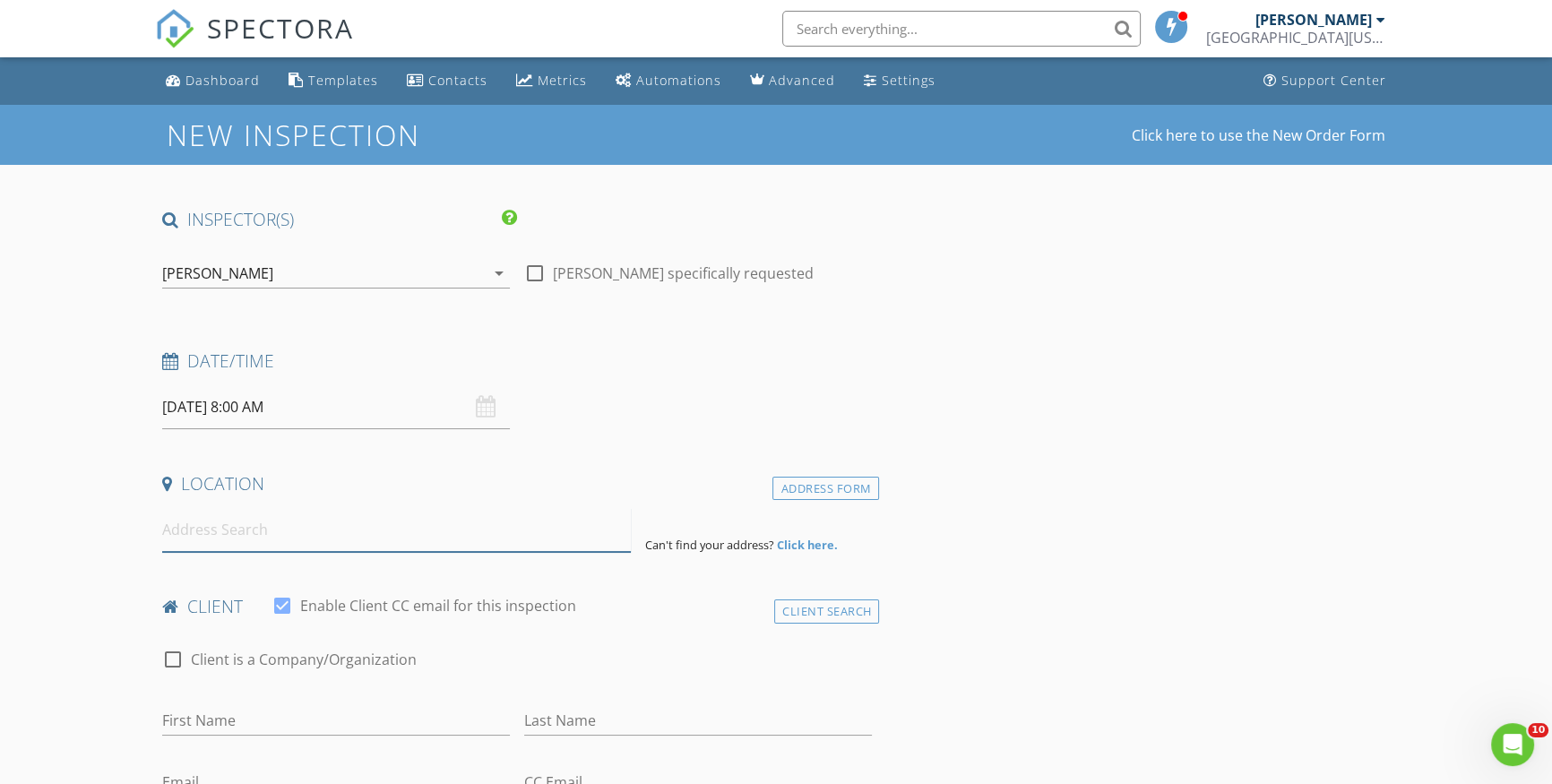
click at [210, 529] on input at bounding box center [396, 530] width 469 height 44
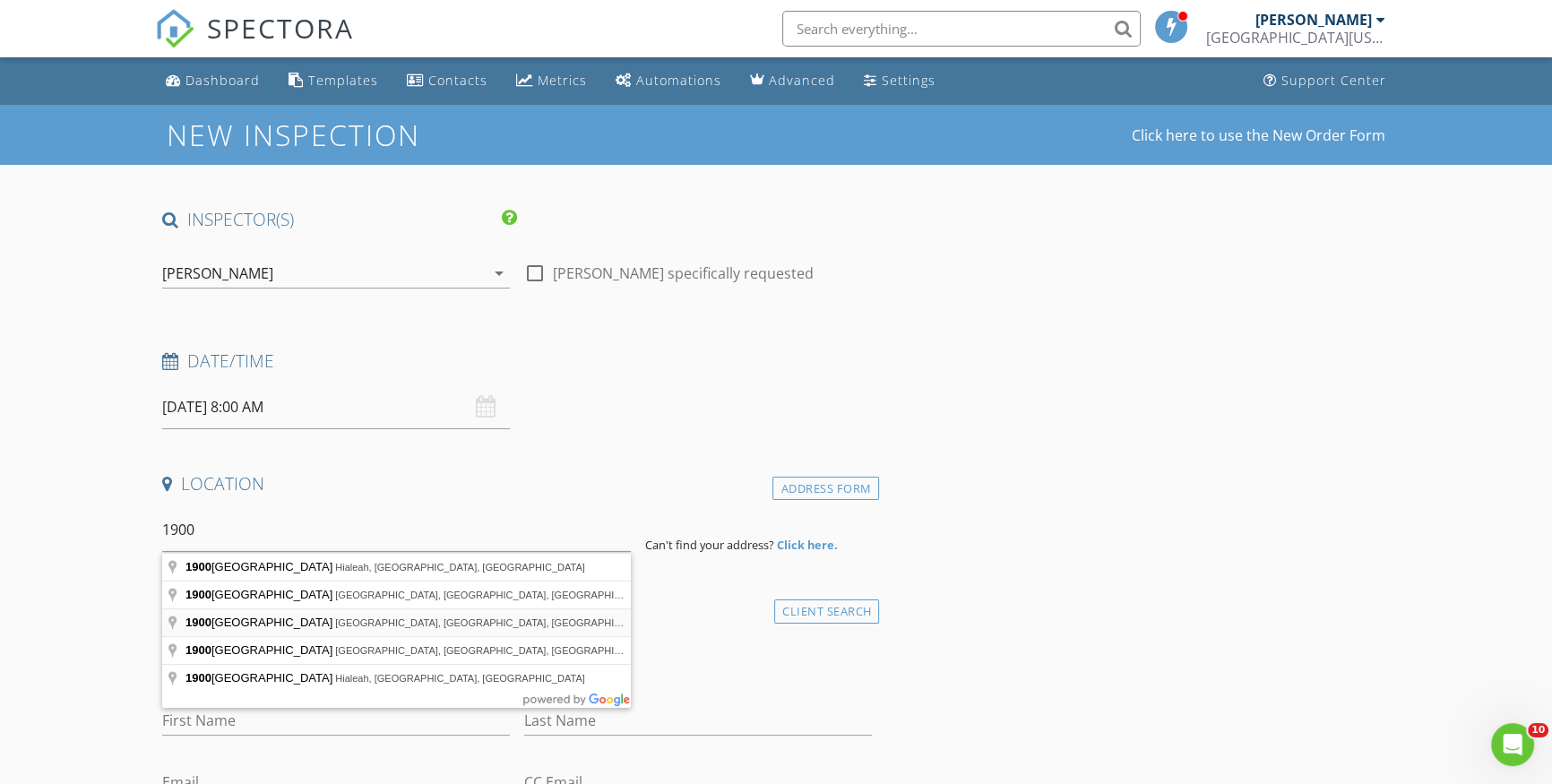
type input "1900 North Bayshore Drive, Miami, FL, USA"
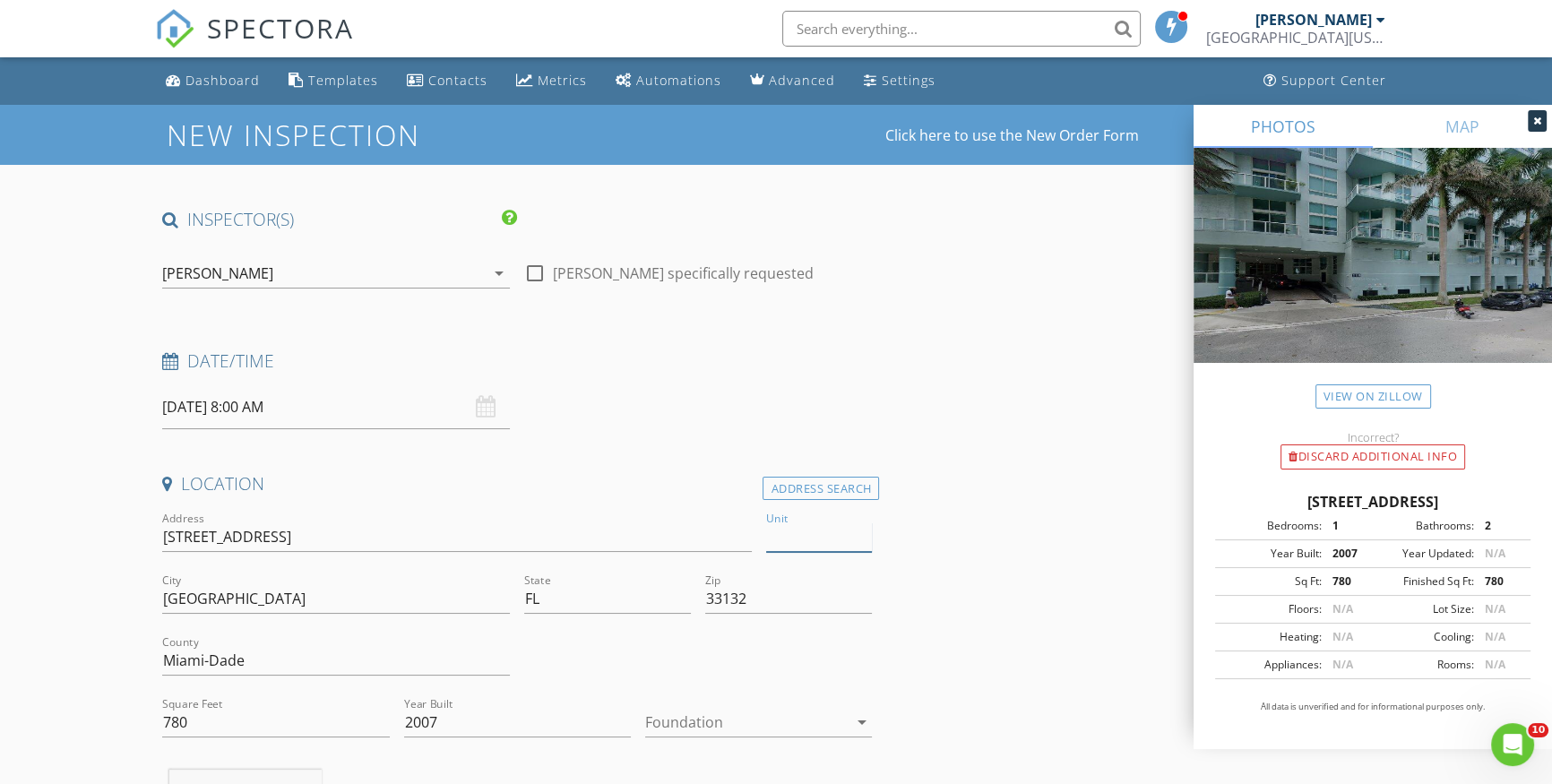
click at [801, 537] on input "Unit" at bounding box center [820, 537] width 107 height 30
type input "2717"
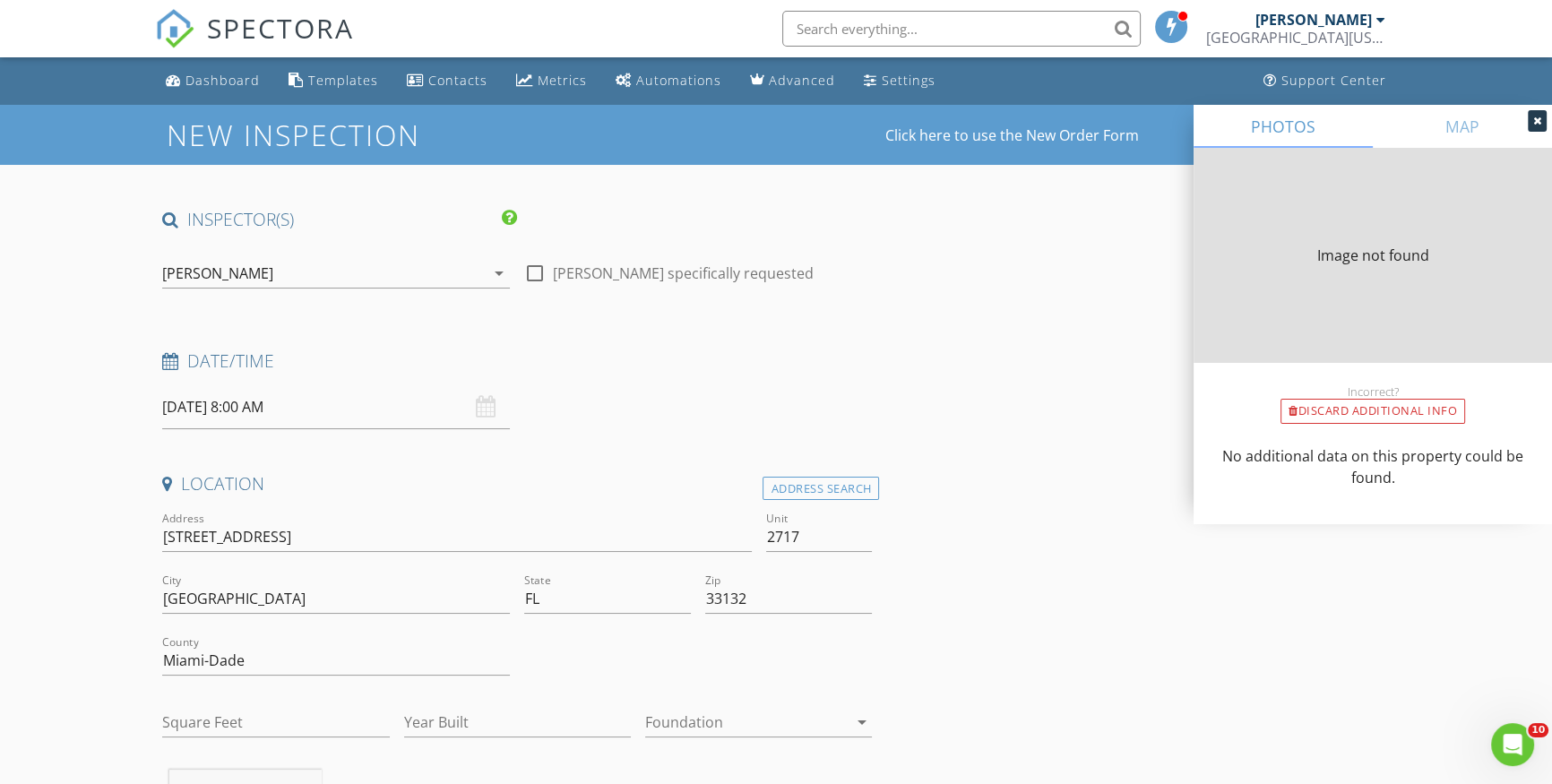
type input "663"
type input "2008"
click at [273, 411] on input "08/22/2025 8:00 AM" at bounding box center [335, 407] width 347 height 44
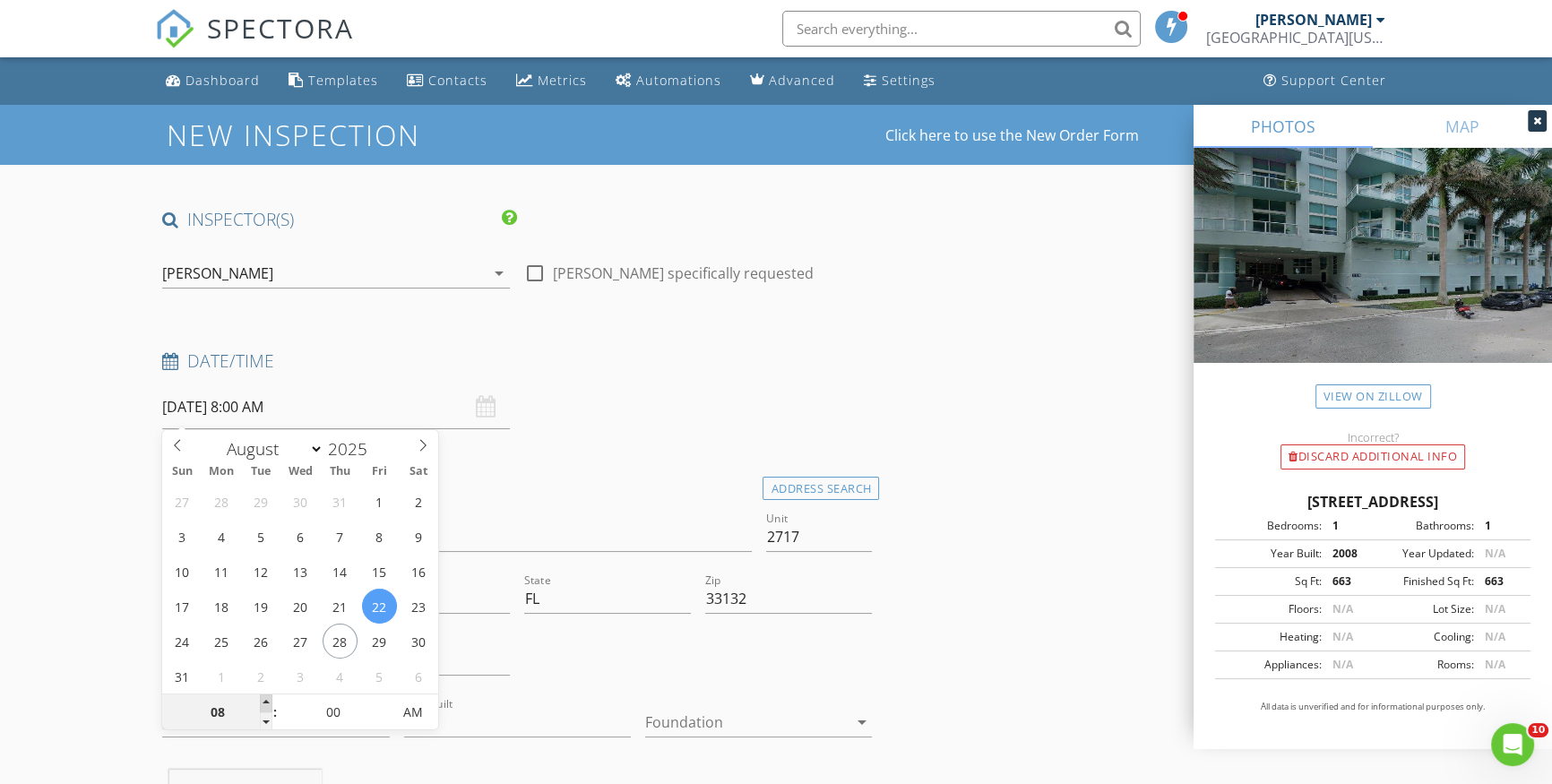
type input "09"
type input "08/22/2025 9:00 AM"
click at [267, 703] on span at bounding box center [265, 703] width 13 height 18
type input "10"
type input "08/22/2025 10:00 AM"
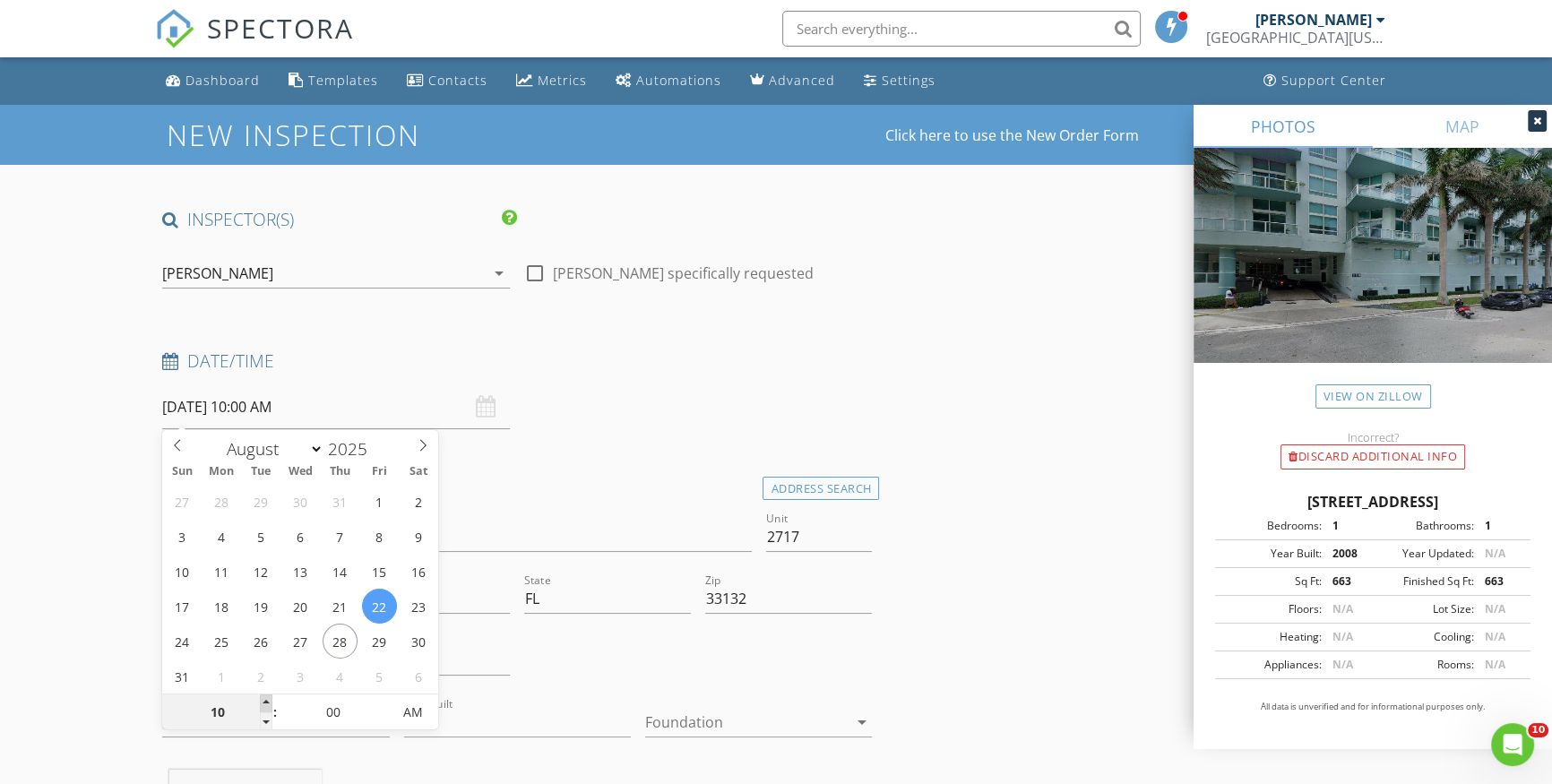
click at [267, 703] on span at bounding box center [265, 703] width 13 height 18
click at [276, 708] on icon at bounding box center [275, 707] width 13 height 15
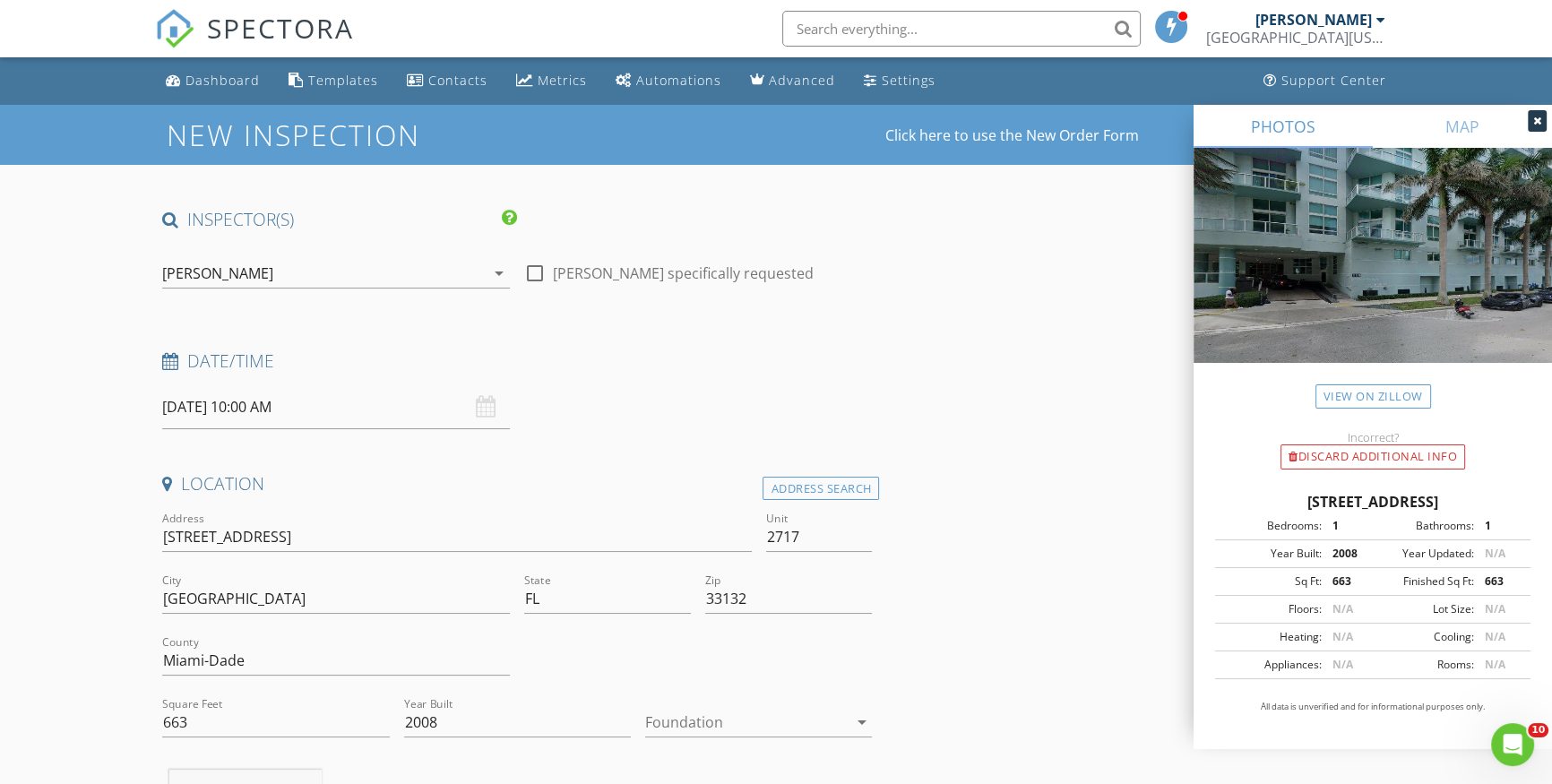
click at [319, 408] on input "08/22/2025 10:00 AM" at bounding box center [335, 407] width 347 height 44
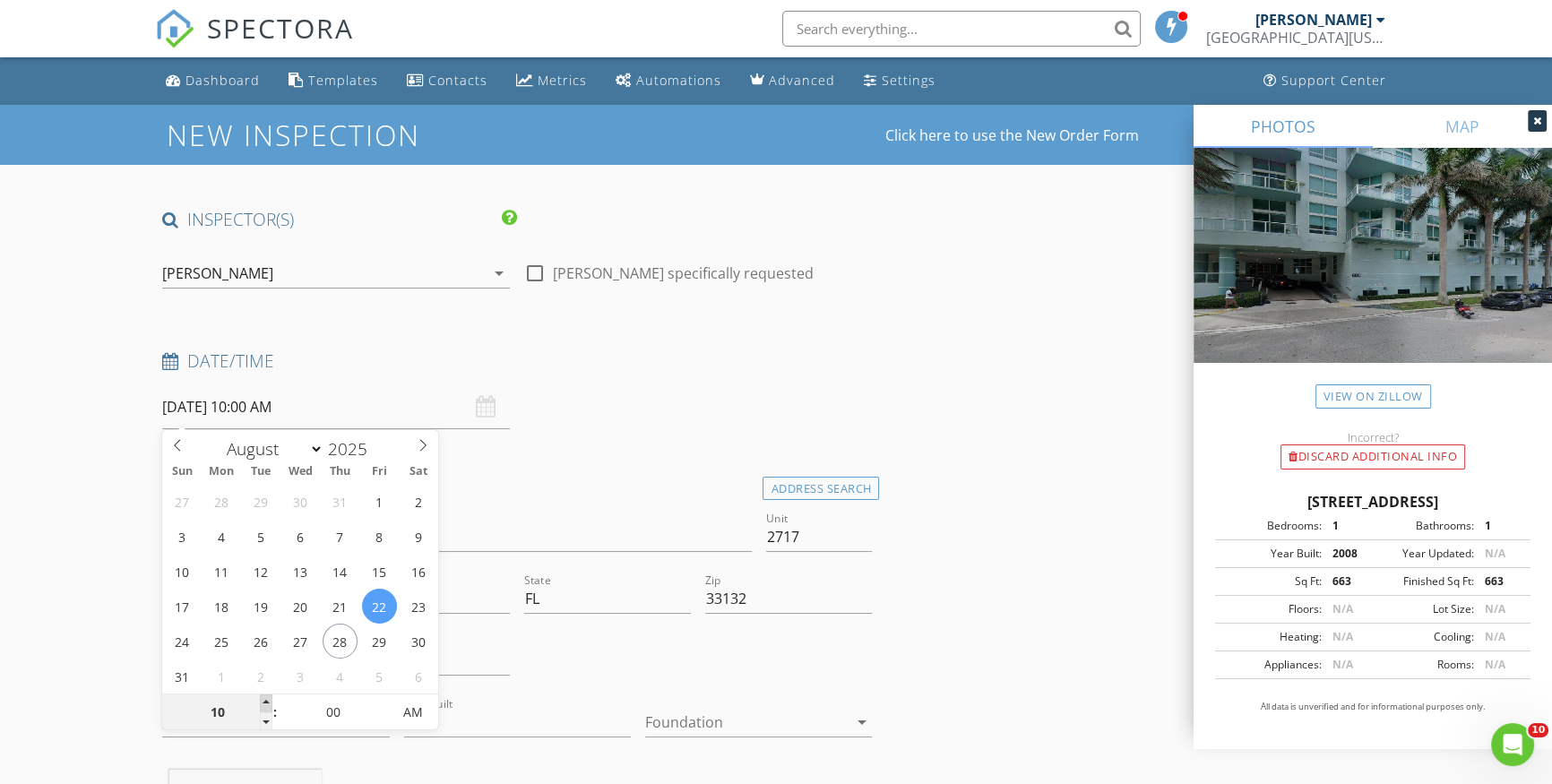
type input "11"
type input "08/22/2025 11:00 AM"
click at [267, 704] on span at bounding box center [265, 703] width 13 height 18
type input "12"
type input "08/22/2025 12:00 PM"
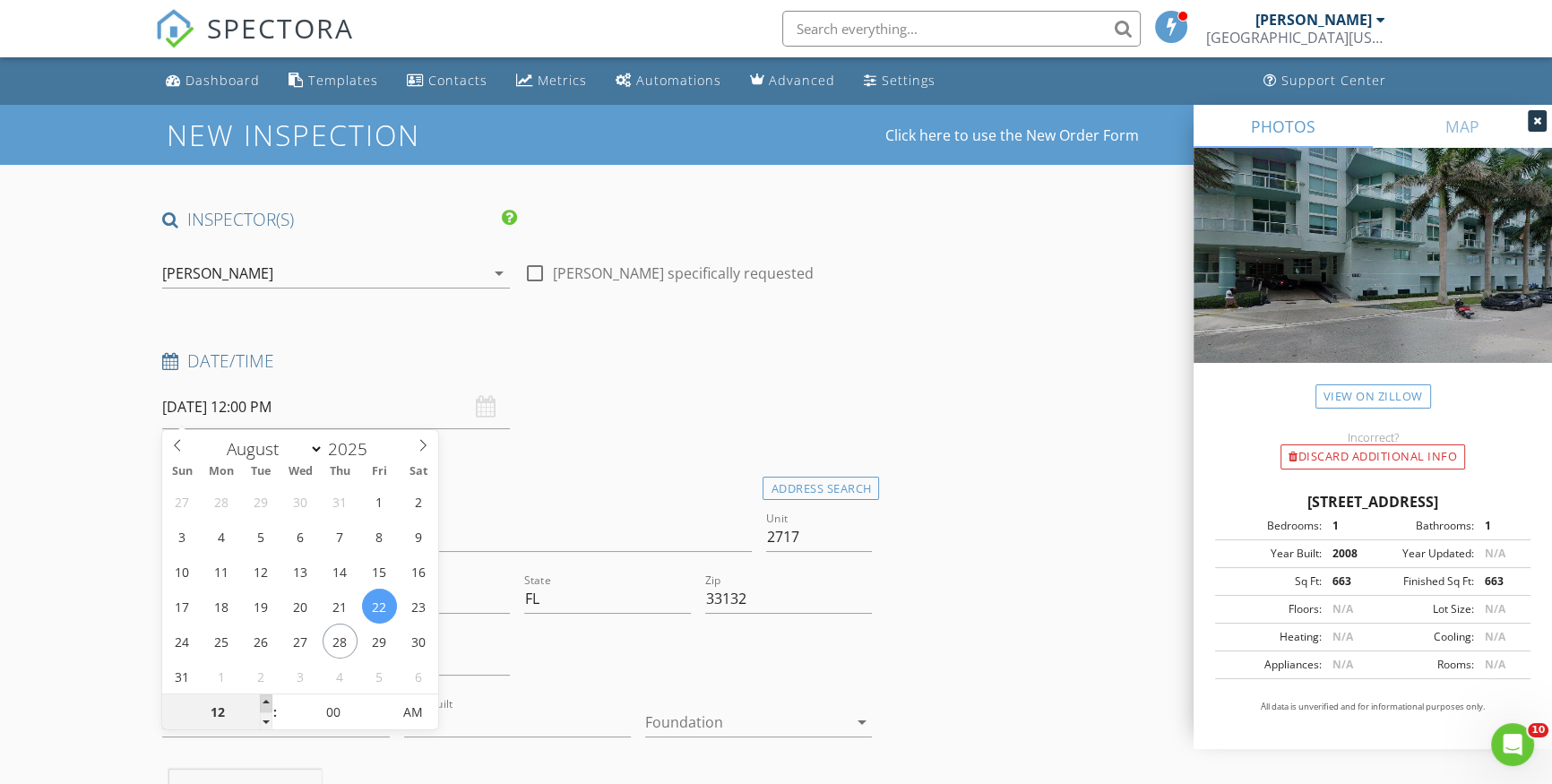
click at [267, 704] on span at bounding box center [265, 703] width 13 height 18
type input "01"
type input "[DATE] 1:00 PM"
click at [267, 704] on span at bounding box center [265, 703] width 13 height 18
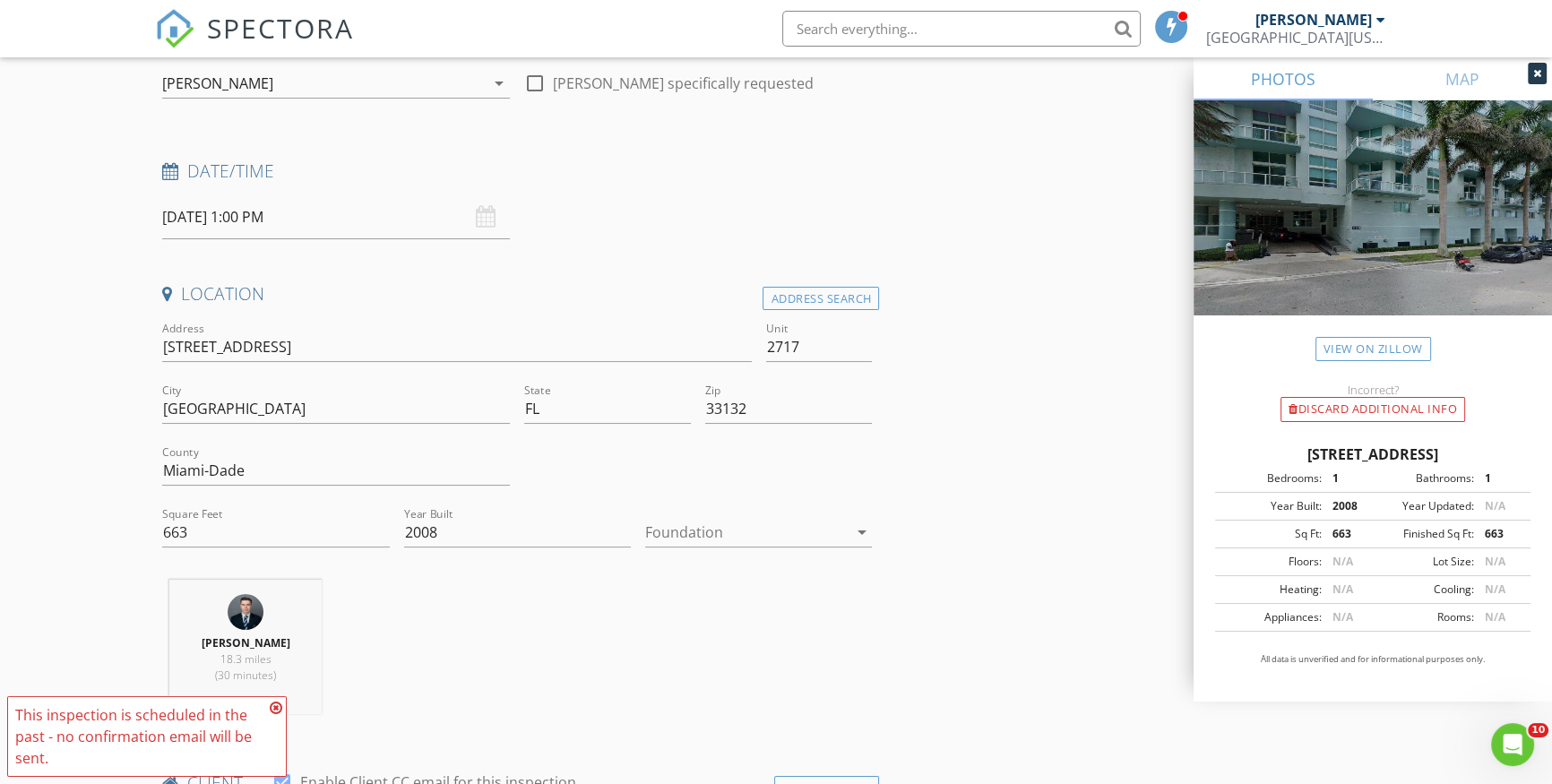
scroll to position [244, 0]
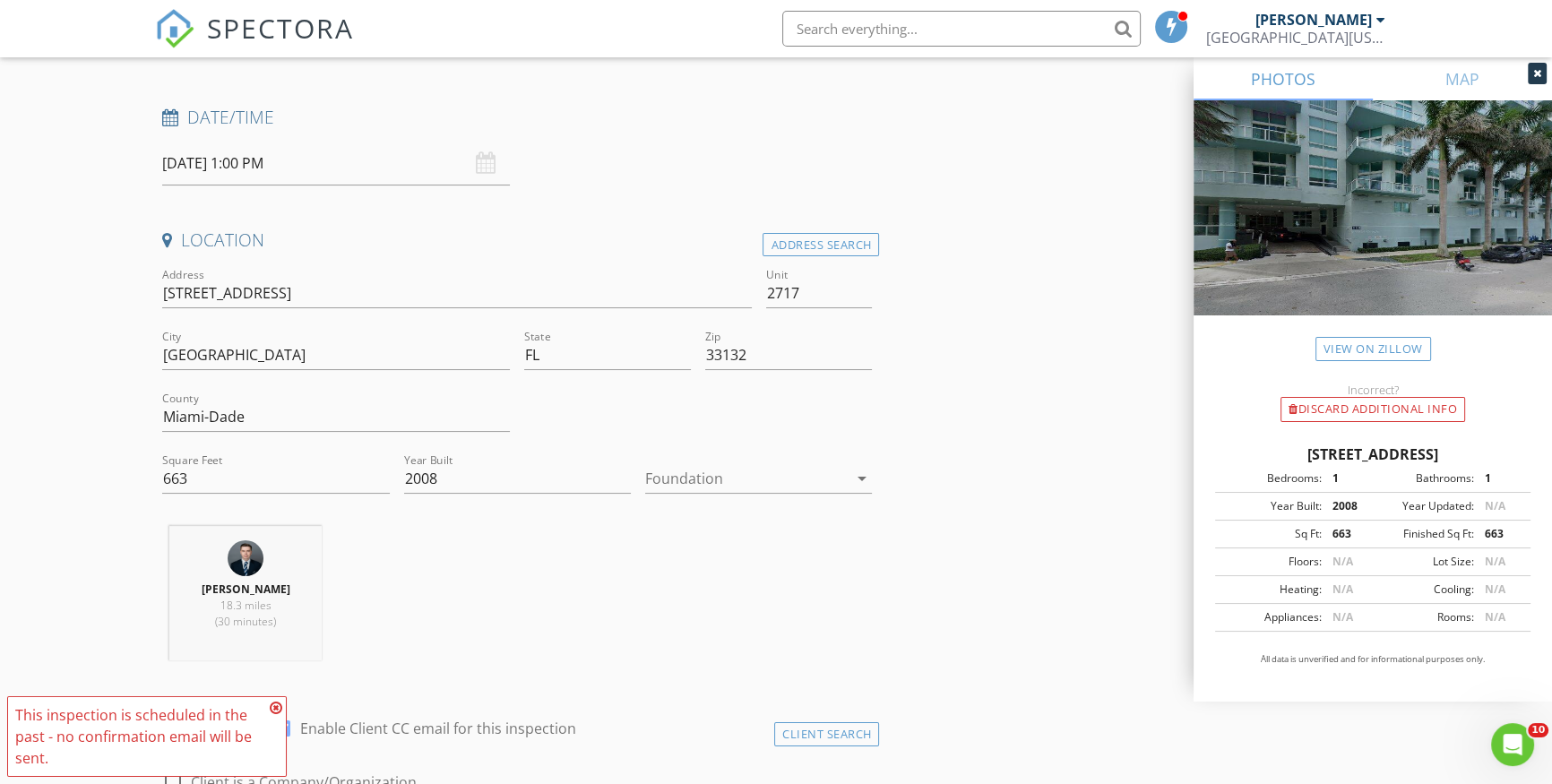
click at [274, 705] on icon at bounding box center [275, 707] width 13 height 15
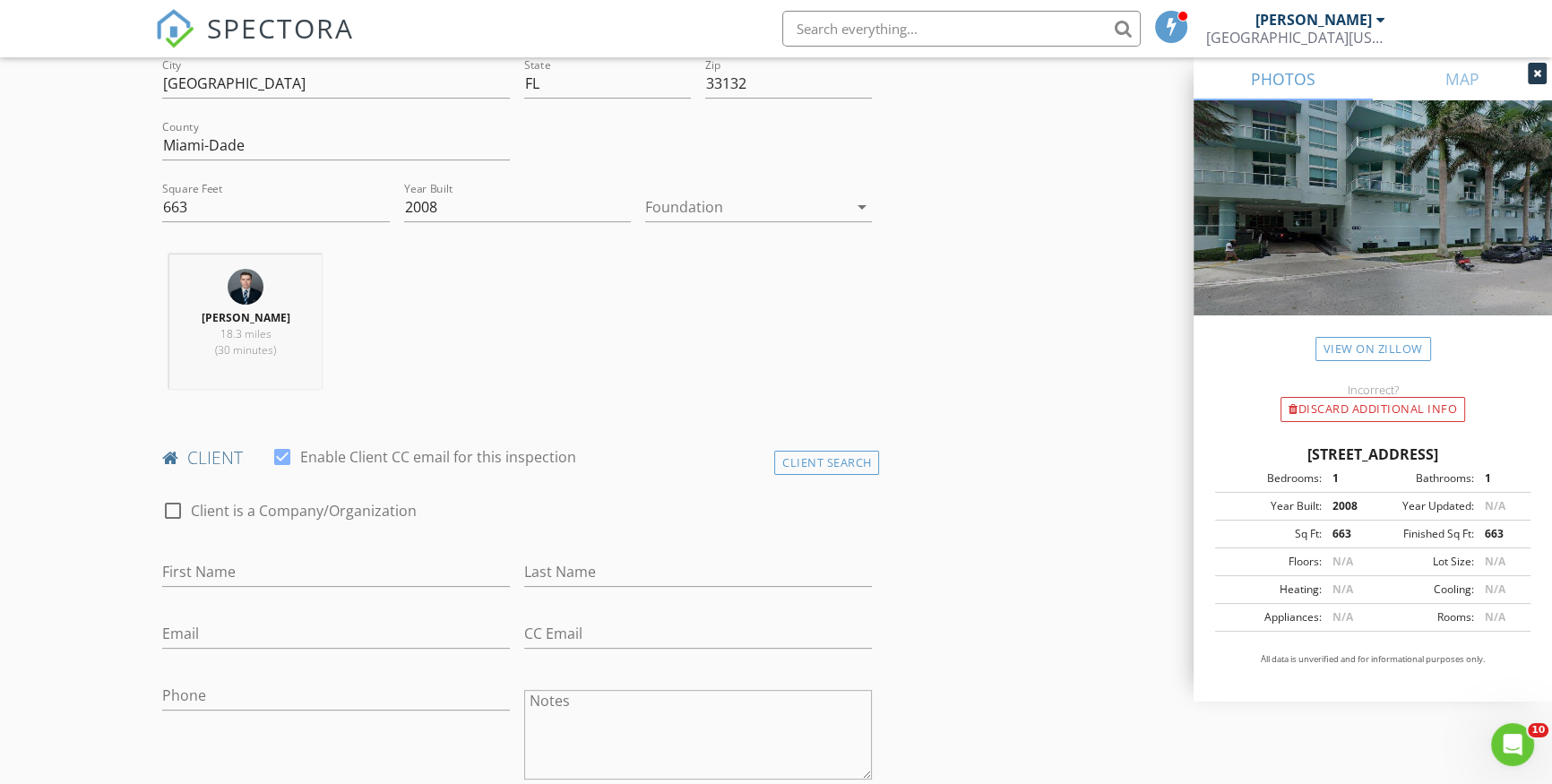
scroll to position [651, 0]
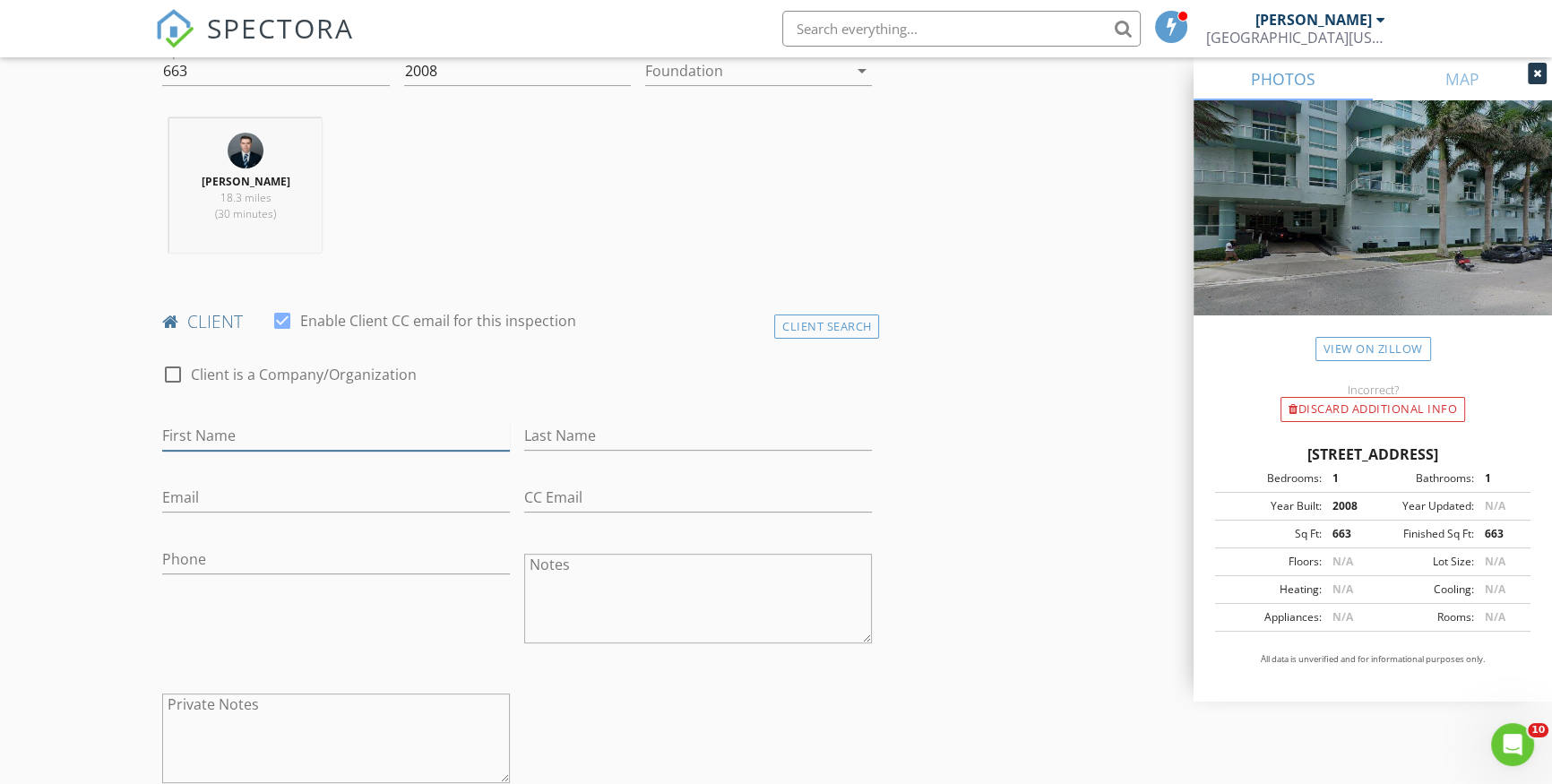
click at [249, 444] on input "First Name" at bounding box center [335, 436] width 347 height 30
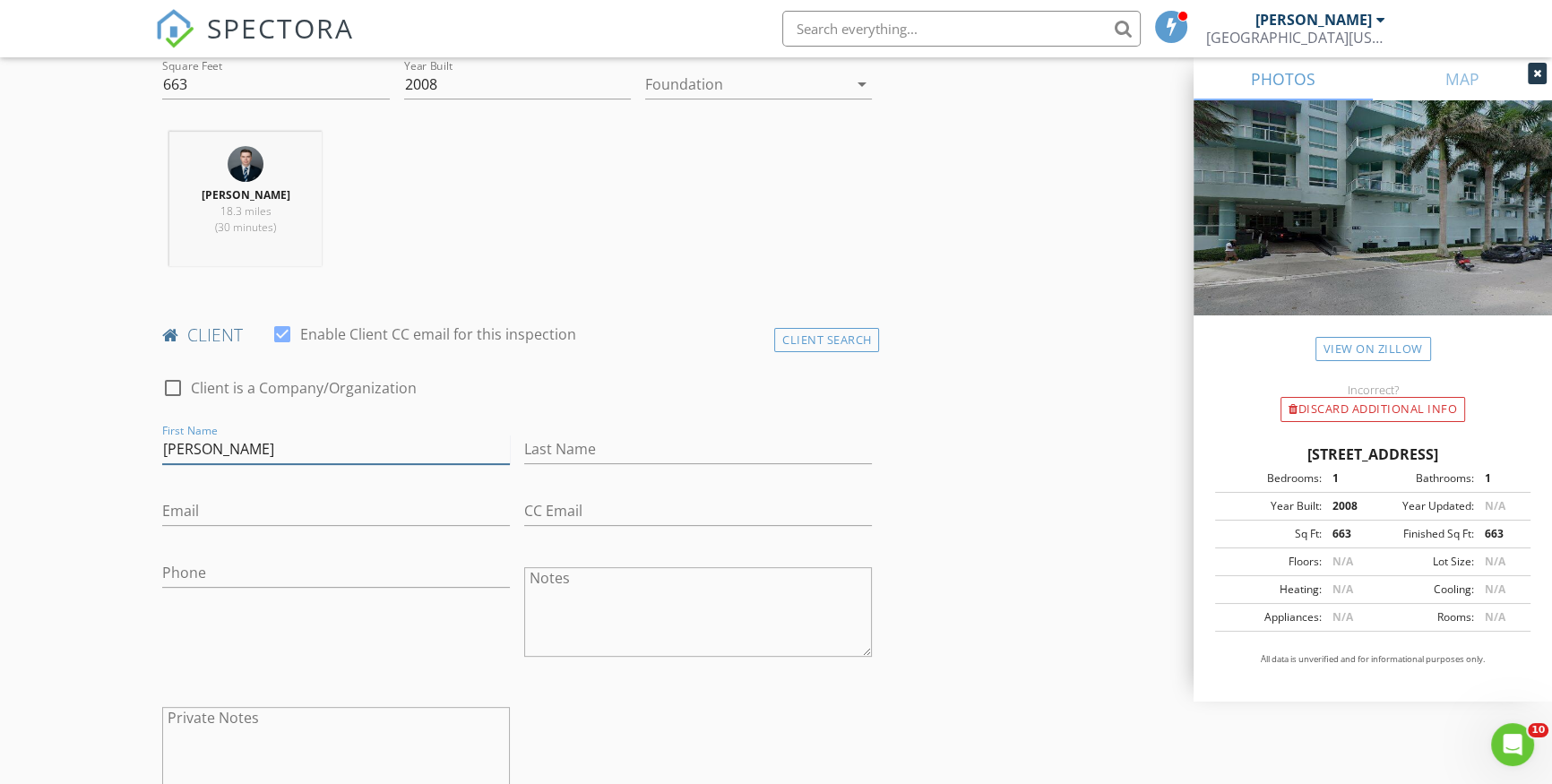
scroll to position [772, 0]
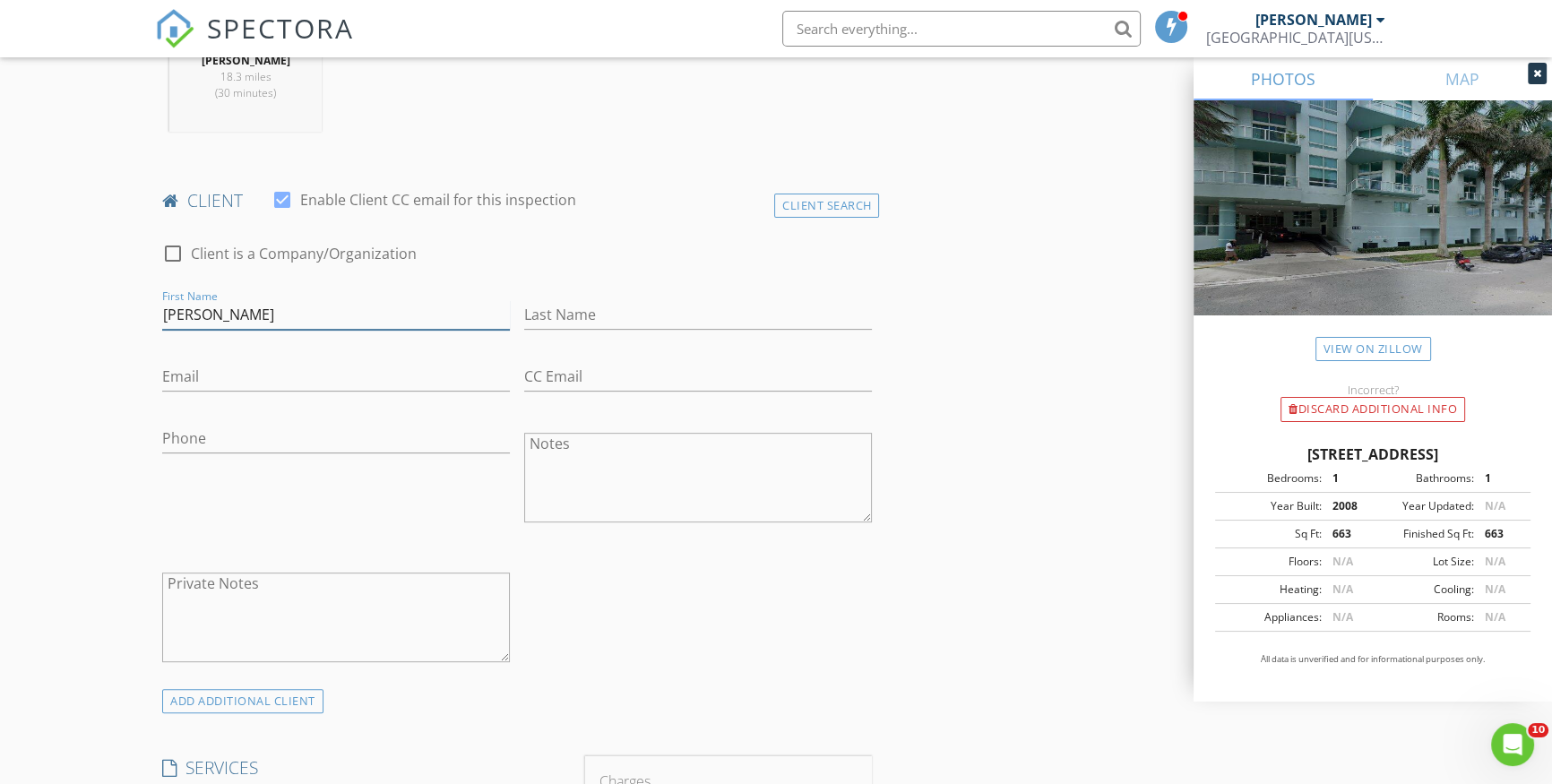
click at [242, 314] on input "Lisa M" at bounding box center [335, 315] width 347 height 30
paste input "ISA McKELLAR POURSINE"
type input "[PERSON_NAME] [PERSON_NAME]"
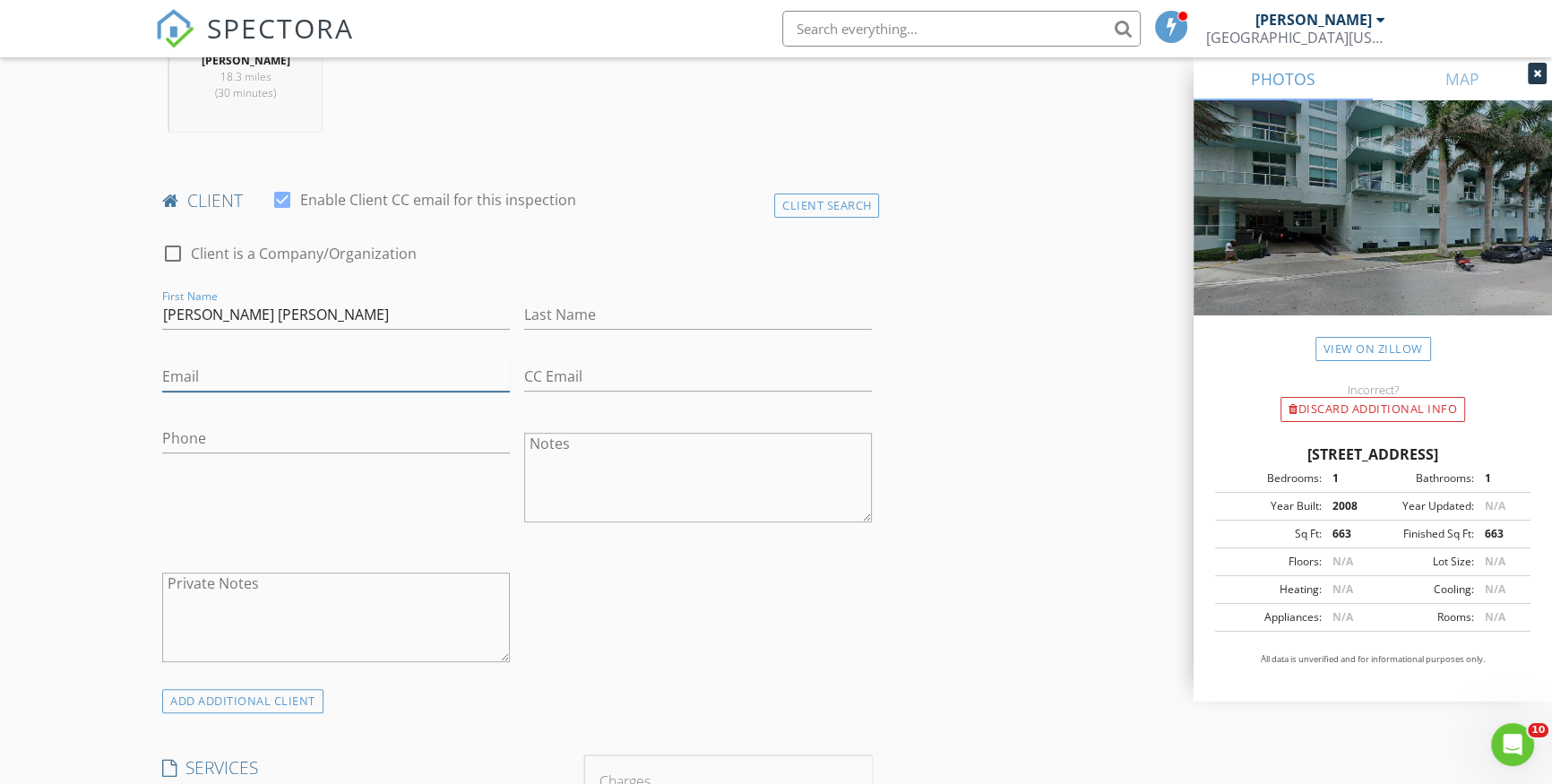
click at [210, 383] on input "Email" at bounding box center [335, 377] width 347 height 30
paste input "[PERSON_NAME][EMAIL_ADDRESS][DOMAIN_NAME]"
type input "[PERSON_NAME][EMAIL_ADDRESS][DOMAIN_NAME]"
click at [693, 136] on div "Ray Trujillo 18.3 miles (30 minutes)" at bounding box center [517, 71] width 724 height 149
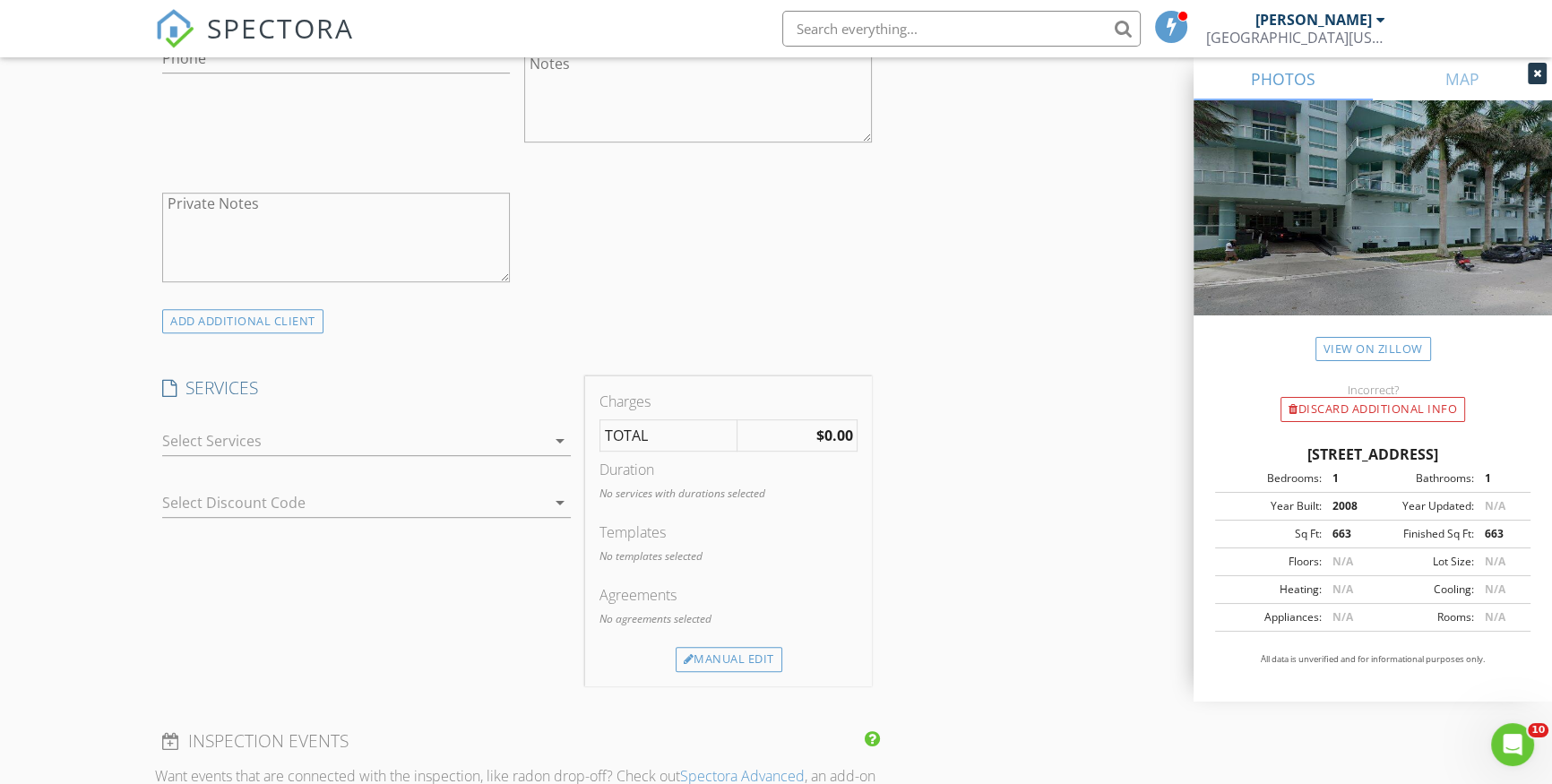
scroll to position [1179, 0]
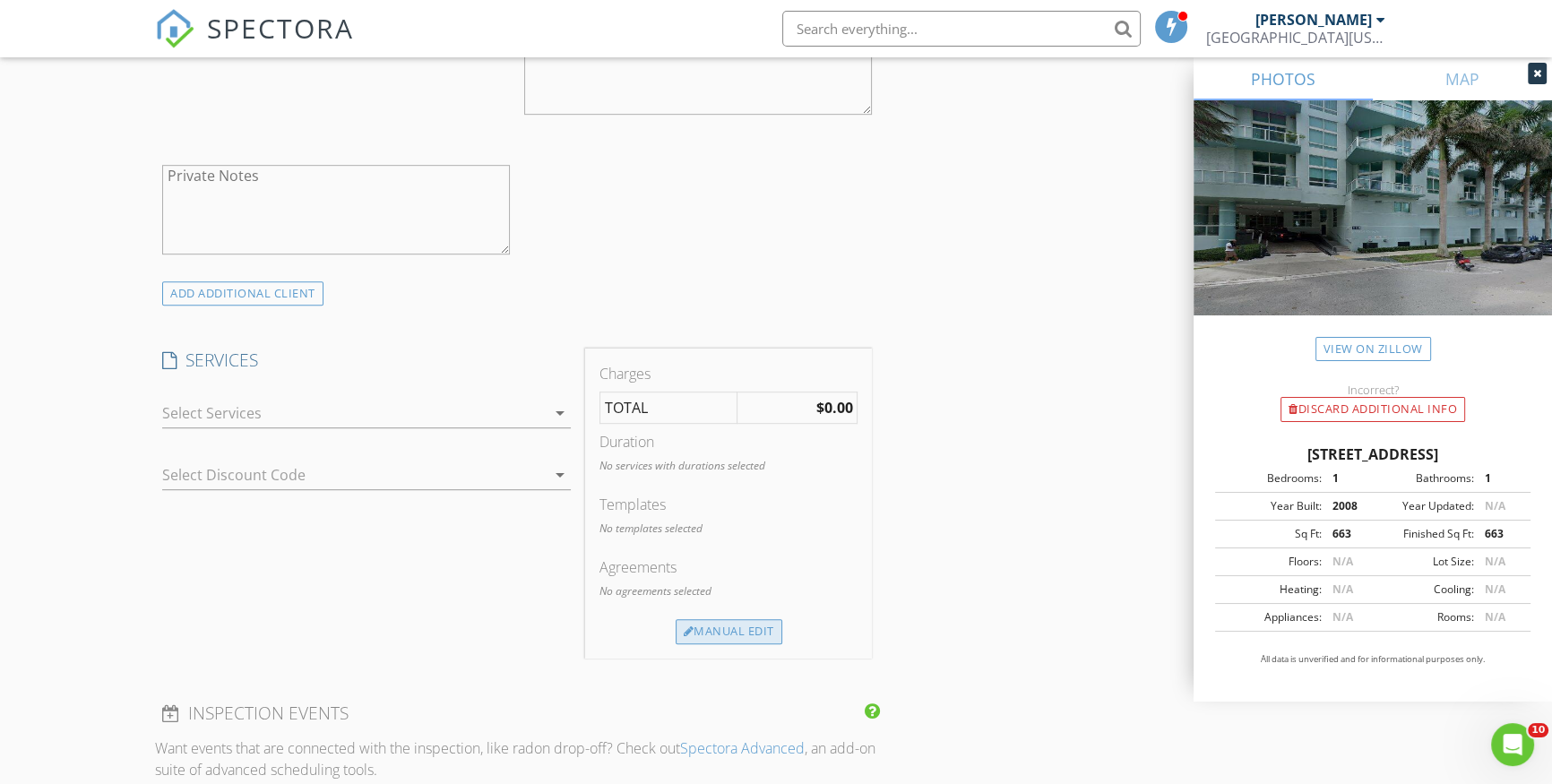
click at [747, 626] on div "Manual Edit" at bounding box center [729, 631] width 107 height 25
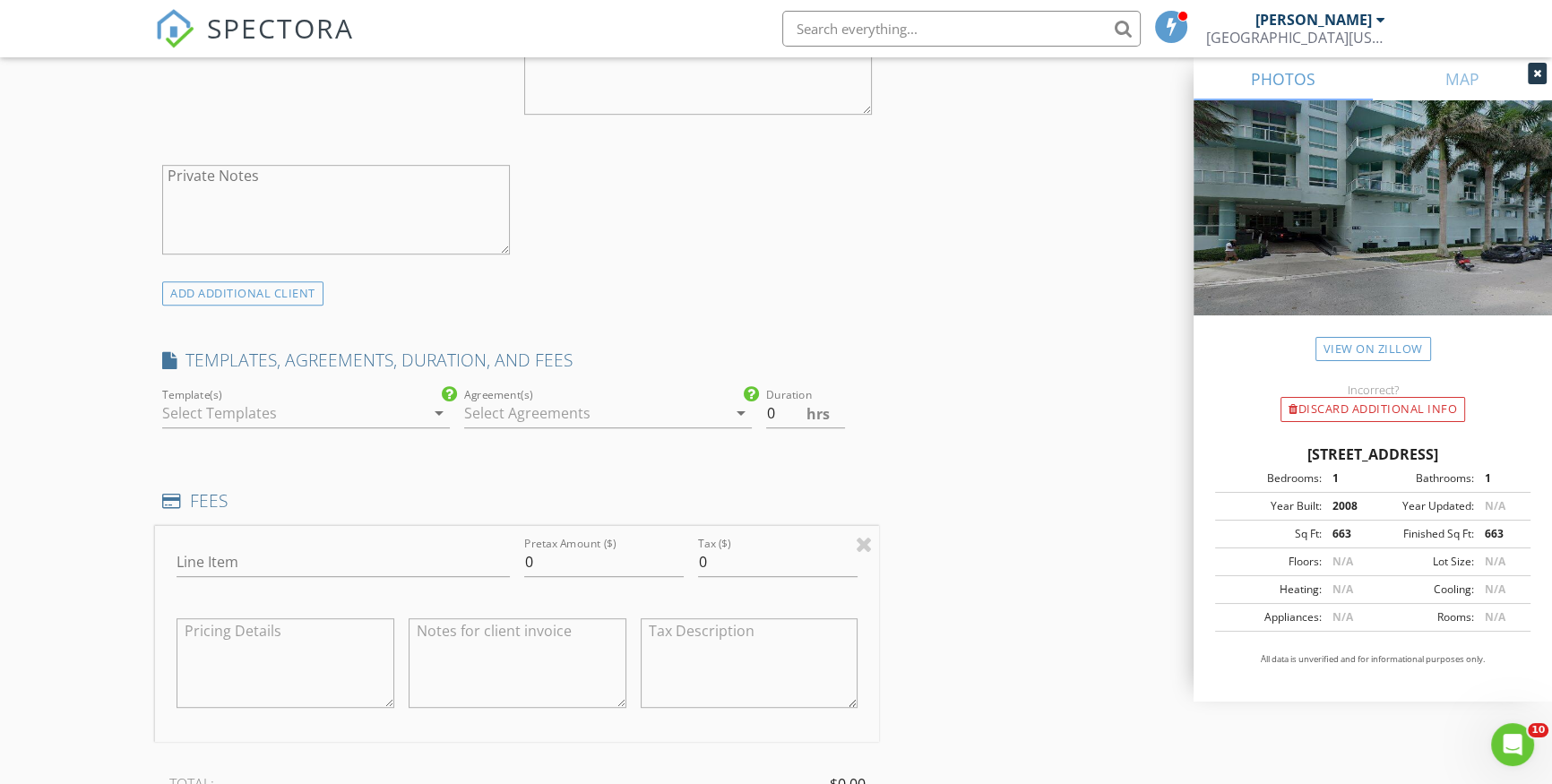
click at [281, 408] on div at bounding box center [293, 412] width 262 height 29
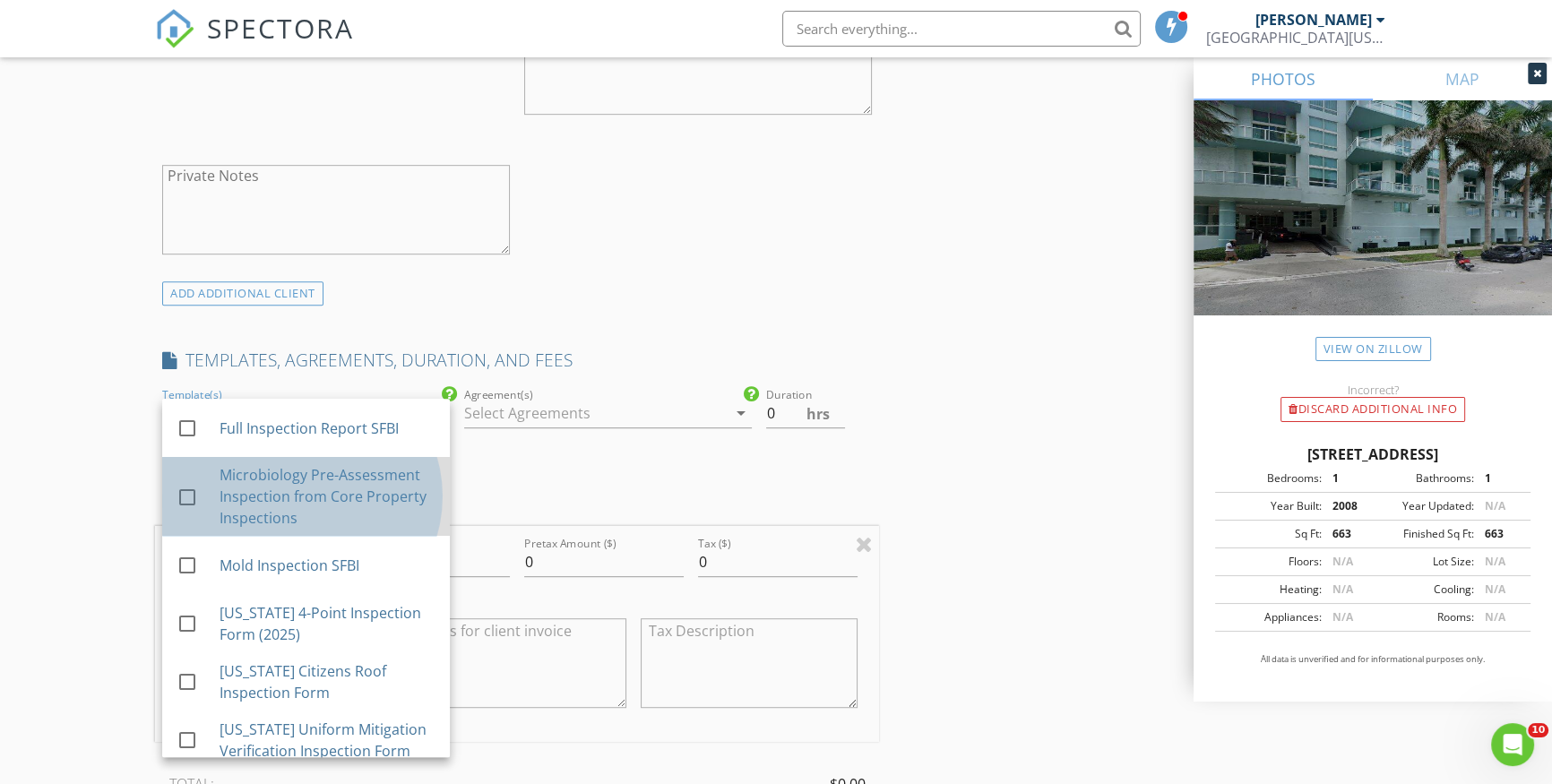
click at [251, 494] on div "Microbiology Pre-Assessment Inspection from Core Property Inspections" at bounding box center [328, 495] width 216 height 64
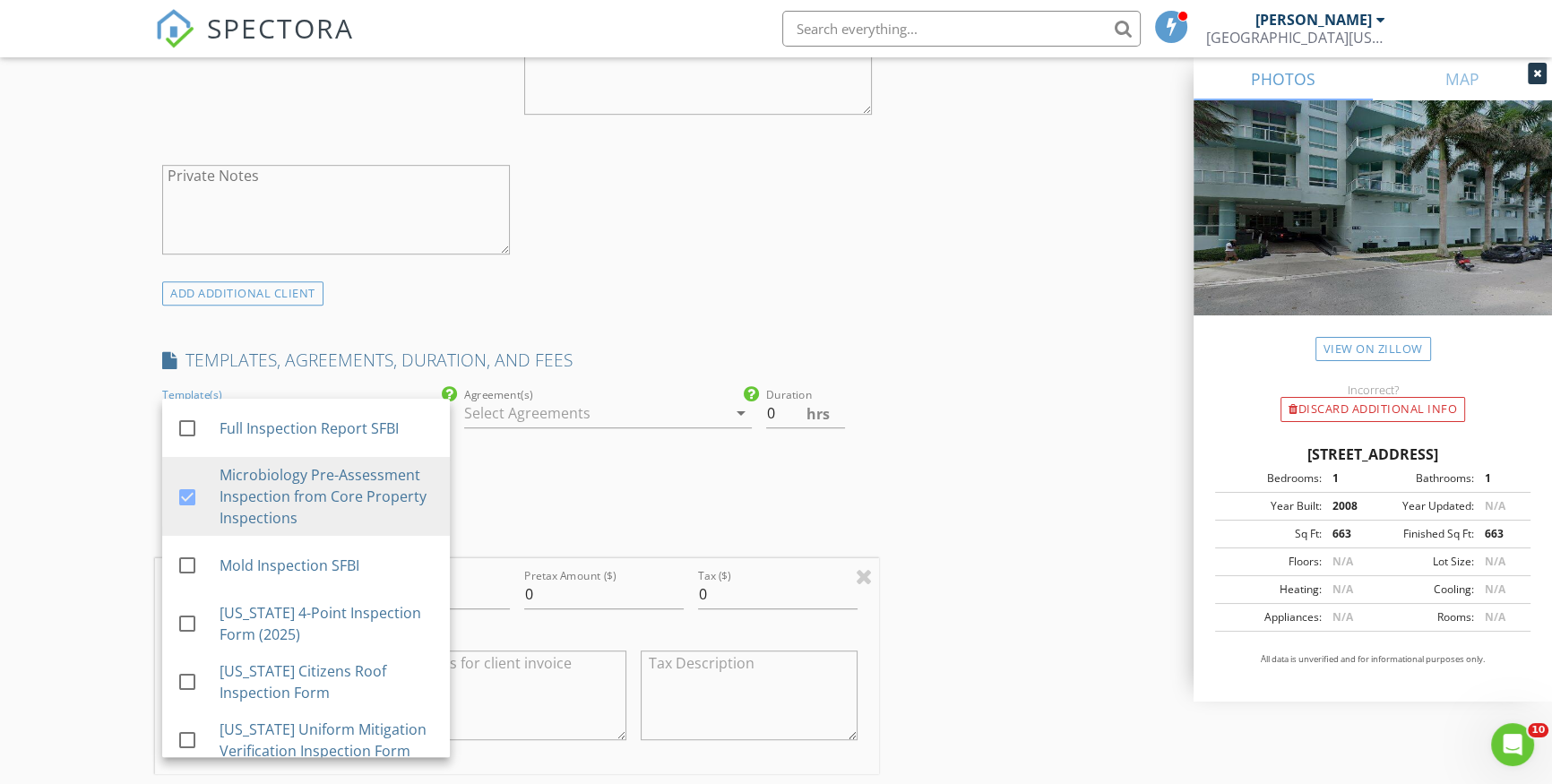
click at [582, 405] on div at bounding box center [595, 412] width 262 height 29
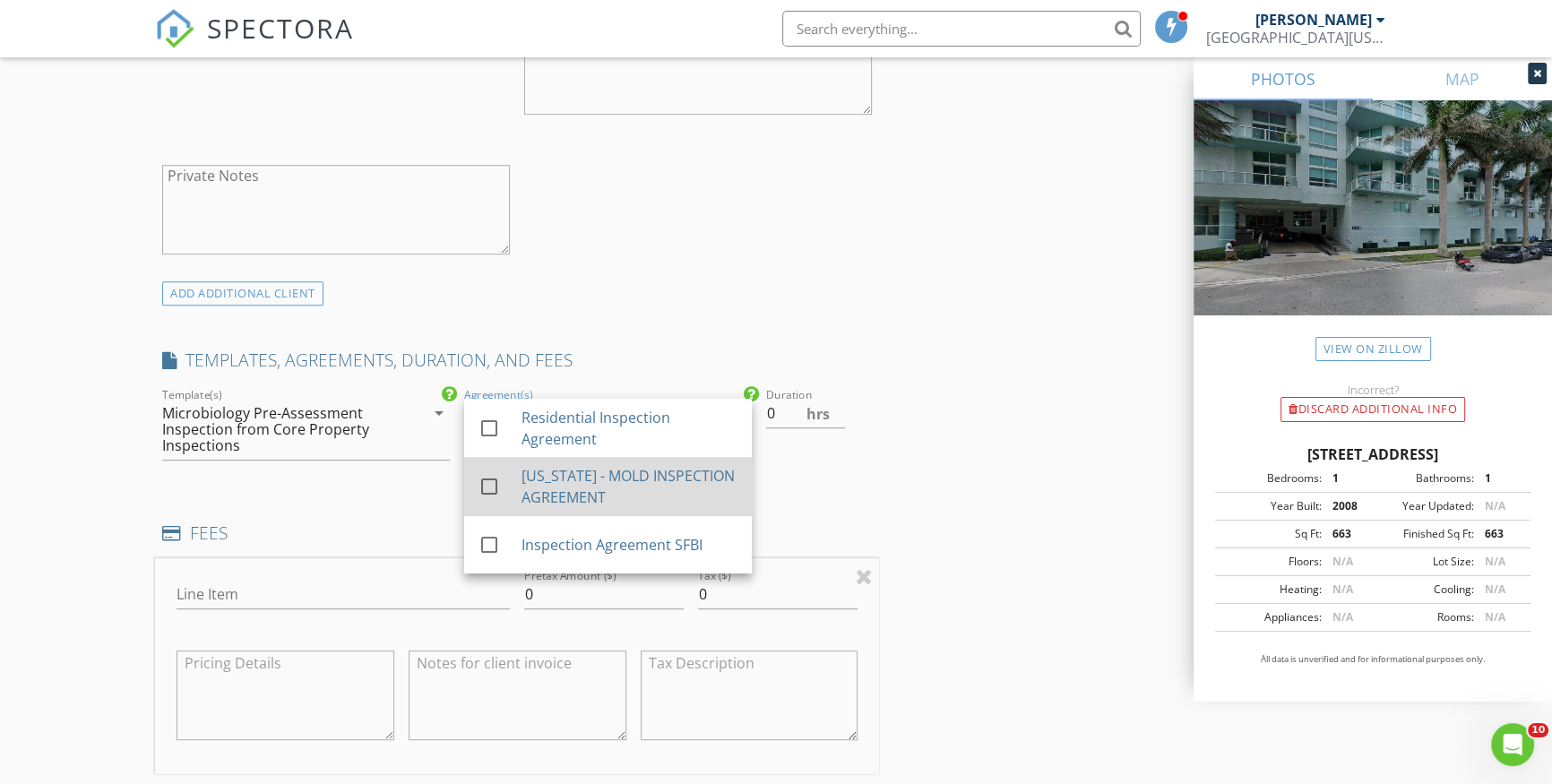
click at [592, 483] on div "[US_STATE] - MOLD INSPECTION AGREEMENT" at bounding box center [629, 486] width 216 height 43
click at [836, 408] on input "0.5" at bounding box center [806, 413] width 80 height 30
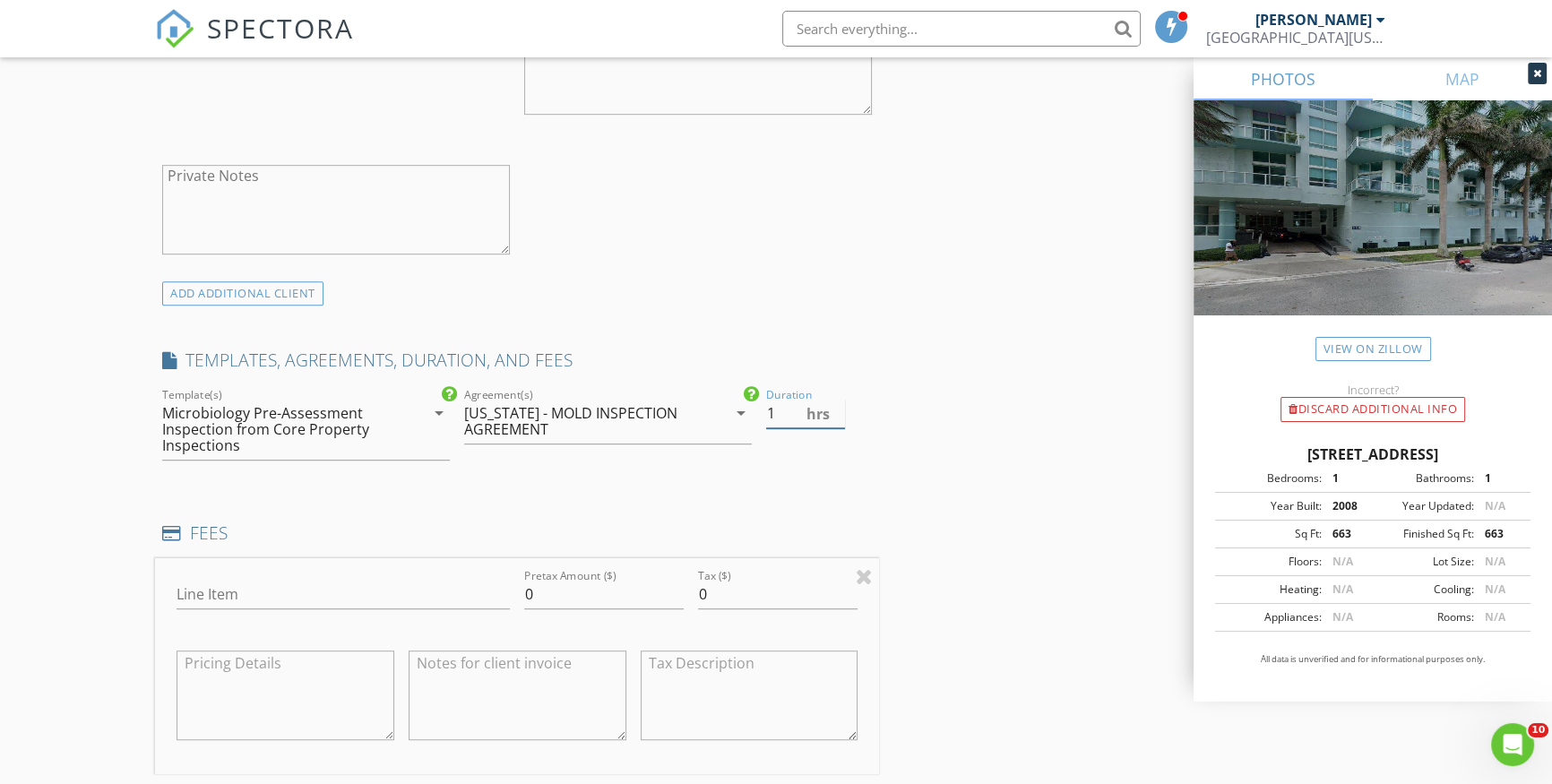
click at [836, 408] on input "1" at bounding box center [806, 413] width 80 height 30
click at [836, 408] on input "1.5" at bounding box center [806, 413] width 80 height 30
type input "2"
click at [836, 408] on input "2" at bounding box center [806, 413] width 80 height 30
click at [242, 601] on input "Line Item" at bounding box center [343, 595] width 333 height 30
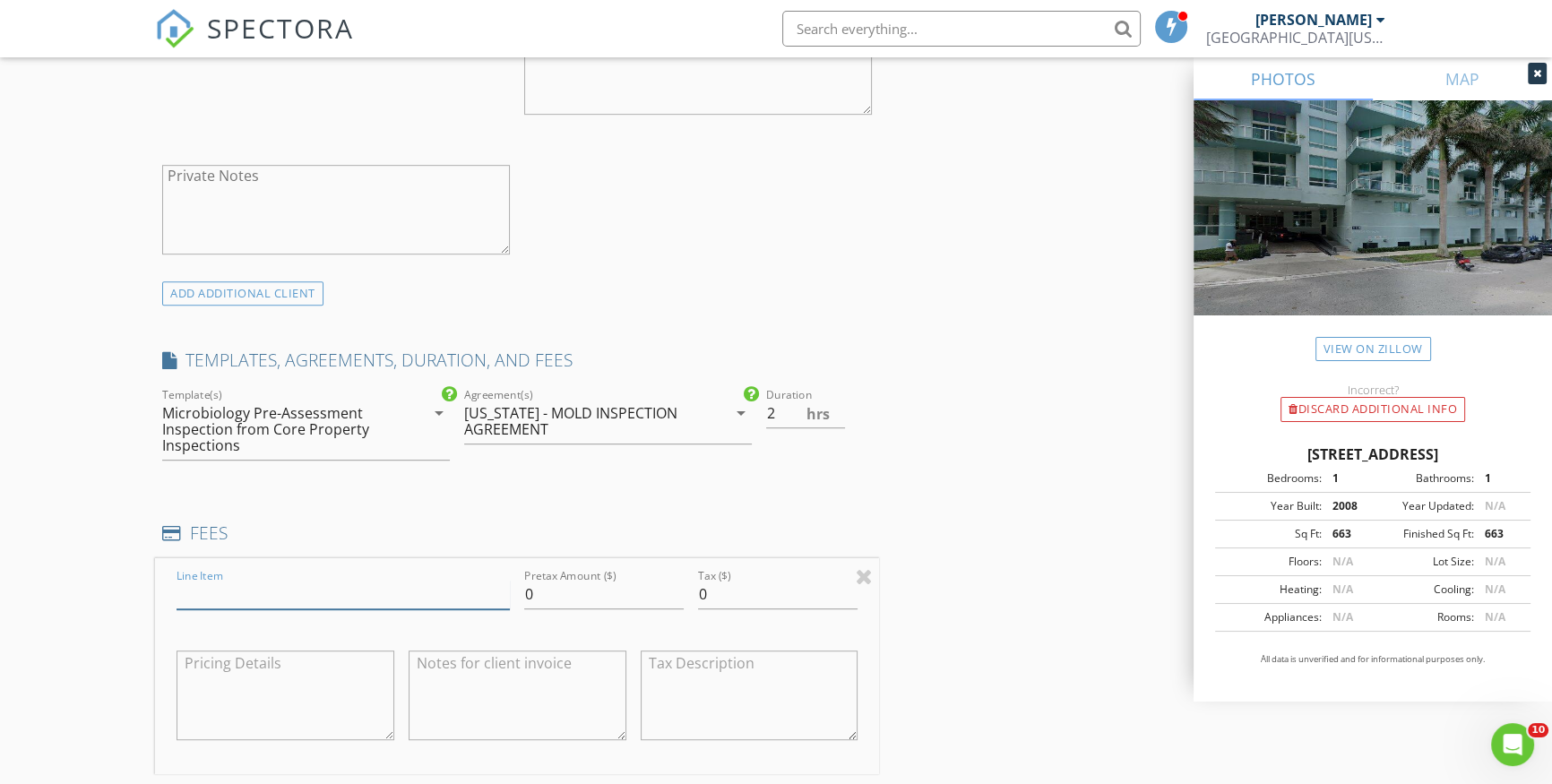
type input "Indoor air quality testing"
click at [573, 594] on input "0" at bounding box center [604, 595] width 160 height 30
click at [676, 585] on input "0.01" at bounding box center [604, 595] width 160 height 30
click at [676, 585] on input "0.02" at bounding box center [604, 595] width 160 height 30
click at [676, 585] on input "0.03" at bounding box center [604, 595] width 160 height 30
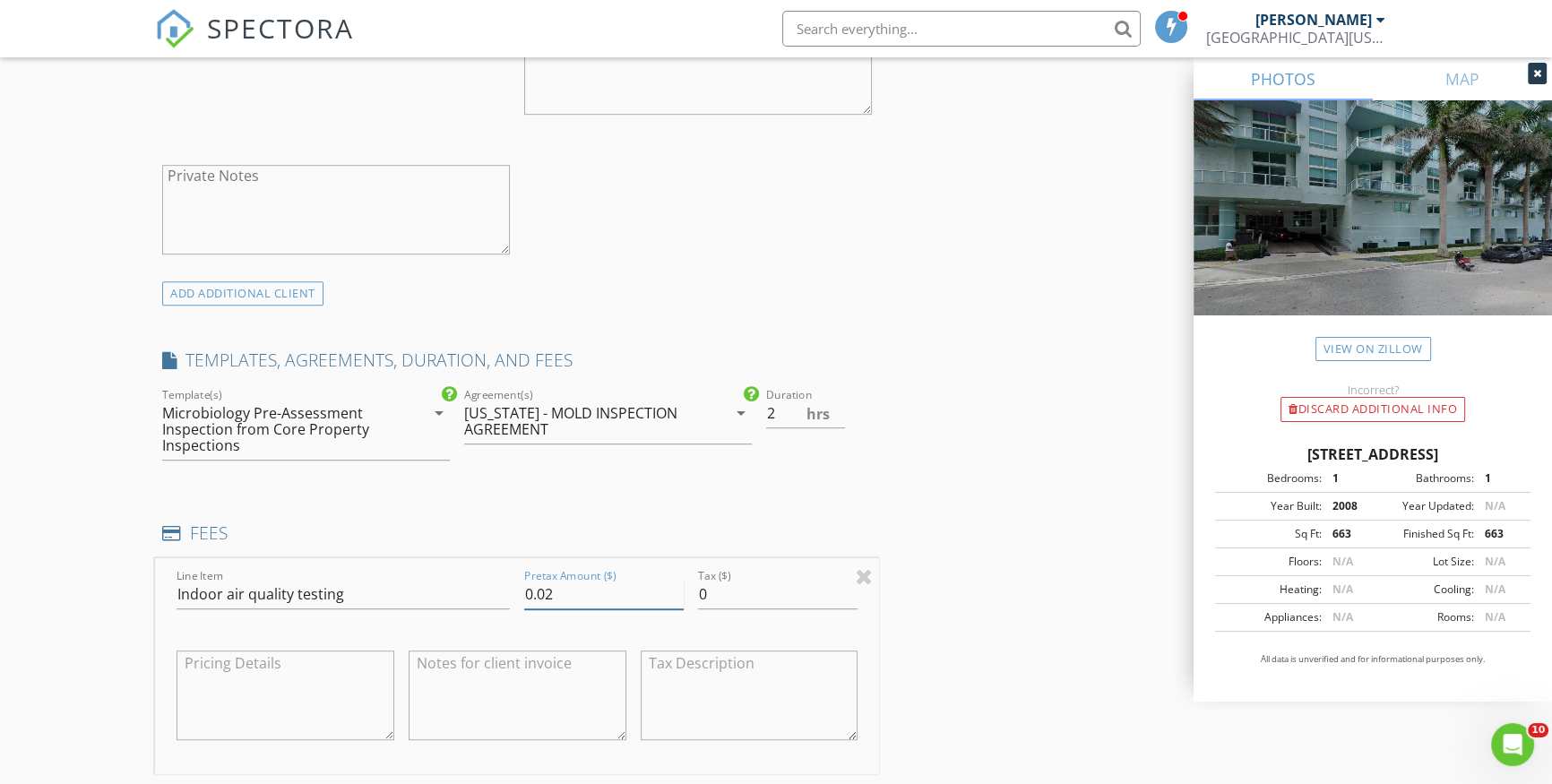
click at [674, 601] on input "0.02" at bounding box center [604, 595] width 160 height 30
click at [674, 601] on input "0.01" at bounding box center [604, 595] width 160 height 30
click at [675, 601] on input "0" at bounding box center [604, 595] width 160 height 30
click at [675, 600] on input "-0.01" at bounding box center [604, 595] width 160 height 30
drag, startPoint x: 676, startPoint y: 585, endPoint x: 662, endPoint y: 587, distance: 14.1
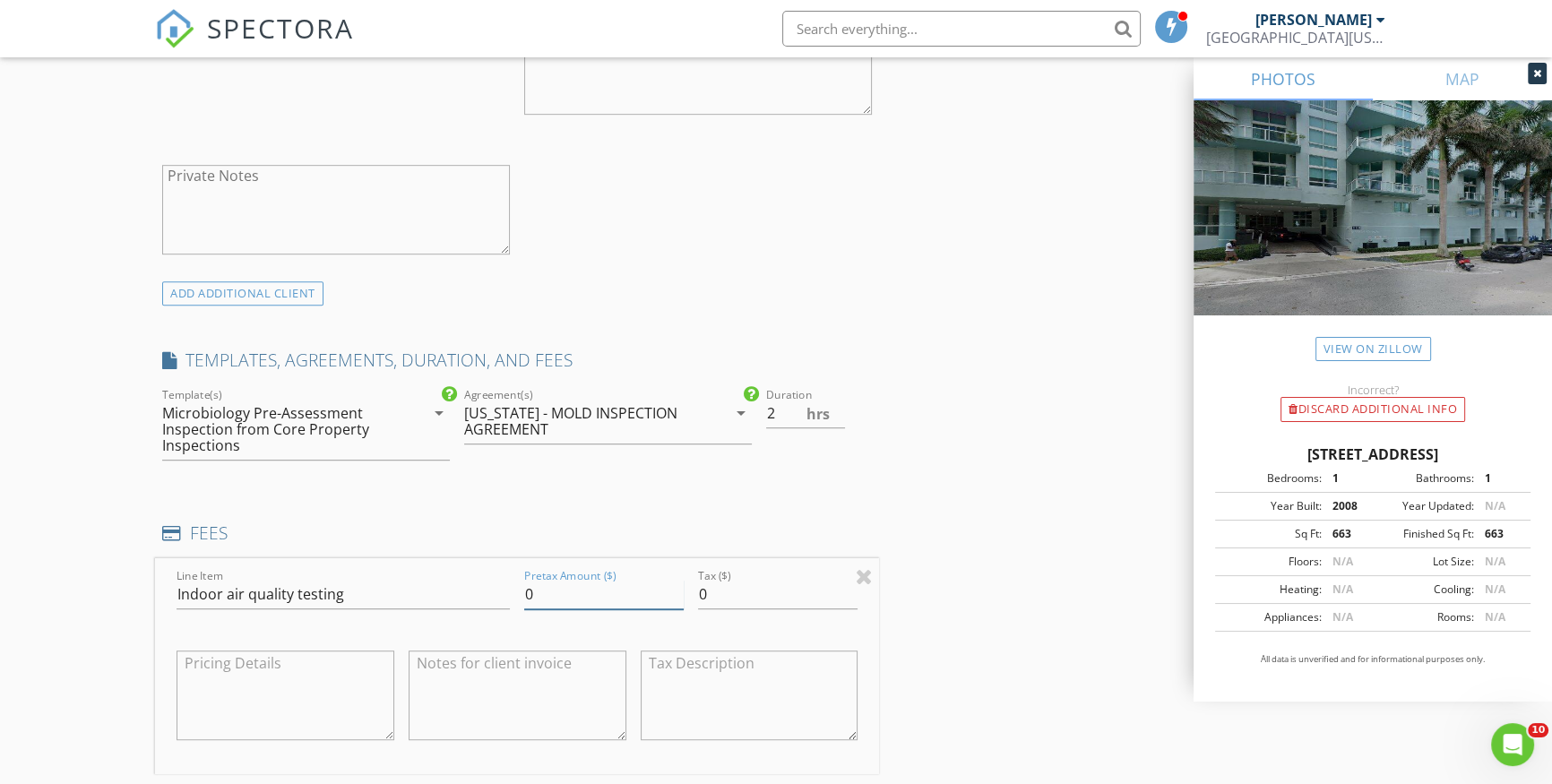
click at [676, 586] on input "0" at bounding box center [604, 595] width 160 height 30
click at [590, 591] on input "0" at bounding box center [604, 595] width 160 height 30
type input "425"
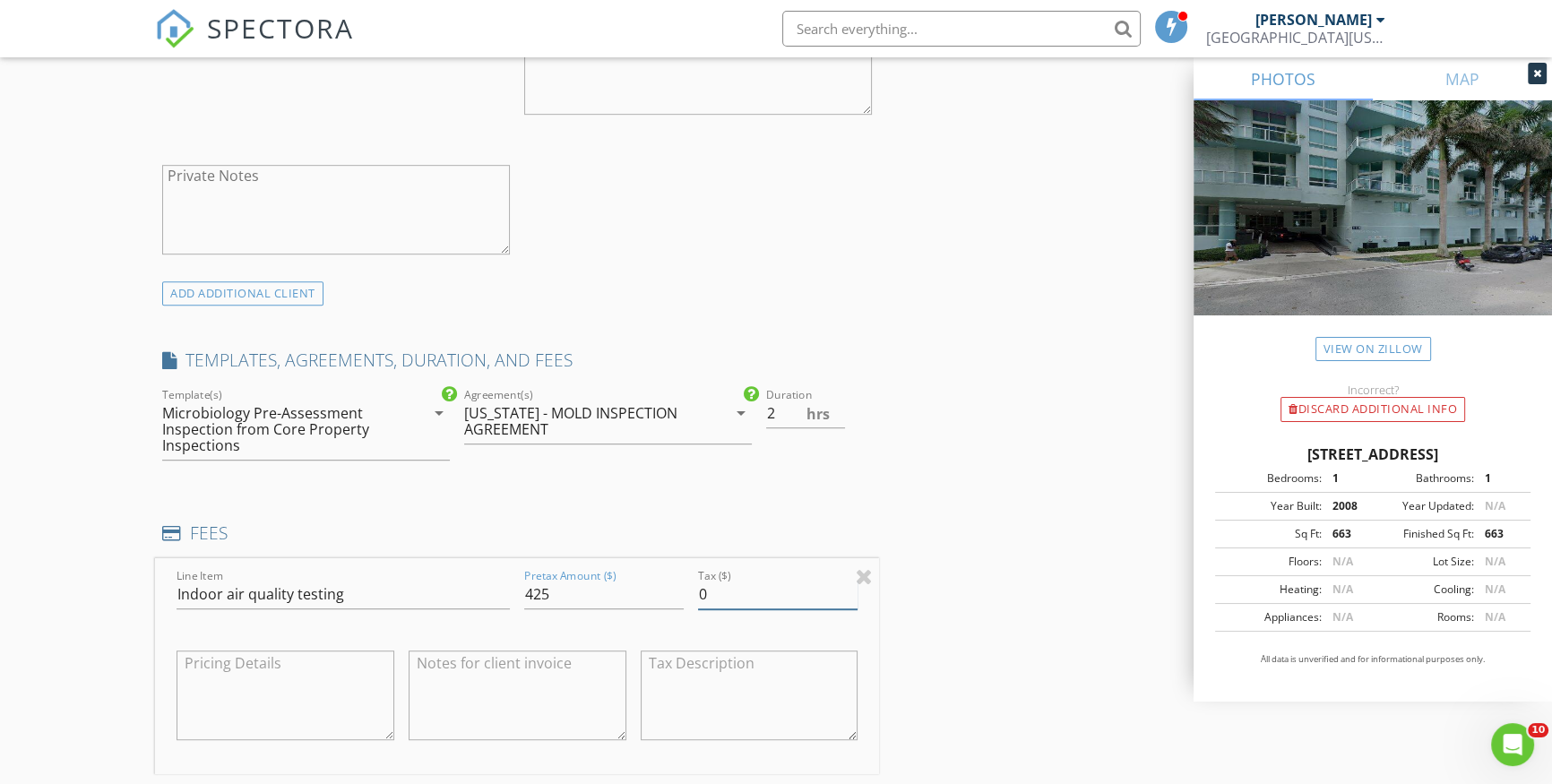
click at [734, 597] on input "0" at bounding box center [778, 595] width 160 height 30
type input "12.75"
click at [962, 473] on div "INSPECTOR(S) check_box Ray Trujillo PRIMARY Ray Trujillo arrow_drop_down check_…" at bounding box center [776, 610] width 1242 height 3165
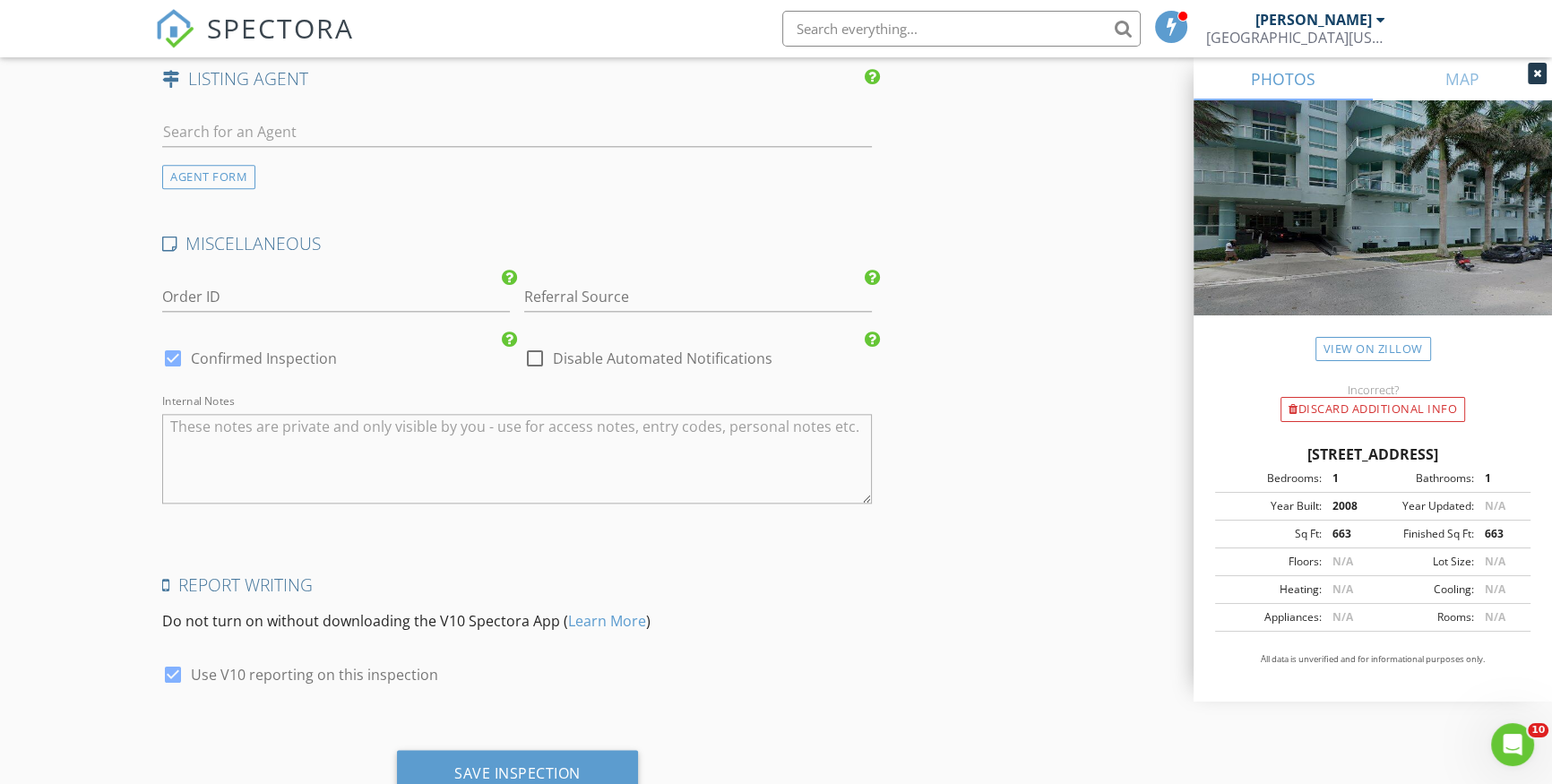
scroll to position [2629, 0]
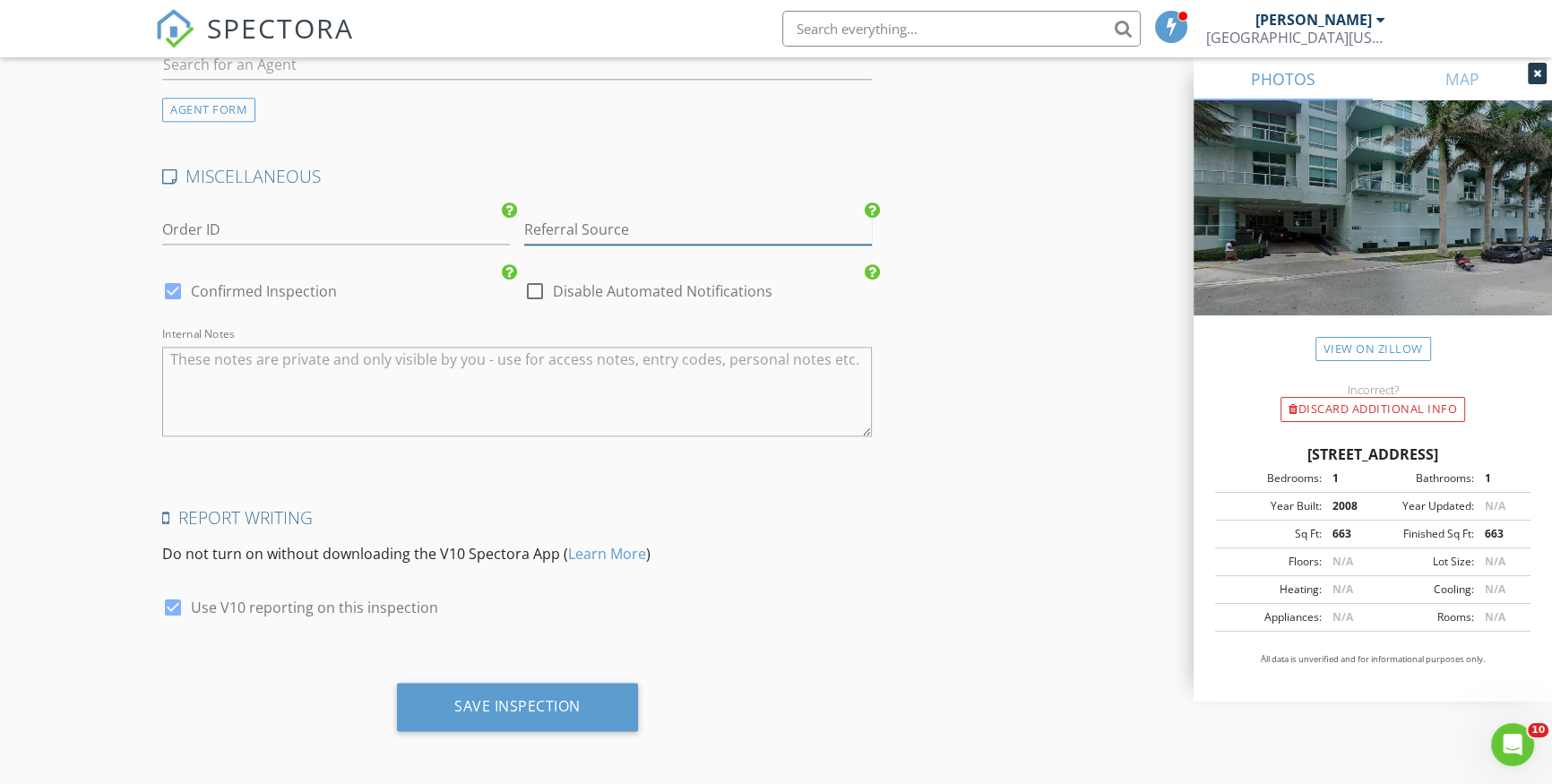
click at [628, 227] on input "Referral Source" at bounding box center [698, 230] width 347 height 30
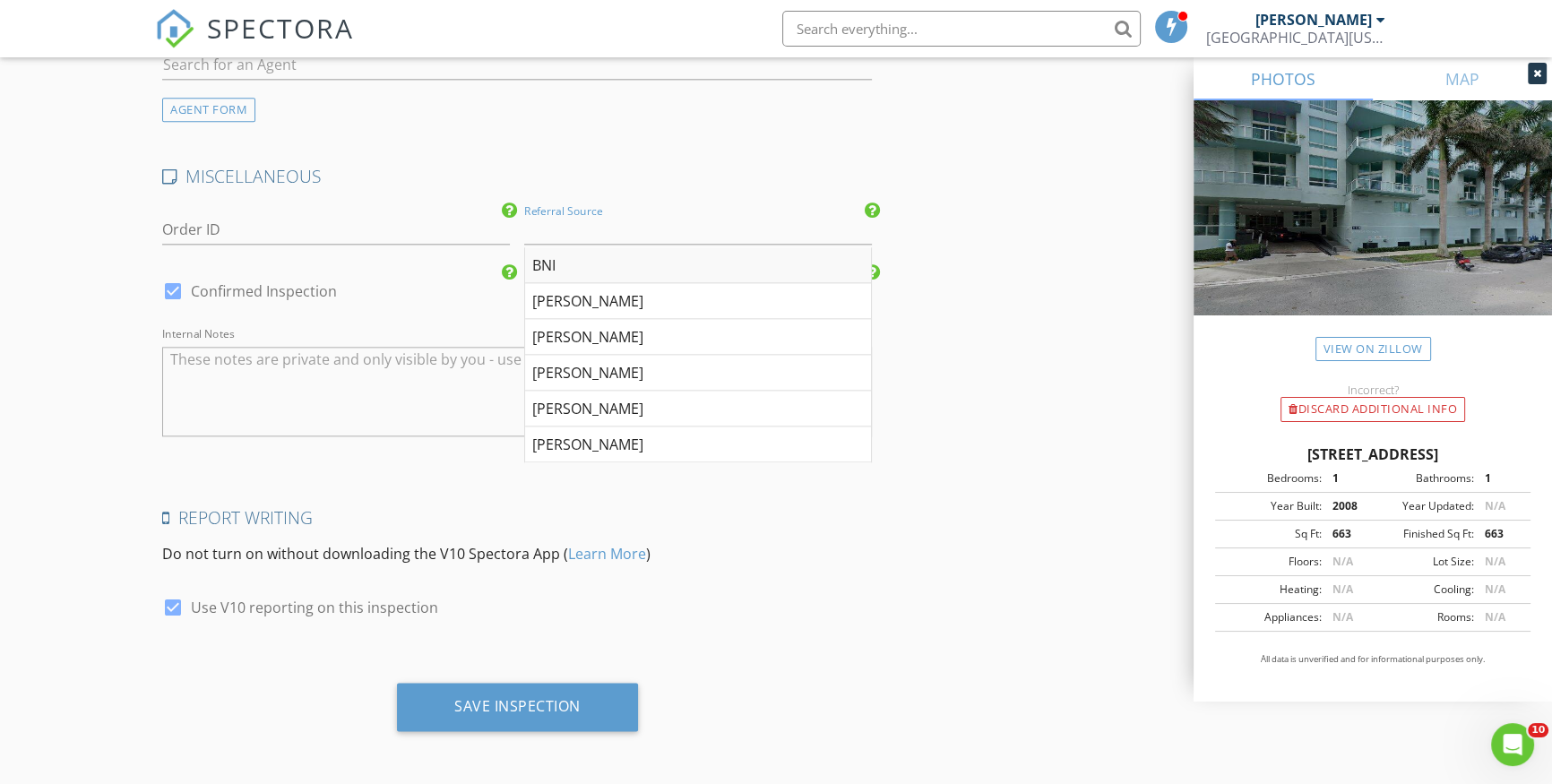
click at [555, 262] on div "BNI" at bounding box center [698, 265] width 346 height 36
type input "BNI"
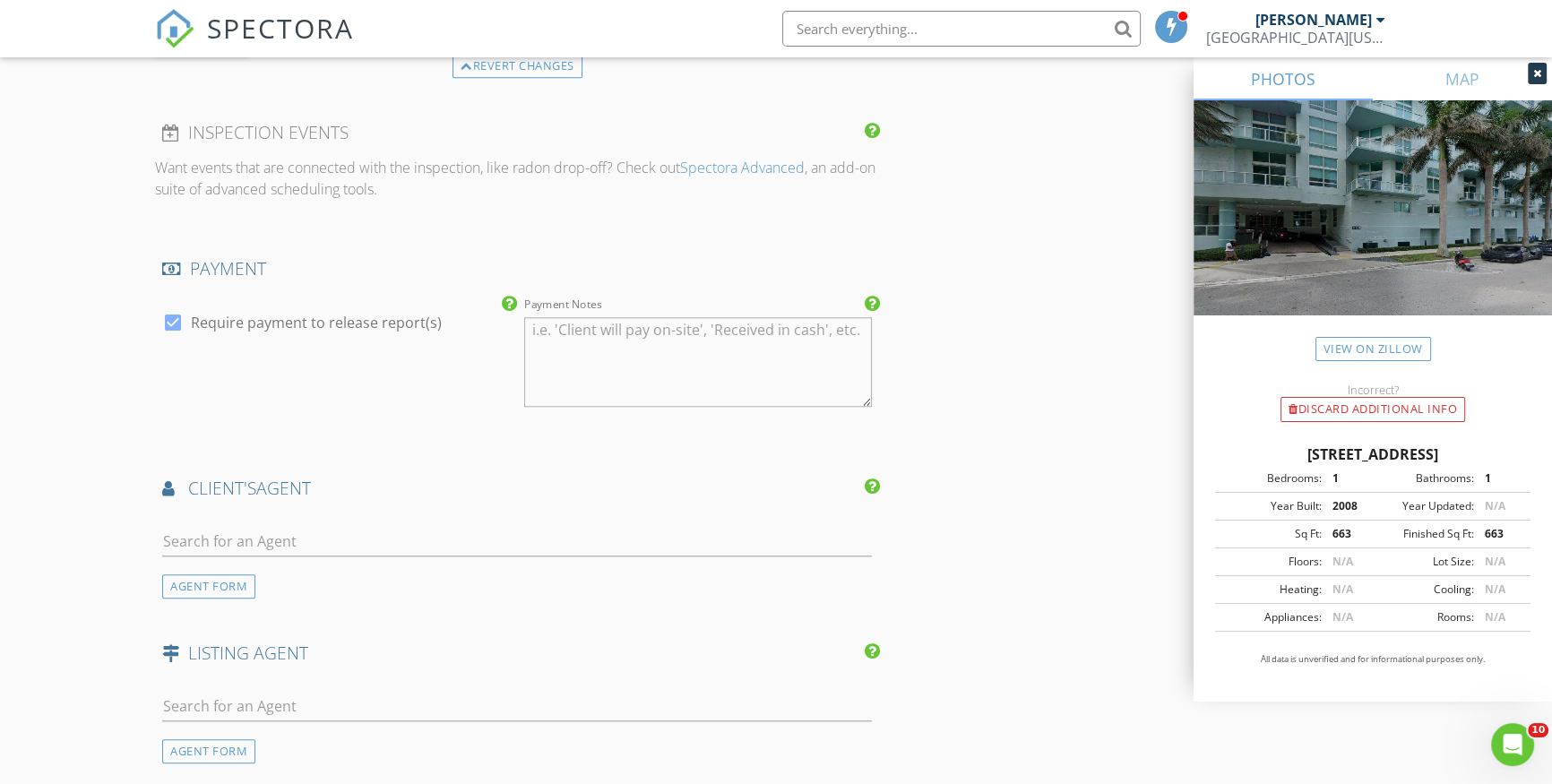
scroll to position [1977, 0]
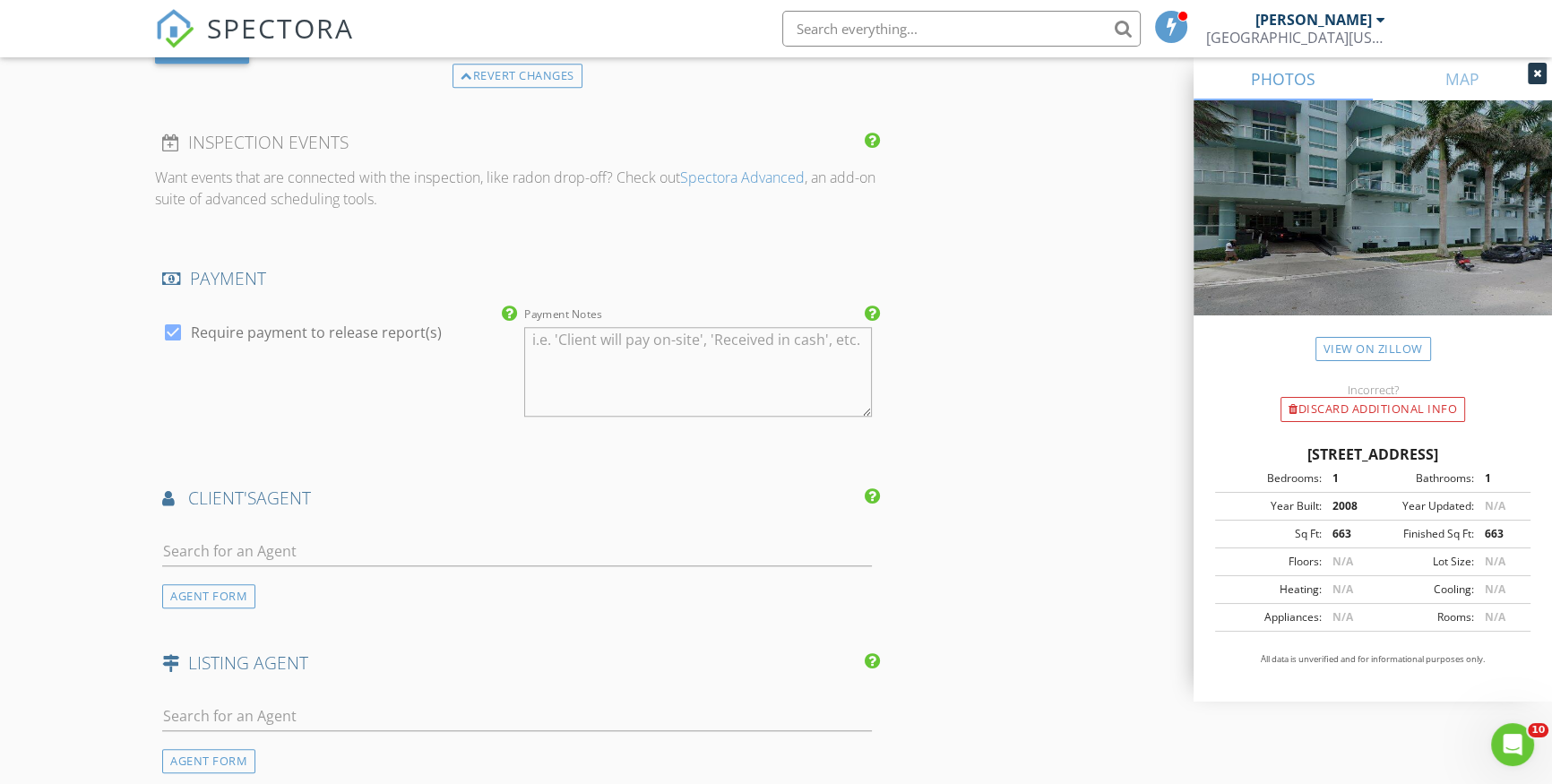
click at [1538, 72] on icon at bounding box center [1537, 73] width 8 height 11
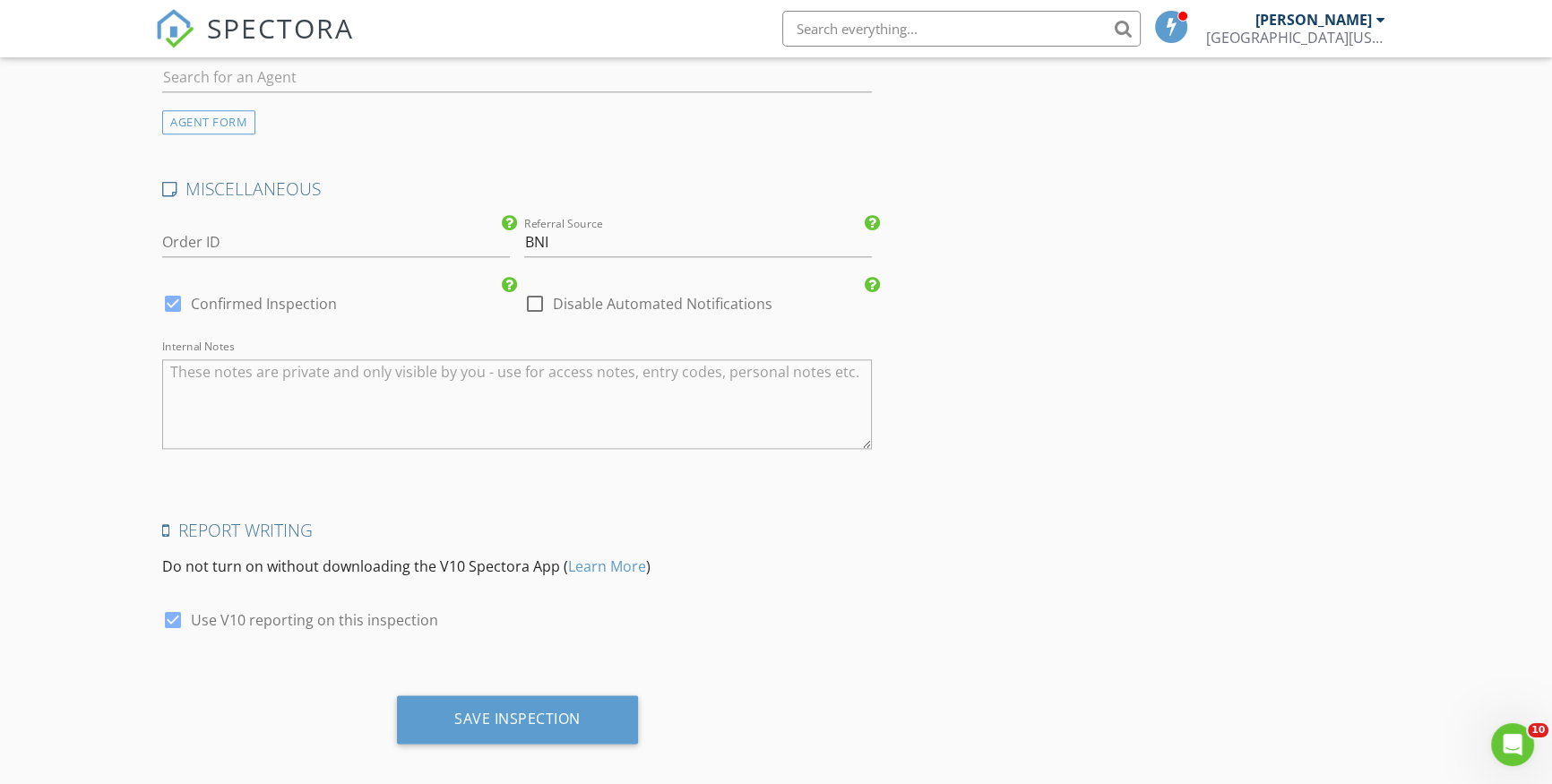
scroll to position [2629, 0]
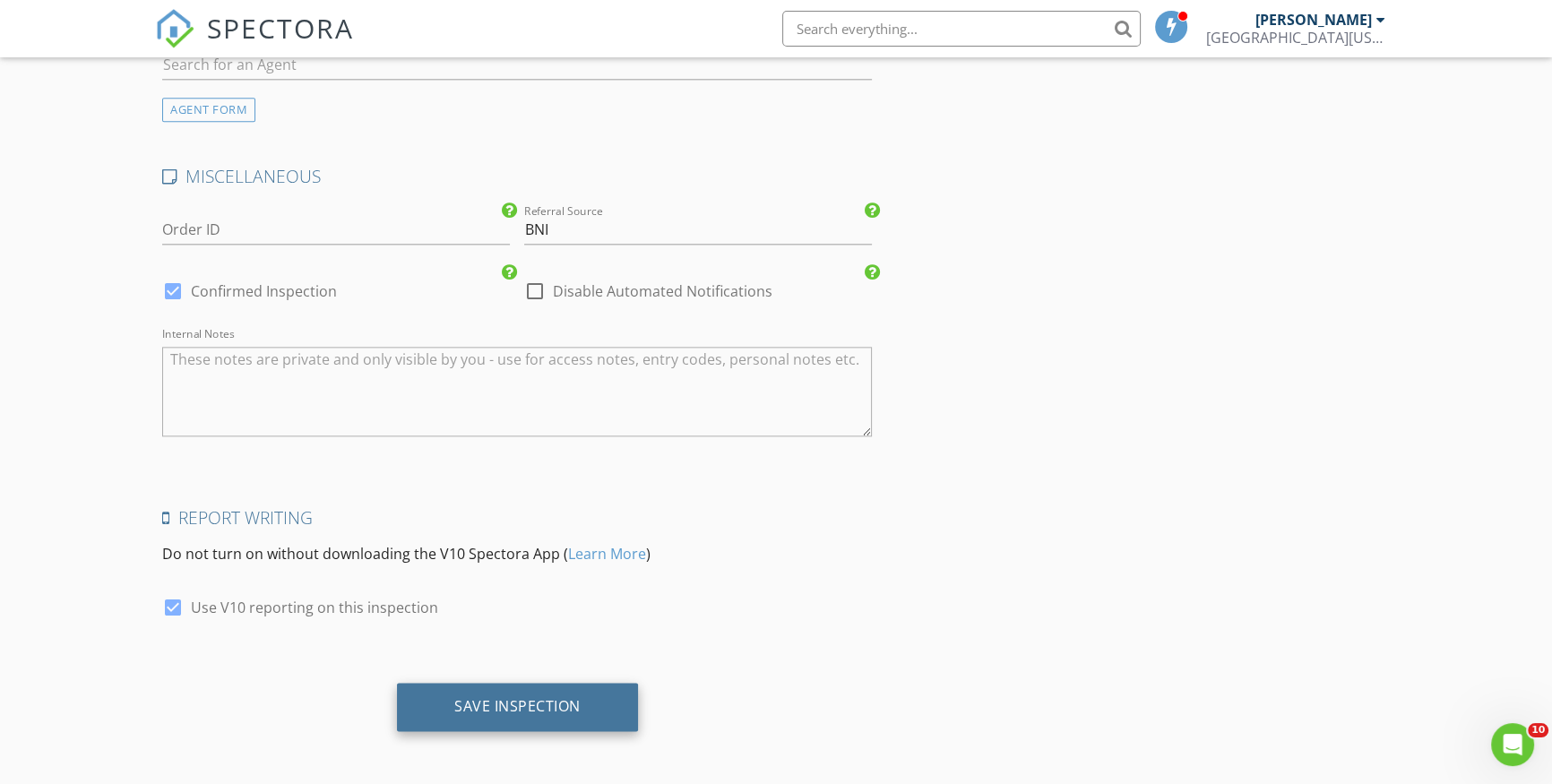
click at [483, 709] on div "Save Inspection" at bounding box center [517, 706] width 126 height 18
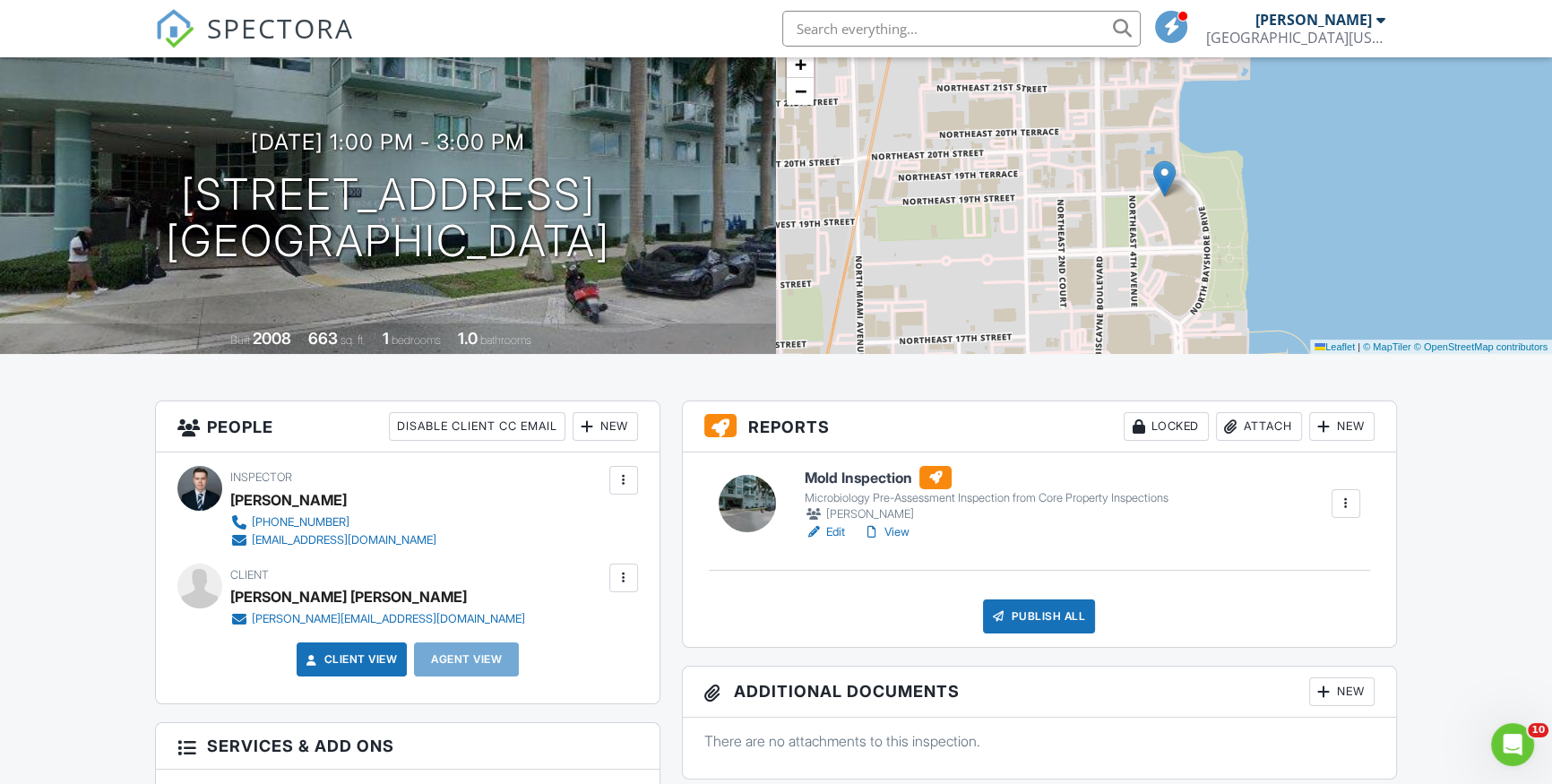
scroll to position [162, 0]
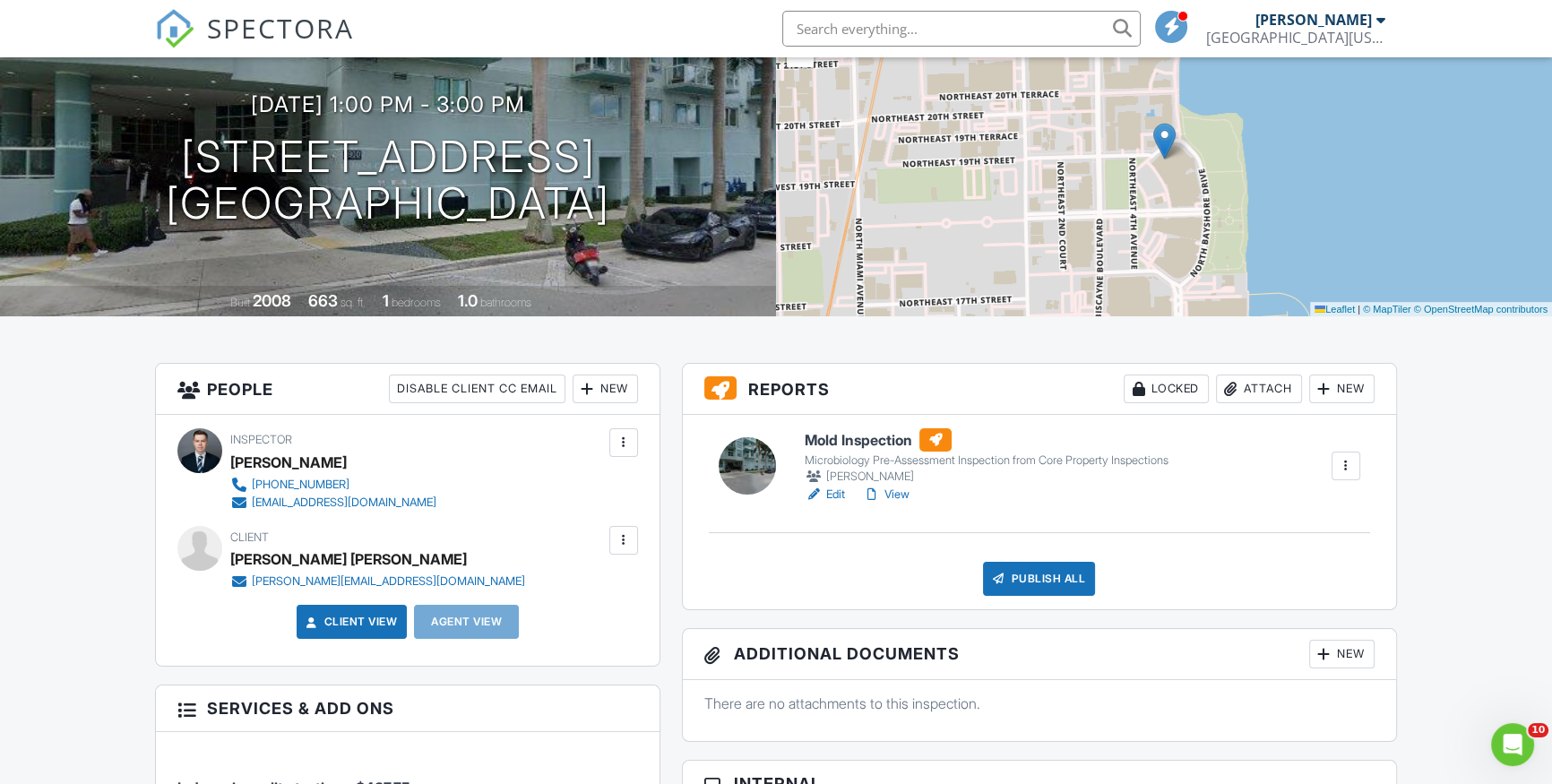
click at [877, 443] on h6 "Mold Inspection" at bounding box center [987, 440] width 364 height 24
